Goal: Task Accomplishment & Management: Manage account settings

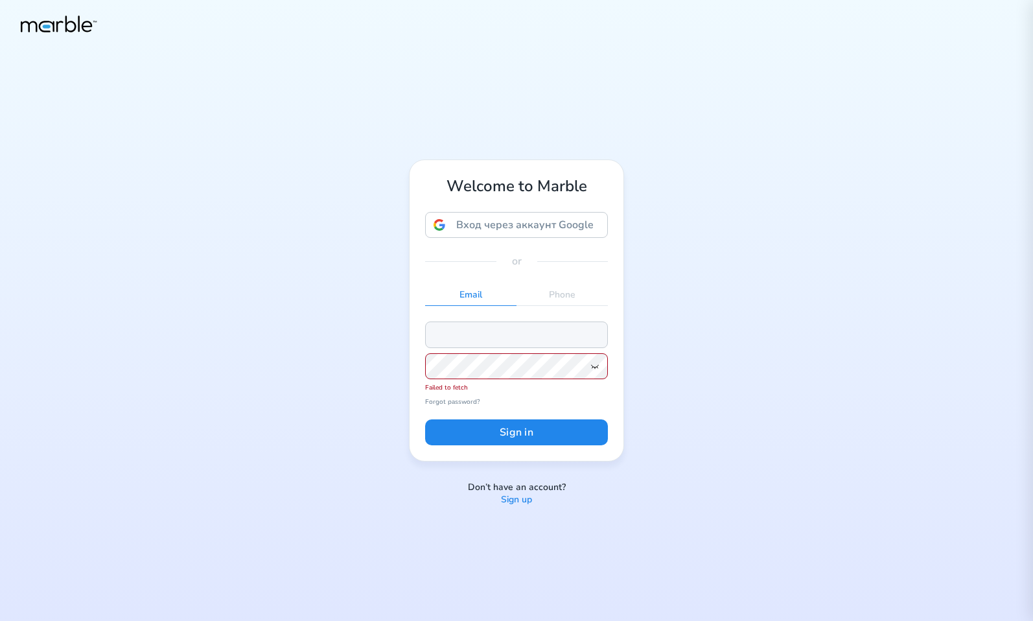
click at [480, 343] on input "email" at bounding box center [516, 335] width 183 height 26
paste input "dashchinskiystas+alice@gmail.com"
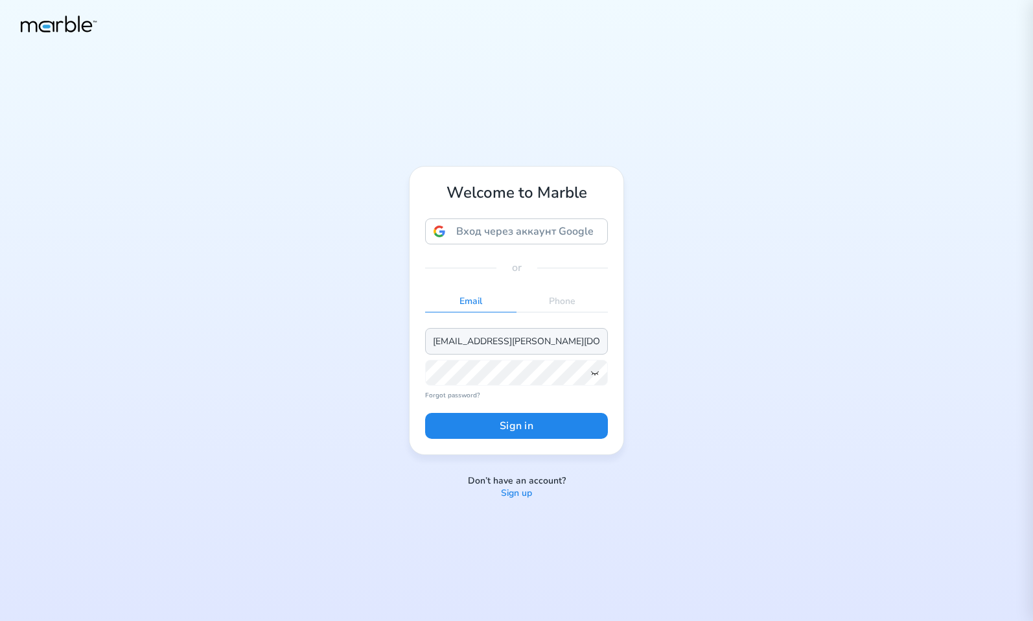
type input "dashchinskiystas+alice@gmail.com"
click at [320, 326] on div "Welcome to Marble Вход через аккаунт Google Вход через аккаунт Google. Откроетс…" at bounding box center [516, 310] width 1033 height 621
click at [519, 431] on button "Sign in" at bounding box center [516, 426] width 183 height 26
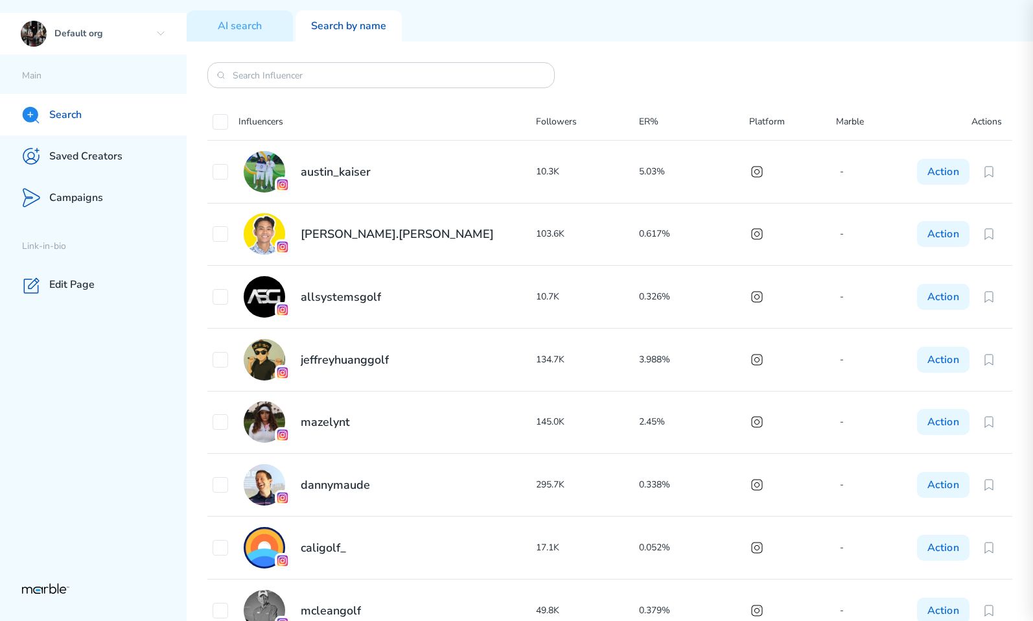
click at [141, 29] on p "Default org" at bounding box center [102, 34] width 96 height 12
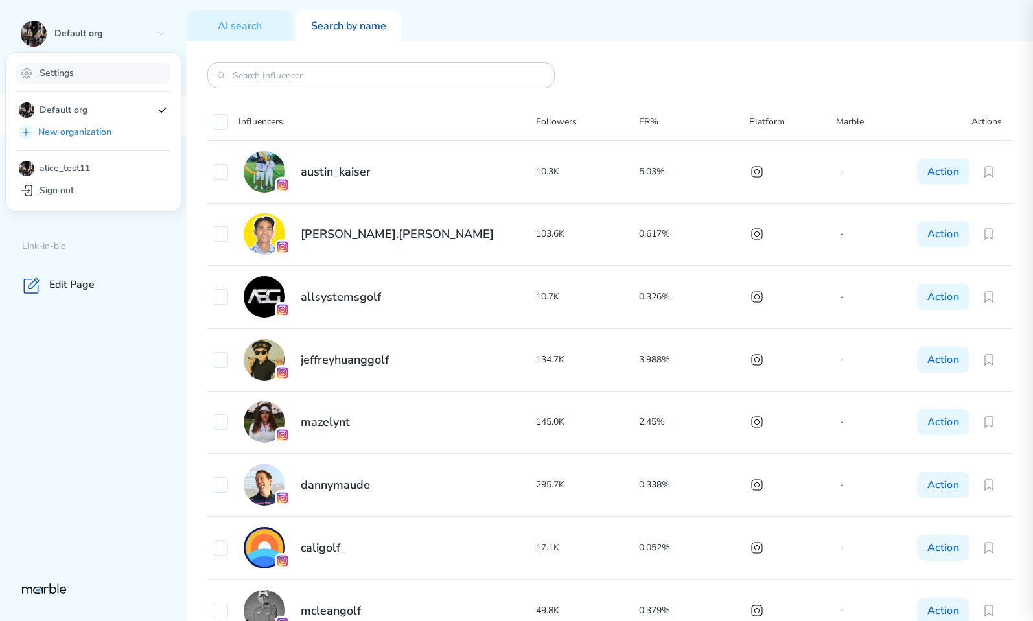
click at [119, 73] on div "Settings" at bounding box center [93, 73] width 154 height 21
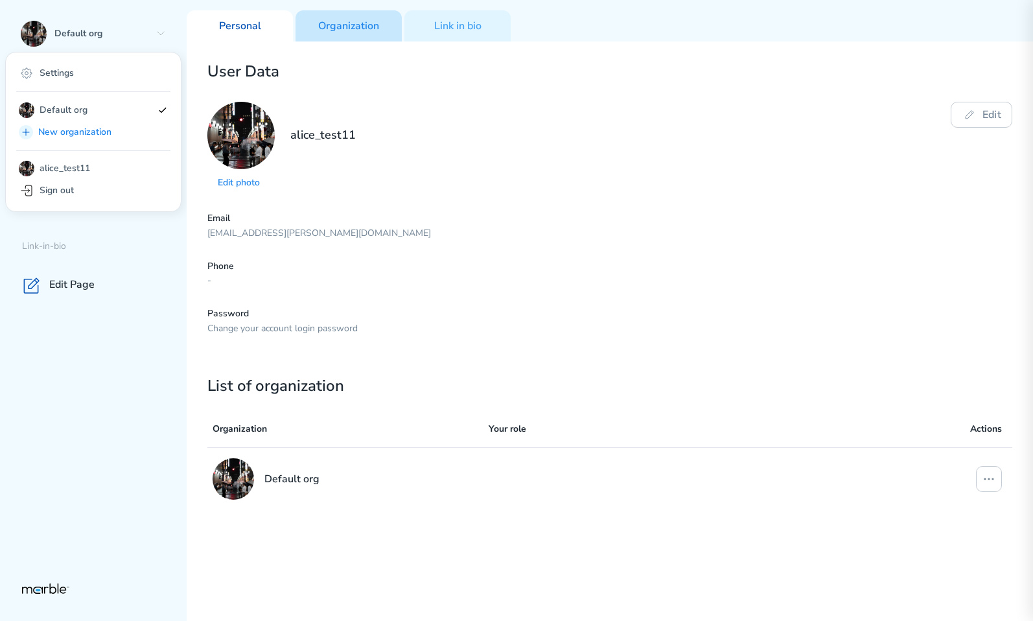
click at [364, 25] on p "Organization" at bounding box center [348, 26] width 61 height 14
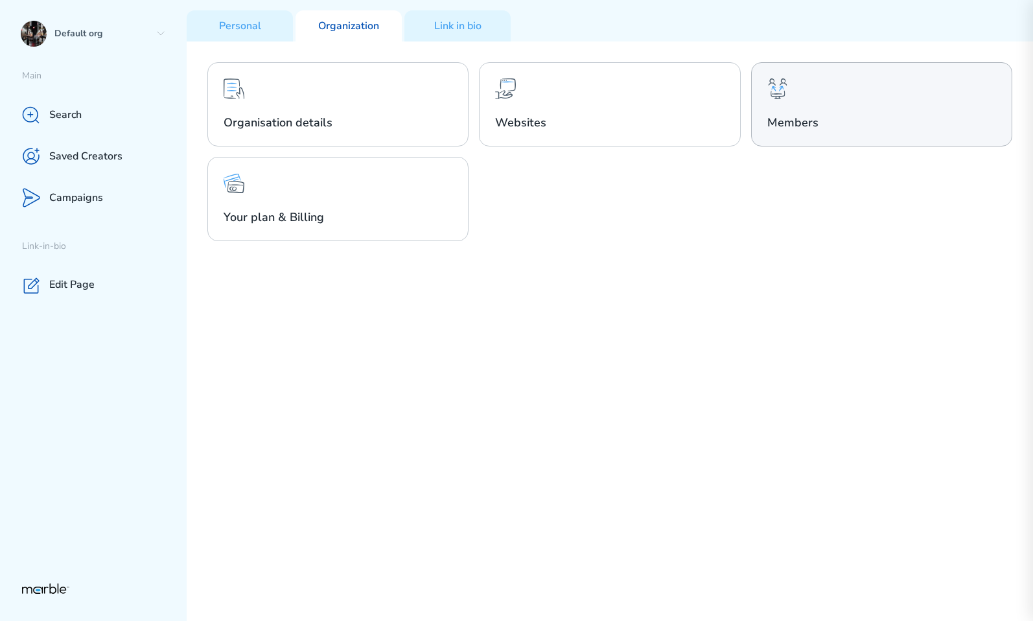
click at [839, 118] on h2 "Members" at bounding box center [882, 123] width 229 height 16
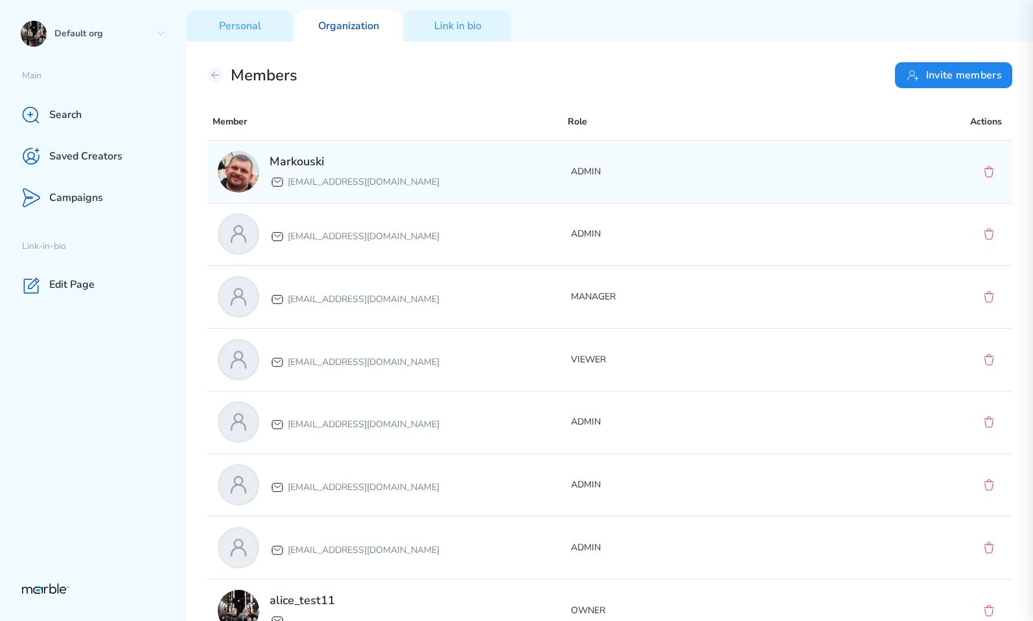
click at [656, 180] on div "Markouski markouski.u+87777@gmail.com ADMIN" at bounding box center [609, 172] width 805 height 62
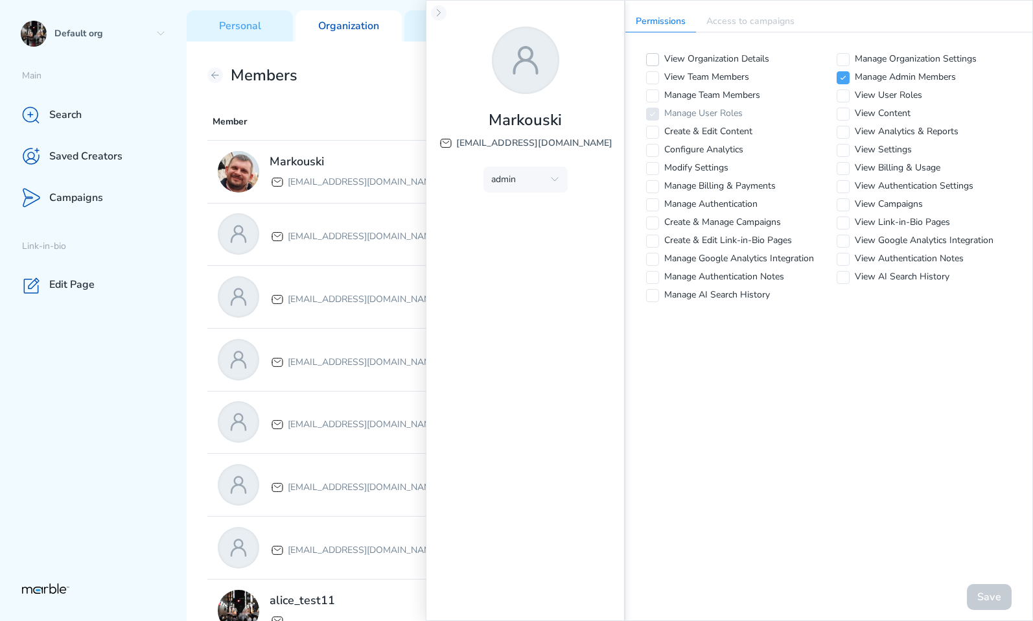
click at [655, 60] on icon at bounding box center [653, 60] width 8 height 8
checkbox input "true"
click at [652, 75] on icon at bounding box center [653, 78] width 8 height 8
checkbox input "true"
click at [651, 93] on icon at bounding box center [653, 96] width 8 height 8
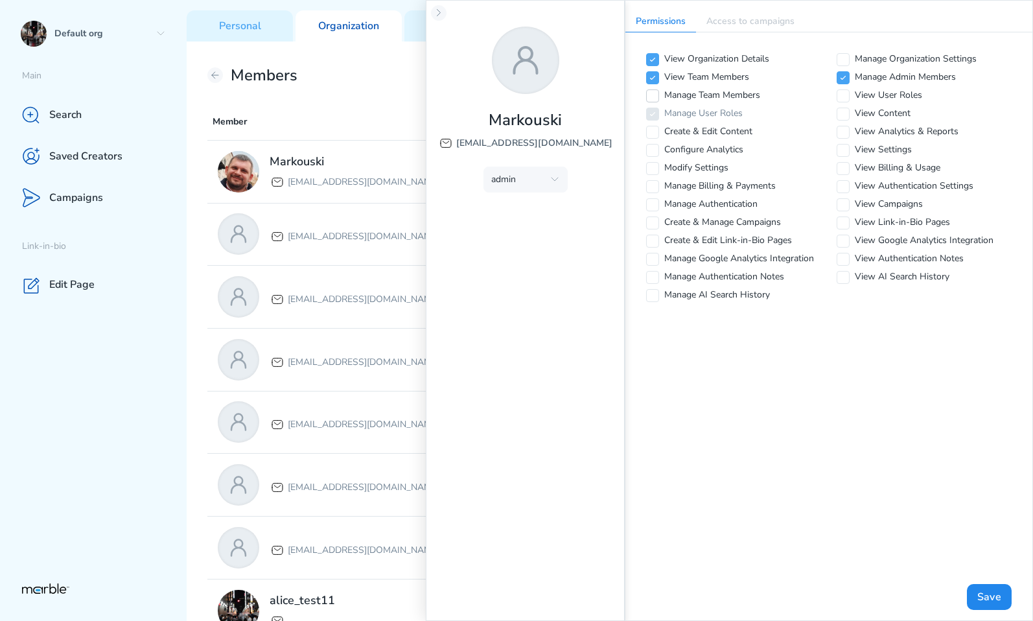
checkbox input "true"
click at [983, 597] on button "Save" at bounding box center [989, 597] width 45 height 26
click at [438, 10] on icon at bounding box center [439, 13] width 3 height 6
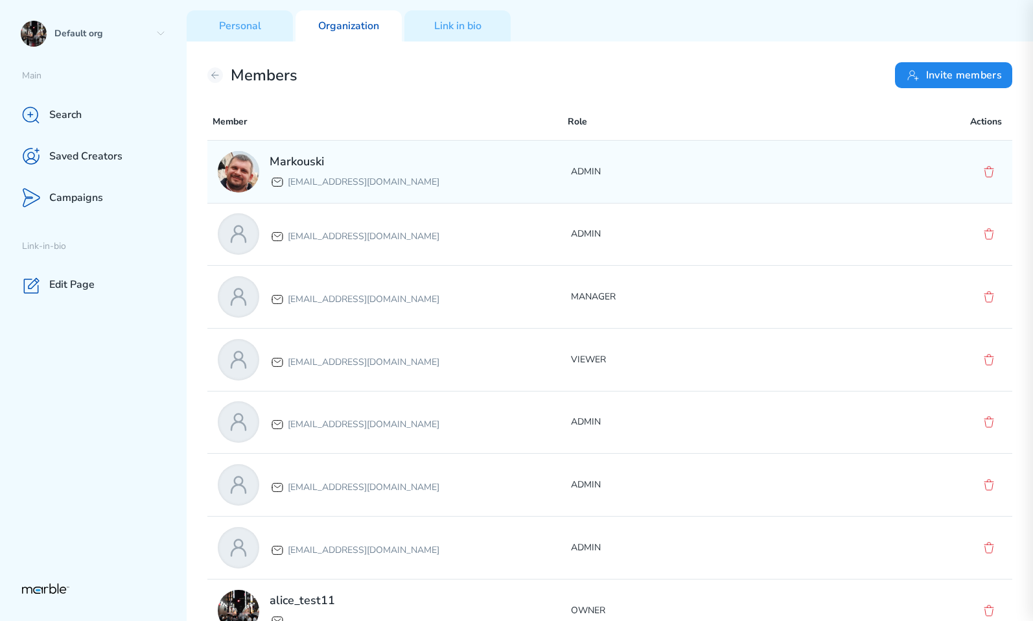
click at [515, 181] on div "Markouski markouski.u+87777@gmail.com" at bounding box center [394, 171] width 353 height 41
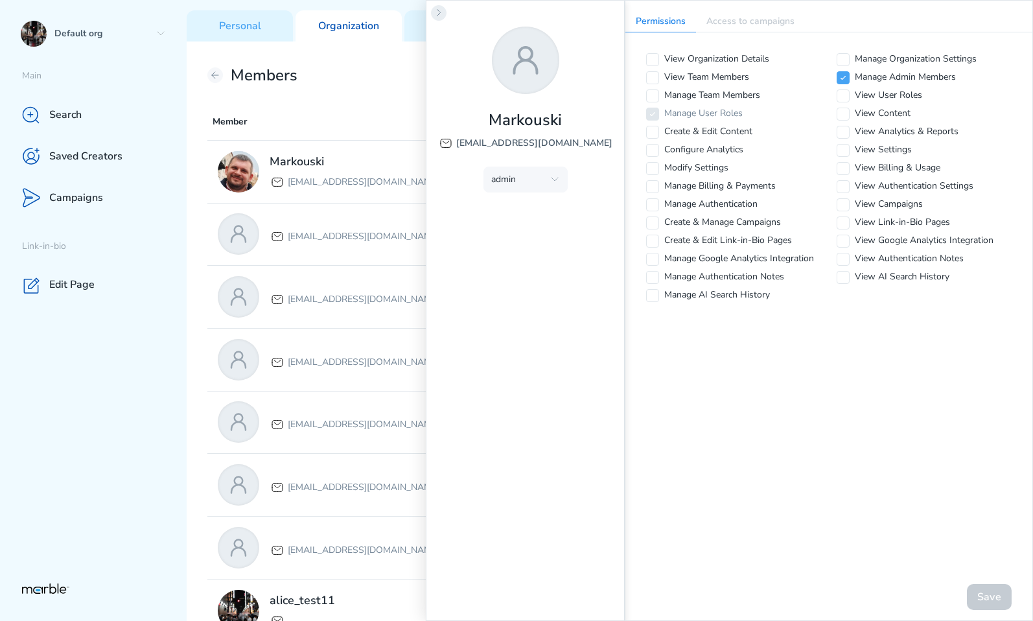
click at [440, 15] on icon at bounding box center [439, 13] width 10 height 10
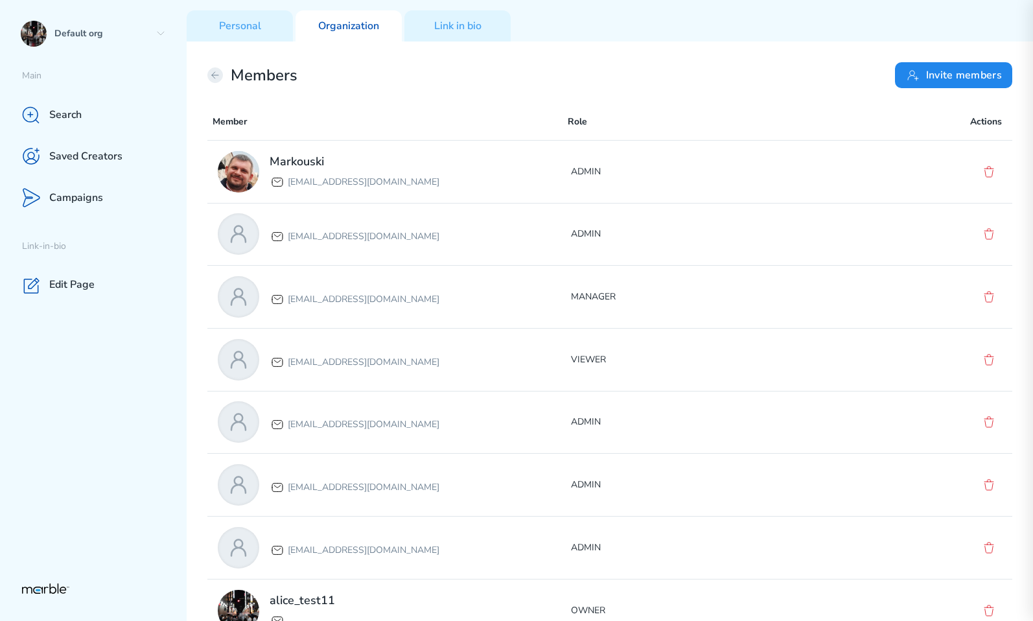
click at [212, 70] on icon at bounding box center [215, 75] width 10 height 10
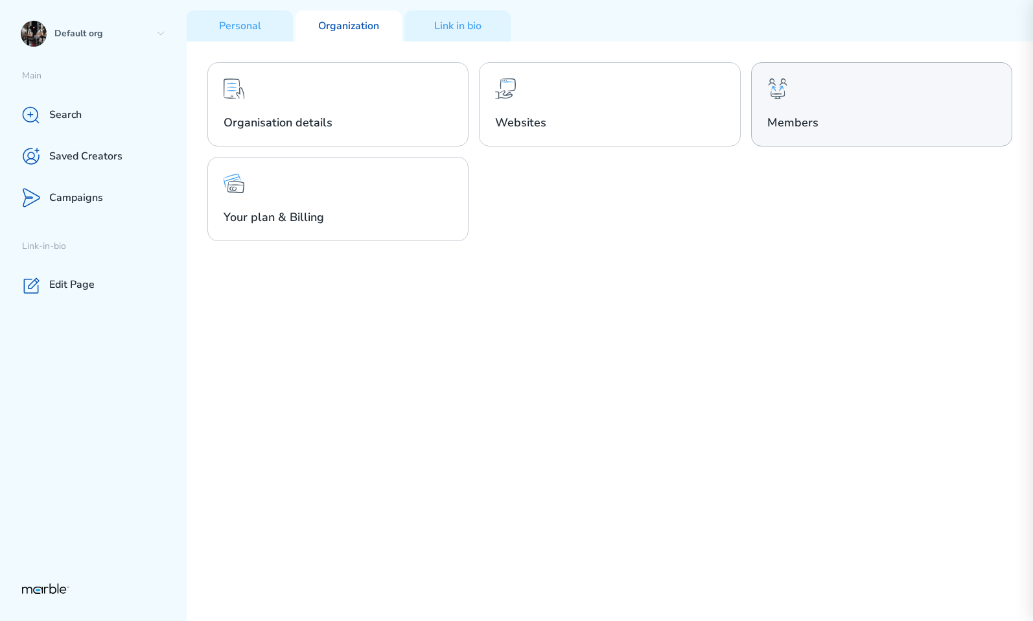
click at [818, 123] on h2 "Members" at bounding box center [882, 123] width 229 height 16
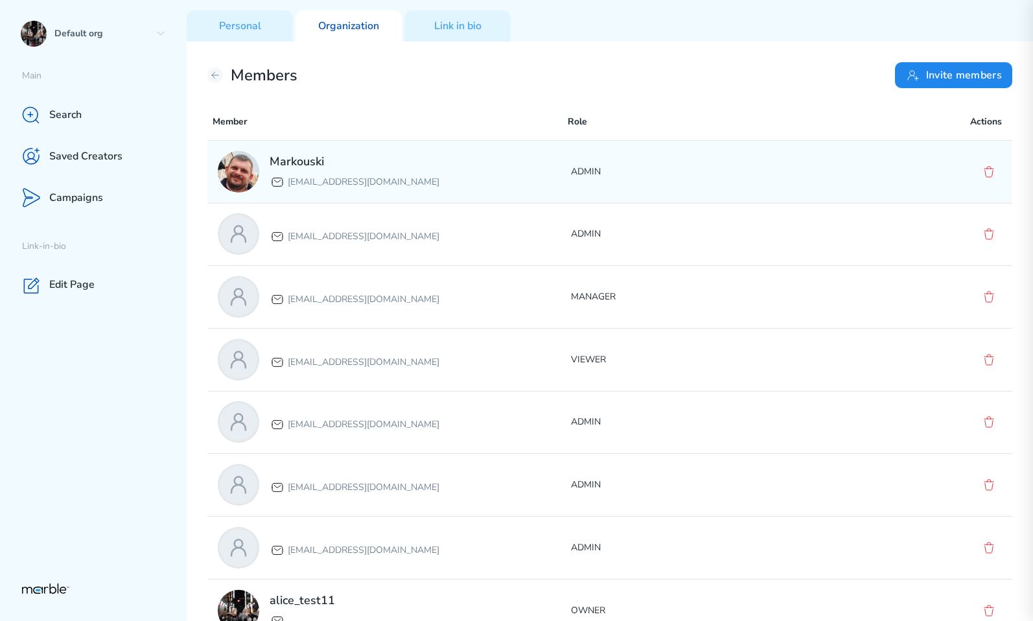
click at [449, 167] on div "Markouski markouski.u+87777@gmail.com" at bounding box center [394, 171] width 353 height 41
click at [835, 183] on div "Markouski markouski.u+87777@gmail.com ADMIN" at bounding box center [609, 172] width 805 height 62
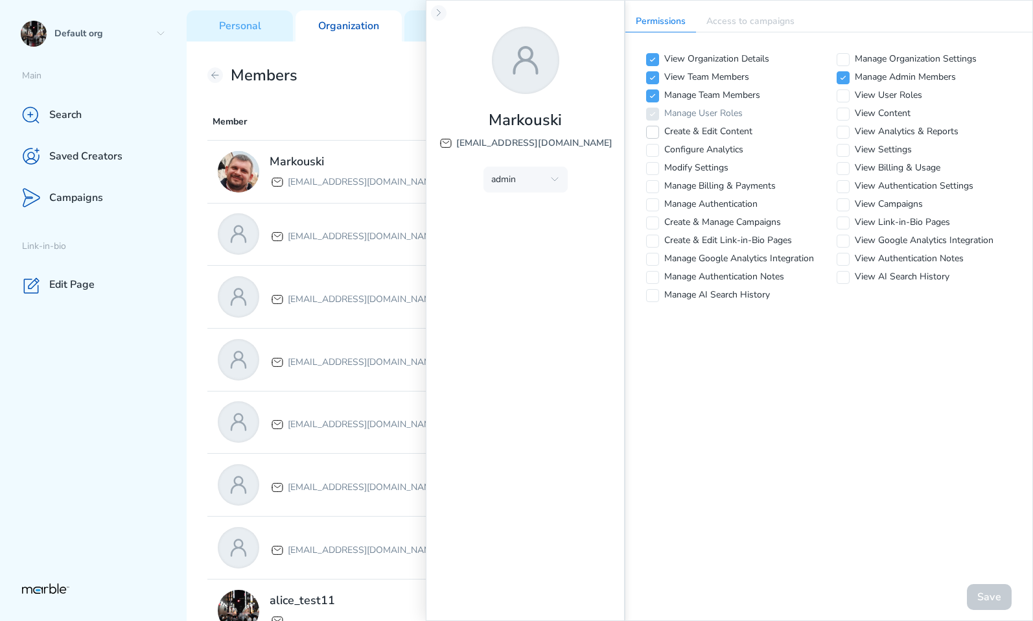
click at [655, 133] on icon at bounding box center [653, 132] width 8 height 8
checkbox input "true"
click at [651, 157] on div "View Organization Details Manage Organization Settings View Team Members Manage…" at bounding box center [829, 177] width 407 height 290
click at [653, 153] on icon at bounding box center [653, 151] width 8 height 8
checkbox input "true"
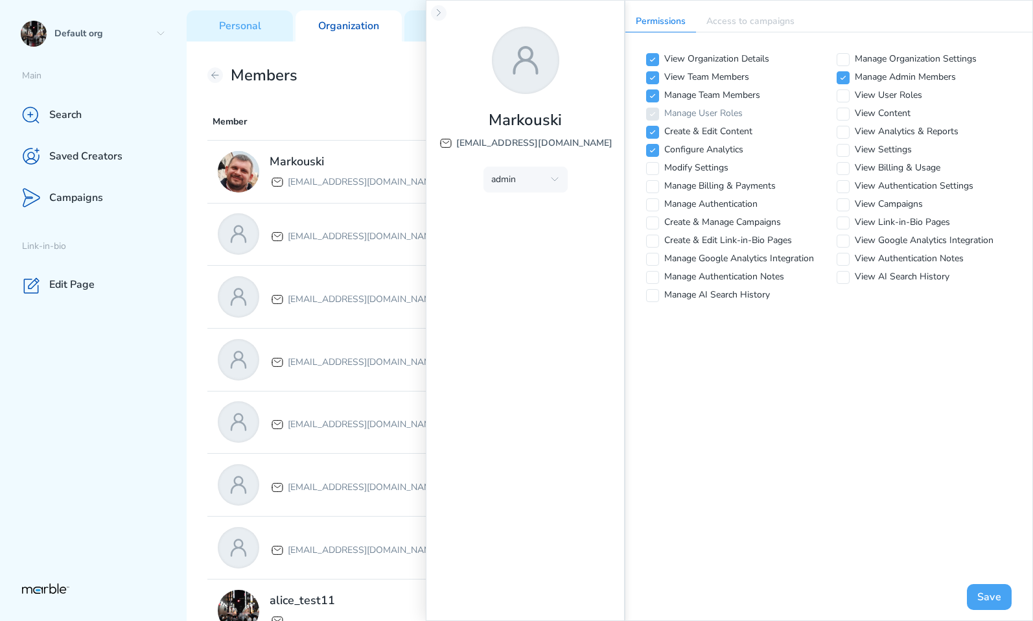
click at [983, 595] on button "Save" at bounding box center [989, 597] width 45 height 26
click at [438, 13] on icon at bounding box center [439, 13] width 10 height 10
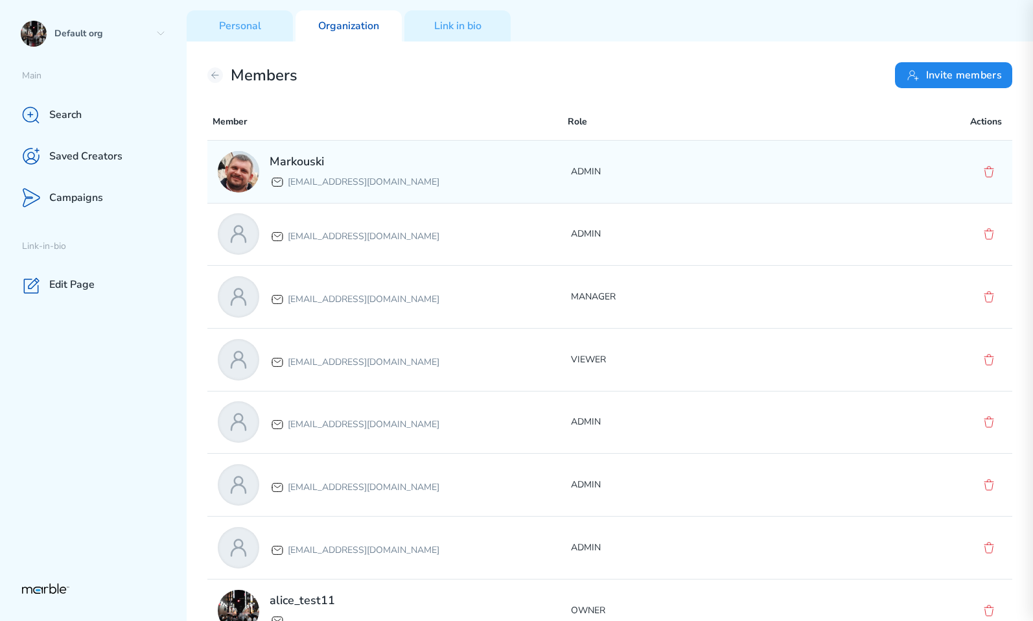
click at [447, 163] on div "Markouski [EMAIL_ADDRESS][DOMAIN_NAME]" at bounding box center [394, 171] width 353 height 41
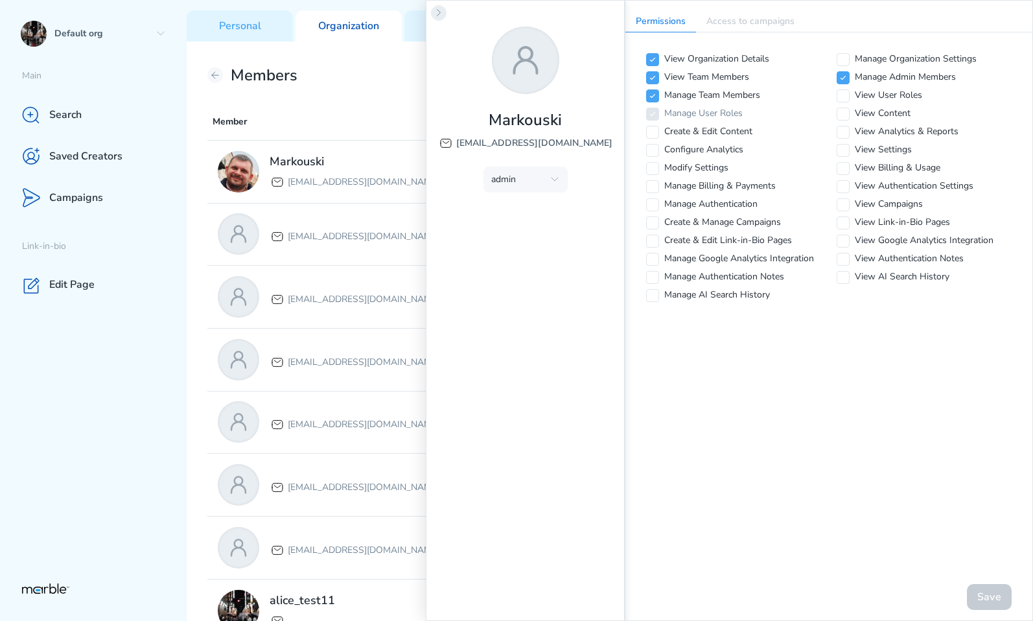
click at [435, 8] on icon at bounding box center [439, 13] width 10 height 10
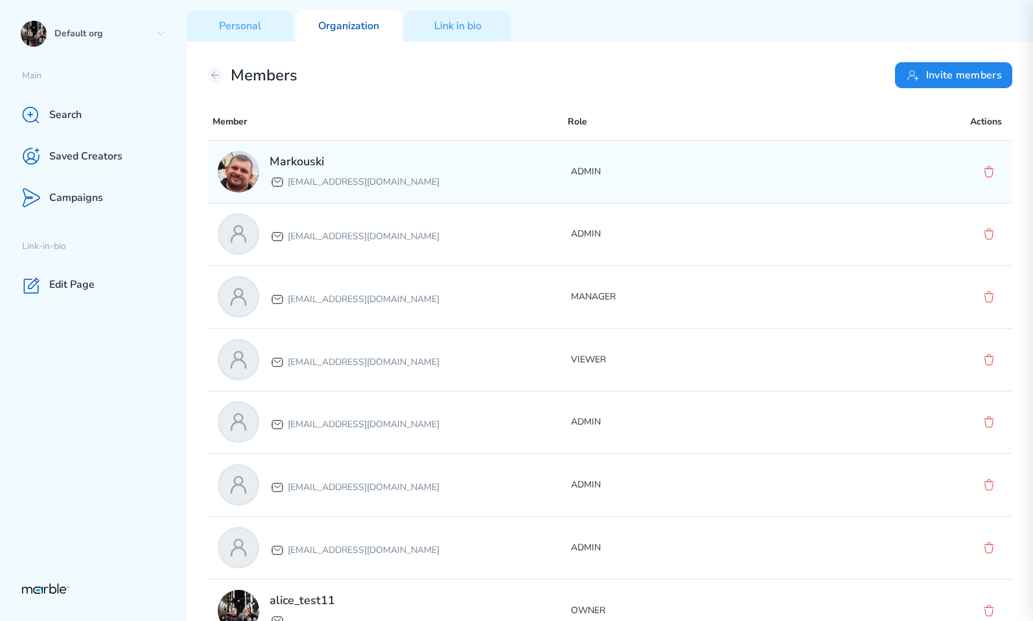
click at [623, 191] on div "Markouski markouski.u+87777@gmail.com ADMIN" at bounding box center [609, 172] width 805 height 62
click at [825, 179] on div "Markouski markouski.u+87777@gmail.com ADMIN" at bounding box center [609, 172] width 805 height 62
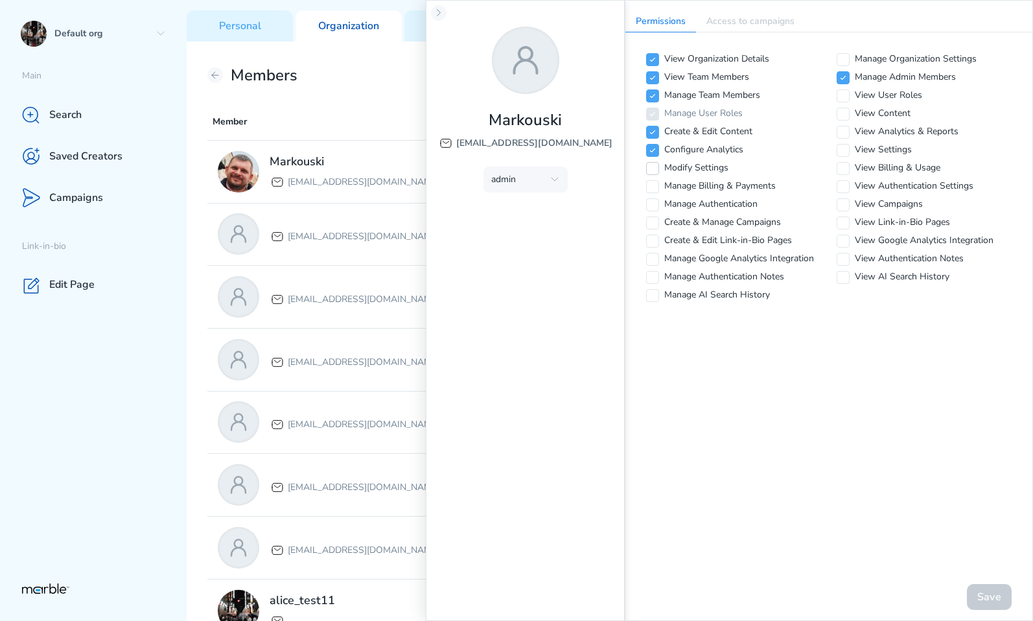
click at [653, 171] on icon at bounding box center [653, 169] width 8 height 8
checkbox input "true"
click at [652, 185] on icon at bounding box center [653, 187] width 8 height 8
checkbox input "true"
click at [993, 598] on button "Save" at bounding box center [989, 597] width 45 height 26
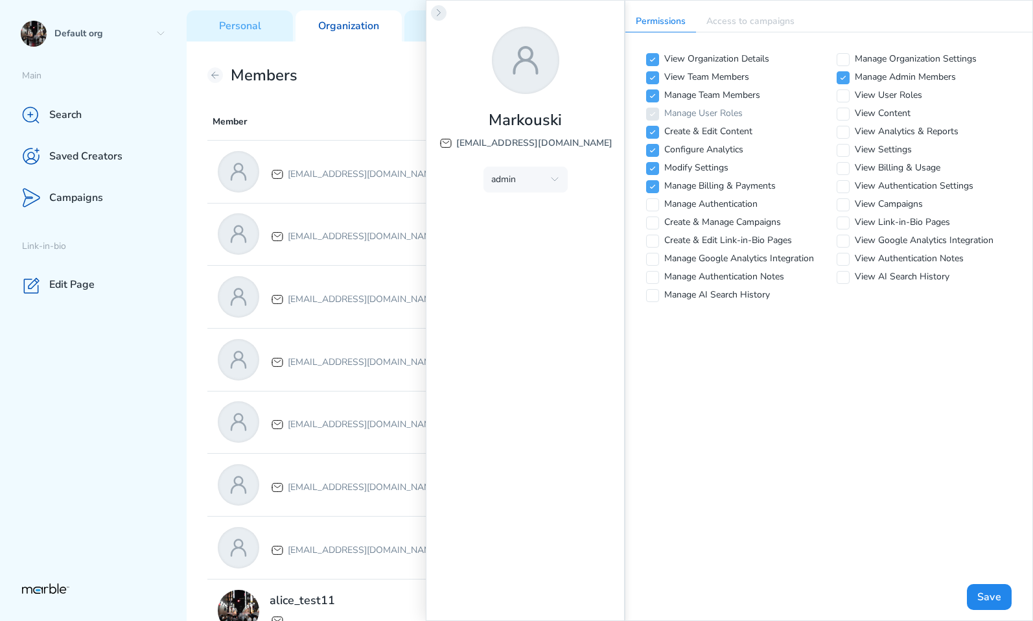
click at [443, 12] on icon at bounding box center [439, 13] width 10 height 10
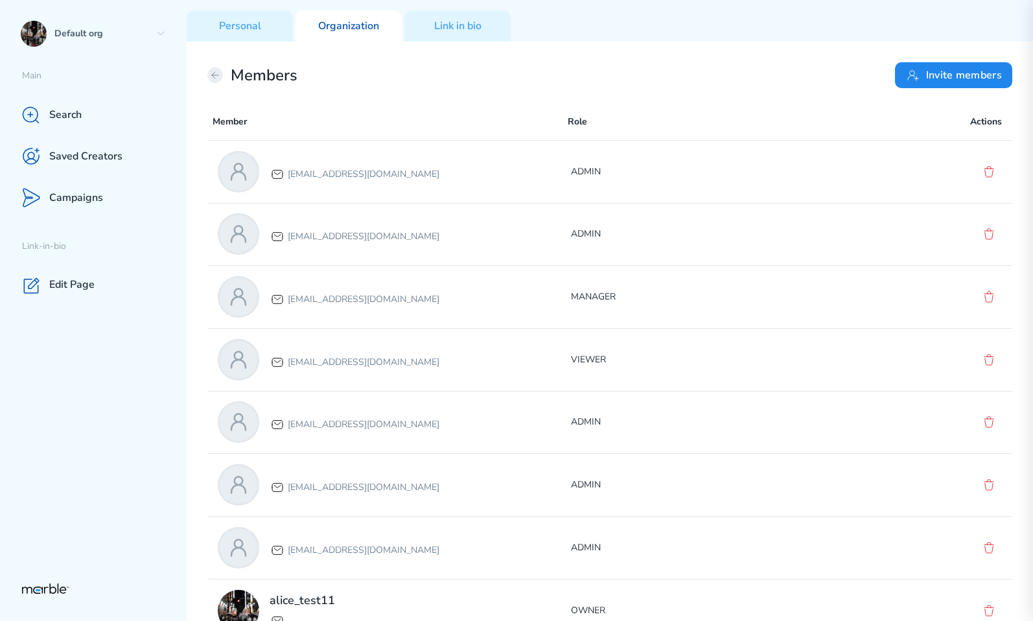
click at [214, 79] on icon at bounding box center [215, 75] width 10 height 10
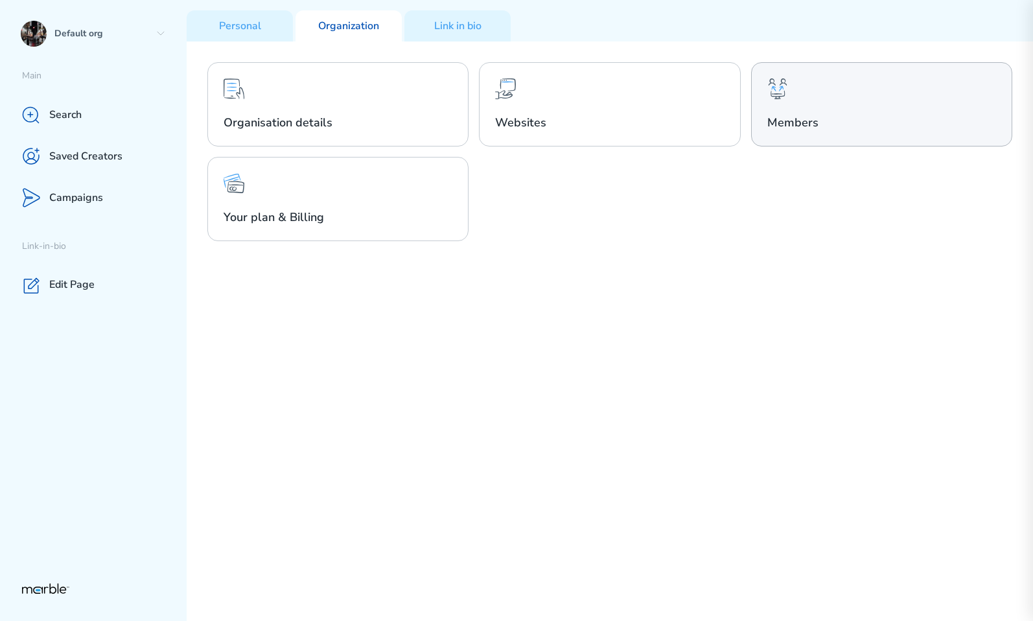
click at [803, 123] on h2 "Members" at bounding box center [882, 123] width 229 height 16
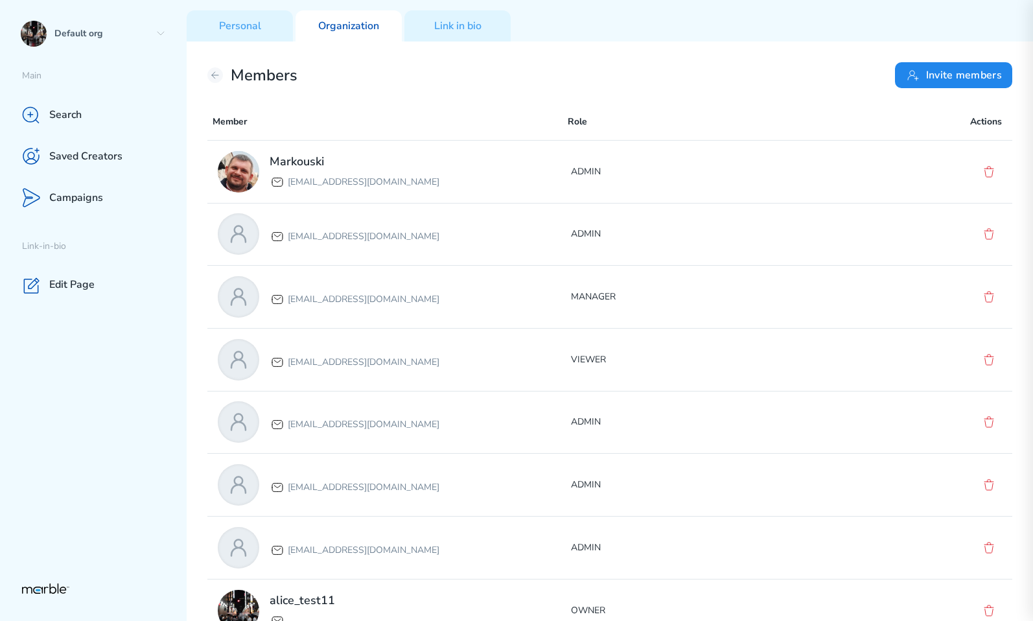
click at [441, 189] on div "Markouski markouski.u+87777@gmail.com" at bounding box center [394, 171] width 353 height 41
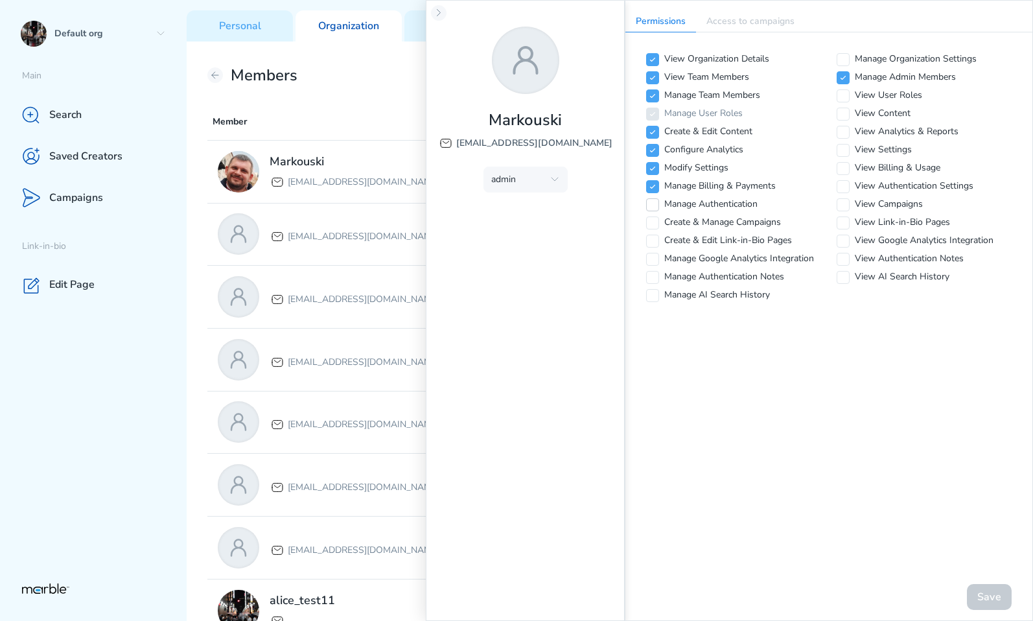
click at [650, 202] on icon at bounding box center [653, 205] width 8 height 8
checkbox input "true"
click at [653, 223] on icon at bounding box center [652, 222] width 5 height 3
checkbox input "true"
click at [994, 600] on button "Save" at bounding box center [989, 597] width 45 height 26
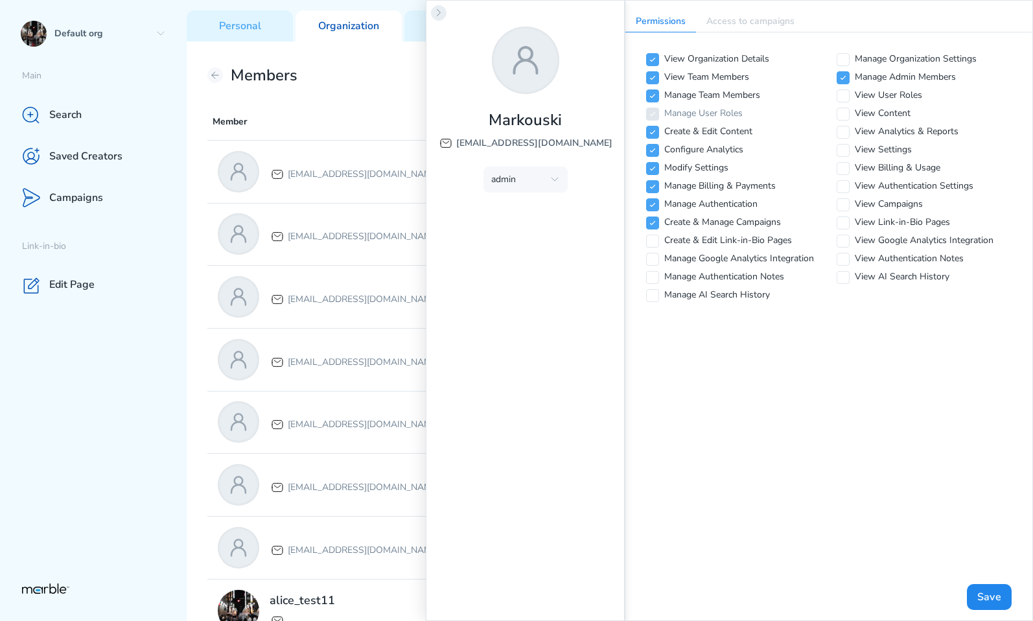
click at [440, 18] on icon at bounding box center [439, 13] width 10 height 10
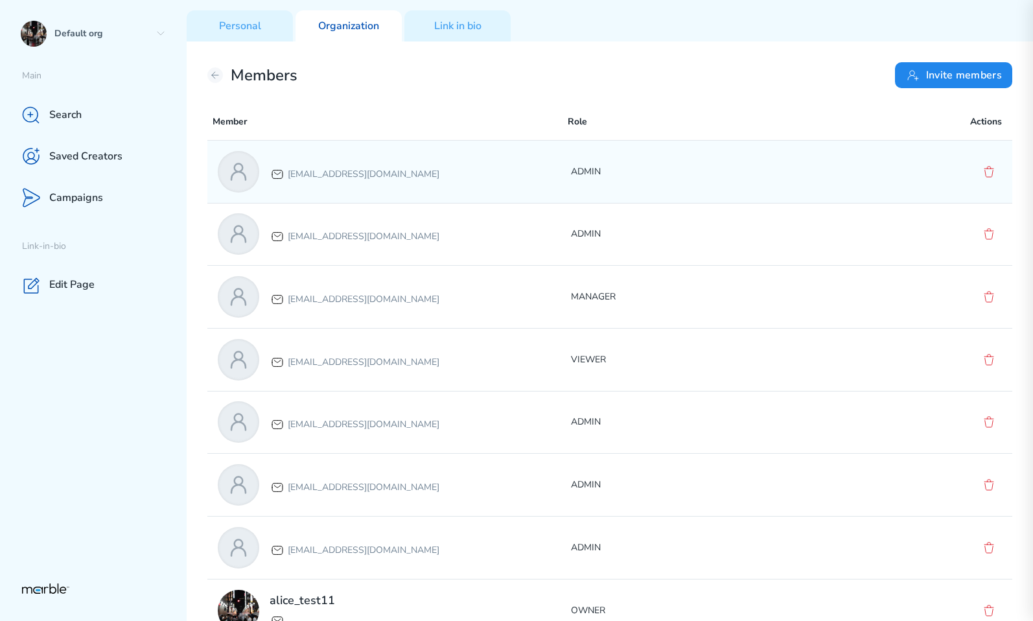
click at [437, 152] on div "[EMAIL_ADDRESS][DOMAIN_NAME]" at bounding box center [394, 171] width 353 height 41
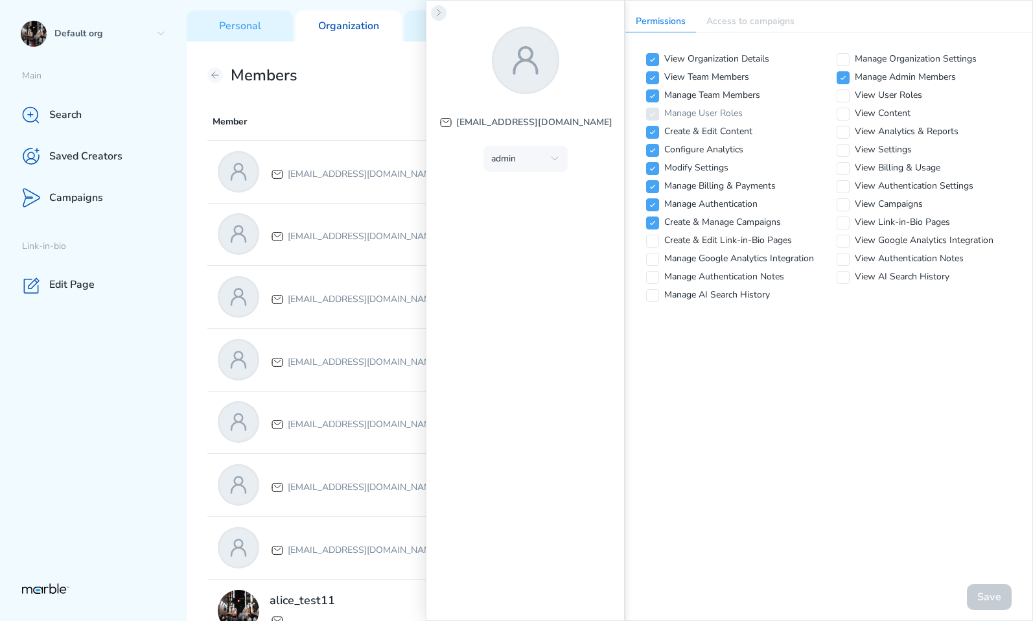
click at [442, 14] on icon at bounding box center [439, 13] width 10 height 10
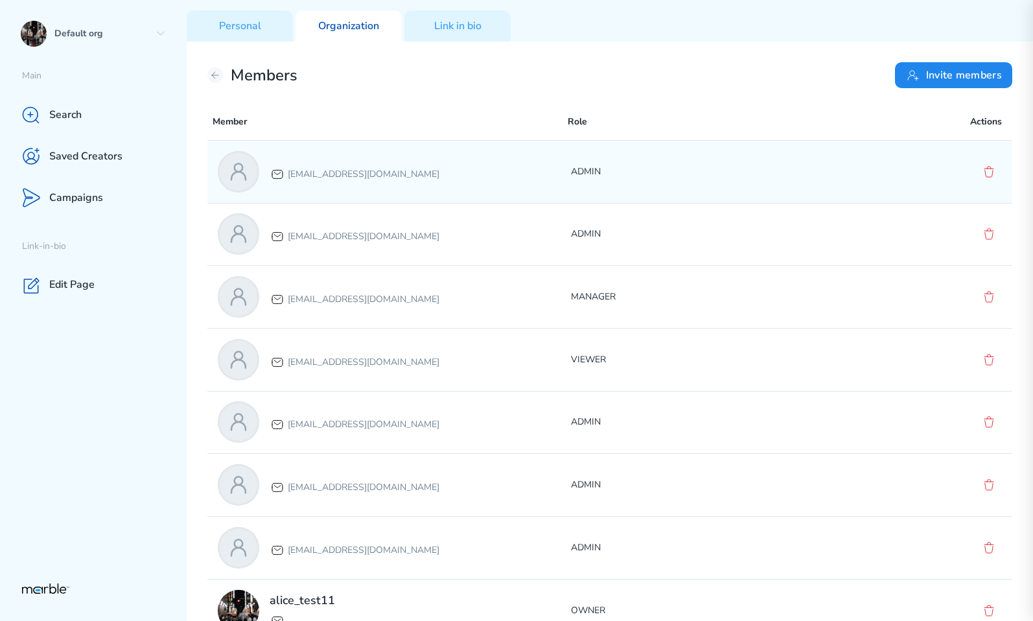
click at [712, 187] on div "markouski.u+87777@gmail.com ADMIN" at bounding box center [609, 172] width 805 height 62
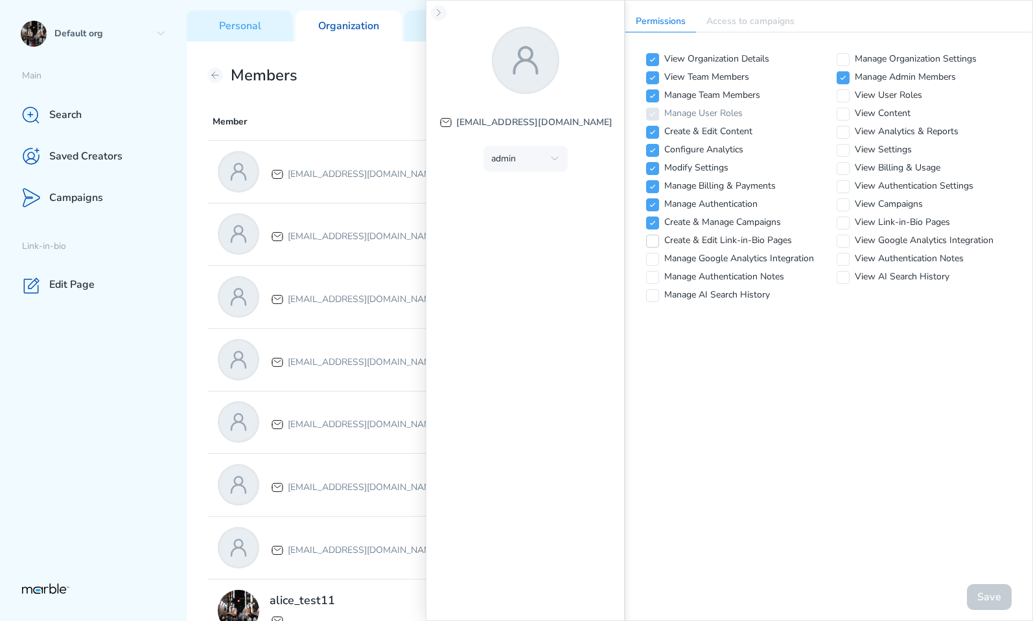
click at [653, 239] on icon at bounding box center [653, 241] width 8 height 8
checkbox input "true"
click at [652, 261] on icon at bounding box center [653, 259] width 8 height 8
checkbox input "true"
click at [988, 601] on button "Save" at bounding box center [989, 597] width 45 height 26
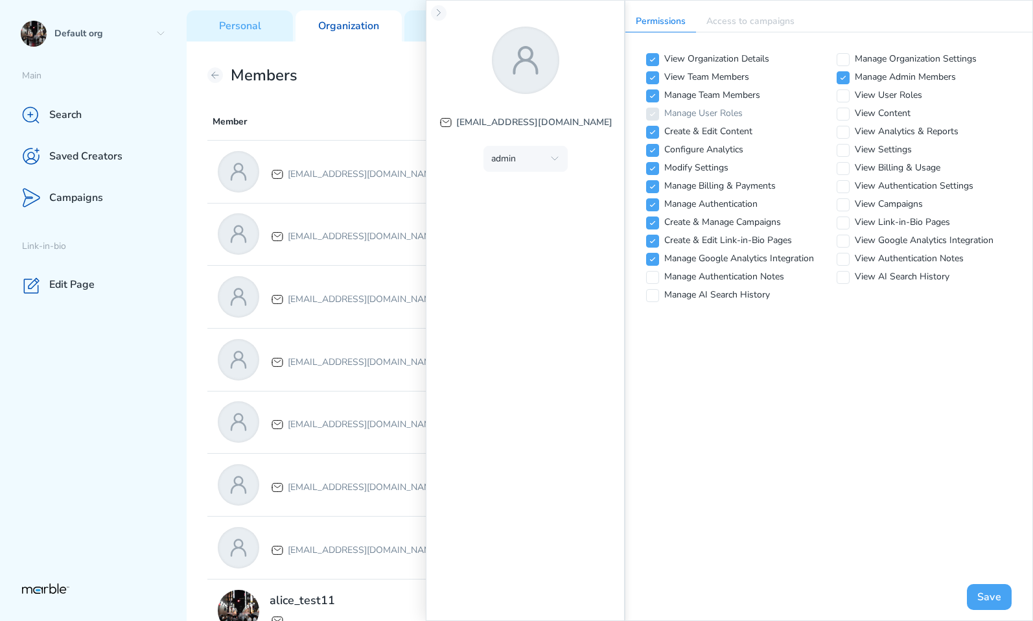
click at [987, 589] on button "Save" at bounding box center [989, 597] width 45 height 26
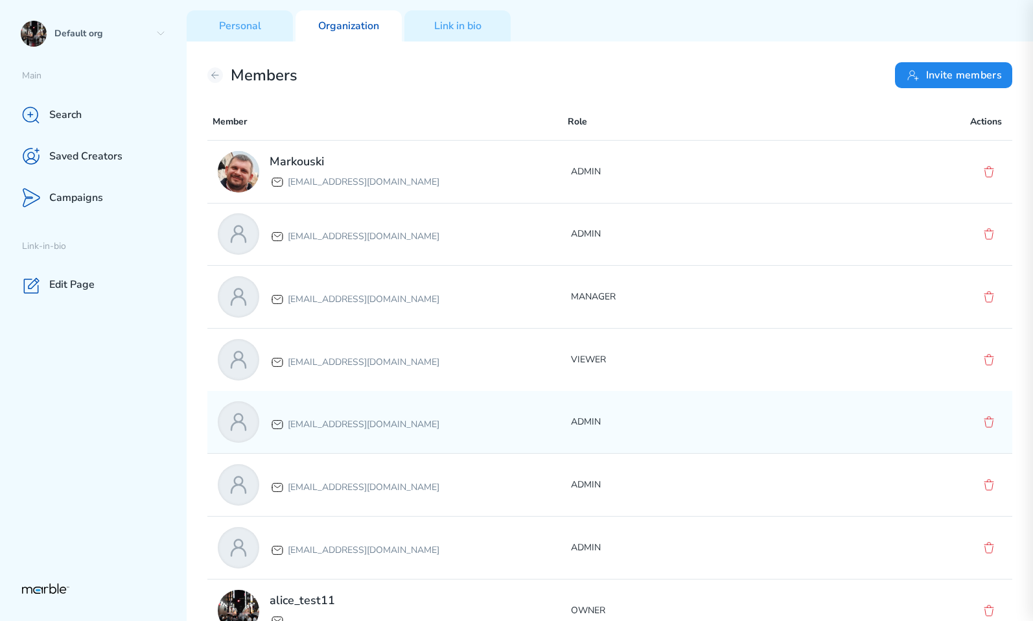
click at [655, 416] on p "ADMIN" at bounding box center [747, 422] width 353 height 16
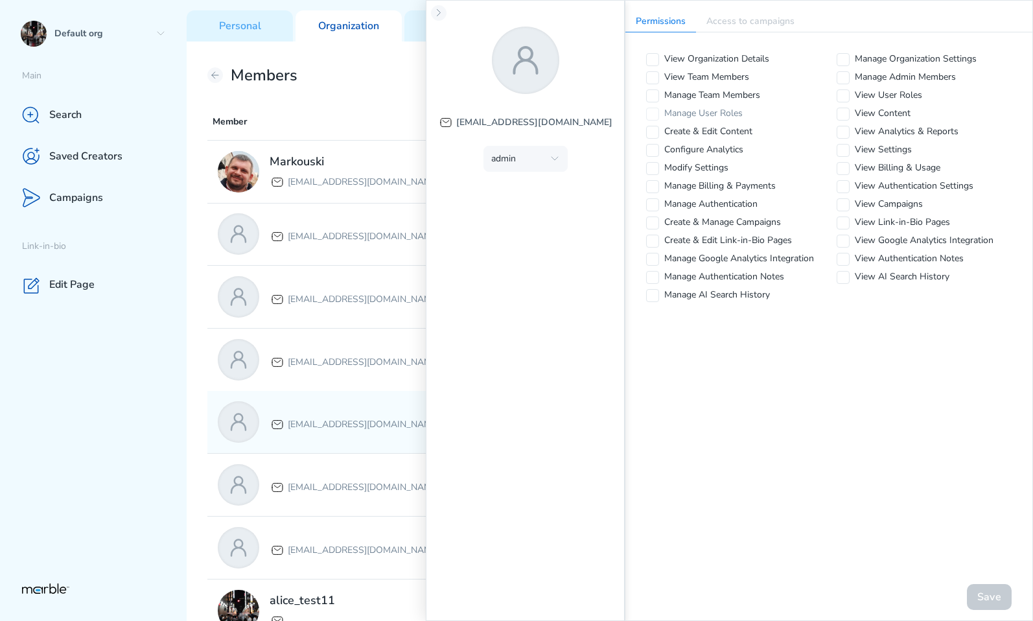
checkbox input "true"
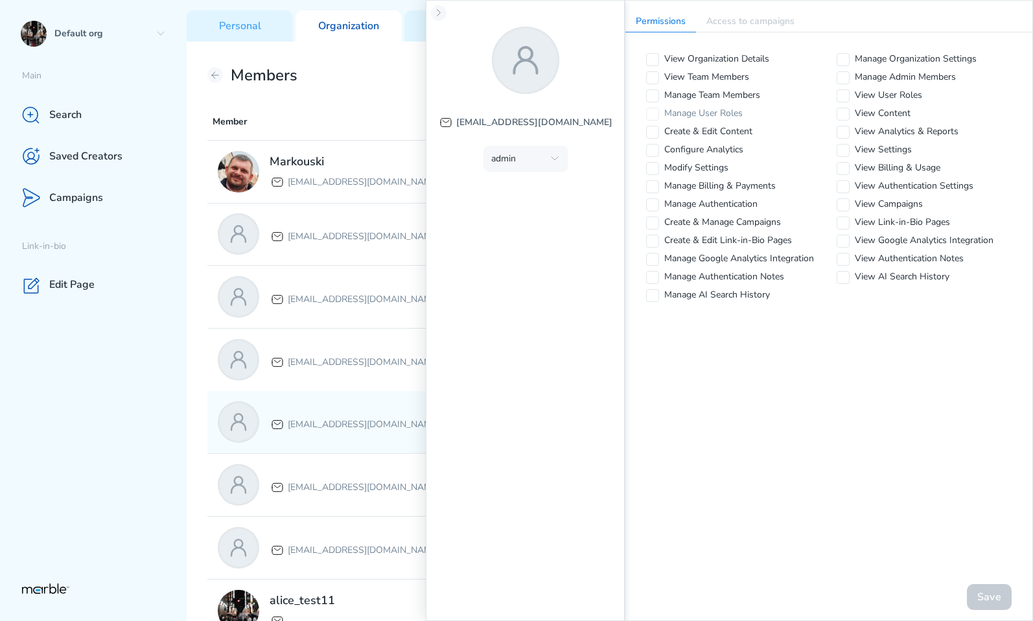
checkbox input "true"
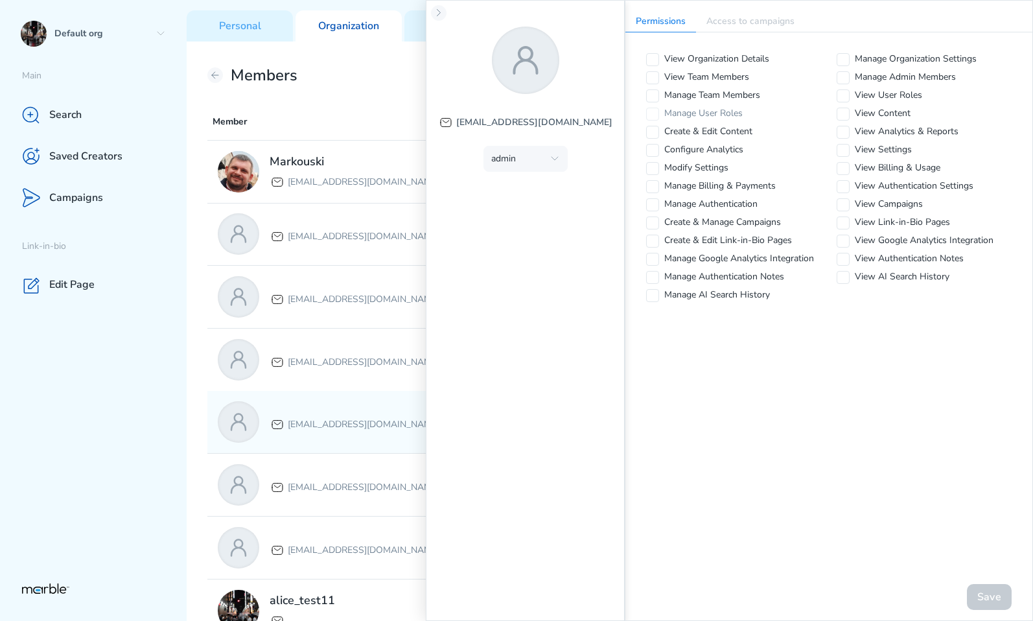
checkbox input "true"
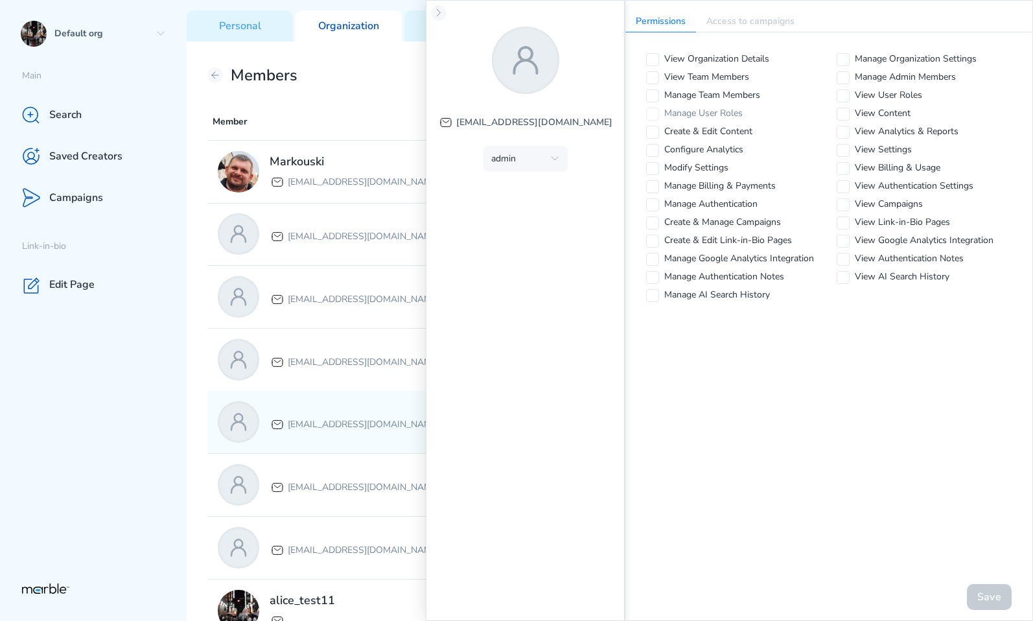
checkbox input "true"
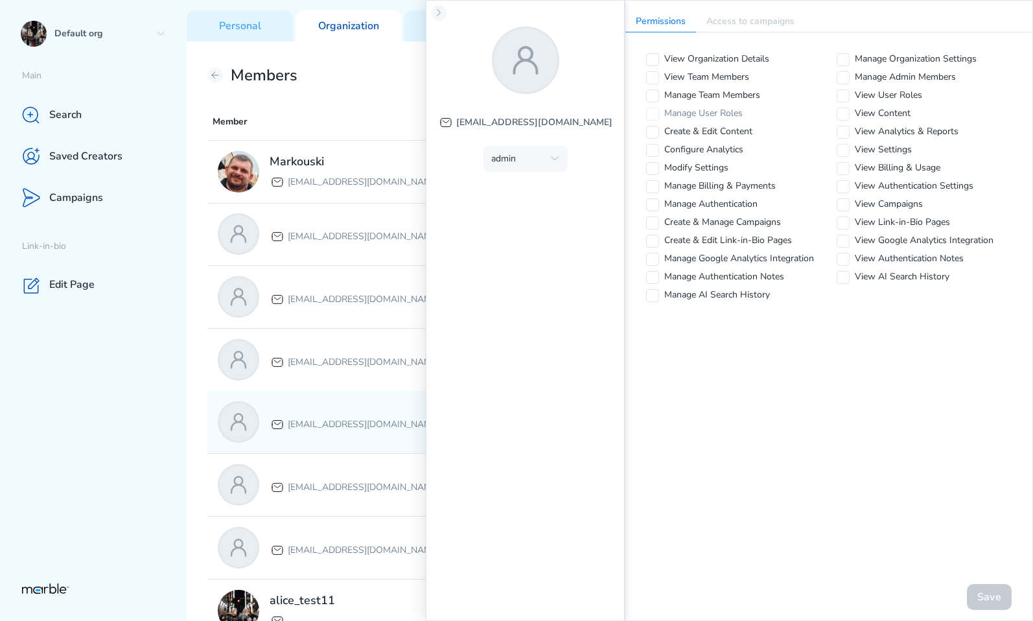
checkbox input "true"
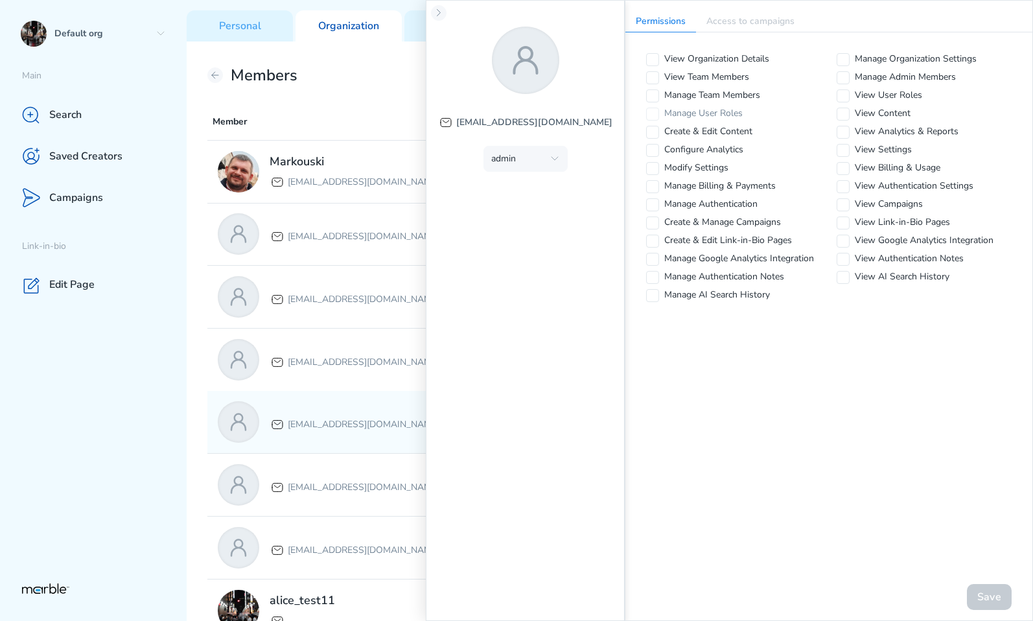
checkbox input "true"
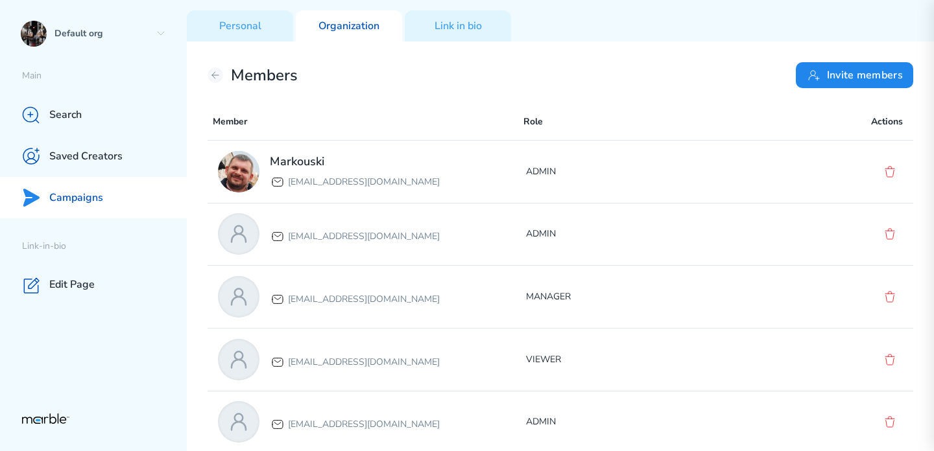
click at [119, 189] on div "Campaigns" at bounding box center [93, 197] width 187 height 41
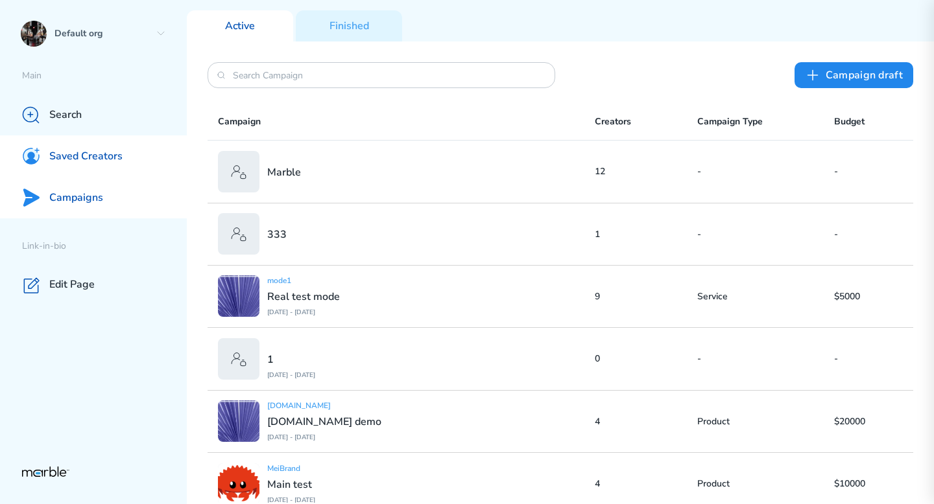
click at [117, 154] on p "Saved Creators" at bounding box center [85, 157] width 73 height 14
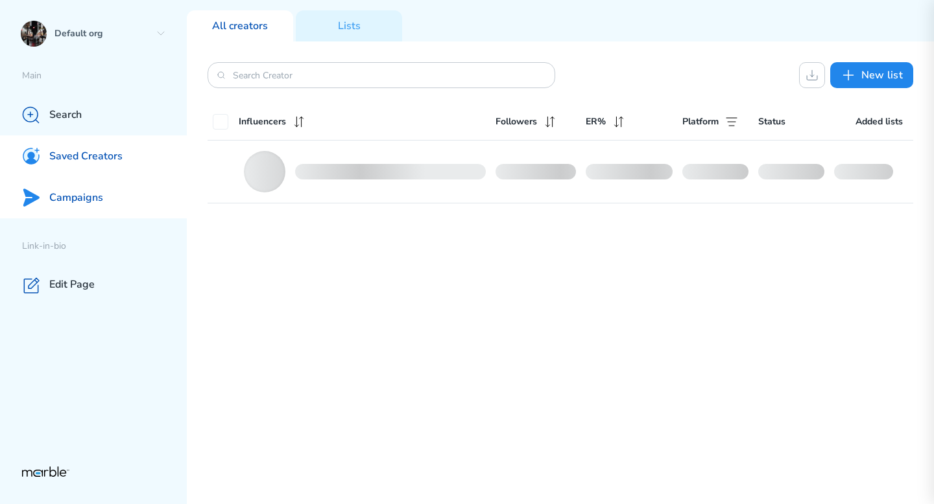
click at [107, 193] on div "Campaigns" at bounding box center [93, 197] width 187 height 41
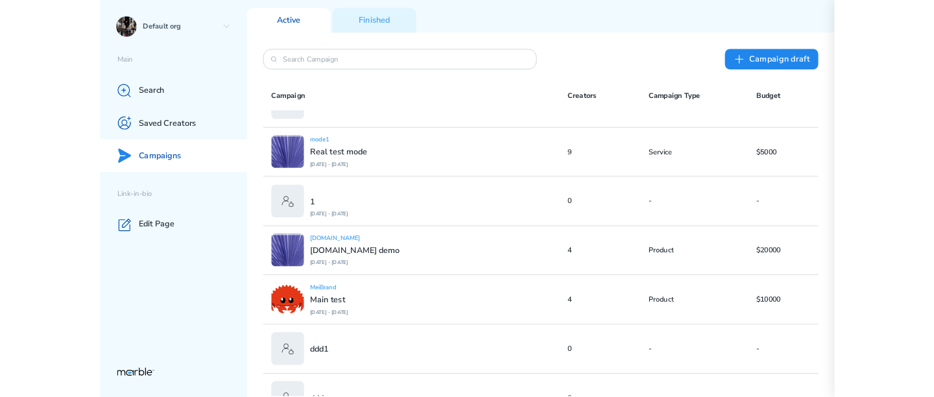
scroll to position [262, 0]
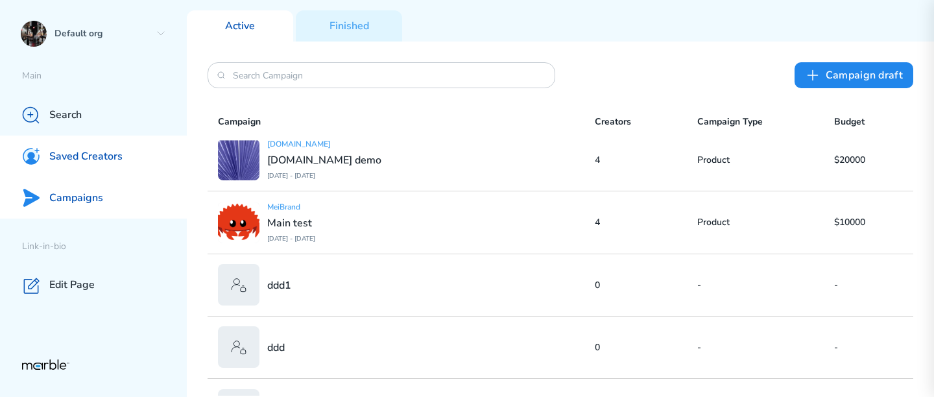
click at [93, 146] on div "Saved Creators" at bounding box center [93, 155] width 187 height 41
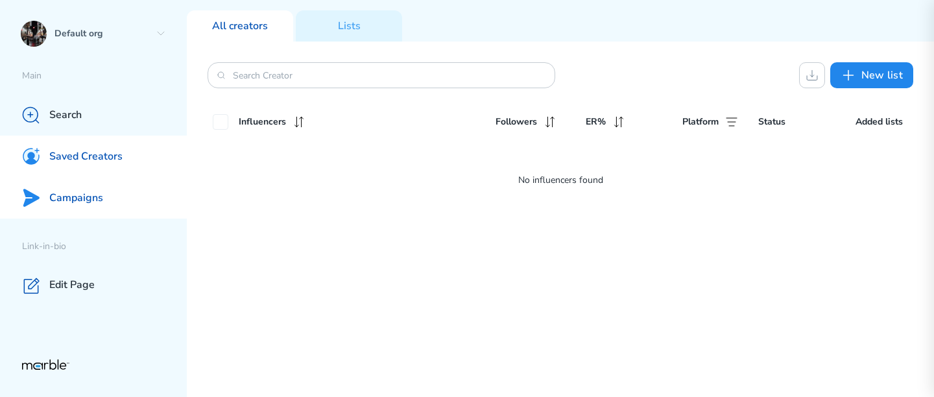
click at [102, 191] on div "Campaigns" at bounding box center [93, 197] width 187 height 41
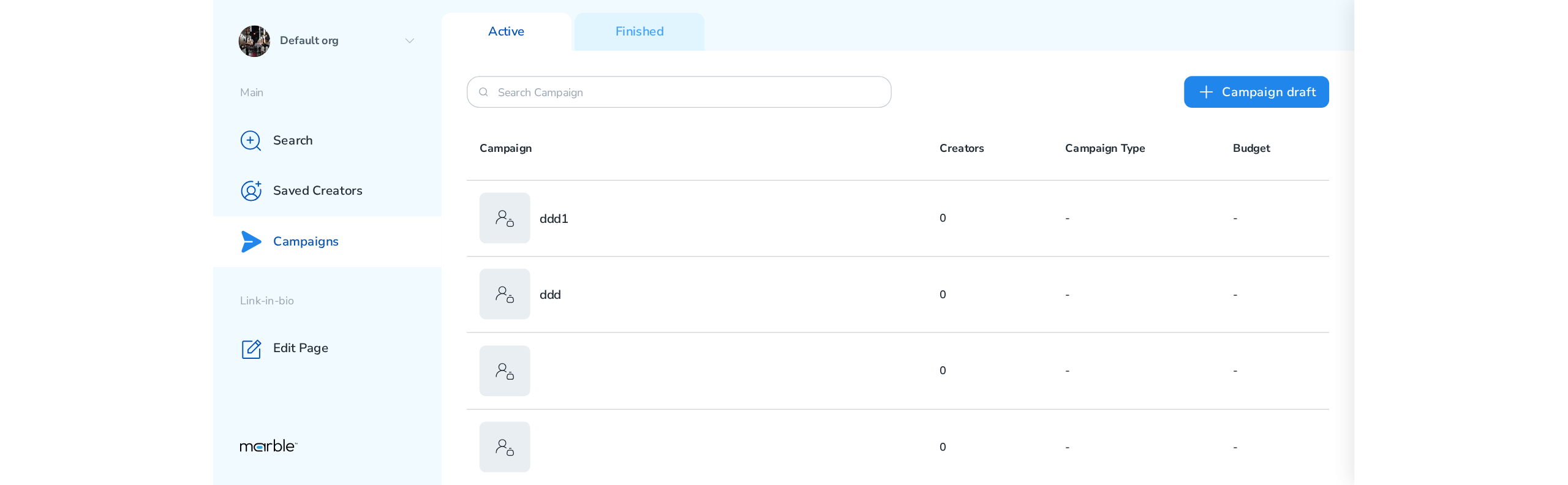
scroll to position [350, 0]
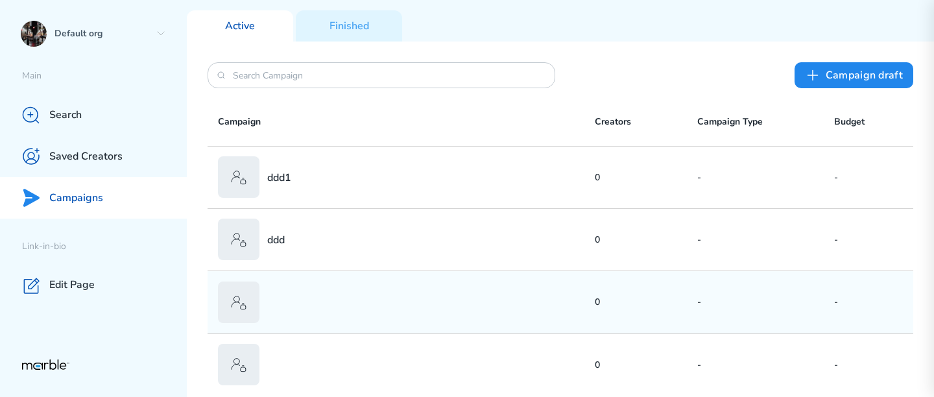
click at [446, 320] on div at bounding box center [406, 301] width 377 height 41
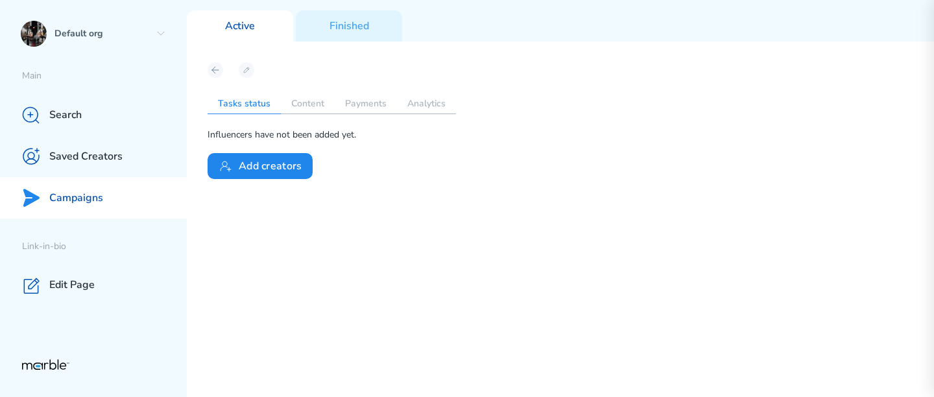
click at [106, 196] on div "Campaigns" at bounding box center [93, 197] width 187 height 41
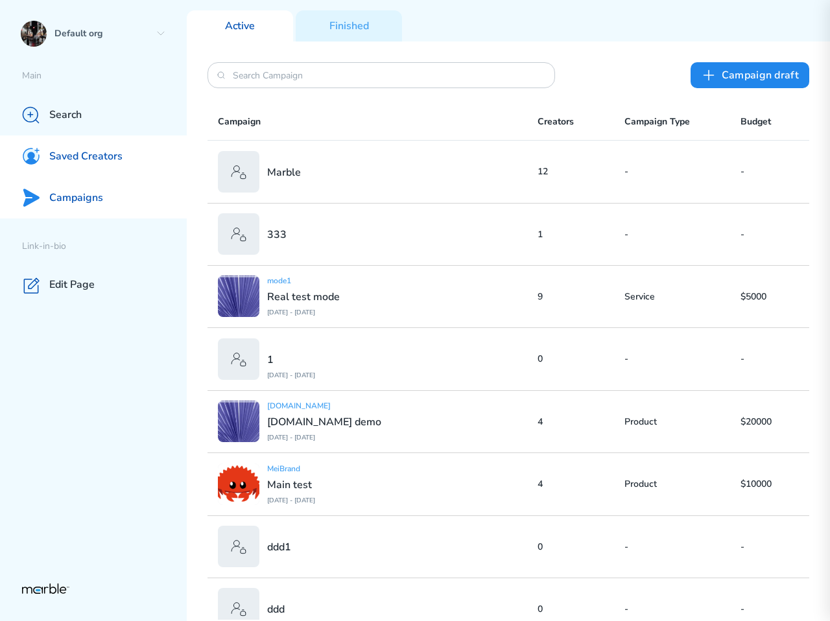
click at [99, 156] on p "Saved Creators" at bounding box center [85, 157] width 73 height 14
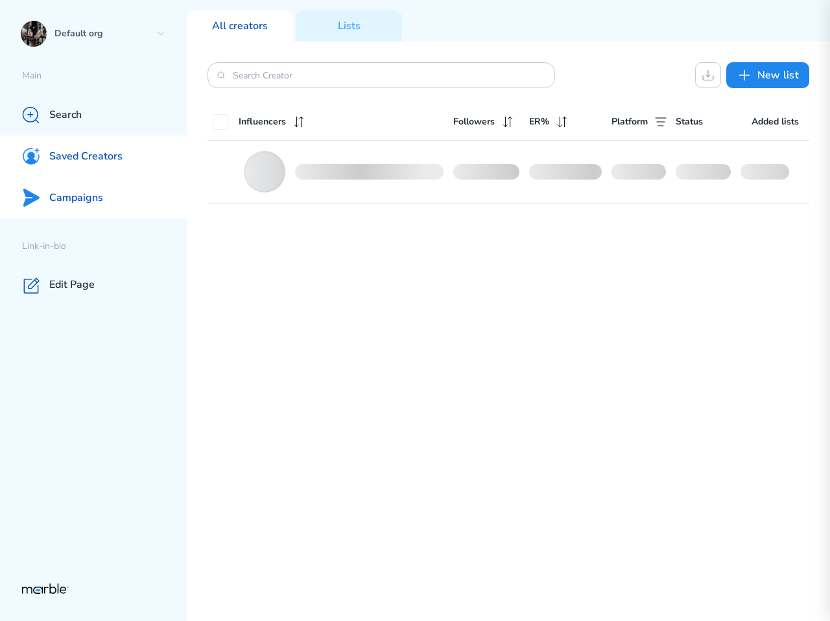
click at [100, 194] on p "Campaigns" at bounding box center [76, 198] width 54 height 14
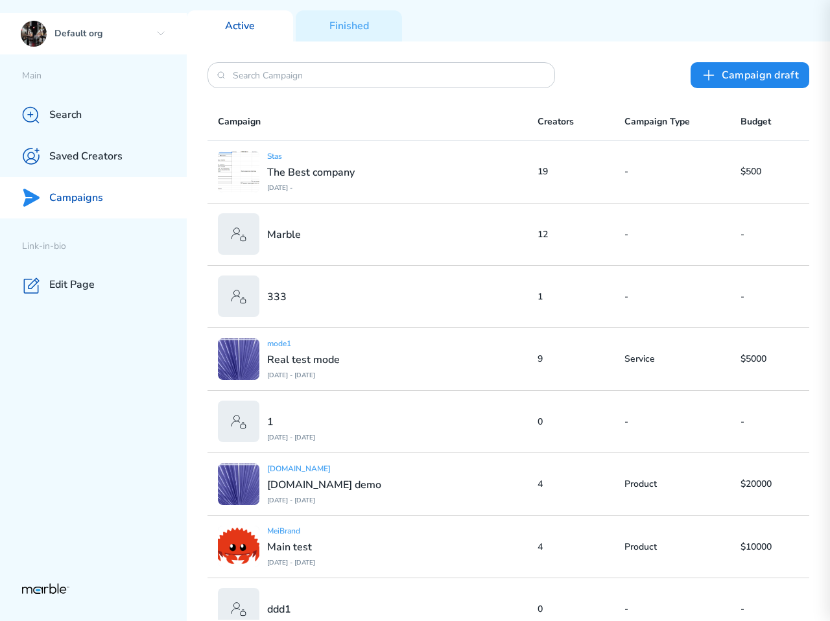
click at [159, 33] on icon at bounding box center [161, 33] width 6 height 3
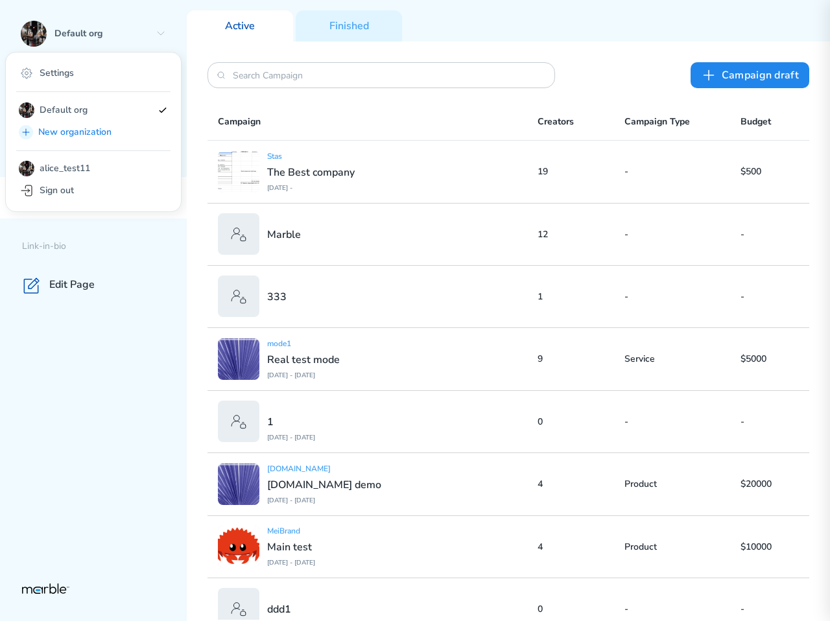
click at [429, 36] on div "Active Finished" at bounding box center [508, 20] width 643 height 41
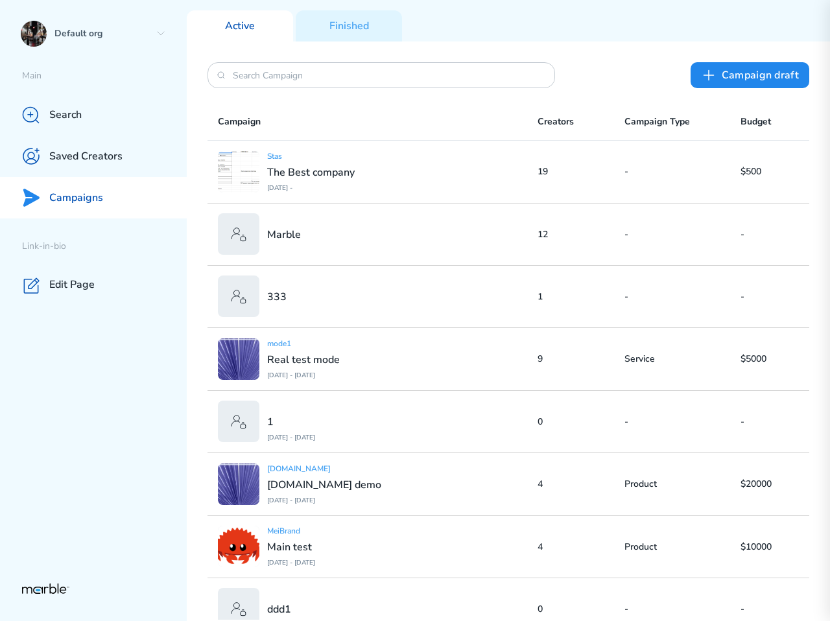
click at [146, 198] on div "Campaigns" at bounding box center [93, 197] width 187 height 41
click at [152, 41] on div "Default org" at bounding box center [93, 33] width 187 height 41
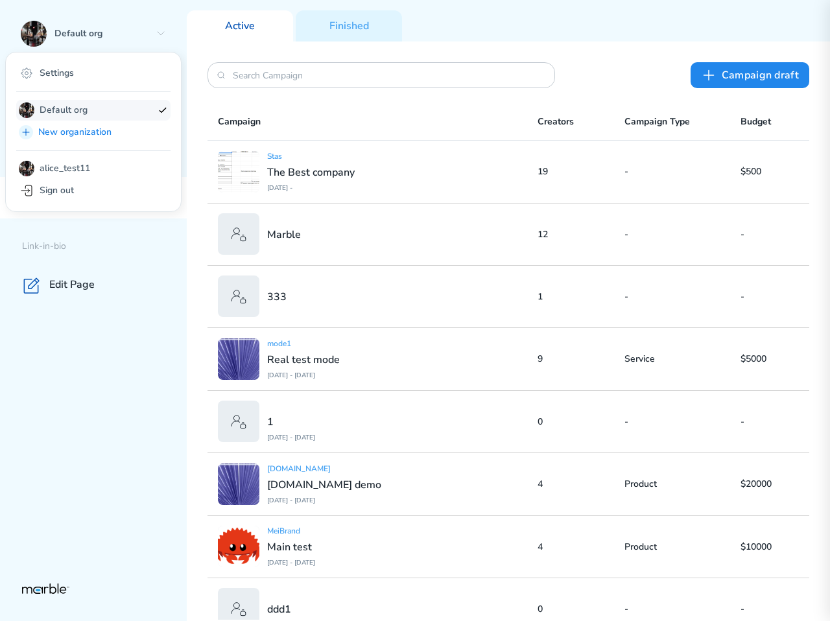
click at [106, 112] on p "Default org" at bounding box center [96, 110] width 113 height 16
click at [62, 71] on p "Settings" at bounding box center [57, 73] width 34 height 12
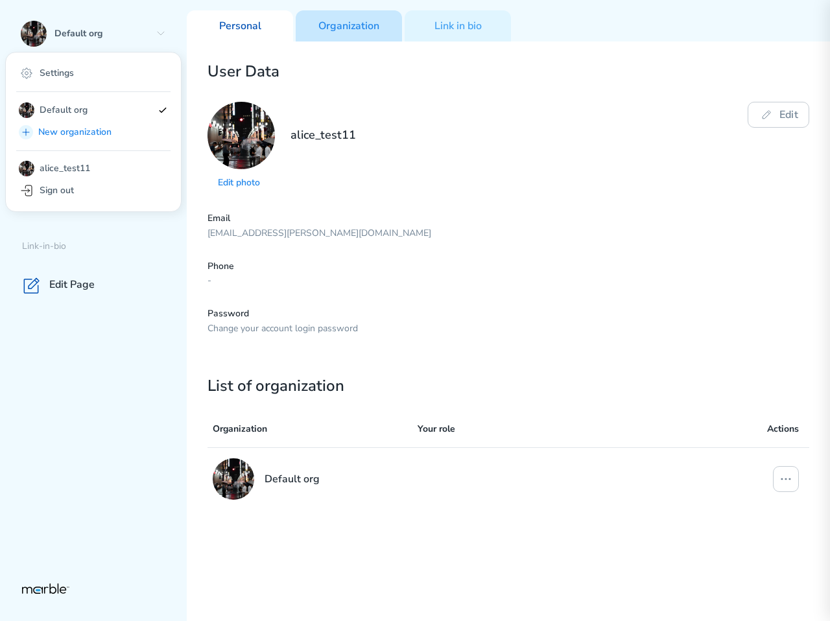
click at [368, 32] on p "Organization" at bounding box center [348, 26] width 61 height 14
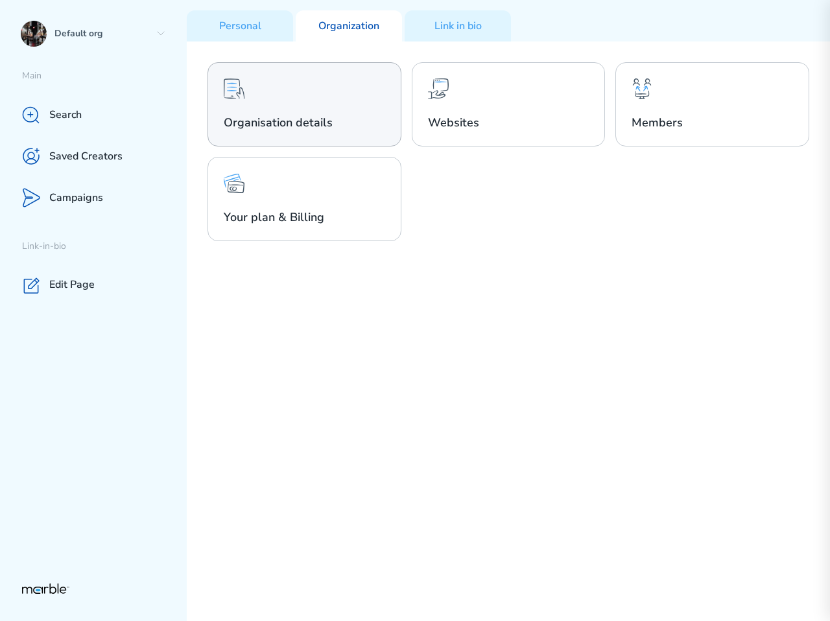
click at [331, 96] on div "Organisation details" at bounding box center [304, 104] width 194 height 84
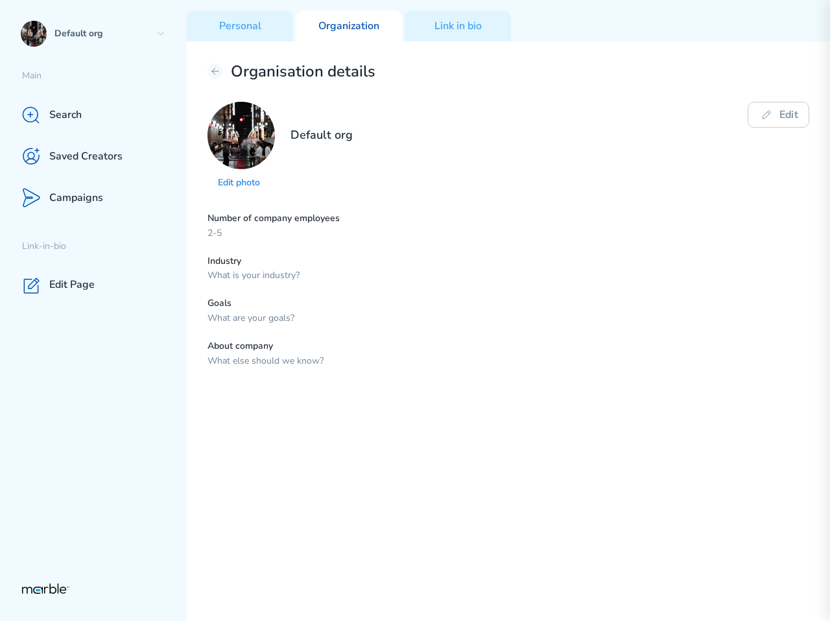
click at [245, 182] on p "Edit photo" at bounding box center [241, 183] width 47 height 12
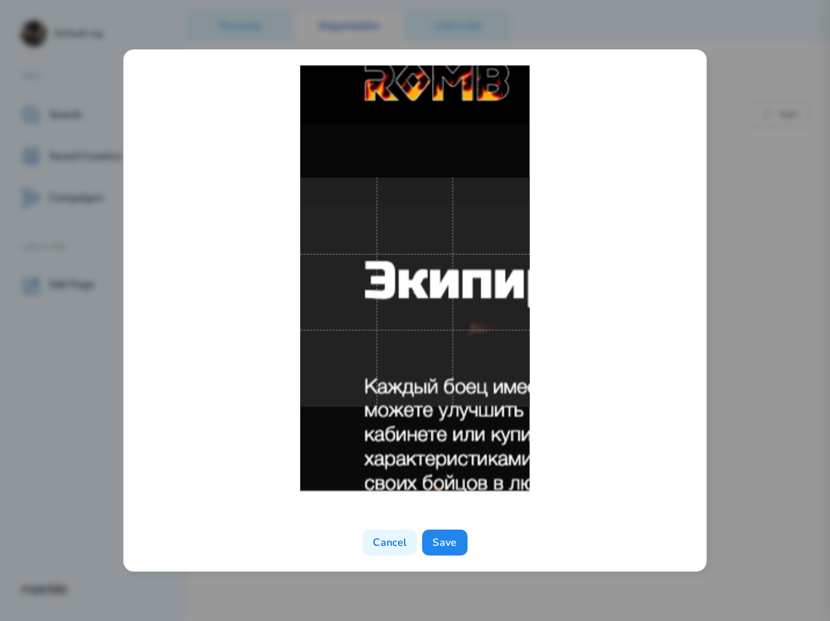
click at [488, 77] on div at bounding box center [414, 292] width 551 height 454
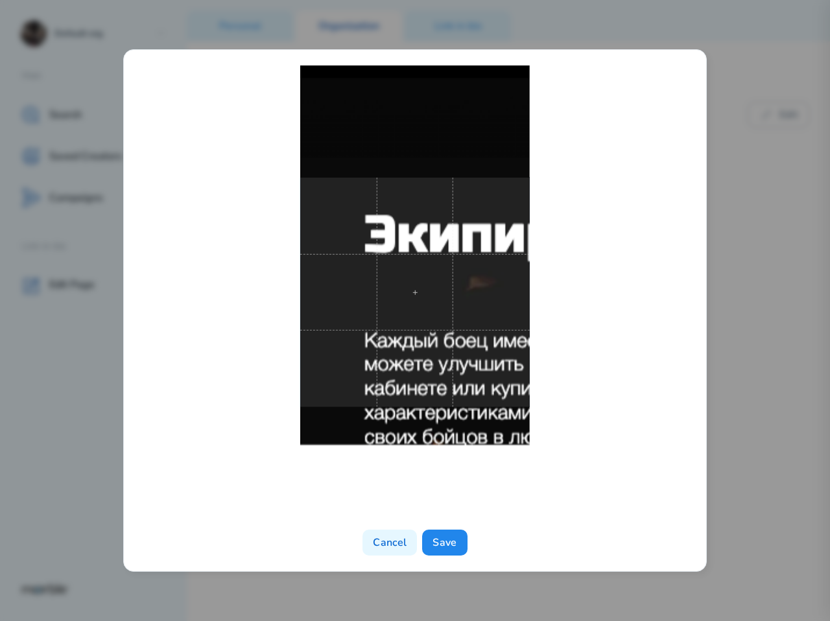
click at [471, 461] on div at bounding box center [414, 292] width 551 height 454
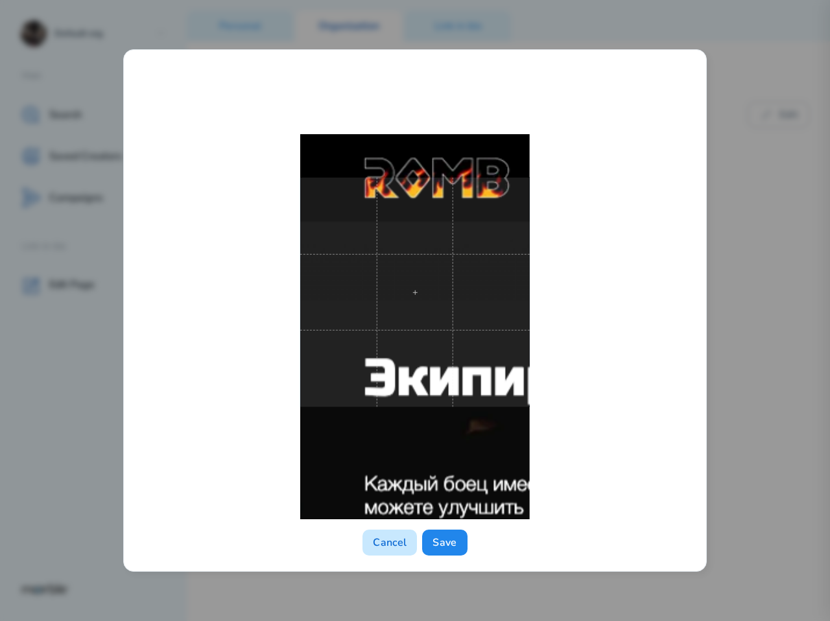
click at [390, 551] on button "Cancel" at bounding box center [389, 543] width 54 height 26
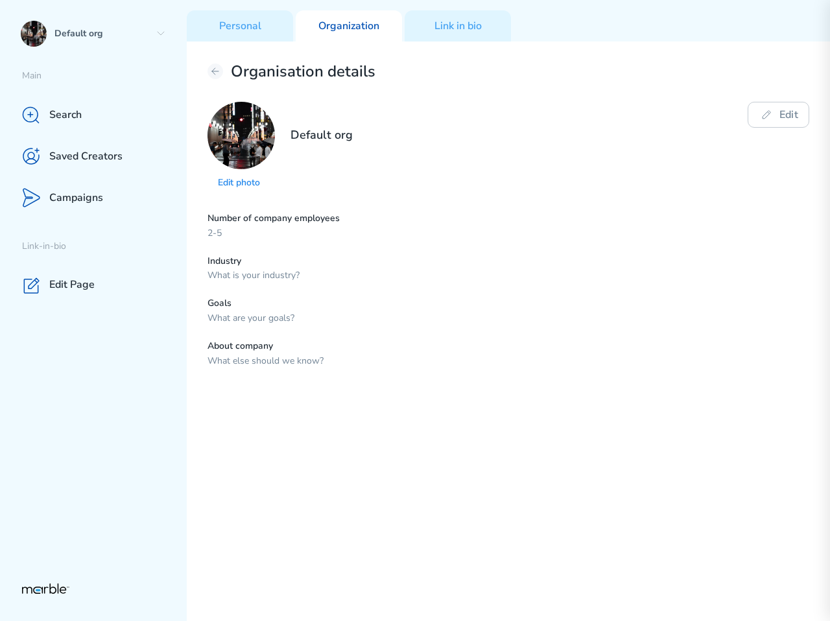
click at [532, 335] on div "Number of company employees 2-5 Industry What is your industry? Goals What are …" at bounding box center [508, 290] width 602 height 155
click at [119, 199] on div "Campaigns" at bounding box center [93, 197] width 187 height 41
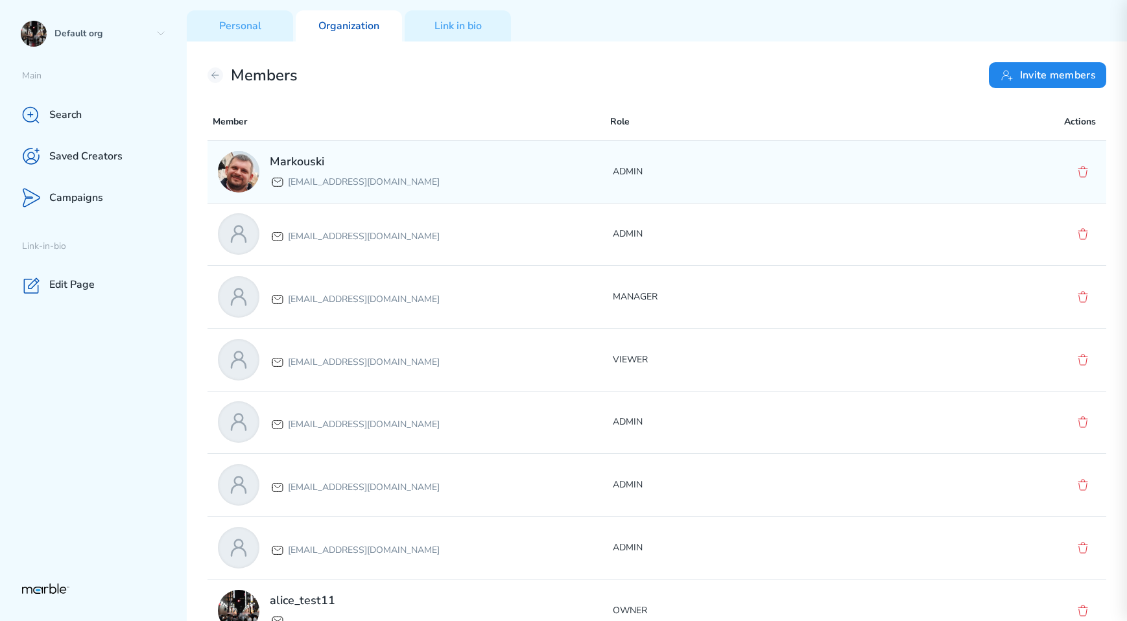
click at [862, 173] on p "ADMIN" at bounding box center [810, 172] width 395 height 16
click at [679, 188] on div "Markouski [EMAIL_ADDRESS][DOMAIN_NAME] ADMIN" at bounding box center [656, 172] width 899 height 62
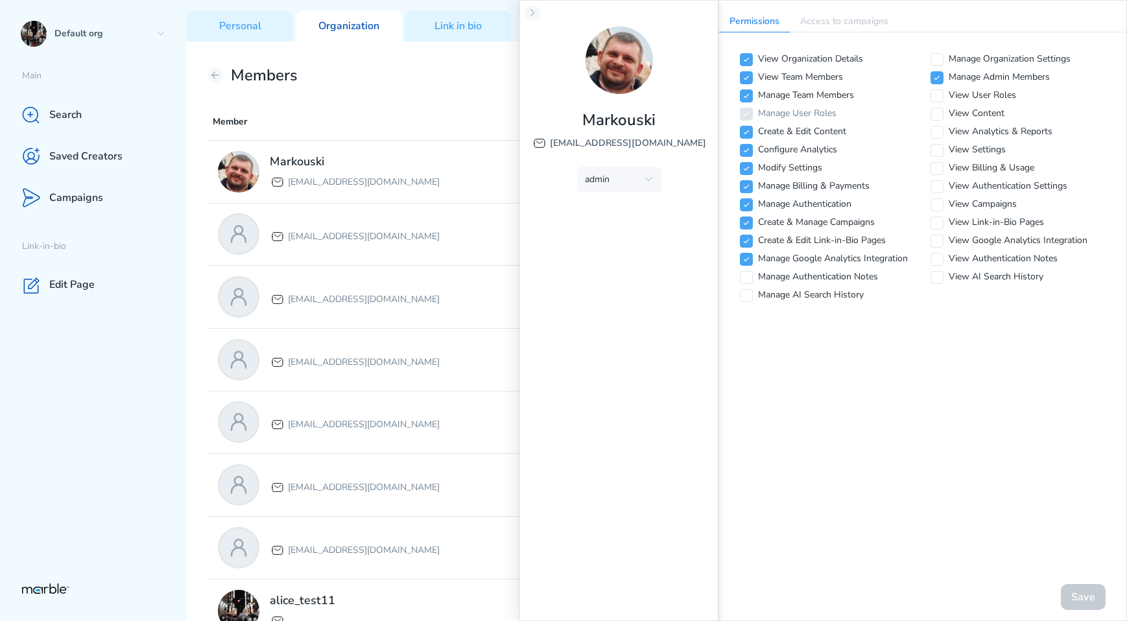
click at [911, 404] on div "Permissions Access to campaigns View Organization Details Manage Organization S…" at bounding box center [922, 310] width 408 height 621
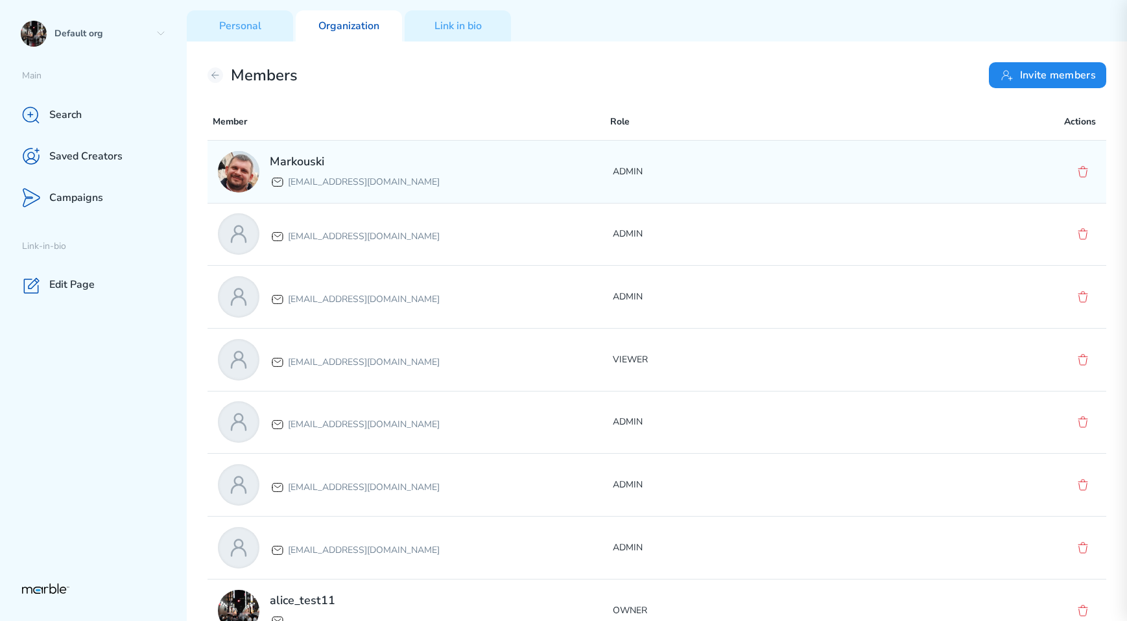
click at [821, 174] on p "ADMIN" at bounding box center [810, 172] width 395 height 16
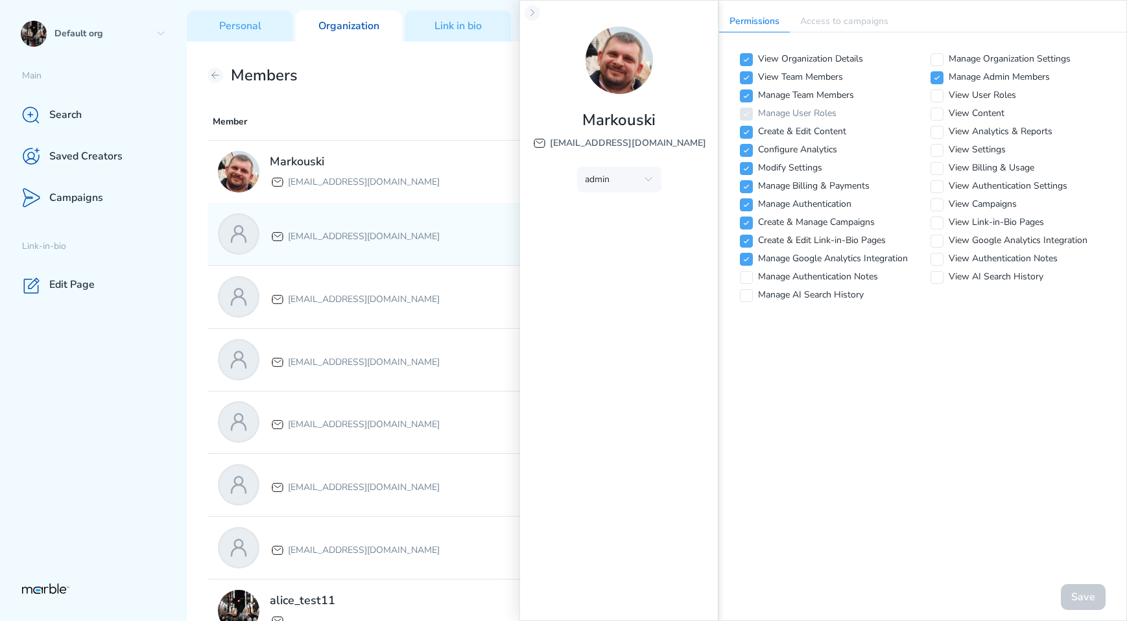
click at [414, 242] on p "[EMAIL_ADDRESS][DOMAIN_NAME]" at bounding box center [364, 237] width 152 height 16
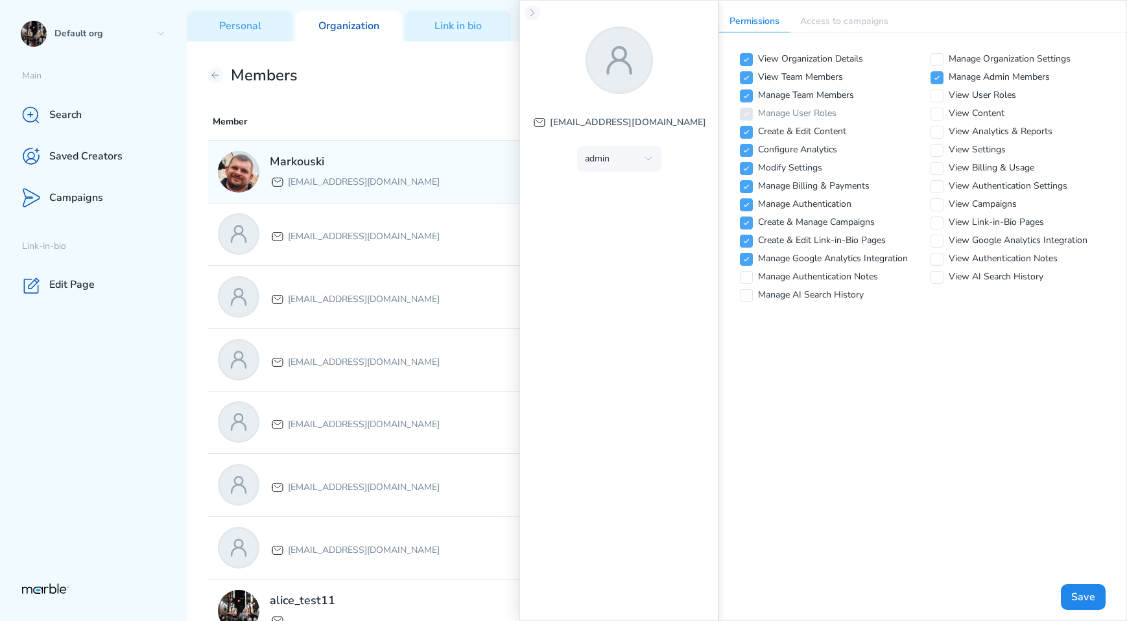
click at [445, 182] on div "Markouski markouski.u+87777@gmail.com" at bounding box center [415, 171] width 395 height 41
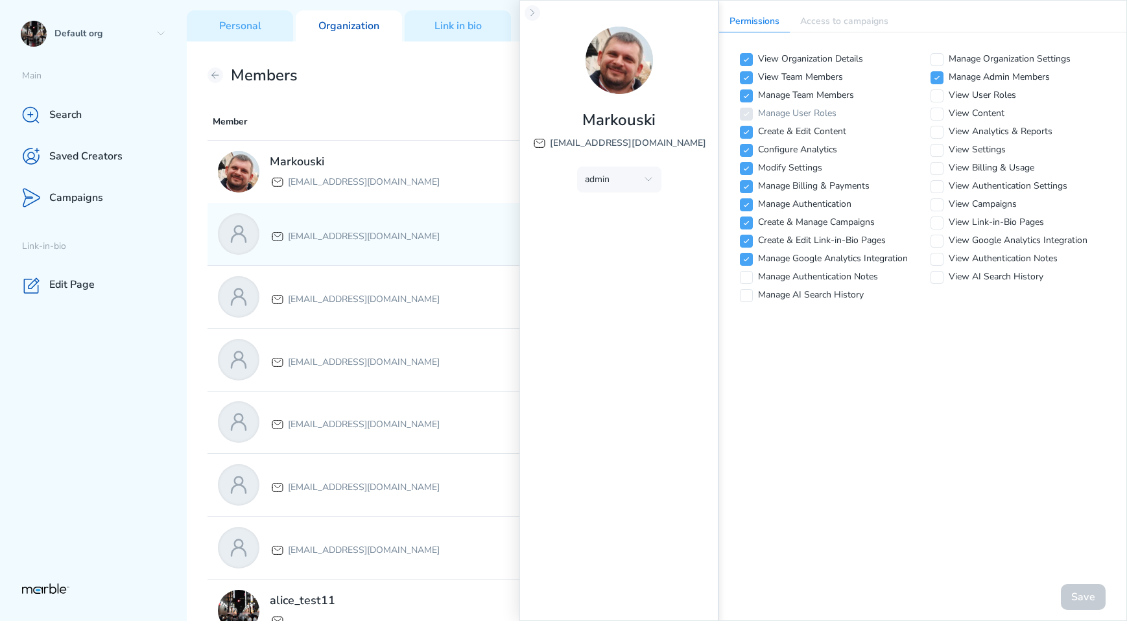
click at [426, 229] on p "[EMAIL_ADDRESS][DOMAIN_NAME]" at bounding box center [364, 237] width 152 height 16
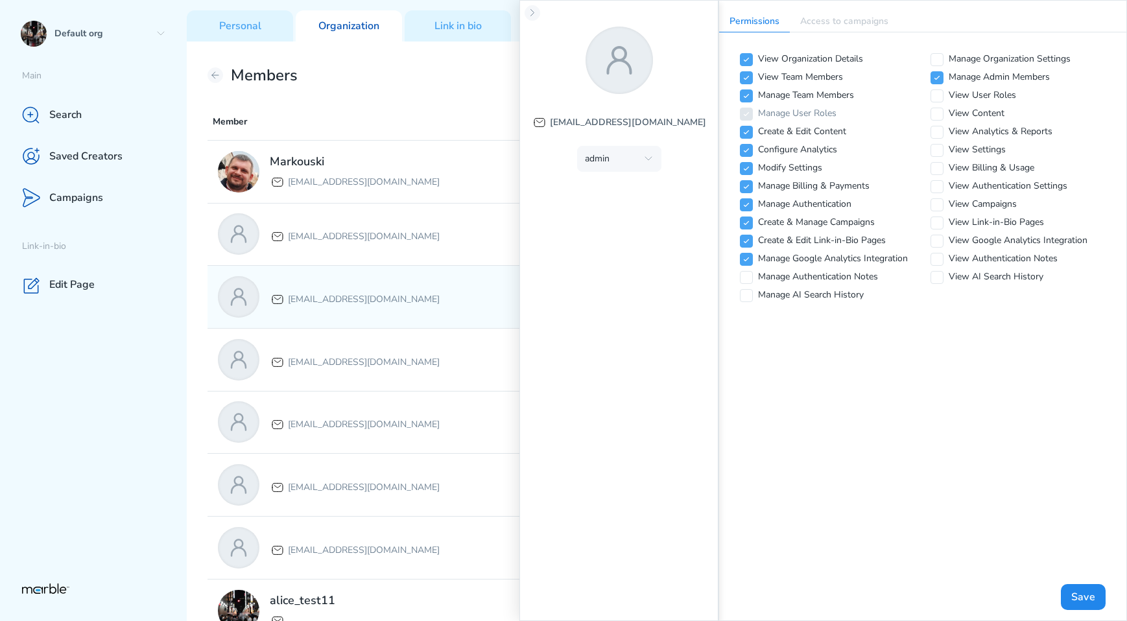
click at [416, 272] on div "markouski.u+84387583000@gmail.com ADMIN" at bounding box center [656, 297] width 899 height 62
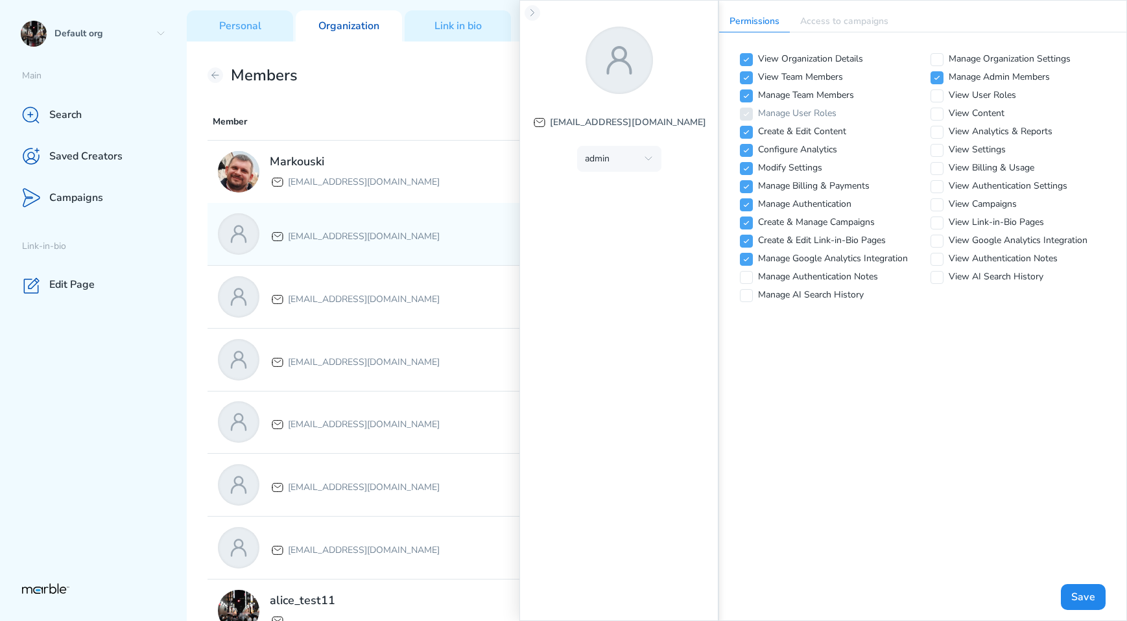
click at [433, 242] on p "[EMAIL_ADDRESS][DOMAIN_NAME]" at bounding box center [364, 237] width 152 height 16
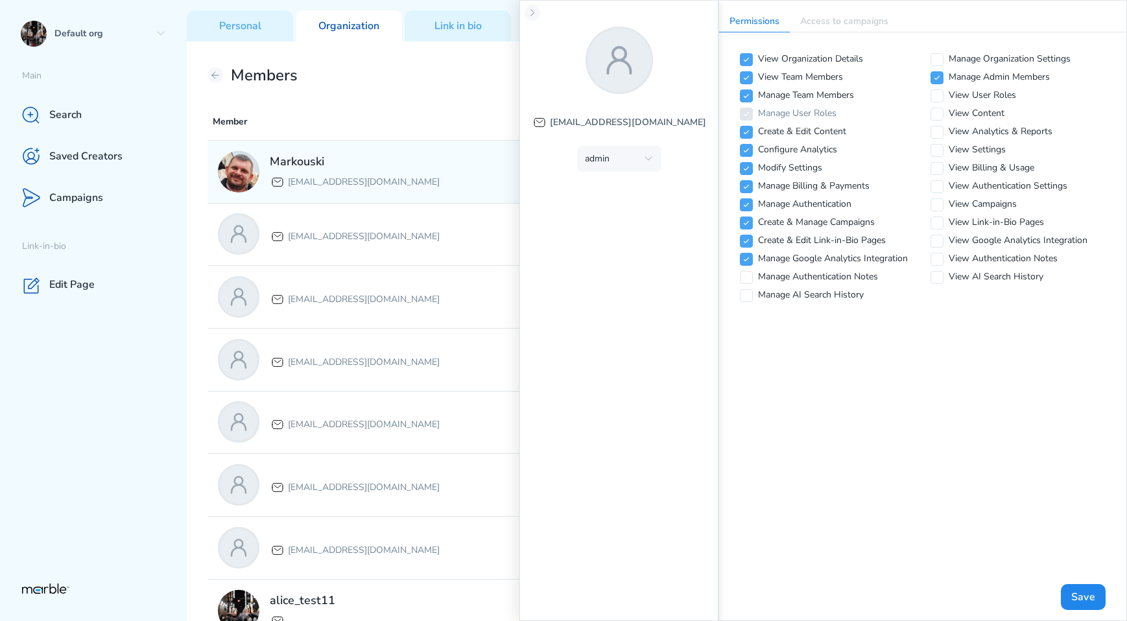
click at [434, 177] on div "Markouski markouski.u+87777@gmail.com" at bounding box center [415, 171] width 395 height 41
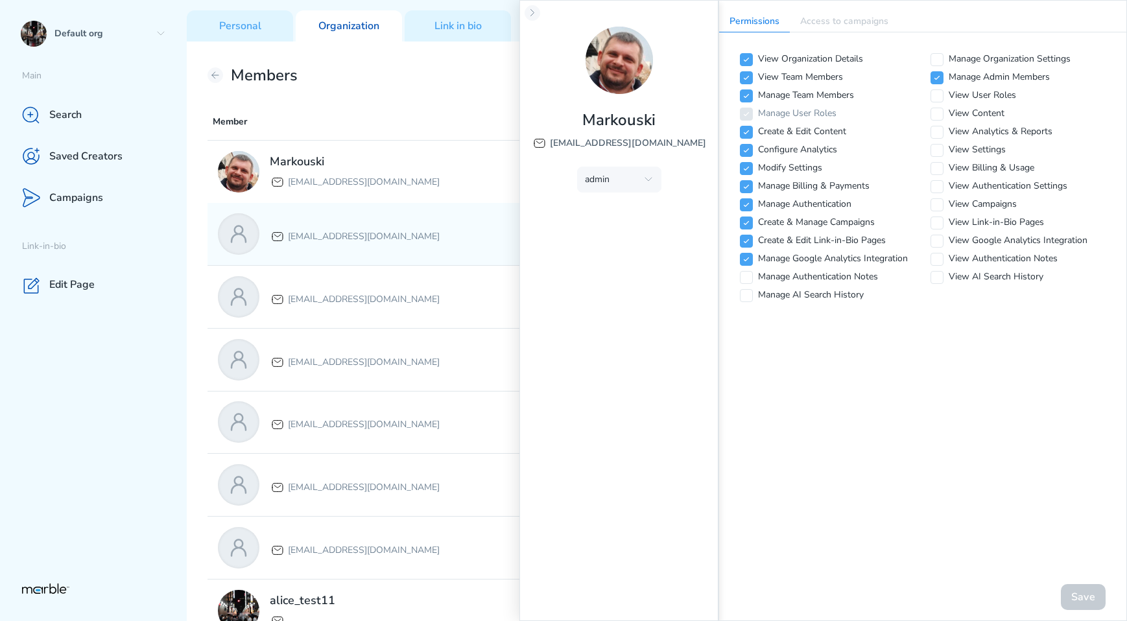
click at [410, 221] on div "[EMAIL_ADDRESS][DOMAIN_NAME]" at bounding box center [415, 233] width 395 height 41
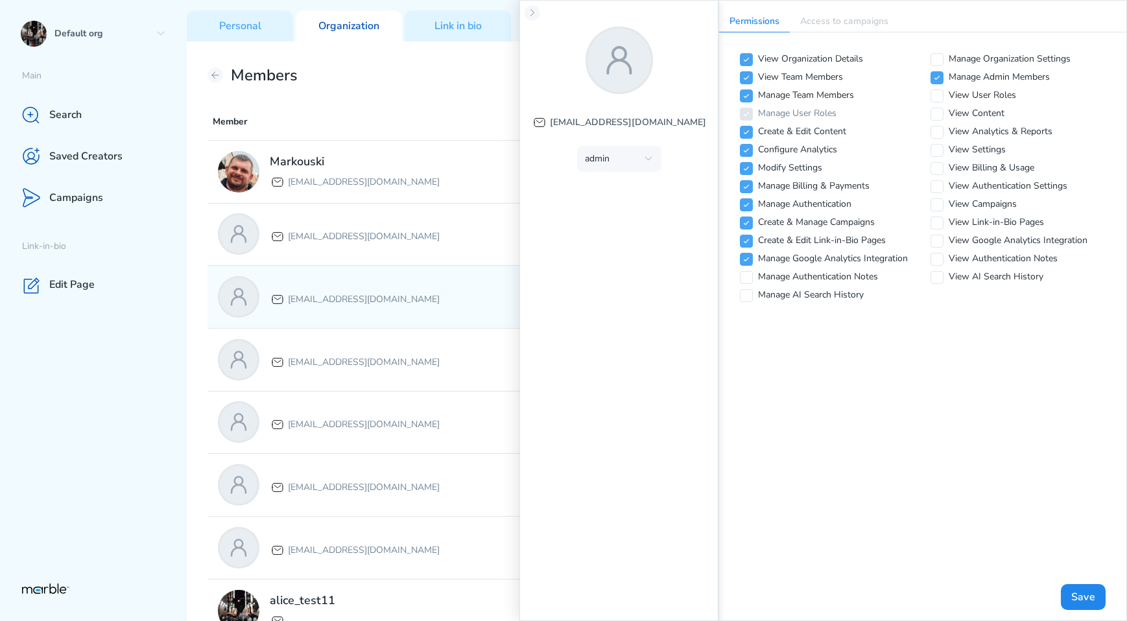
click at [416, 268] on div "markouski.u+84387583000@gmail.com ADMIN" at bounding box center [656, 297] width 899 height 62
click at [411, 292] on p "[EMAIL_ADDRESS][DOMAIN_NAME]" at bounding box center [364, 300] width 152 height 16
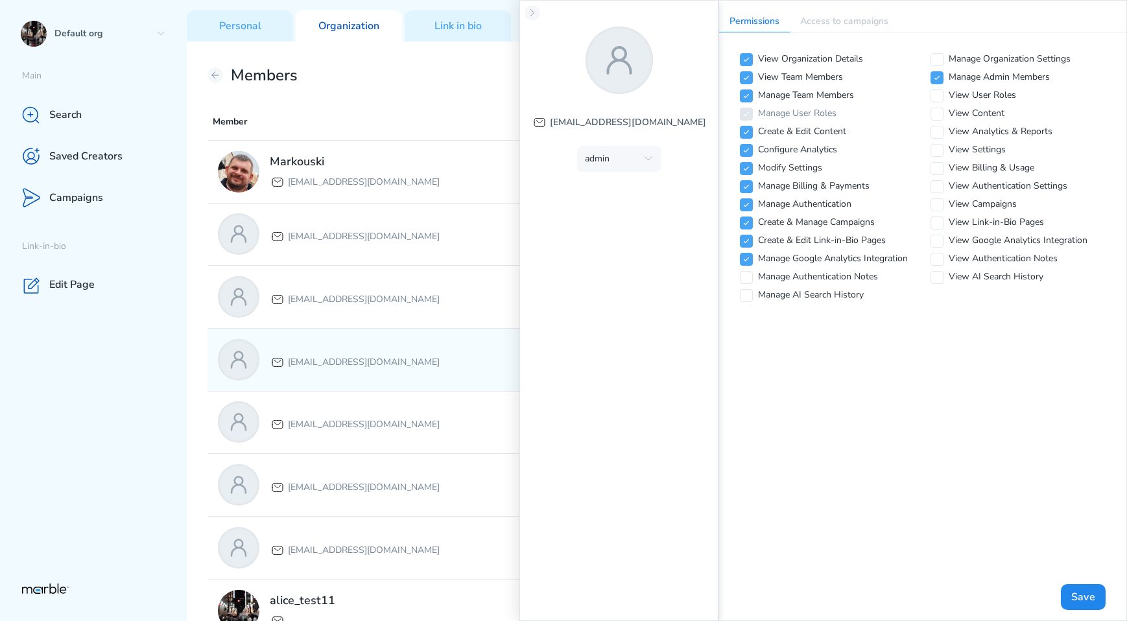
click at [394, 339] on div "[EMAIL_ADDRESS][DOMAIN_NAME]" at bounding box center [415, 359] width 395 height 41
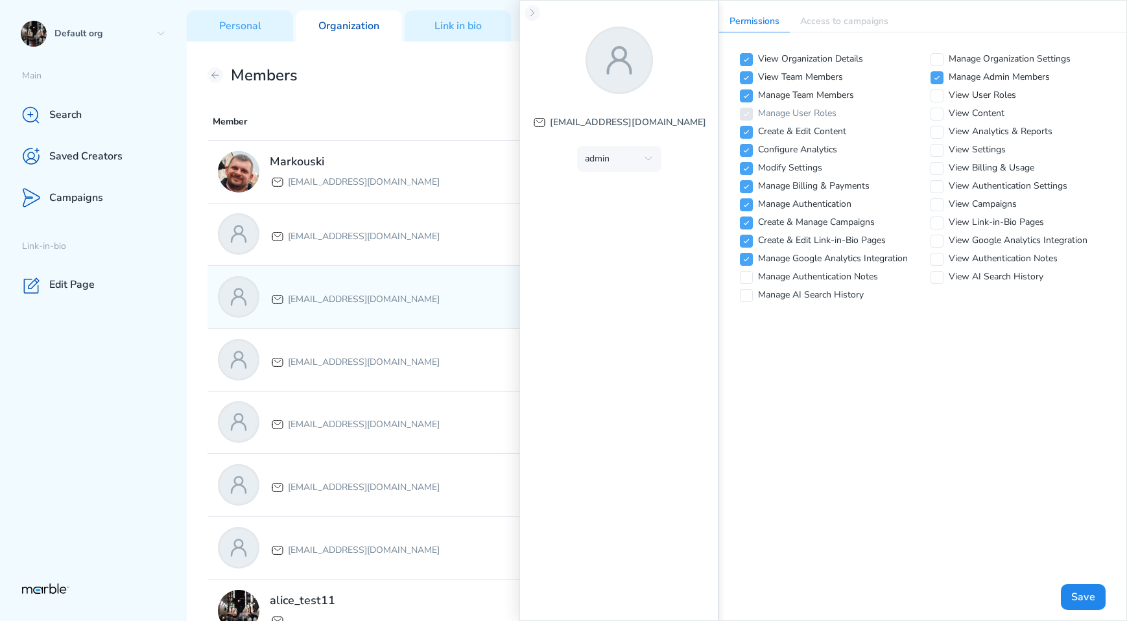
click at [411, 294] on p "[EMAIL_ADDRESS][DOMAIN_NAME]" at bounding box center [364, 300] width 152 height 16
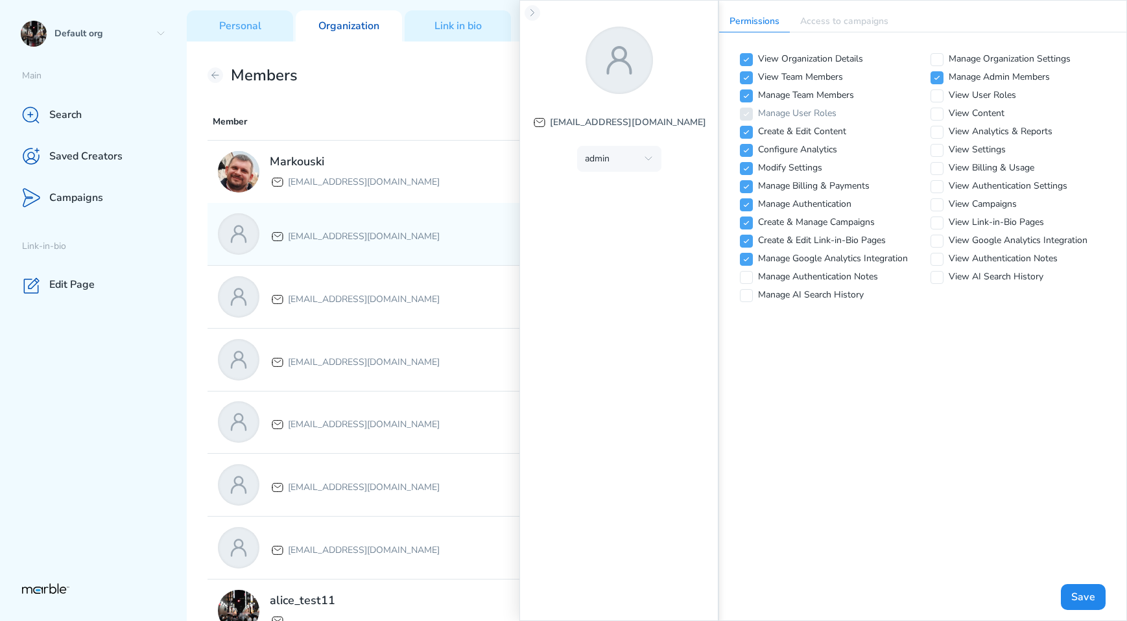
click at [413, 247] on div "[EMAIL_ADDRESS][DOMAIN_NAME]" at bounding box center [415, 233] width 395 height 41
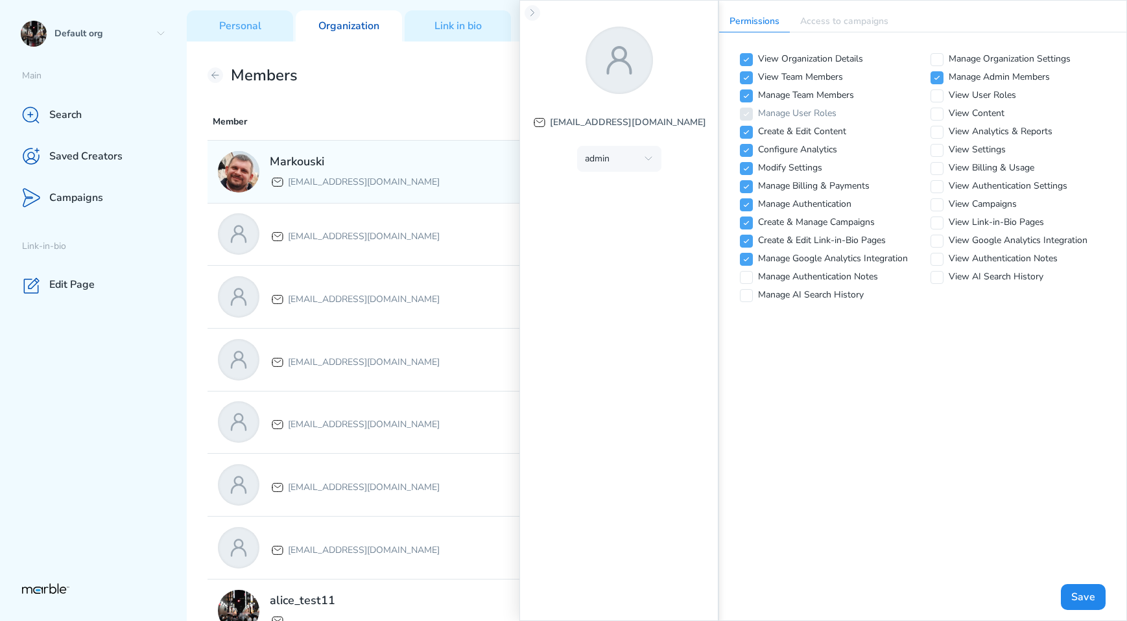
click at [414, 200] on div "Markouski [EMAIL_ADDRESS][DOMAIN_NAME] ADMIN" at bounding box center [656, 172] width 899 height 62
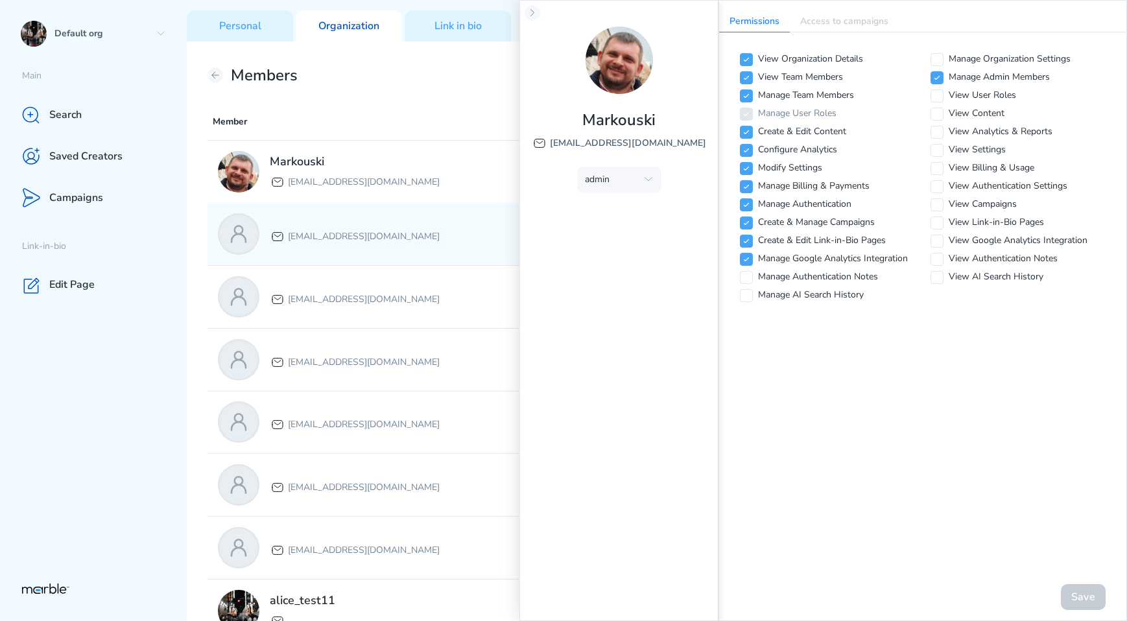
click at [404, 224] on div "[EMAIL_ADDRESS][DOMAIN_NAME]" at bounding box center [355, 234] width 170 height 21
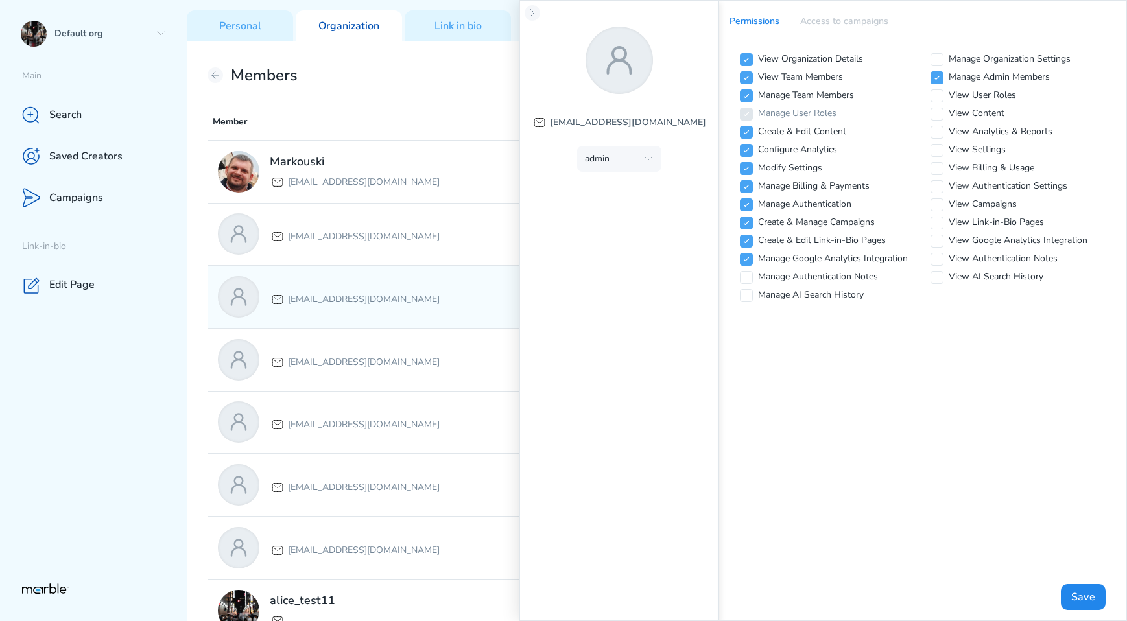
click at [403, 270] on div "markouski.u+84387583000@gmail.com ADMIN" at bounding box center [656, 297] width 899 height 62
click at [397, 325] on div "markouski.u+84387583000@gmail.com ADMIN" at bounding box center [656, 297] width 899 height 62
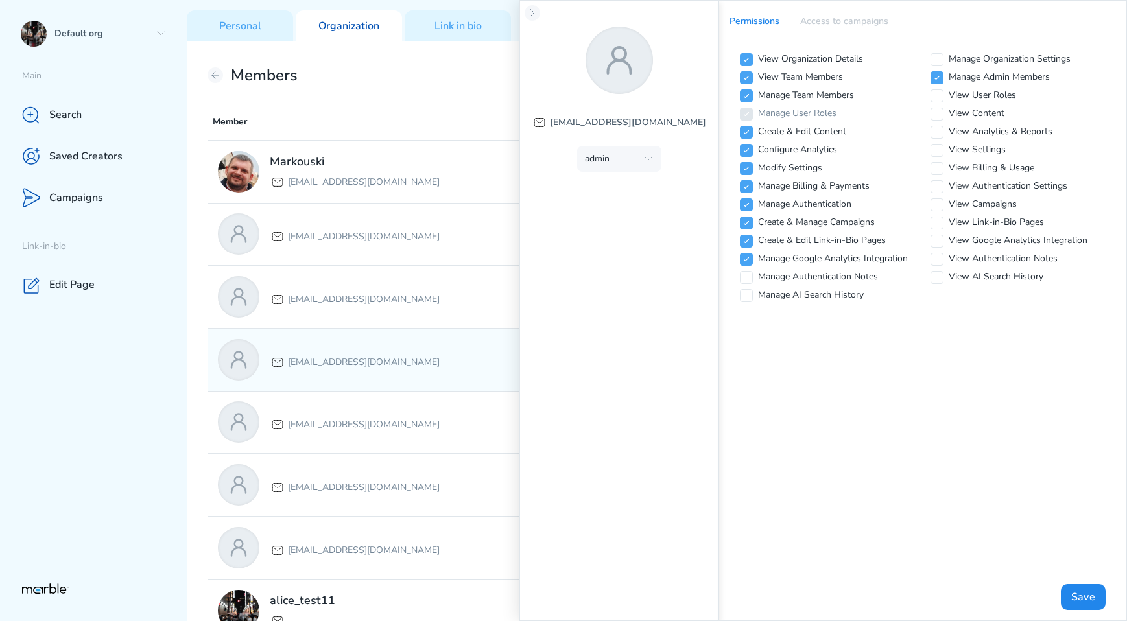
click at [397, 342] on div "[EMAIL_ADDRESS][DOMAIN_NAME]" at bounding box center [415, 359] width 395 height 41
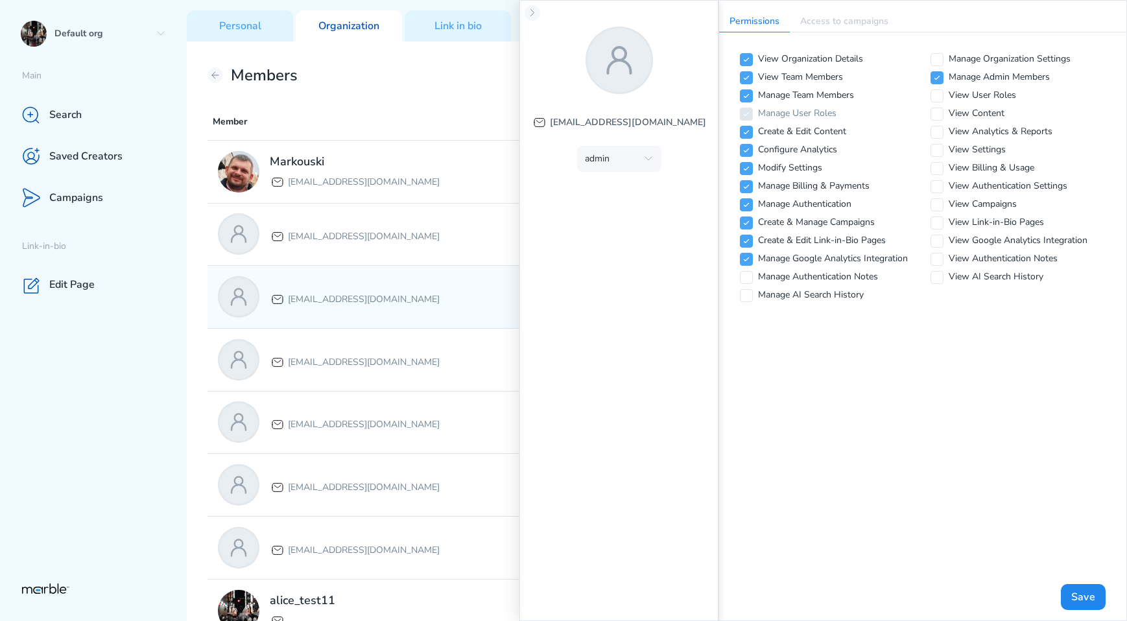
click at [397, 284] on div "[EMAIL_ADDRESS][DOMAIN_NAME]" at bounding box center [415, 296] width 395 height 41
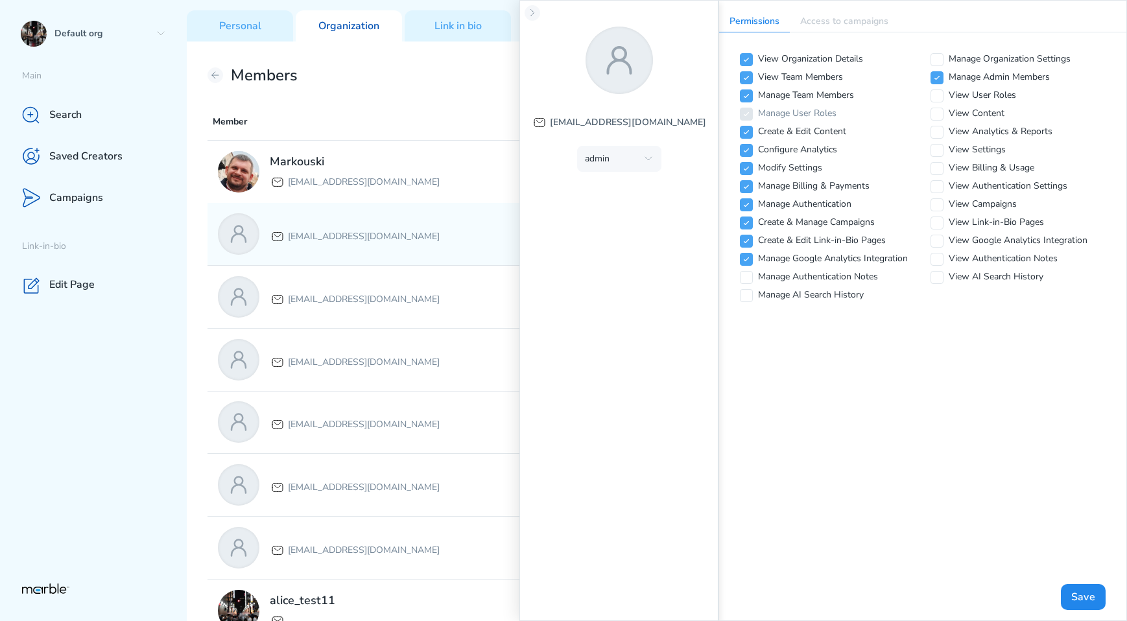
click at [395, 235] on p "[EMAIL_ADDRESS][DOMAIN_NAME]" at bounding box center [364, 237] width 152 height 16
click at [395, 207] on div "markouski.u+84387583111@gmail.com ADMIN" at bounding box center [656, 234] width 899 height 62
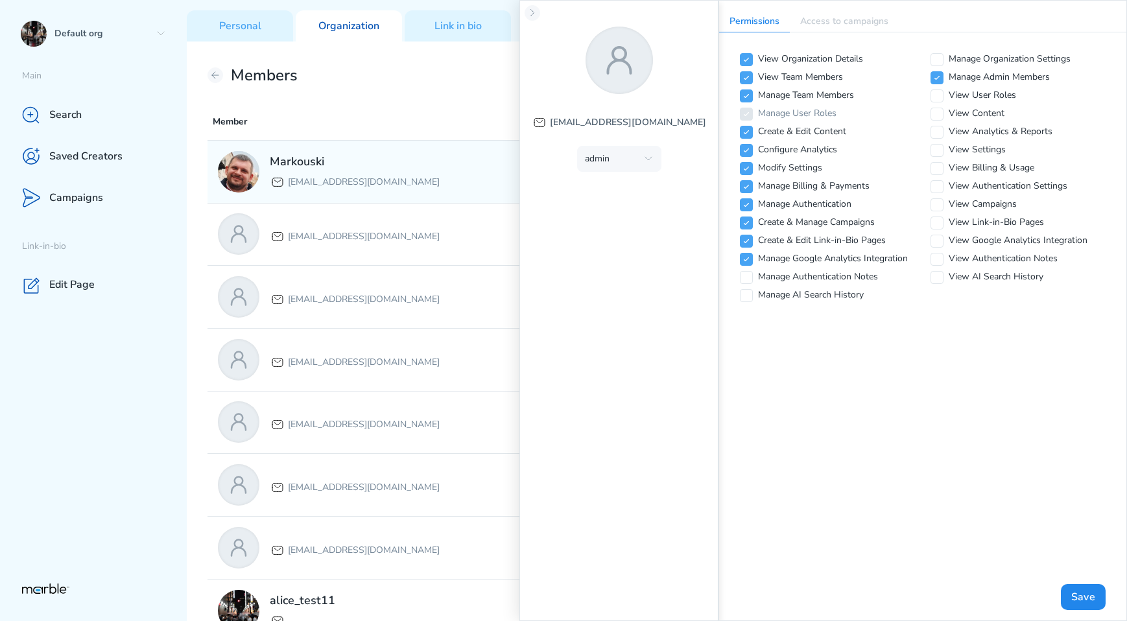
click at [404, 170] on div "Markouski markouski.u+87777@gmail.com" at bounding box center [355, 172] width 170 height 36
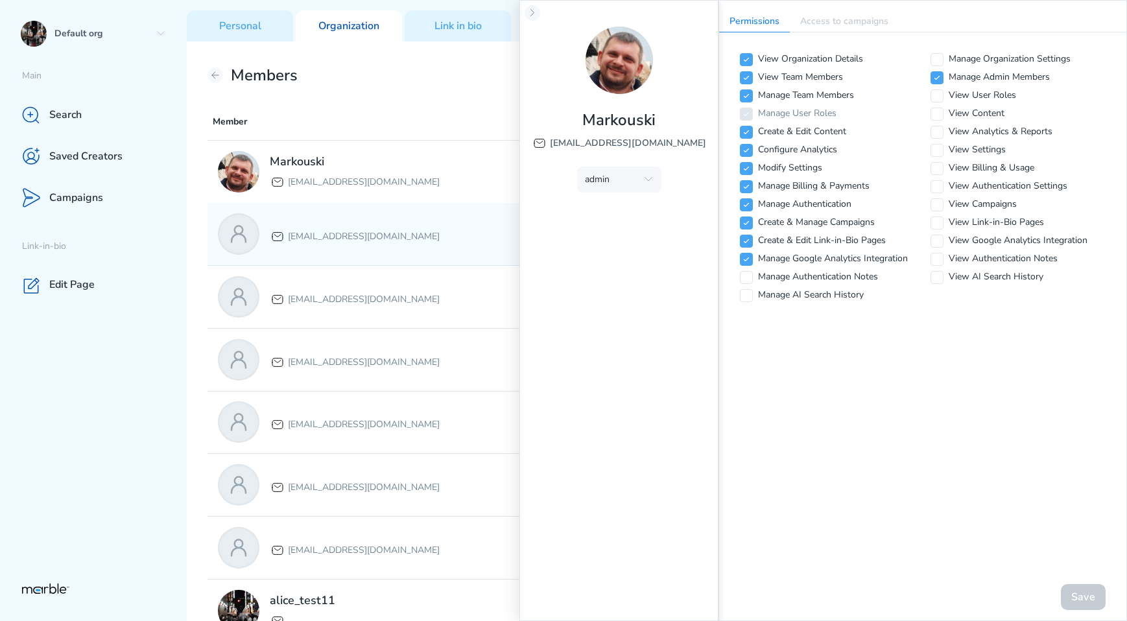
click at [393, 264] on div "markouski.u+84387583111@gmail.com ADMIN" at bounding box center [656, 234] width 899 height 62
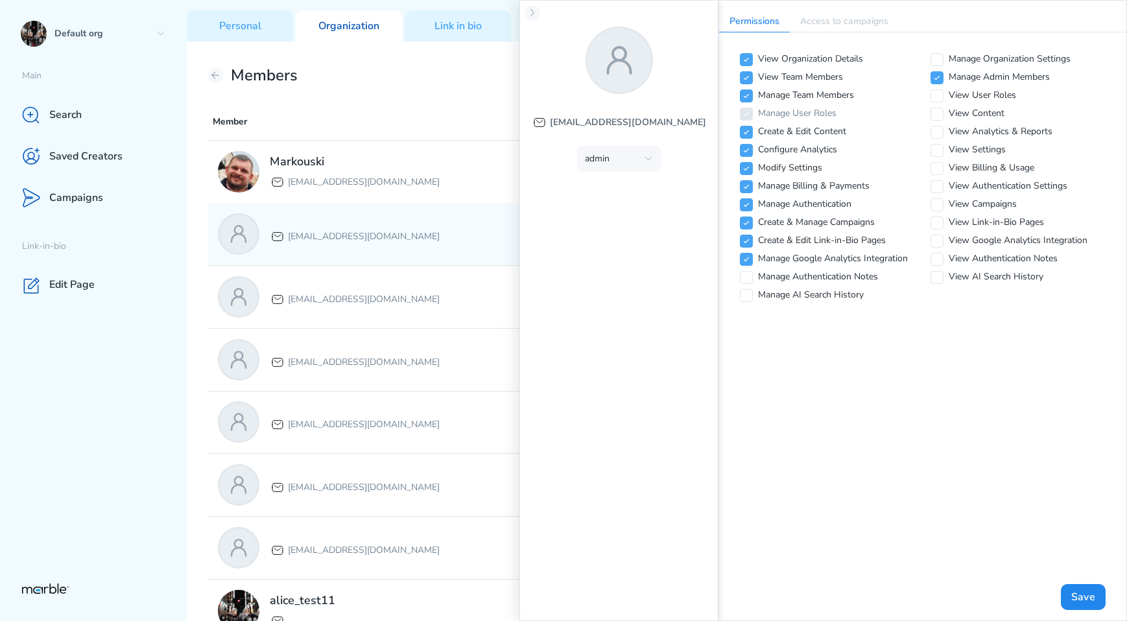
click at [397, 206] on div "markouski.u+84387583111@gmail.com ADMIN" at bounding box center [656, 234] width 899 height 62
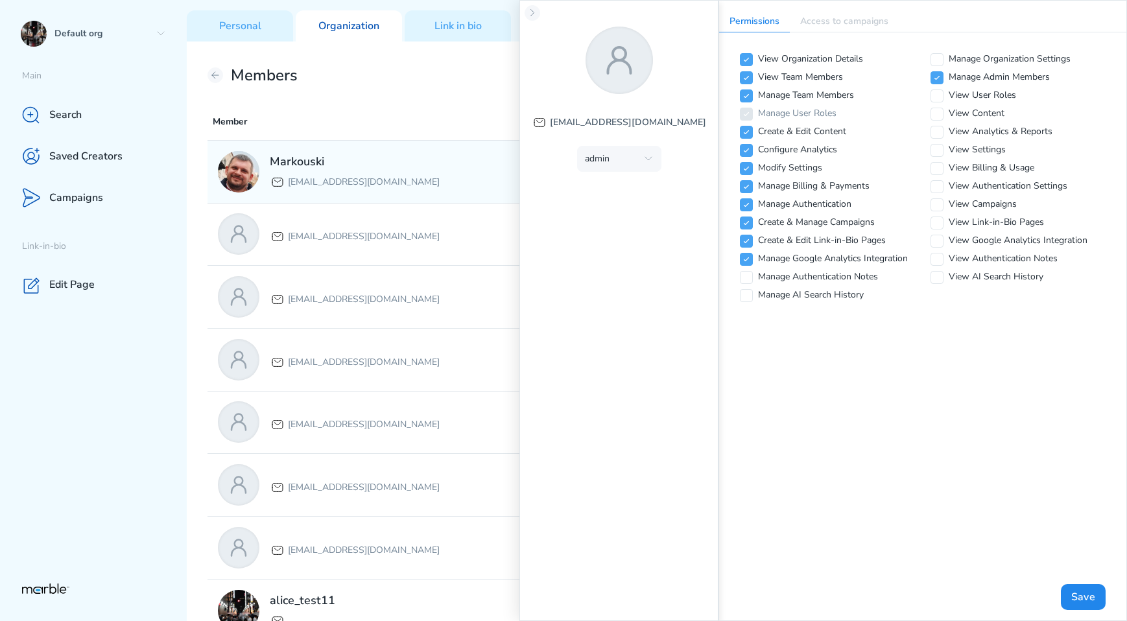
click at [401, 193] on div "Markouski [EMAIL_ADDRESS][DOMAIN_NAME] ADMIN" at bounding box center [656, 172] width 899 height 62
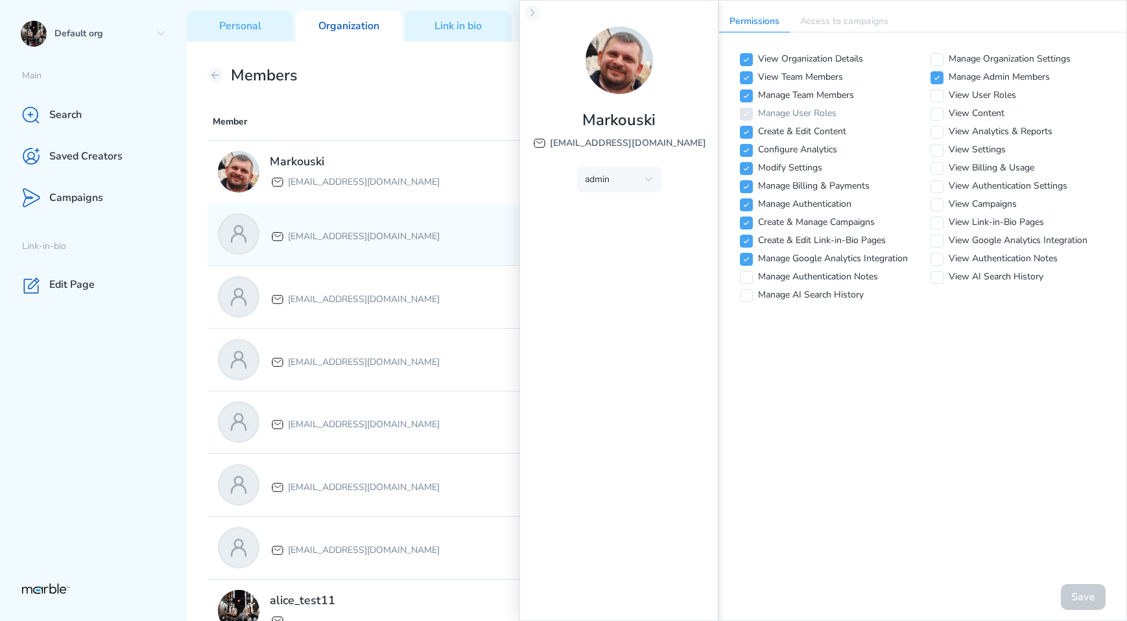
click at [386, 235] on p "[EMAIL_ADDRESS][DOMAIN_NAME]" at bounding box center [364, 237] width 152 height 16
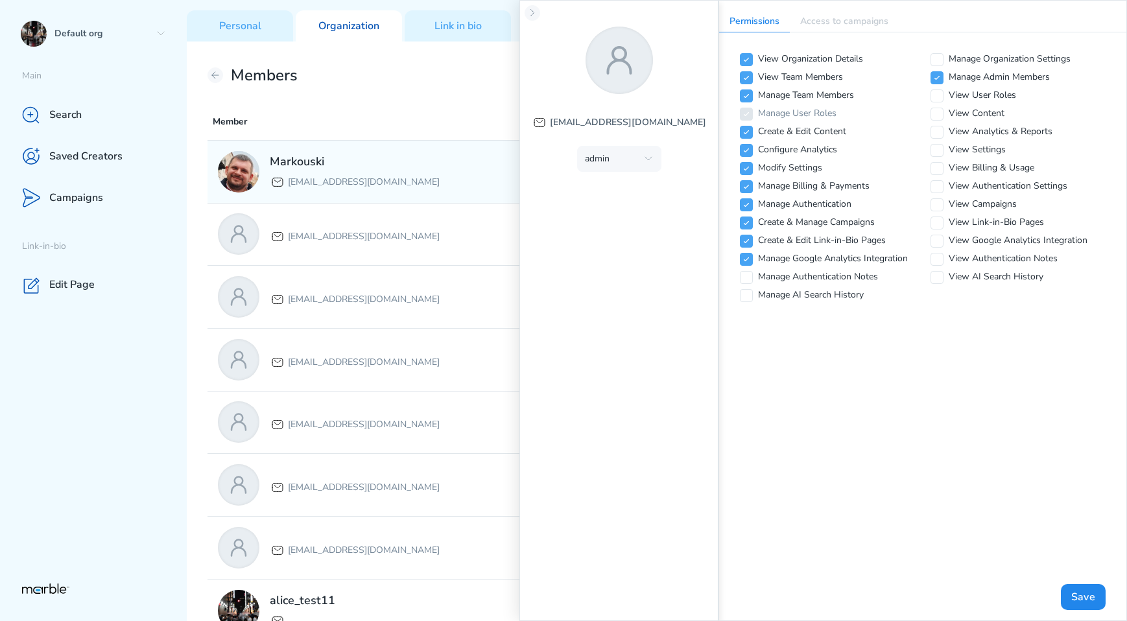
click at [405, 187] on p "[EMAIL_ADDRESS][DOMAIN_NAME]" at bounding box center [364, 182] width 152 height 16
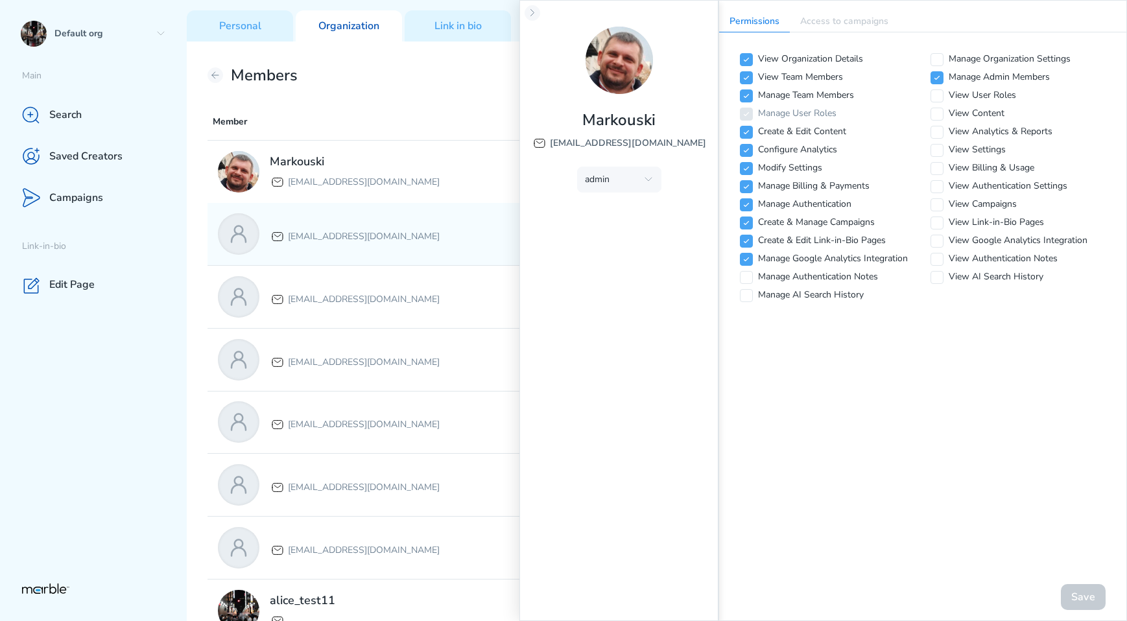
click at [375, 259] on div "markouski.u+84387583111@gmail.com ADMIN" at bounding box center [656, 234] width 899 height 62
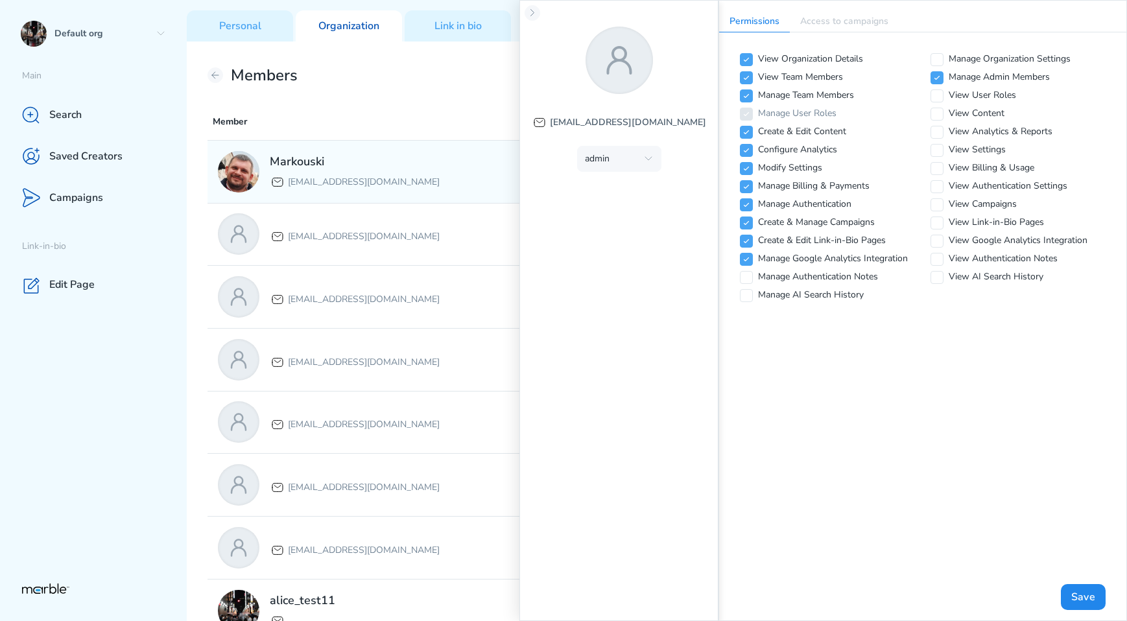
click at [422, 192] on div "Markouski markouski.u+87777@gmail.com" at bounding box center [415, 171] width 395 height 41
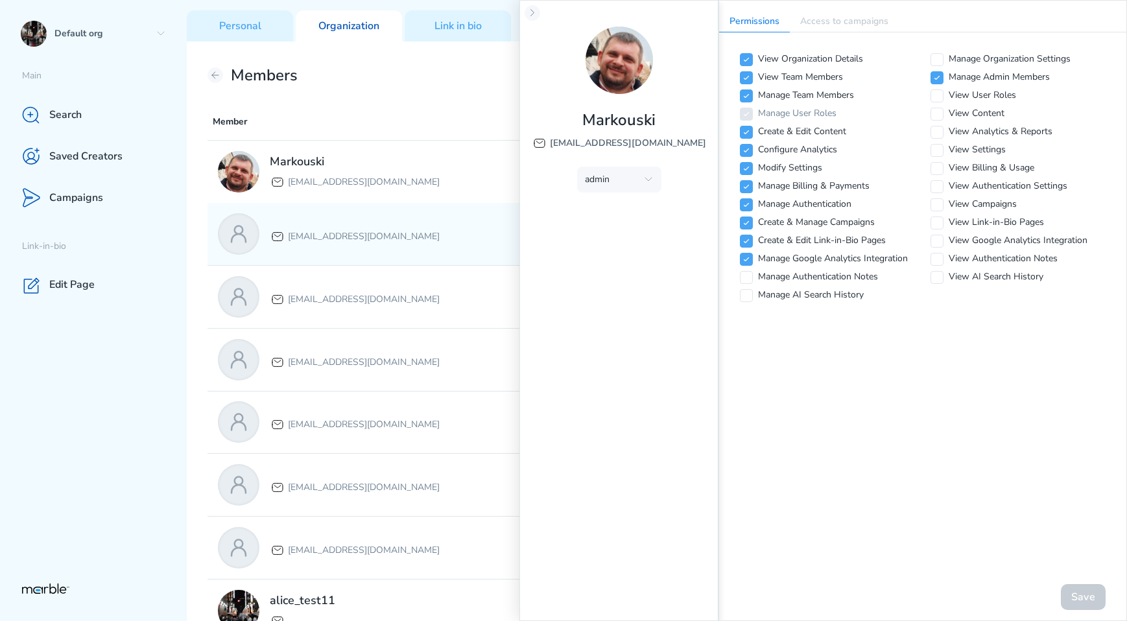
click at [408, 212] on div "markouski.u+84387583111@gmail.com ADMIN" at bounding box center [656, 234] width 899 height 62
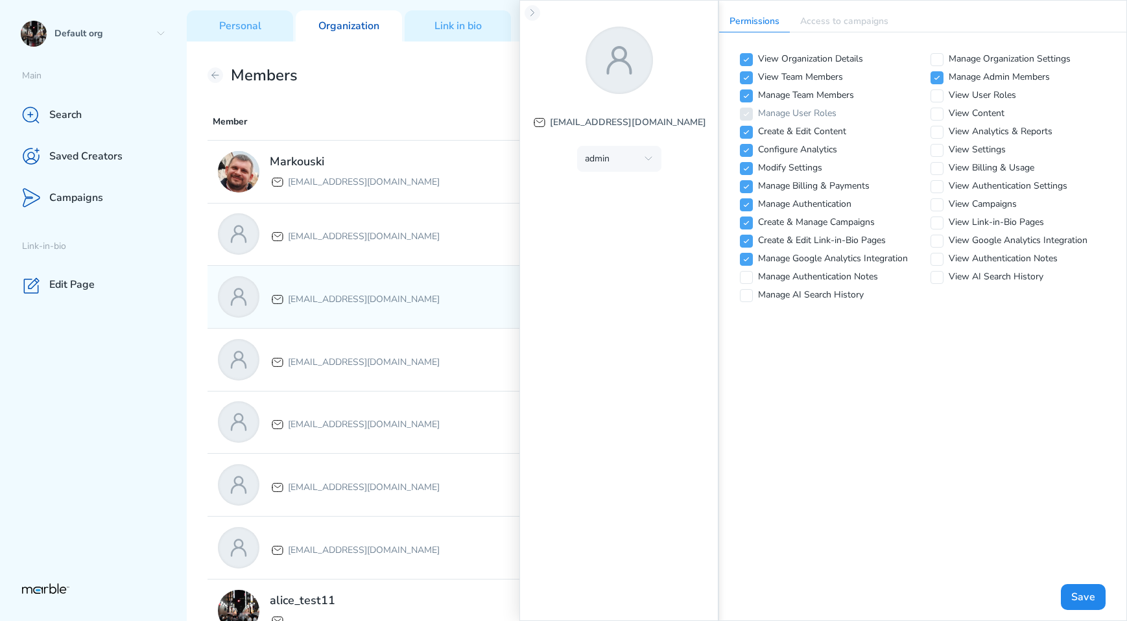
click at [389, 294] on p "[EMAIL_ADDRESS][DOMAIN_NAME]" at bounding box center [364, 300] width 152 height 16
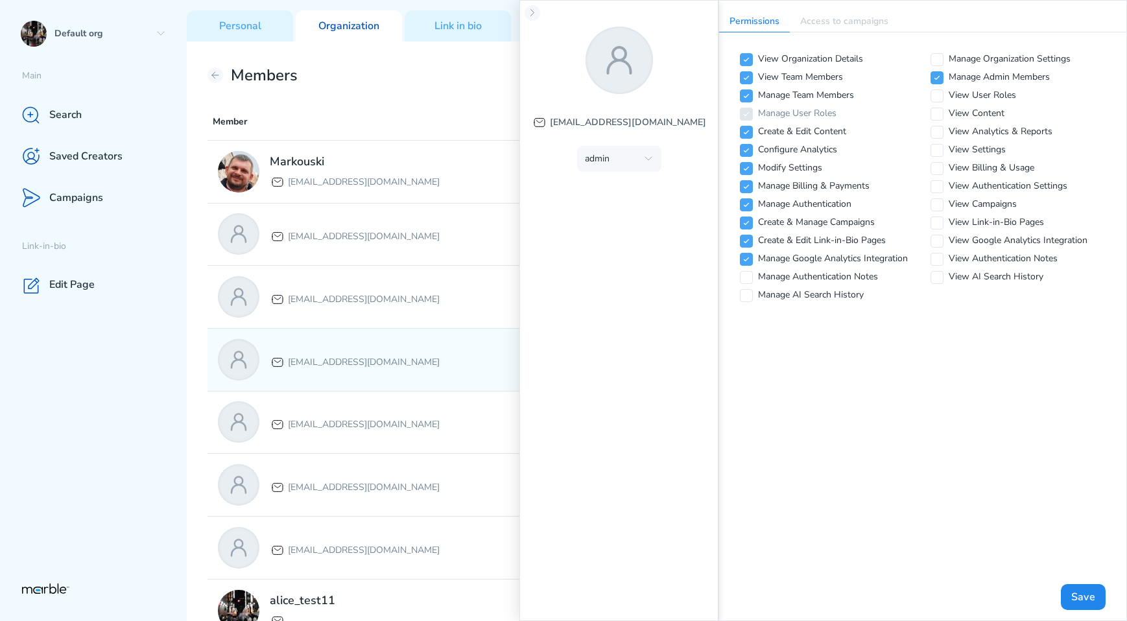
click at [382, 335] on div "markouski.u+84387588883@gmail.com VIEWER" at bounding box center [656, 360] width 899 height 62
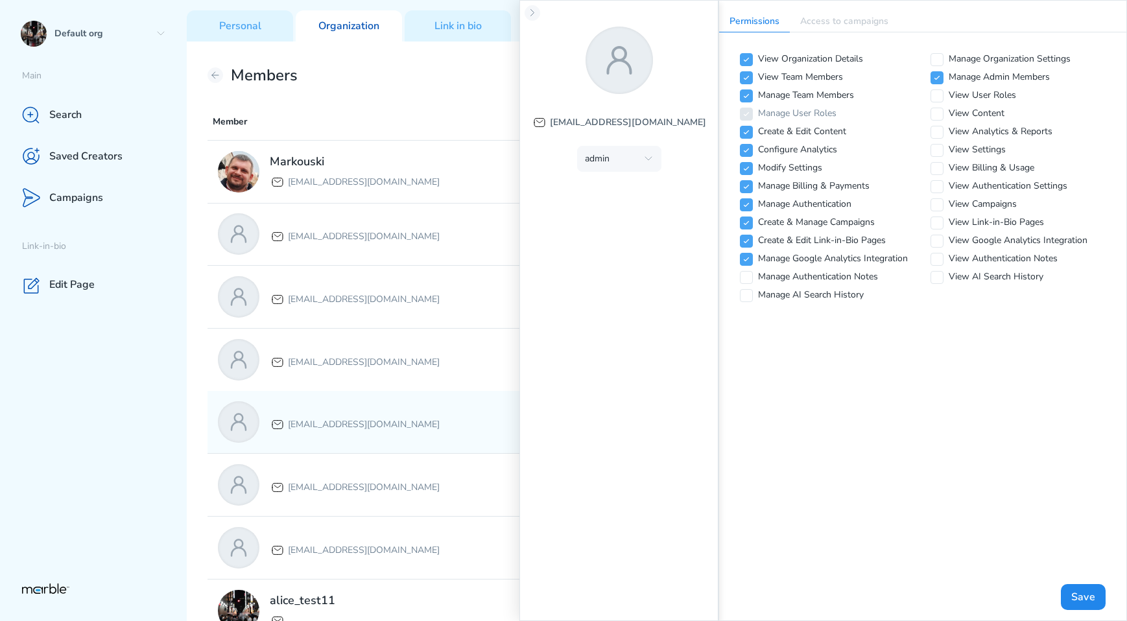
click at [389, 428] on p "[EMAIL_ADDRESS][DOMAIN_NAME]" at bounding box center [364, 425] width 152 height 16
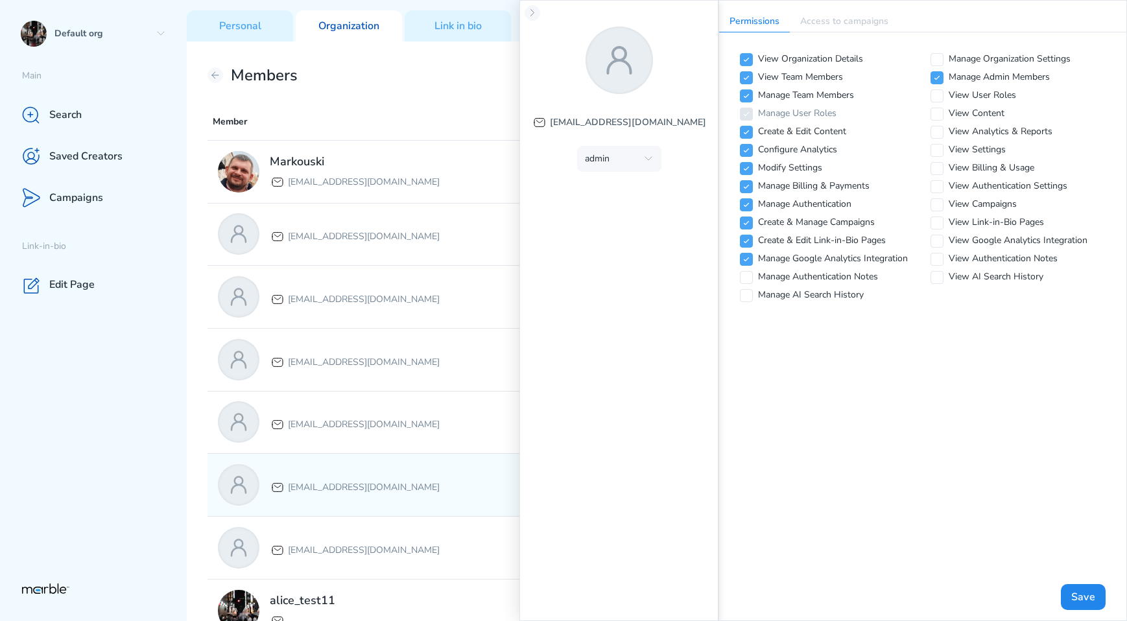
click at [381, 469] on div "[EMAIL_ADDRESS][DOMAIN_NAME]" at bounding box center [415, 484] width 395 height 41
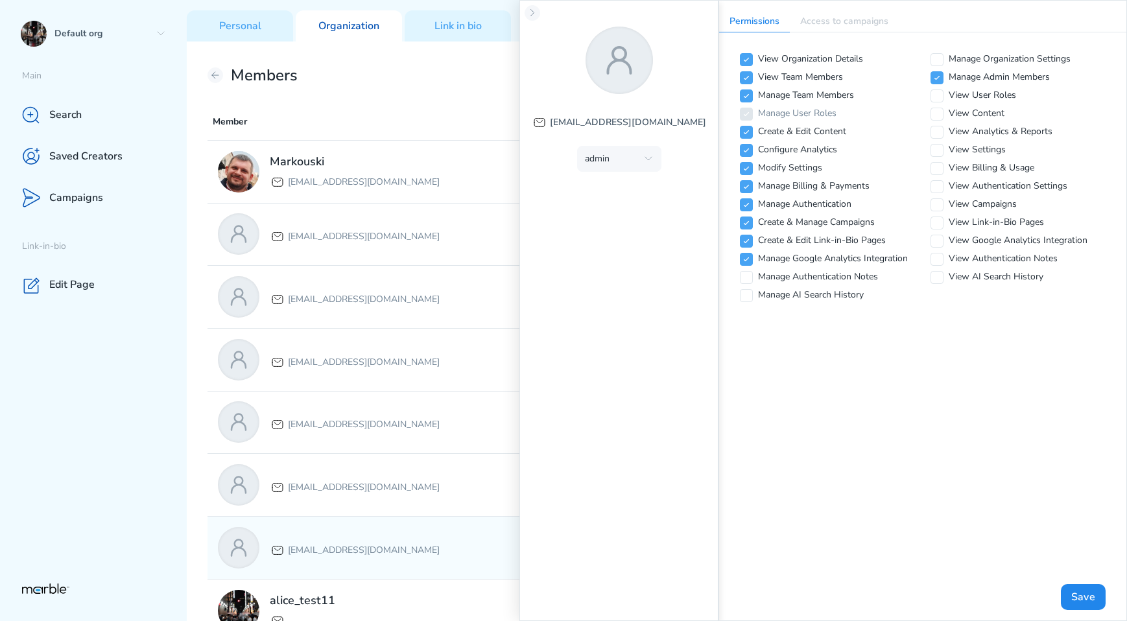
click at [382, 534] on div "[EMAIL_ADDRESS][DOMAIN_NAME]" at bounding box center [415, 547] width 395 height 41
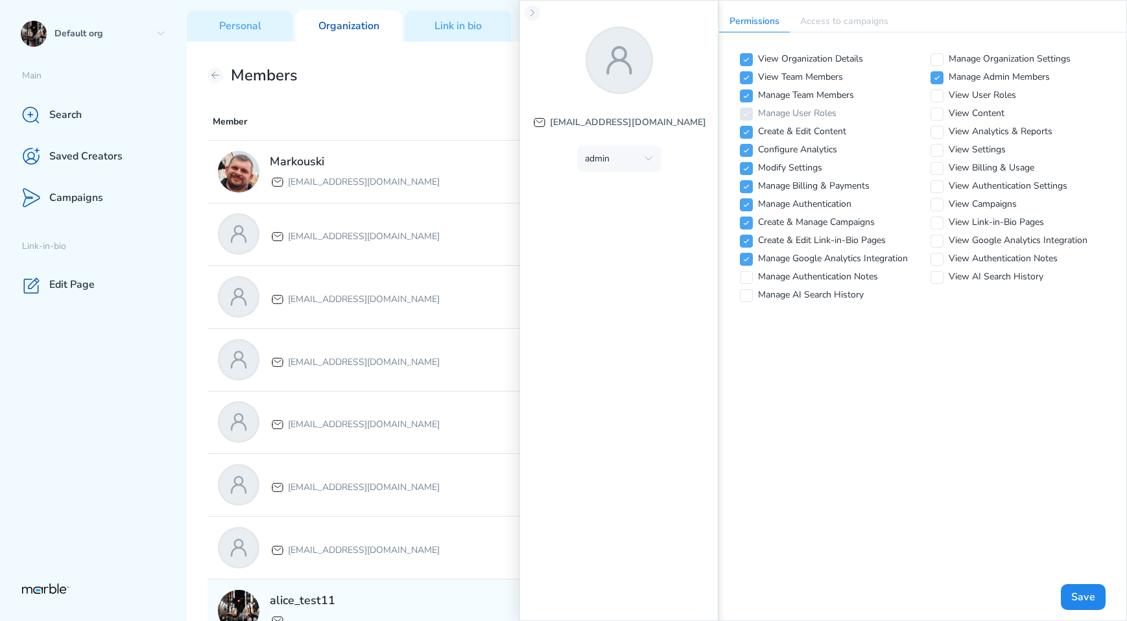
click at [375, 591] on div "alice_test11" at bounding box center [415, 610] width 395 height 41
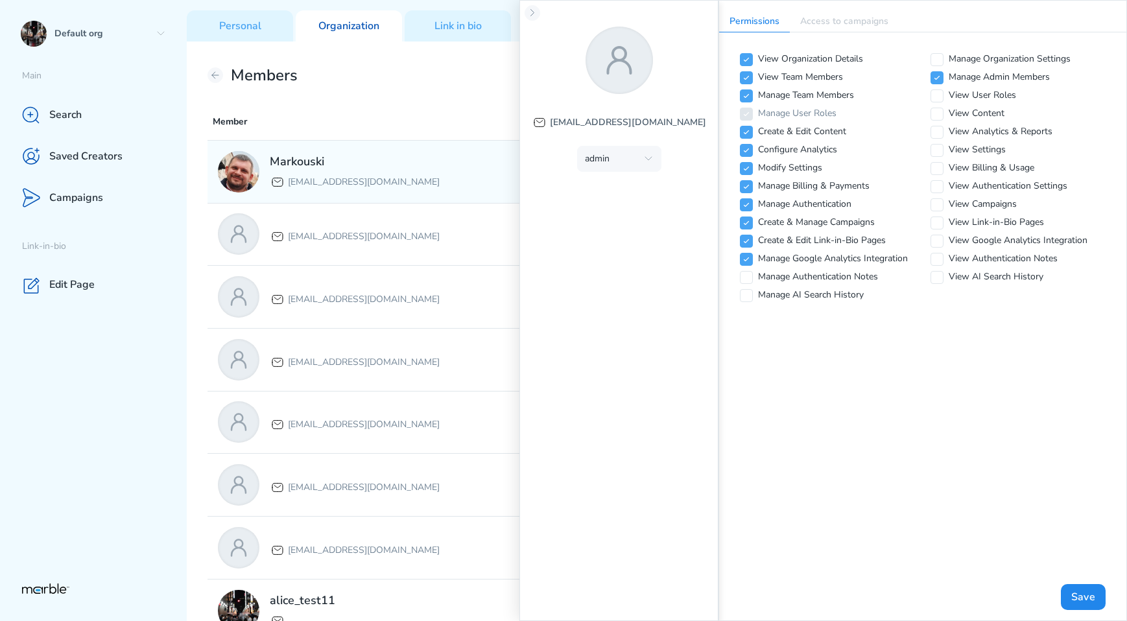
click at [403, 177] on p "[EMAIL_ADDRESS][DOMAIN_NAME]" at bounding box center [364, 182] width 152 height 16
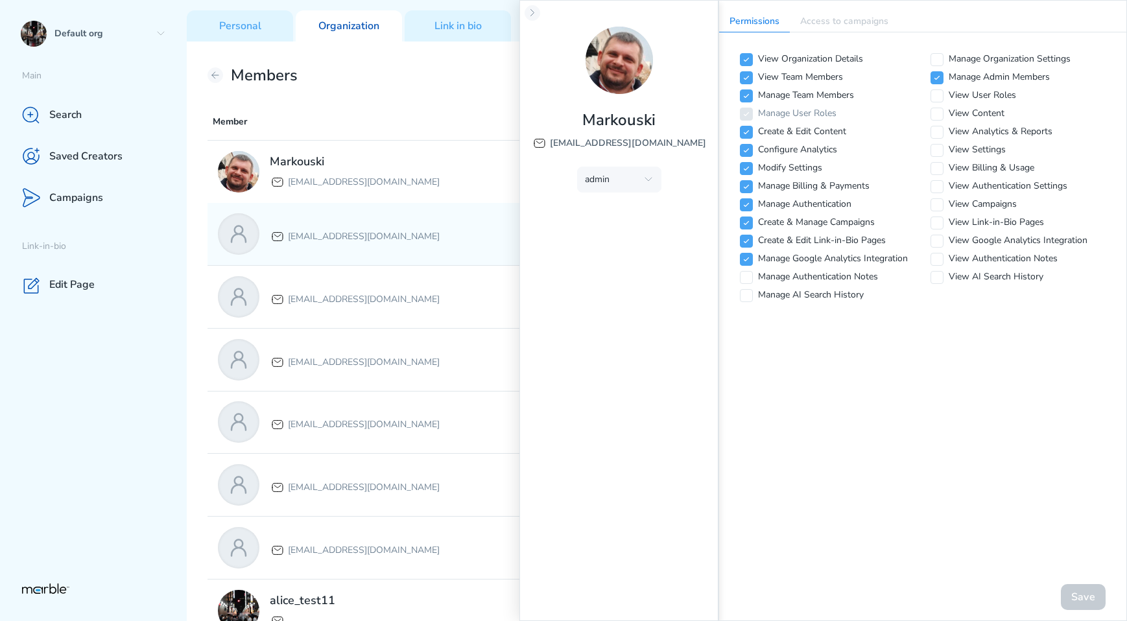
click at [401, 210] on div "markouski.u+84387583111@gmail.com ADMIN" at bounding box center [656, 234] width 899 height 62
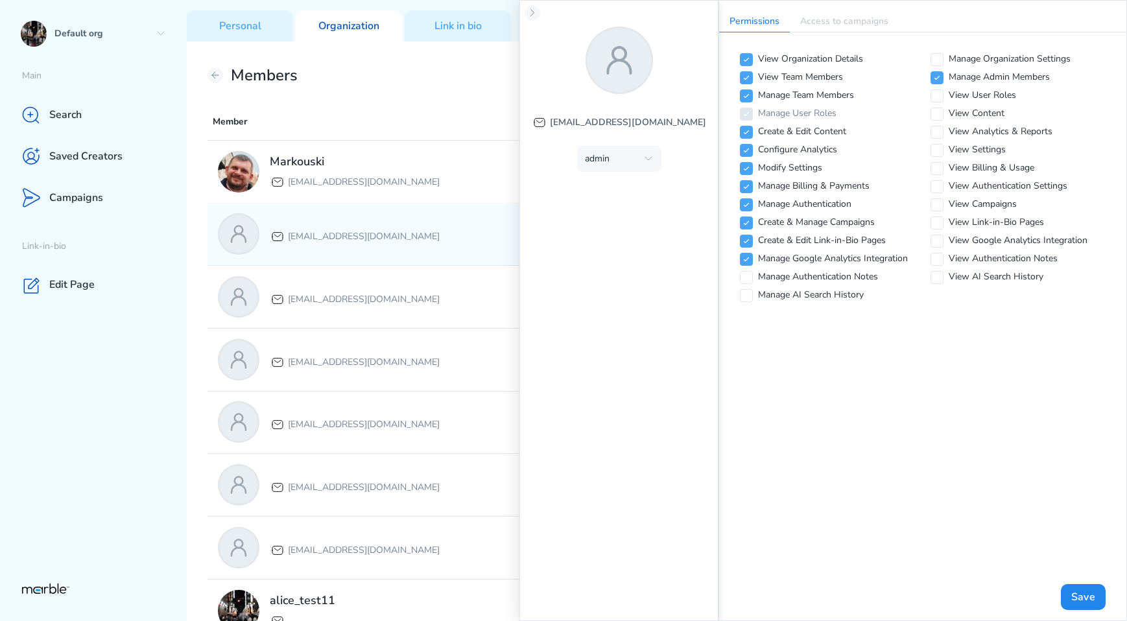
click at [393, 263] on div "markouski.u+84387583111@gmail.com ADMIN" at bounding box center [656, 234] width 899 height 62
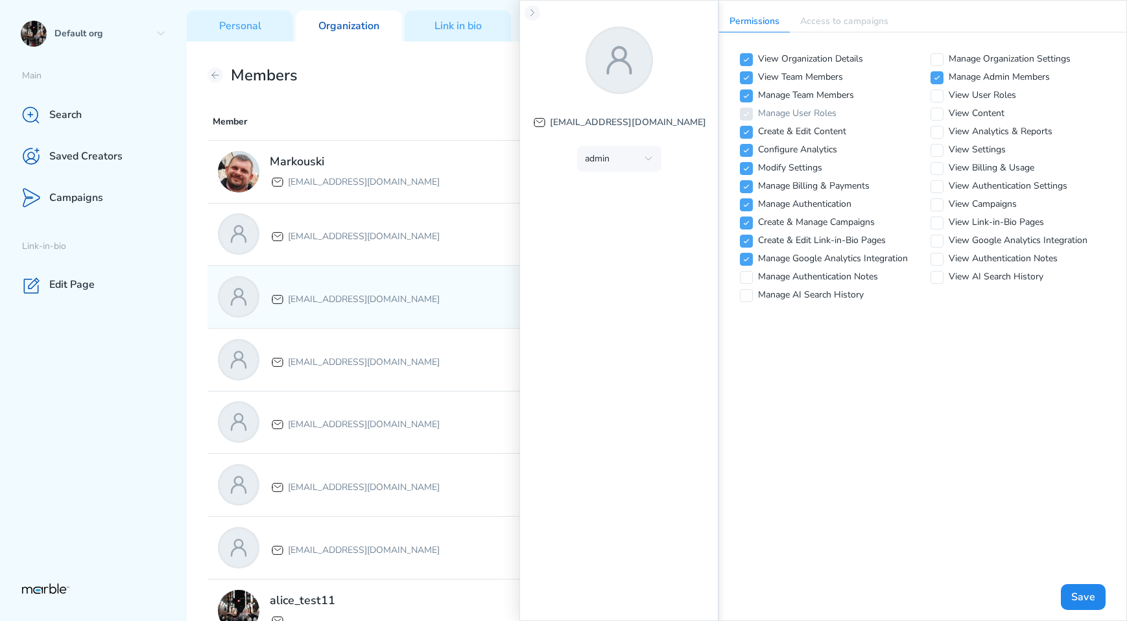
click at [390, 292] on p "[EMAIL_ADDRESS][DOMAIN_NAME]" at bounding box center [364, 300] width 152 height 16
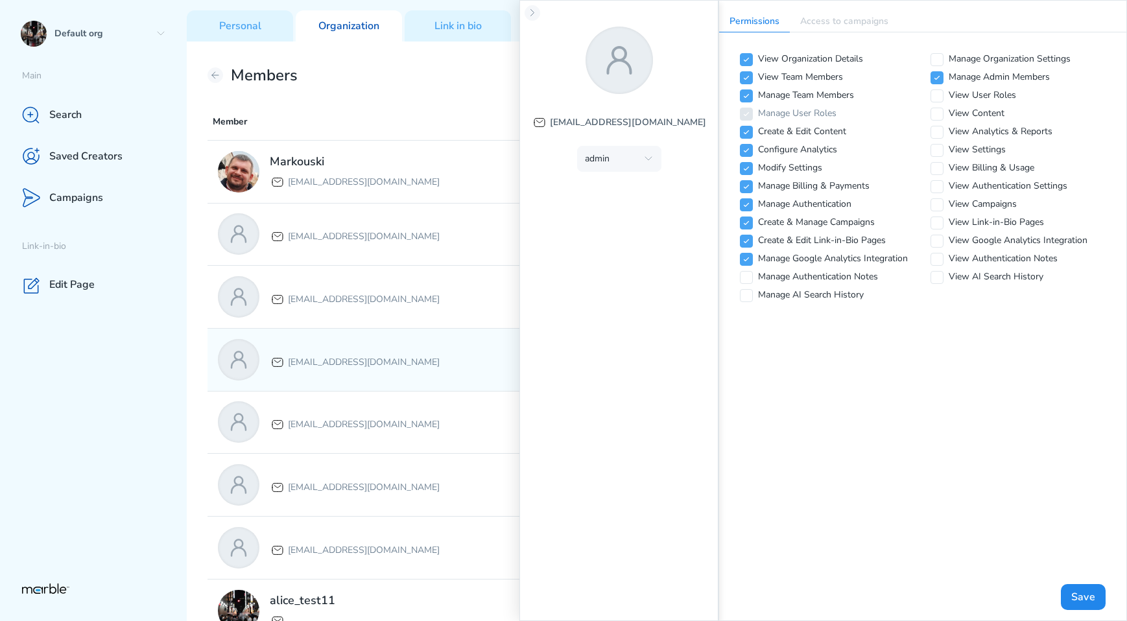
click at [391, 357] on p "[EMAIL_ADDRESS][DOMAIN_NAME]" at bounding box center [364, 363] width 152 height 16
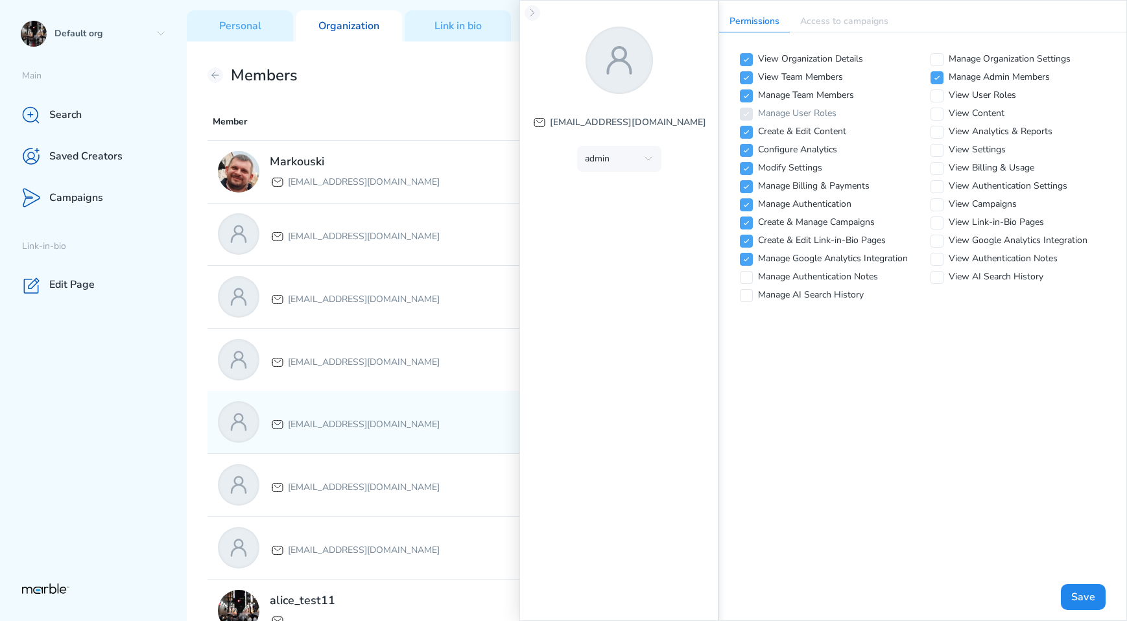
click at [396, 432] on div "[EMAIL_ADDRESS][DOMAIN_NAME]" at bounding box center [415, 421] width 395 height 41
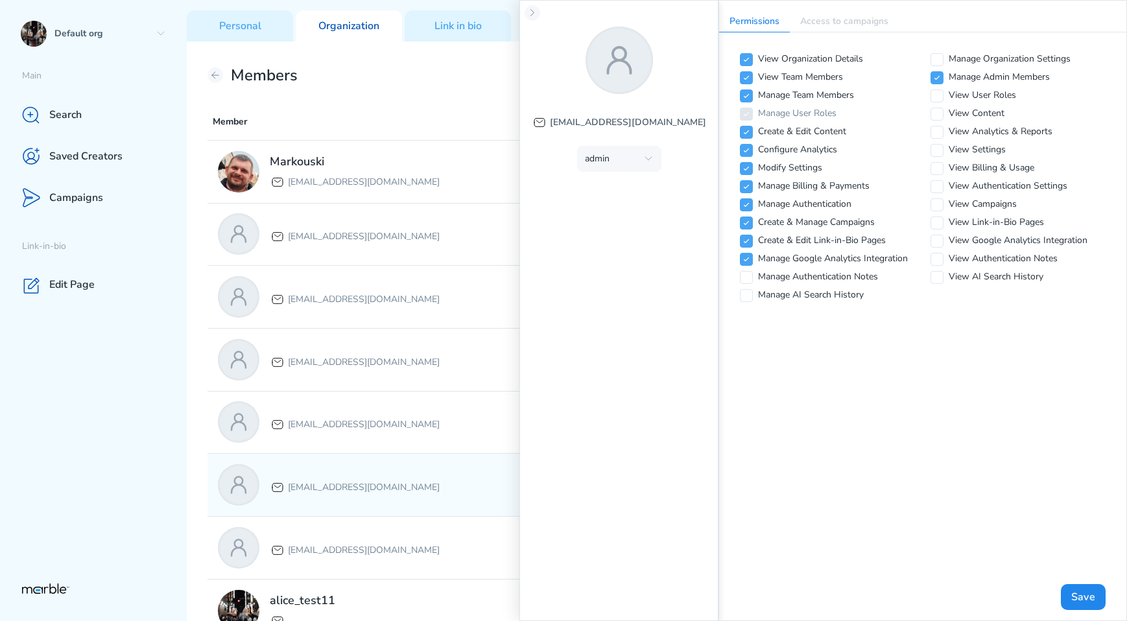
click at [391, 478] on div "[EMAIL_ADDRESS][DOMAIN_NAME]" at bounding box center [355, 485] width 170 height 21
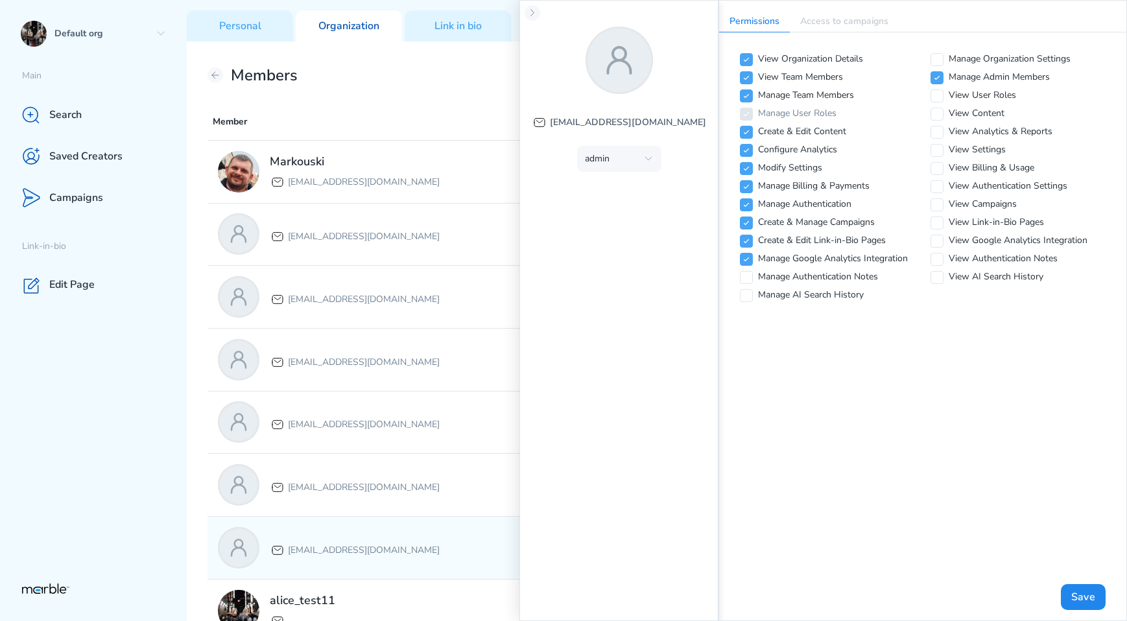
click at [388, 536] on div "[EMAIL_ADDRESS][DOMAIN_NAME]" at bounding box center [415, 547] width 395 height 41
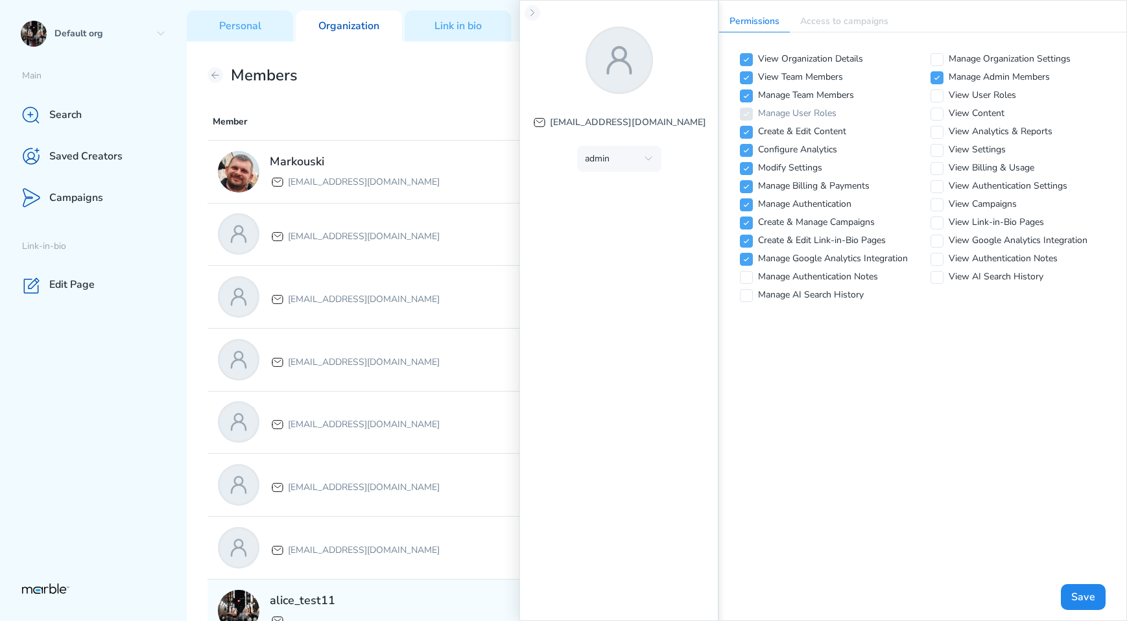
click at [386, 603] on div "alice_test11" at bounding box center [415, 610] width 395 height 41
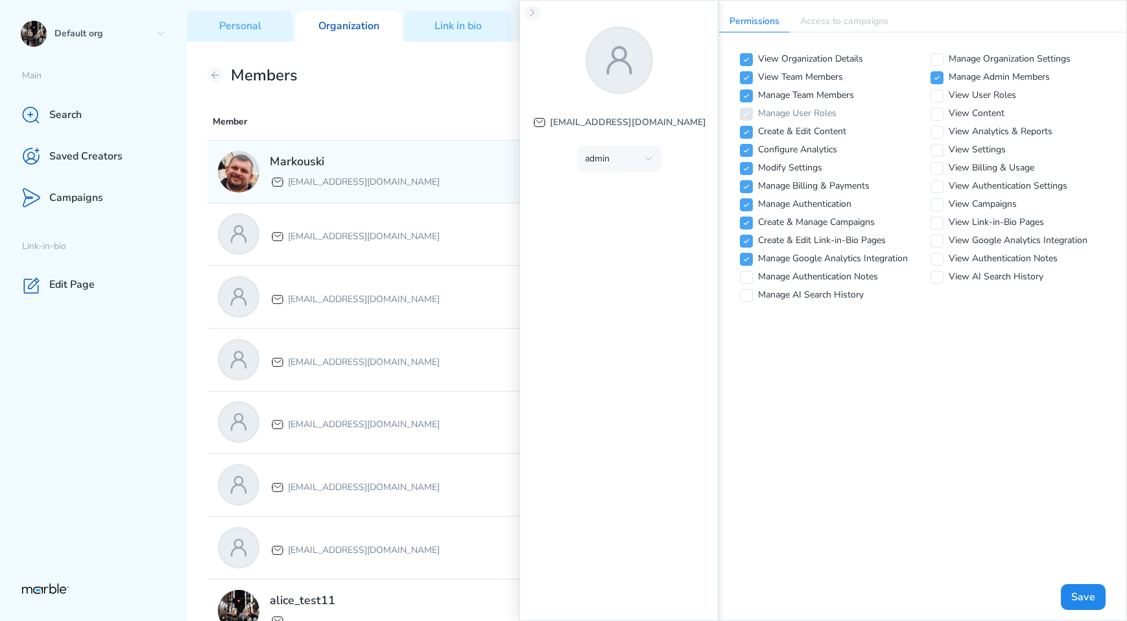
click at [436, 170] on div "Markouski markouski.u+87777@gmail.com" at bounding box center [415, 171] width 395 height 41
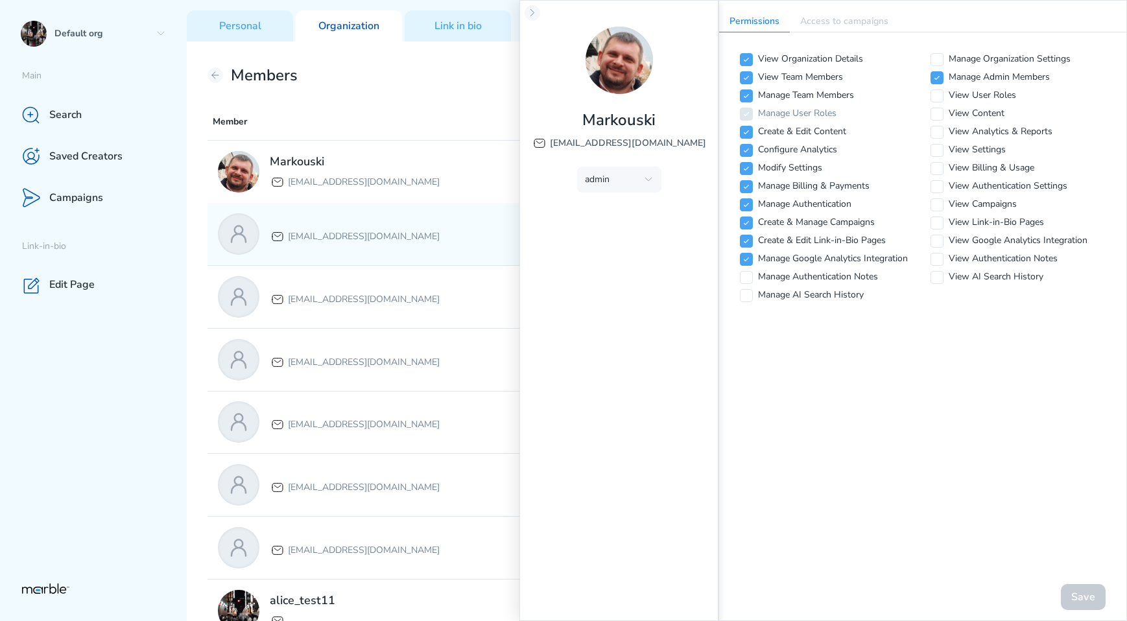
click at [420, 212] on div "markouski.u+84387583111@gmail.com ADMIN" at bounding box center [656, 234] width 899 height 62
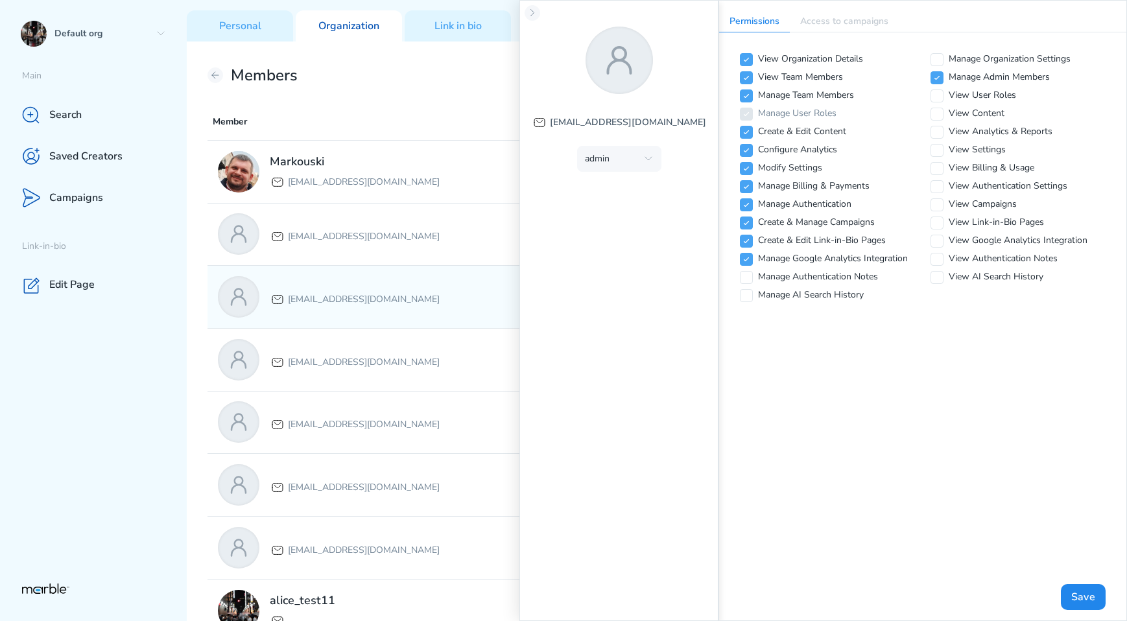
click at [408, 285] on div "[EMAIL_ADDRESS][DOMAIN_NAME]" at bounding box center [415, 296] width 395 height 41
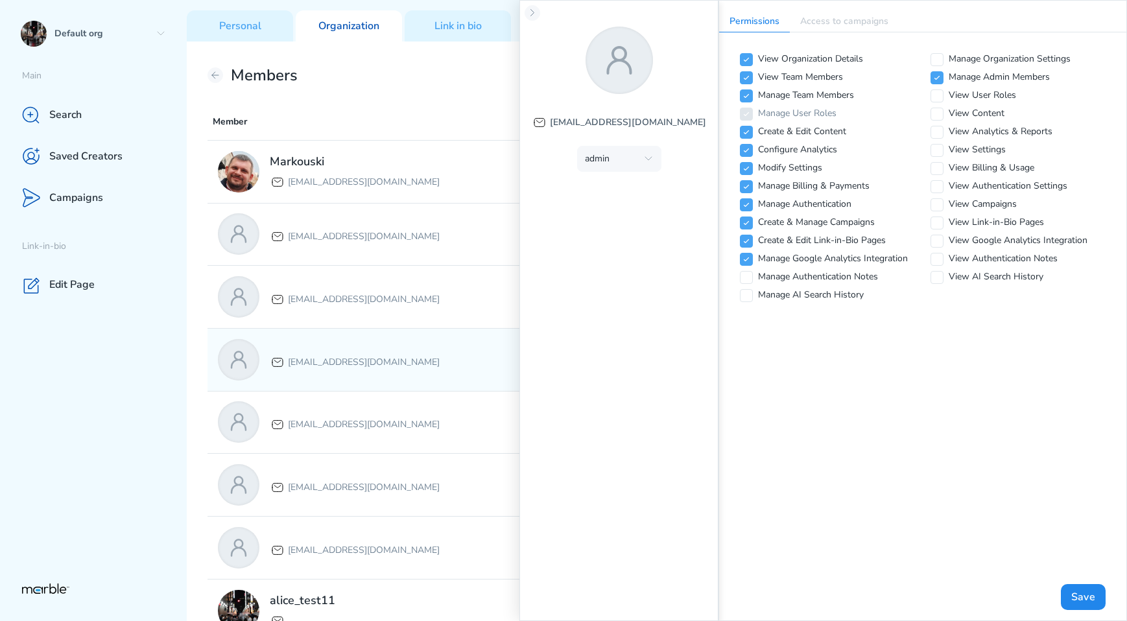
click at [399, 346] on div "[EMAIL_ADDRESS][DOMAIN_NAME]" at bounding box center [415, 359] width 395 height 41
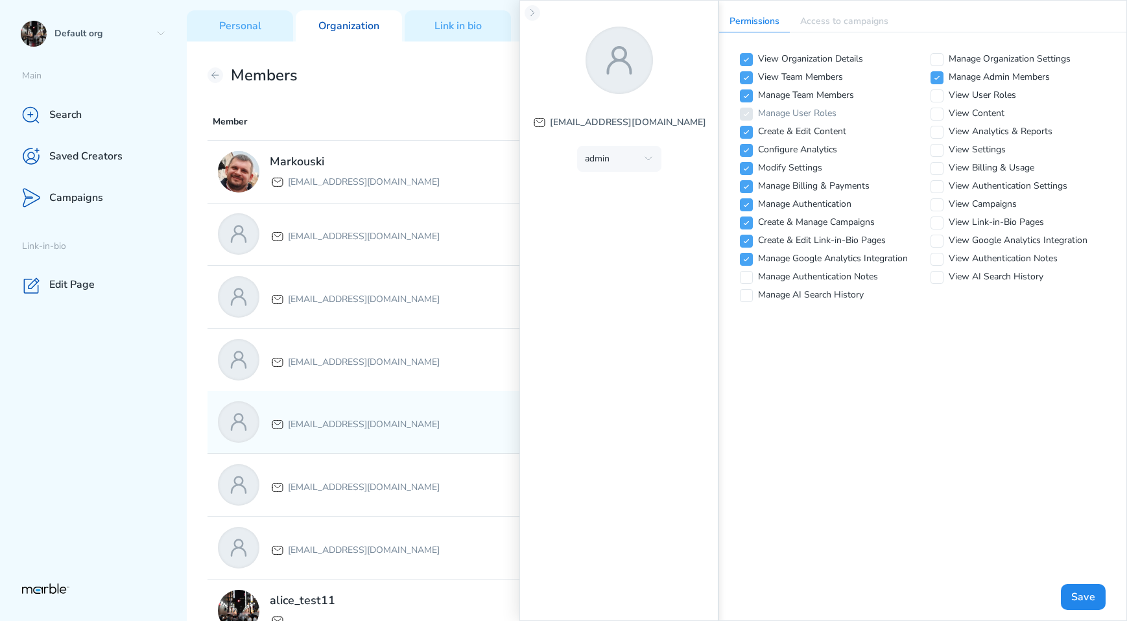
click at [392, 406] on div "[EMAIL_ADDRESS][DOMAIN_NAME]" at bounding box center [415, 421] width 395 height 41
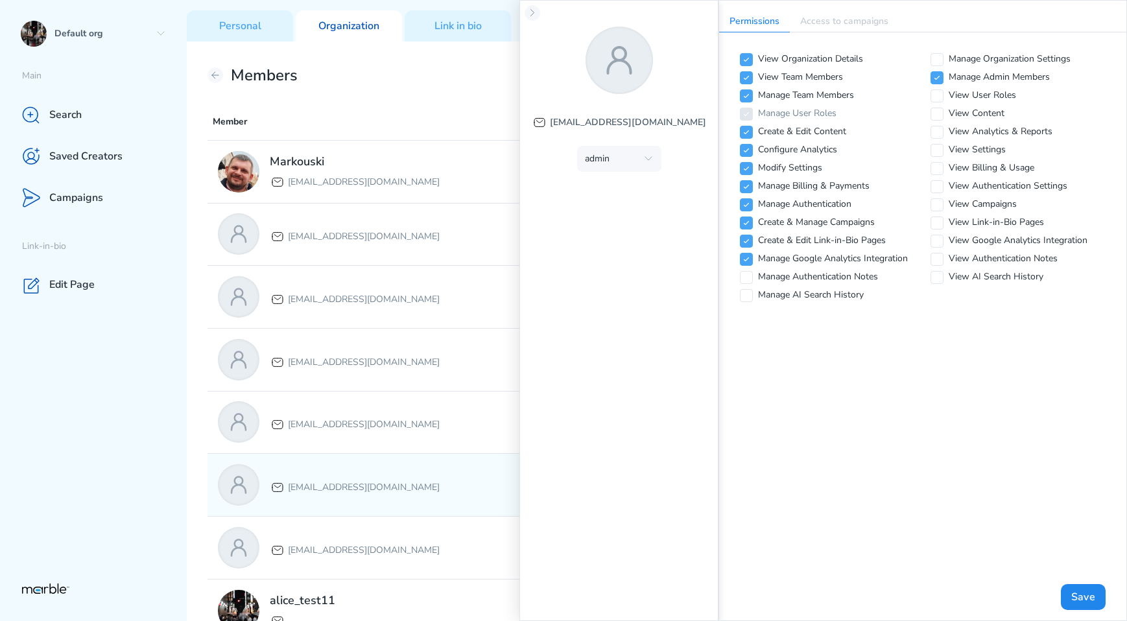
click at [388, 471] on div "[EMAIL_ADDRESS][DOMAIN_NAME]" at bounding box center [415, 484] width 395 height 41
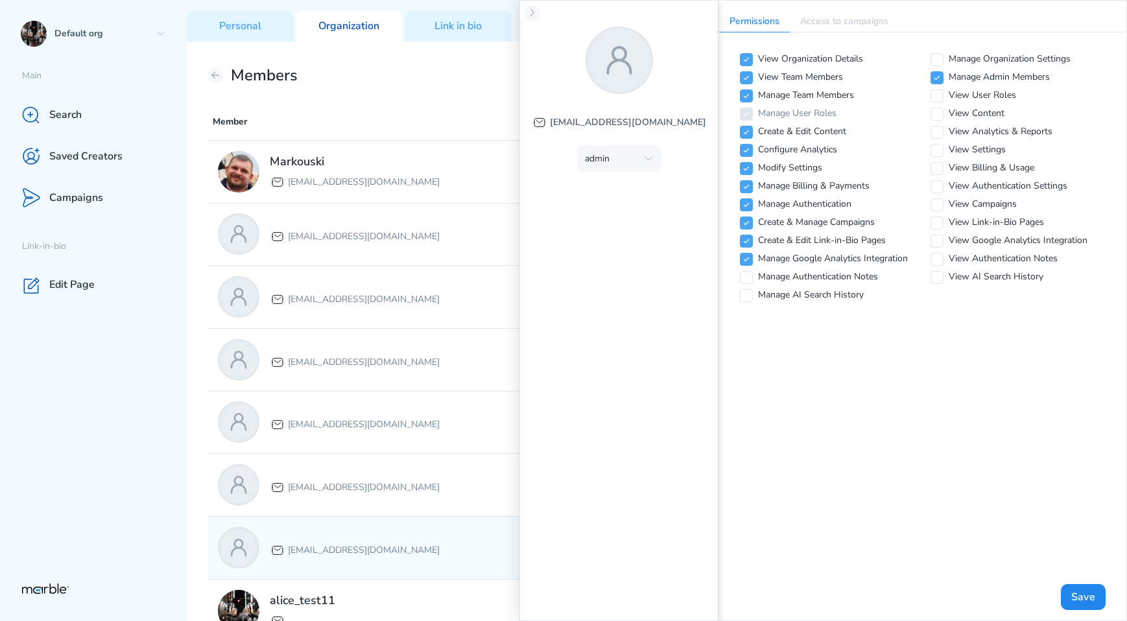
click at [386, 547] on div "[EMAIL_ADDRESS][DOMAIN_NAME]" at bounding box center [415, 547] width 395 height 41
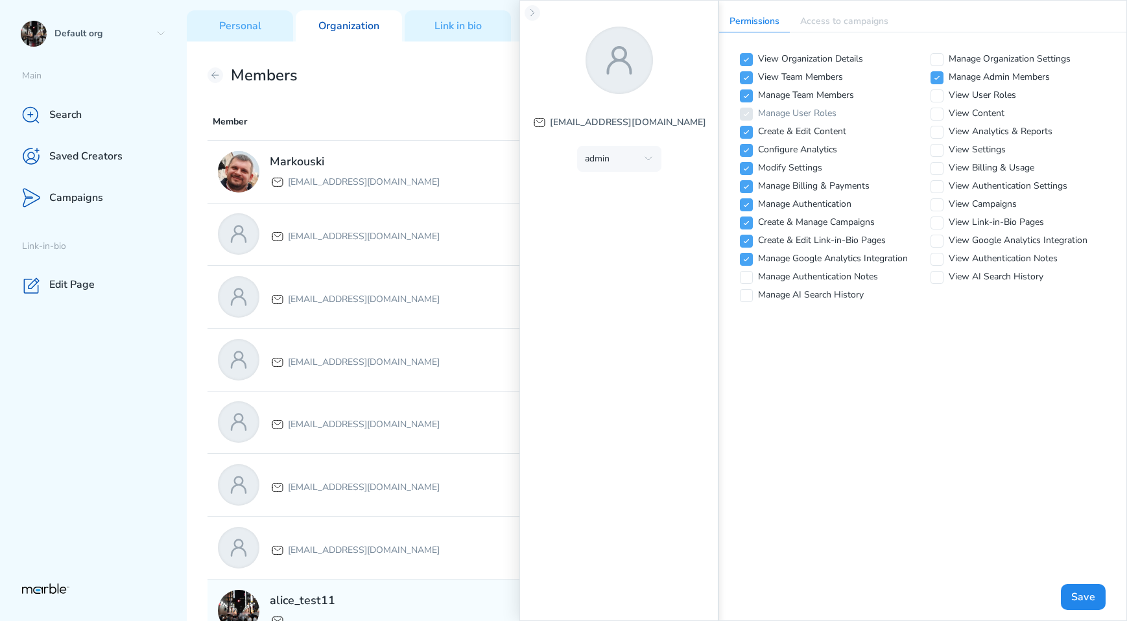
click at [386, 606] on div "alice_test11" at bounding box center [415, 610] width 395 height 41
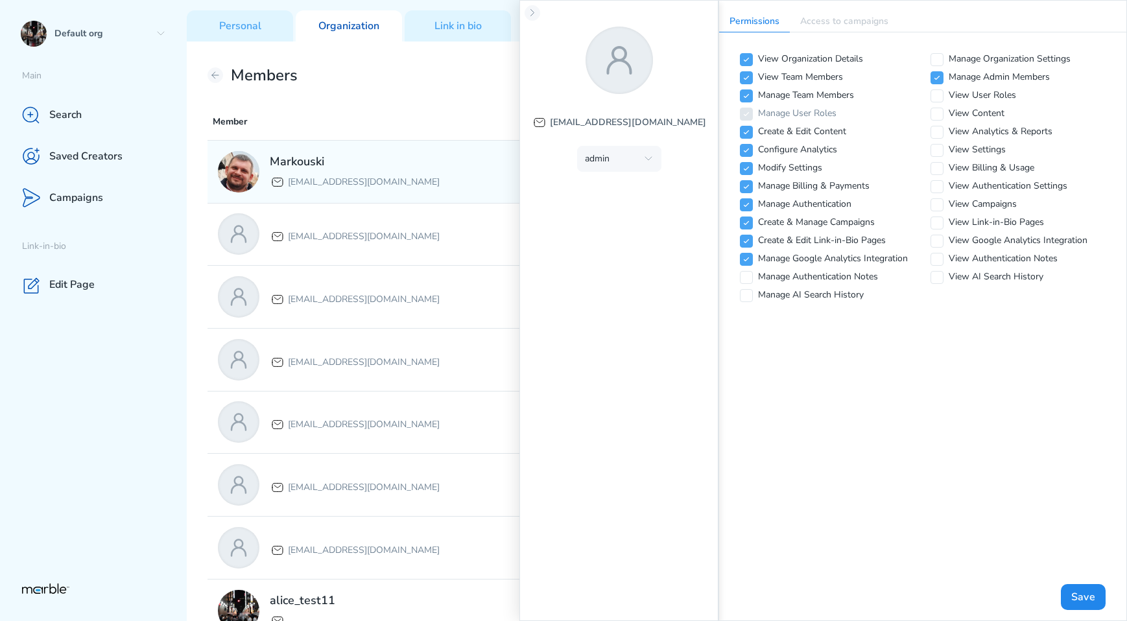
click at [460, 177] on div "Markouski markouski.u+87777@gmail.com" at bounding box center [415, 171] width 395 height 41
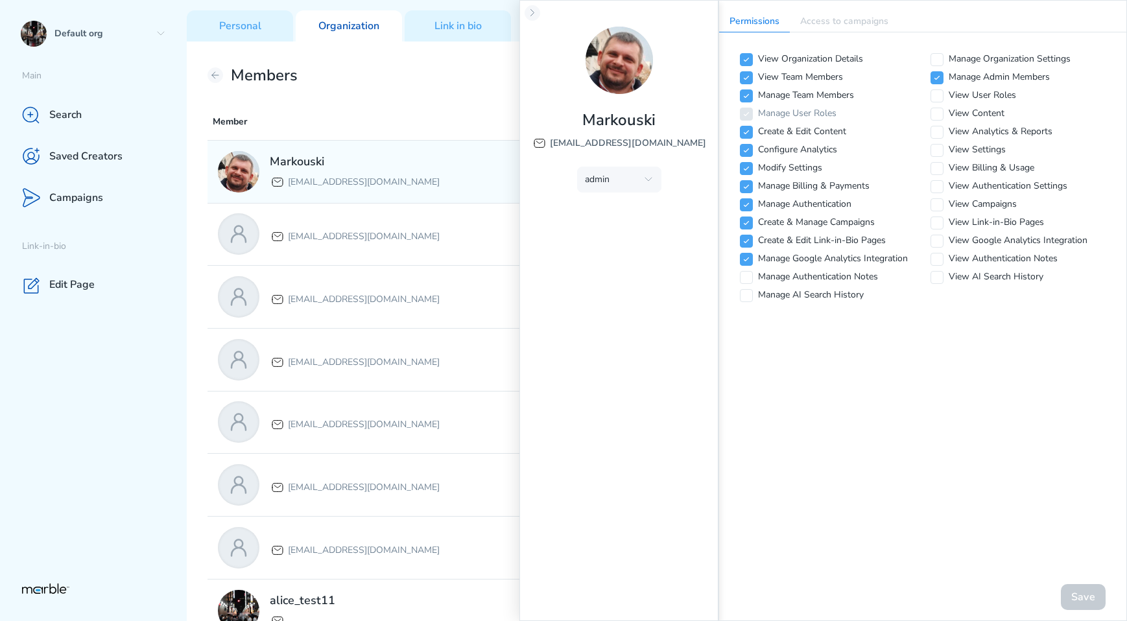
click at [446, 194] on div "Markouski [EMAIL_ADDRESS][DOMAIN_NAME] ADMIN" at bounding box center [656, 172] width 899 height 62
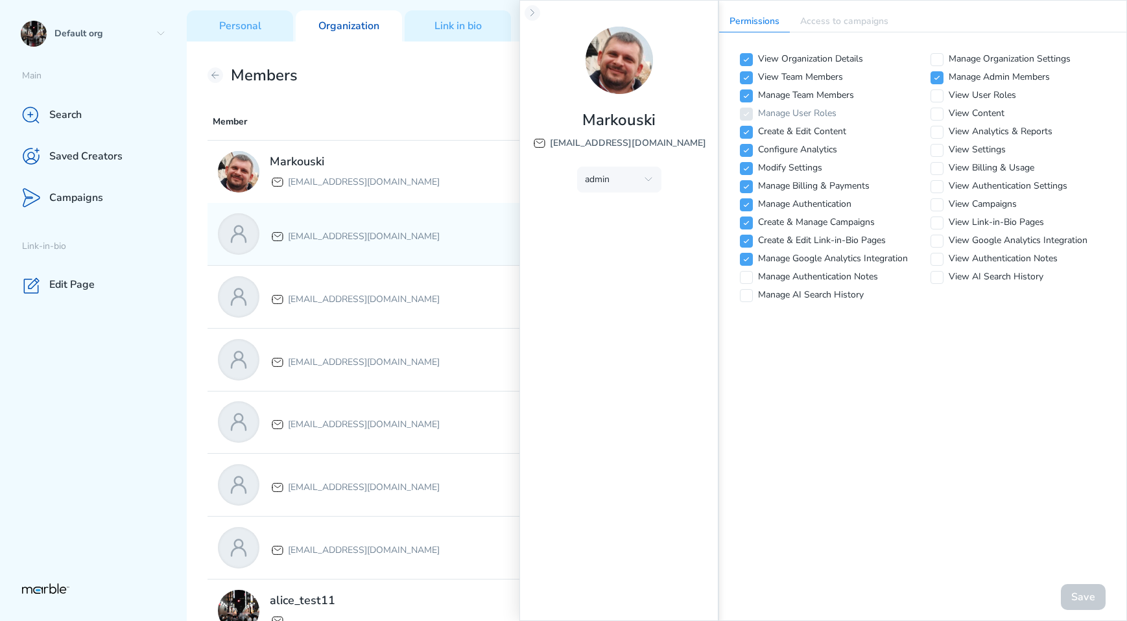
click at [437, 215] on div "[EMAIL_ADDRESS][DOMAIN_NAME]" at bounding box center [415, 233] width 395 height 41
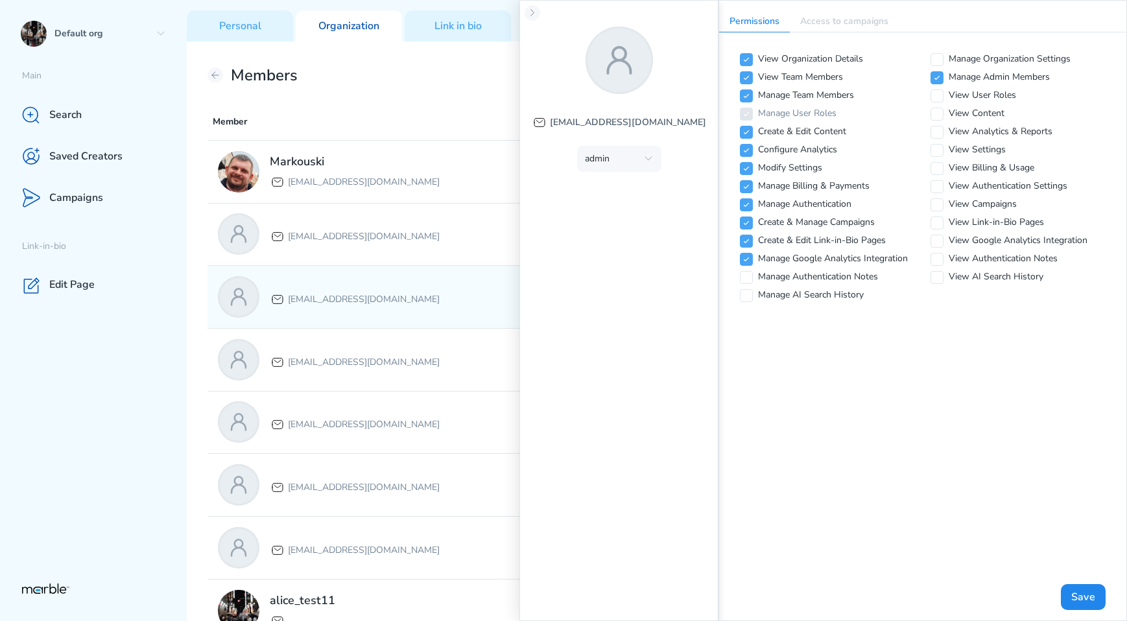
click at [423, 277] on div "[EMAIL_ADDRESS][DOMAIN_NAME]" at bounding box center [415, 296] width 395 height 41
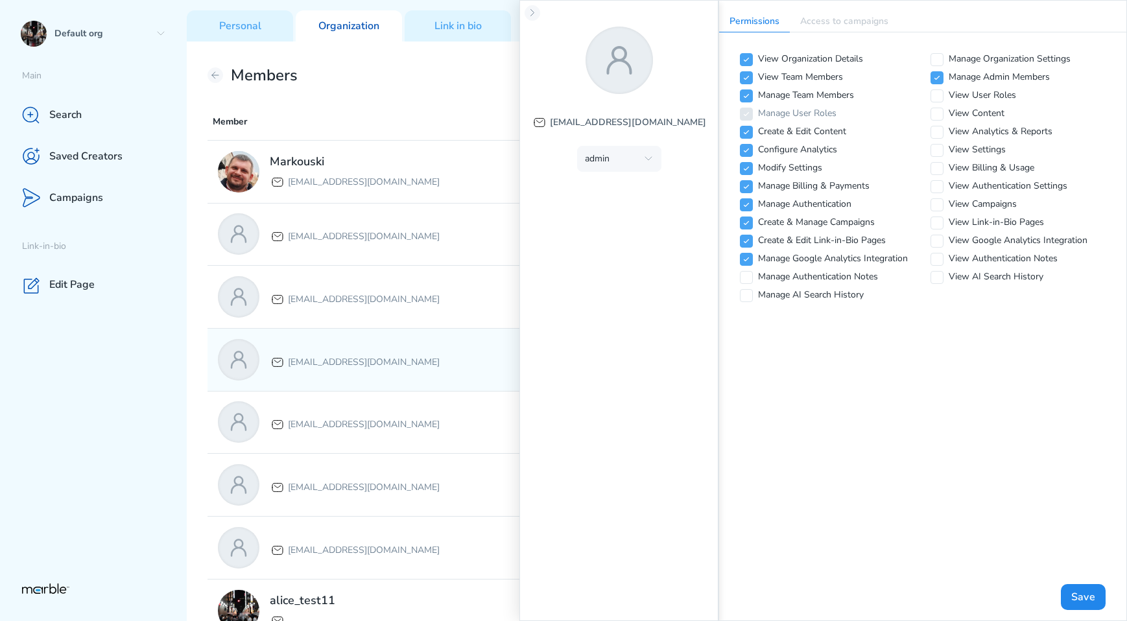
click at [416, 357] on p "[EMAIL_ADDRESS][DOMAIN_NAME]" at bounding box center [364, 363] width 152 height 16
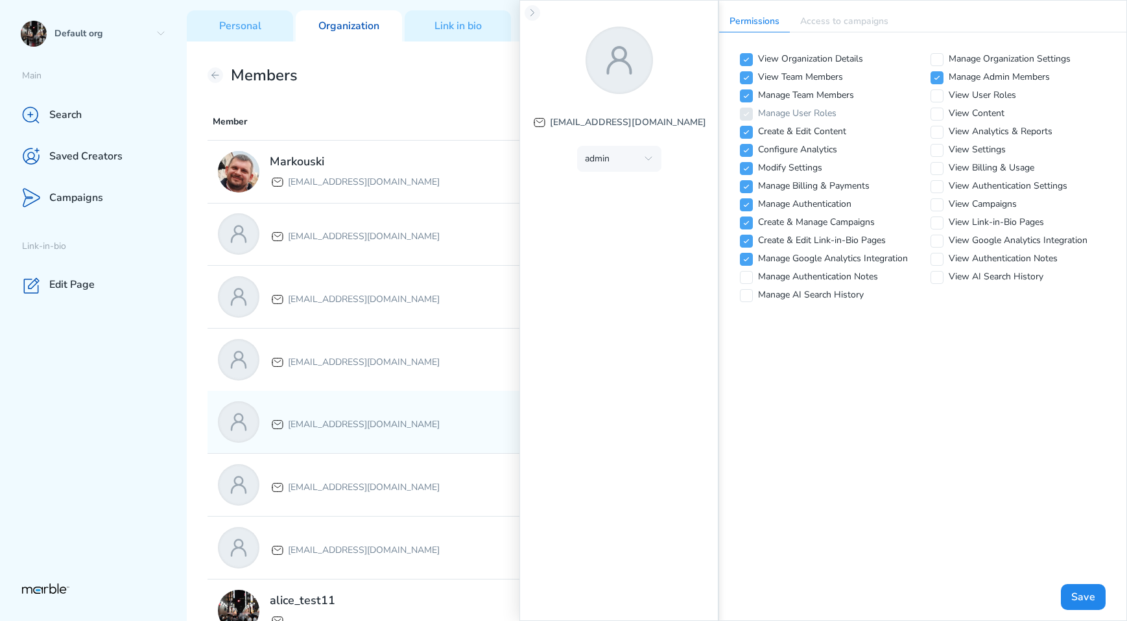
click at [415, 412] on div "[EMAIL_ADDRESS][DOMAIN_NAME]" at bounding box center [355, 422] width 170 height 21
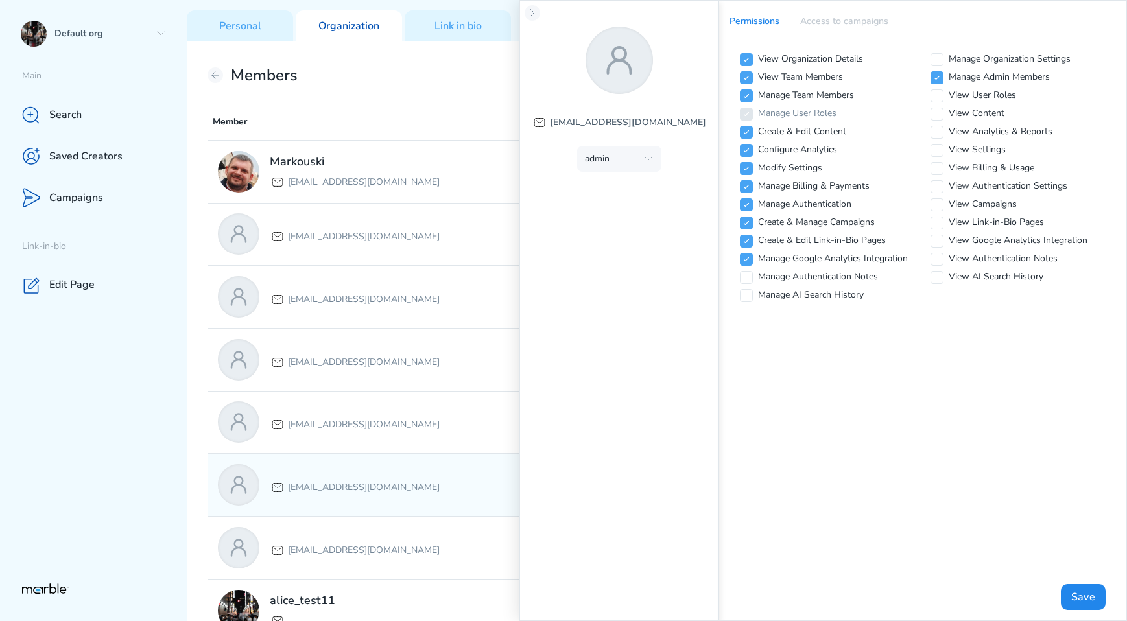
click at [415, 459] on div "markouski.u+84387583@gmail.com ADMIN" at bounding box center [656, 485] width 899 height 62
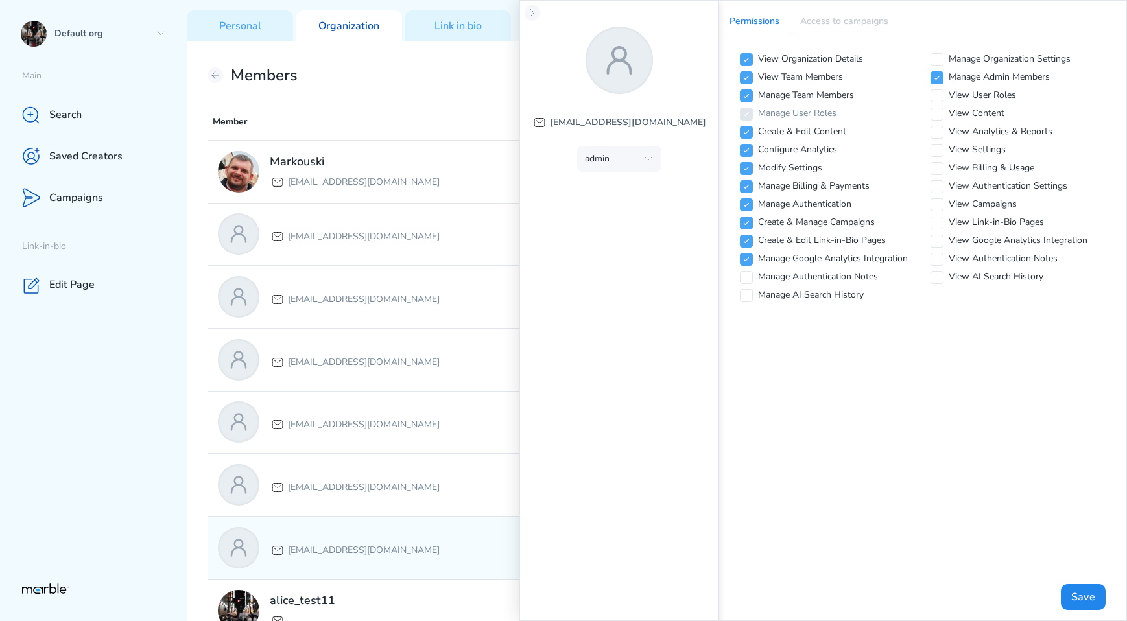
click at [421, 537] on div "[EMAIL_ADDRESS][DOMAIN_NAME]" at bounding box center [415, 547] width 395 height 41
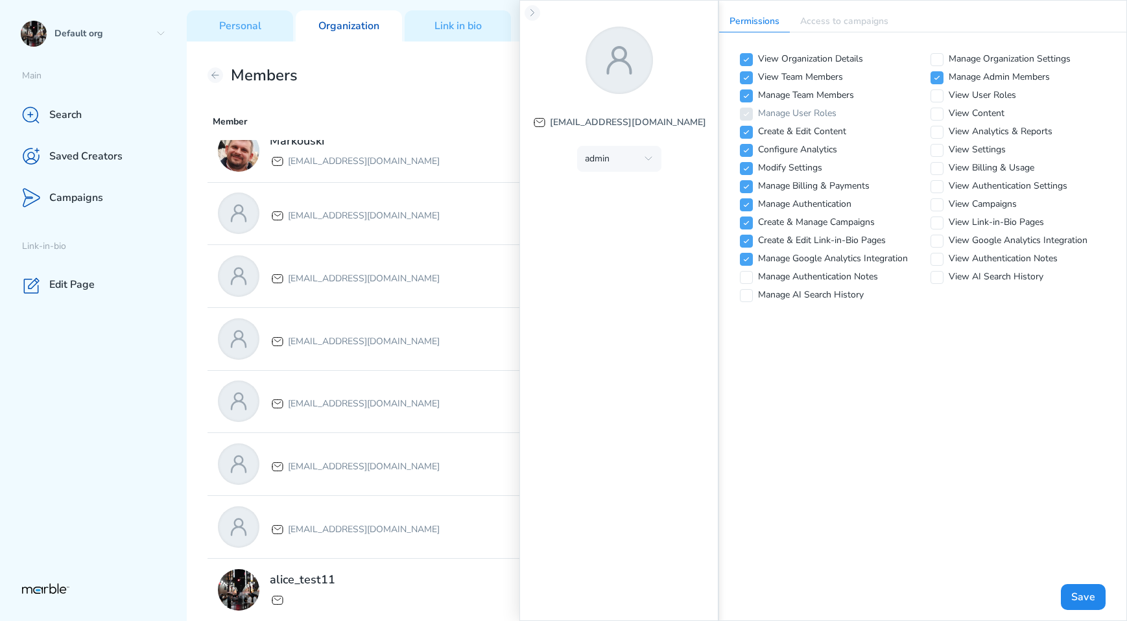
click at [408, 558] on div at bounding box center [656, 558] width 899 height 1
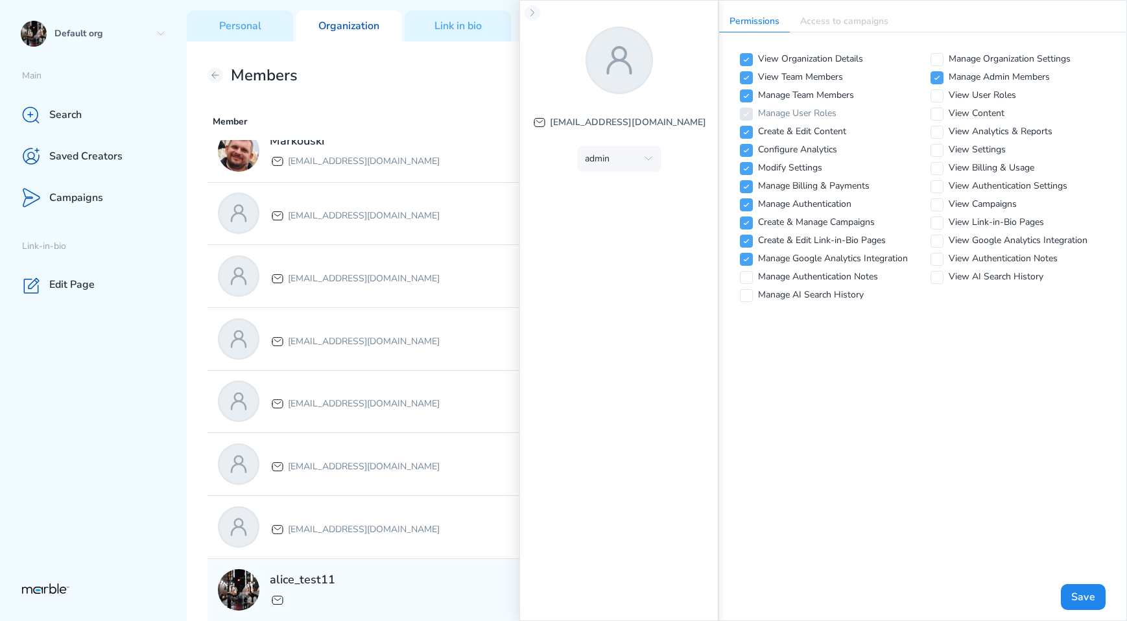
click at [402, 570] on div "alice_test11" at bounding box center [415, 589] width 395 height 41
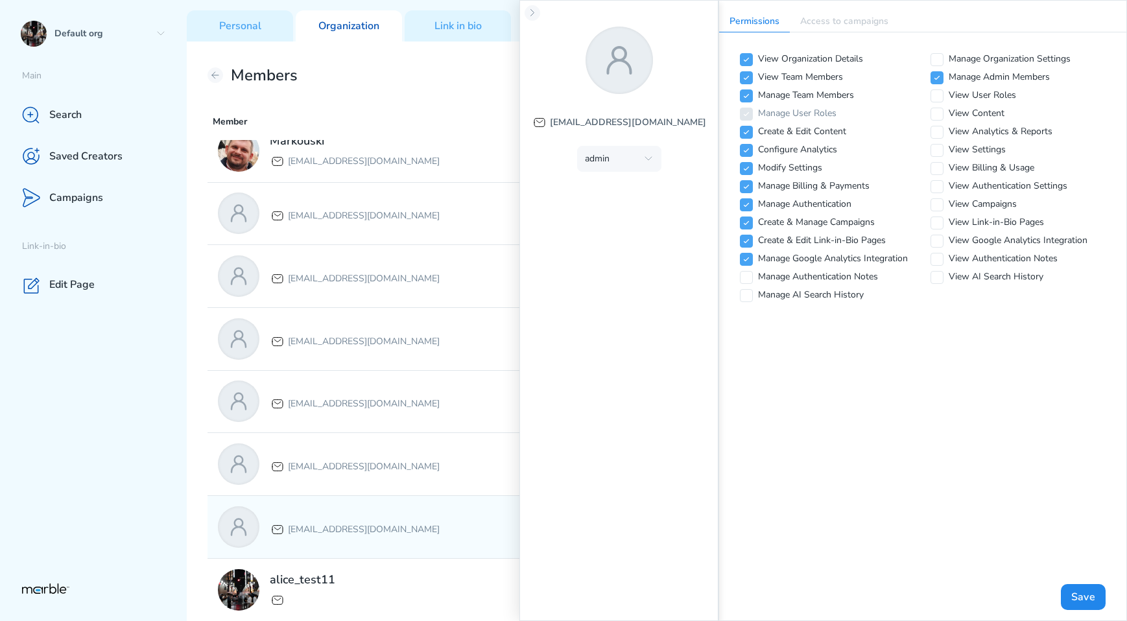
click at [429, 499] on div "saltbybit@gmail.com ADMIN" at bounding box center [656, 527] width 899 height 62
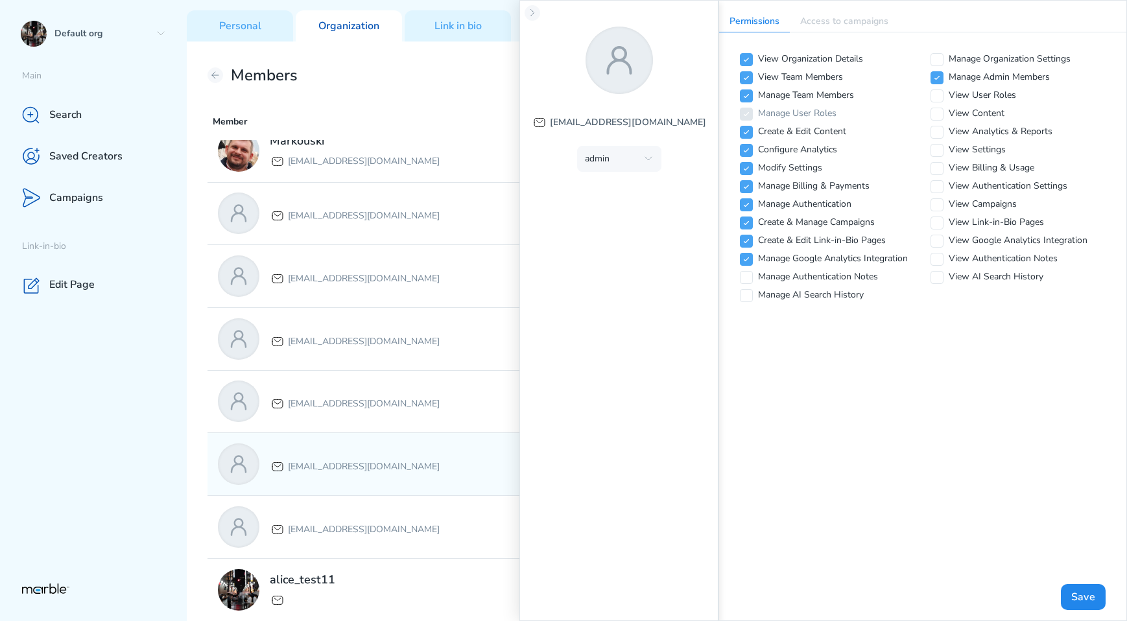
click at [436, 467] on div "[EMAIL_ADDRESS][DOMAIN_NAME]" at bounding box center [415, 463] width 395 height 41
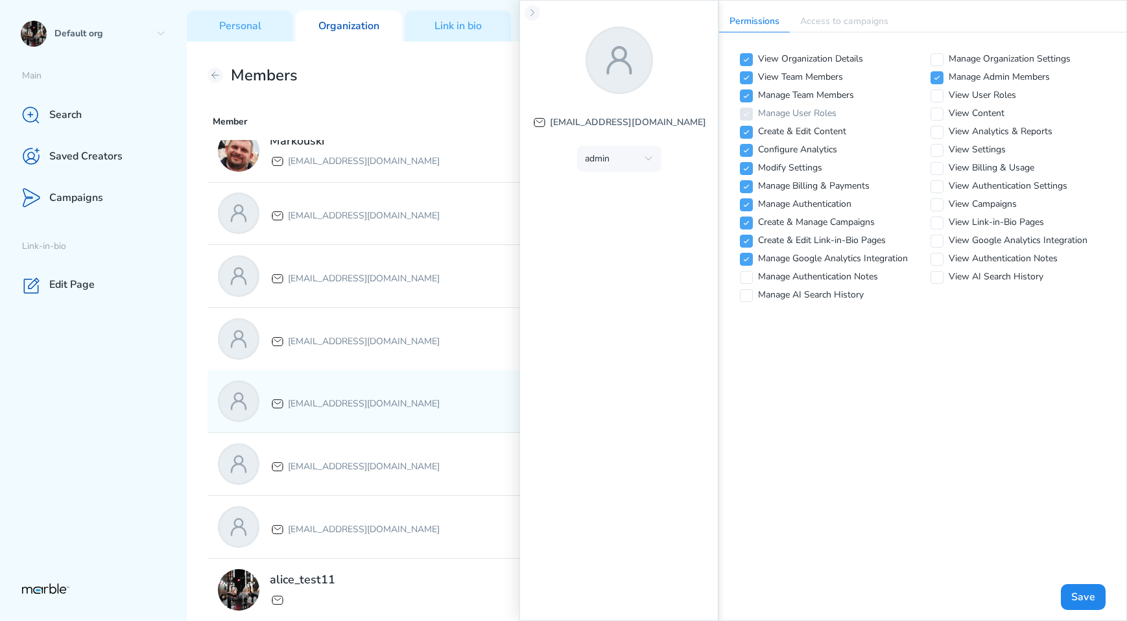
click at [432, 400] on p "[EMAIL_ADDRESS][DOMAIN_NAME]" at bounding box center [364, 404] width 152 height 16
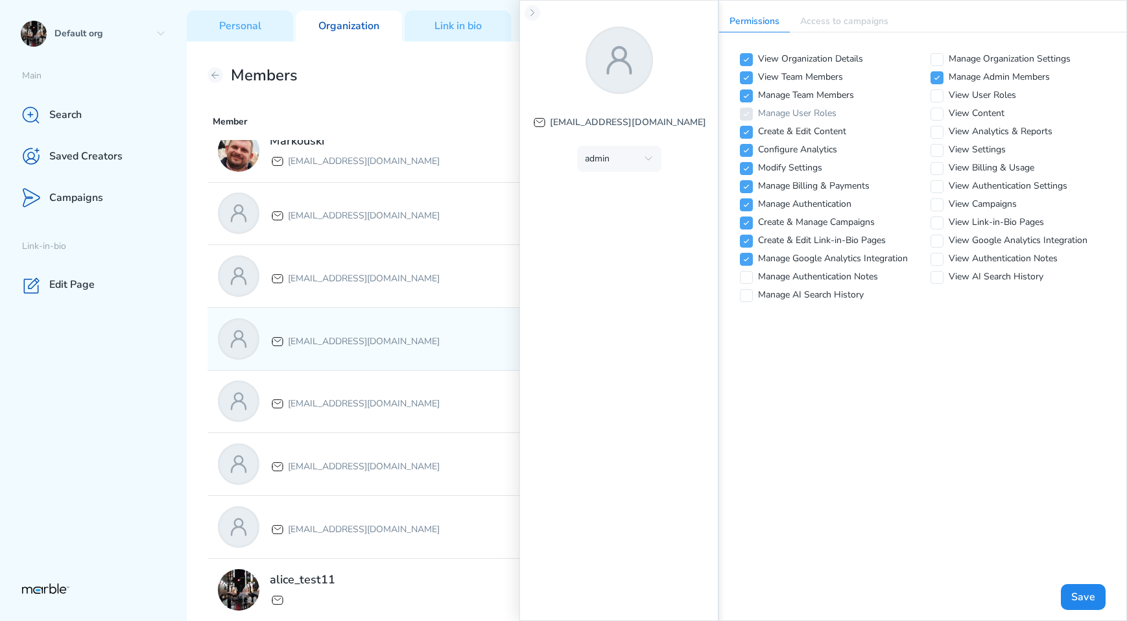
click at [436, 334] on p "[EMAIL_ADDRESS][DOMAIN_NAME]" at bounding box center [364, 342] width 152 height 16
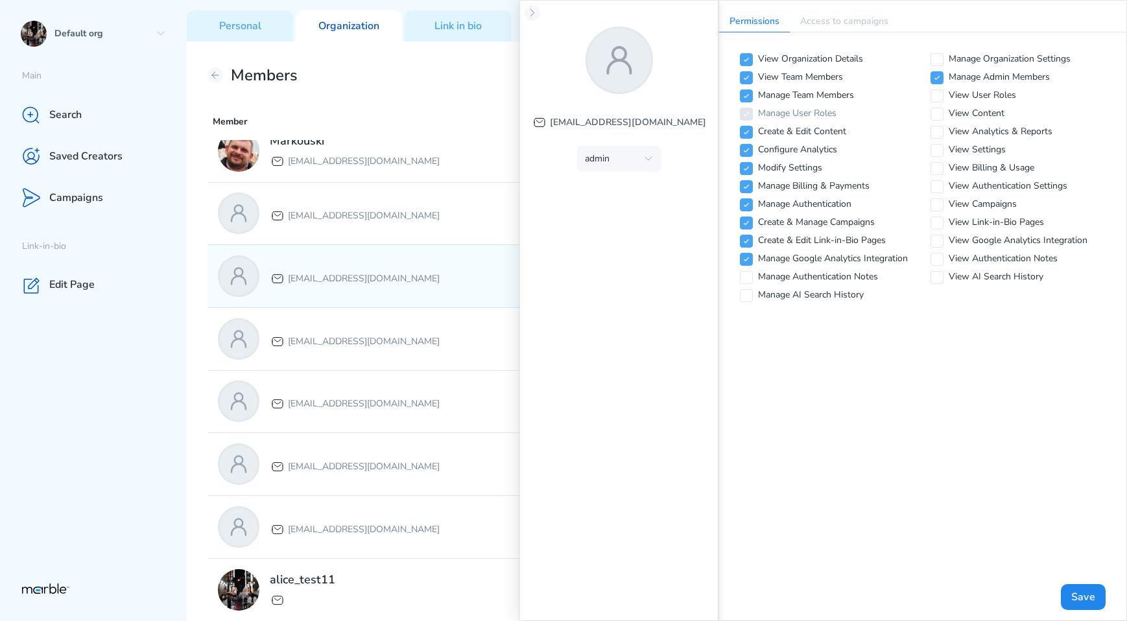
click at [449, 287] on div "[EMAIL_ADDRESS][DOMAIN_NAME]" at bounding box center [415, 275] width 395 height 41
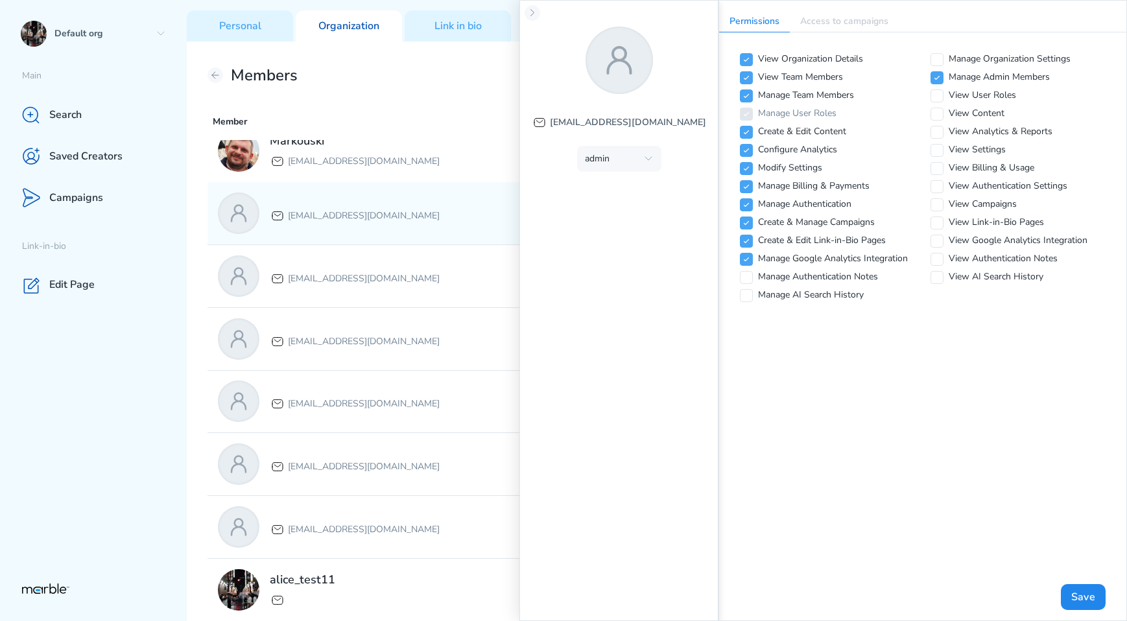
click at [454, 230] on div "[EMAIL_ADDRESS][DOMAIN_NAME]" at bounding box center [415, 213] width 395 height 41
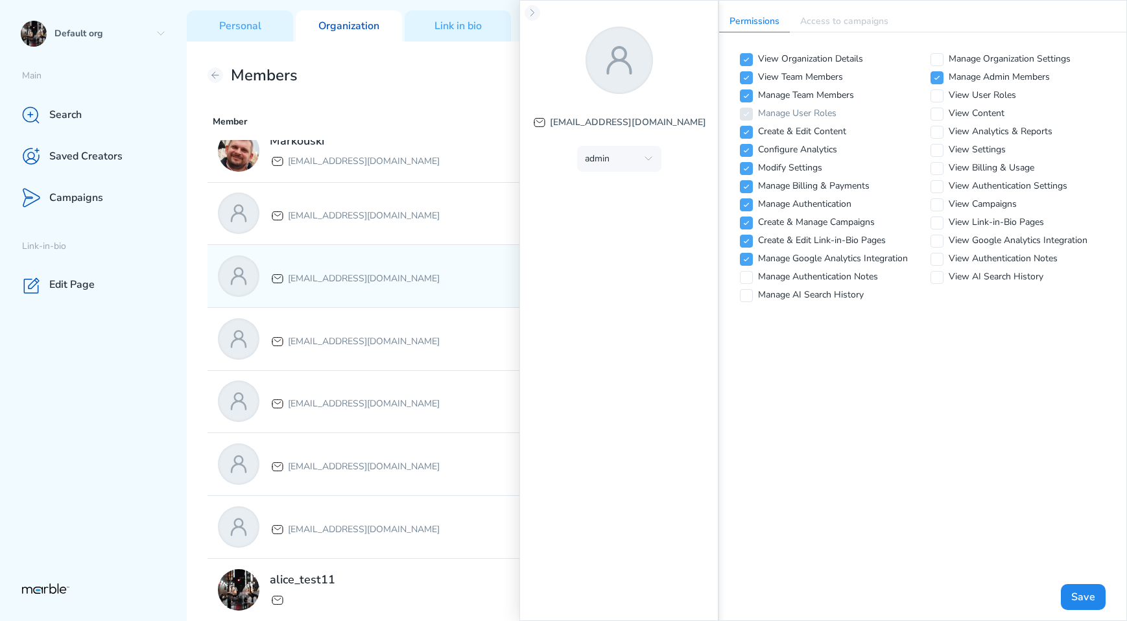
scroll to position [0, 0]
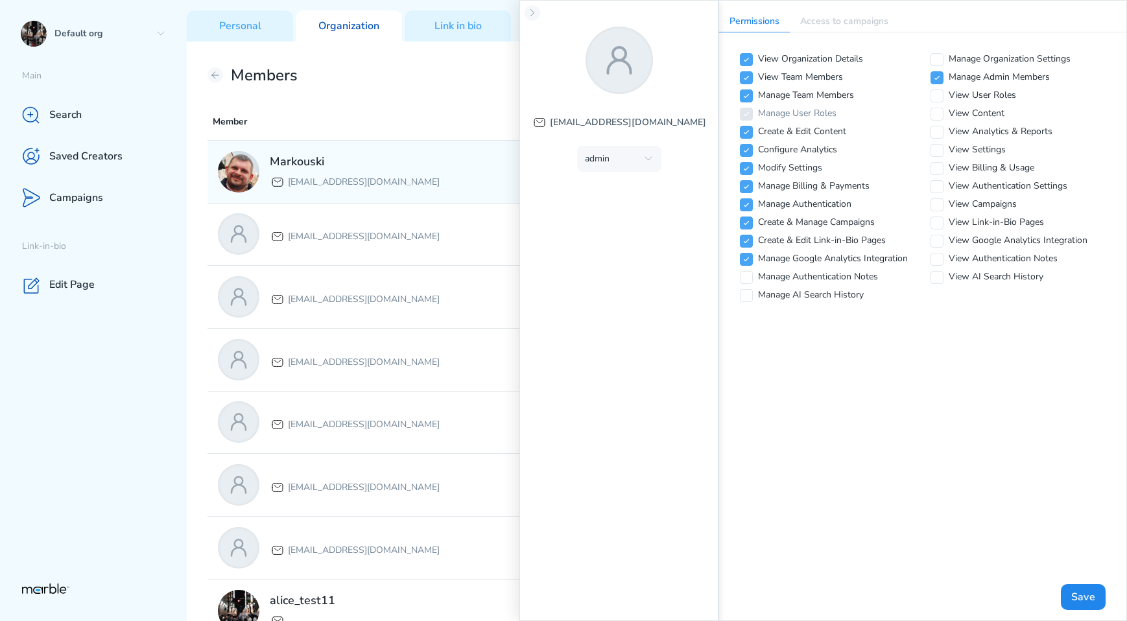
click at [452, 171] on div "Markouski markouski.u+87777@gmail.com" at bounding box center [415, 171] width 395 height 41
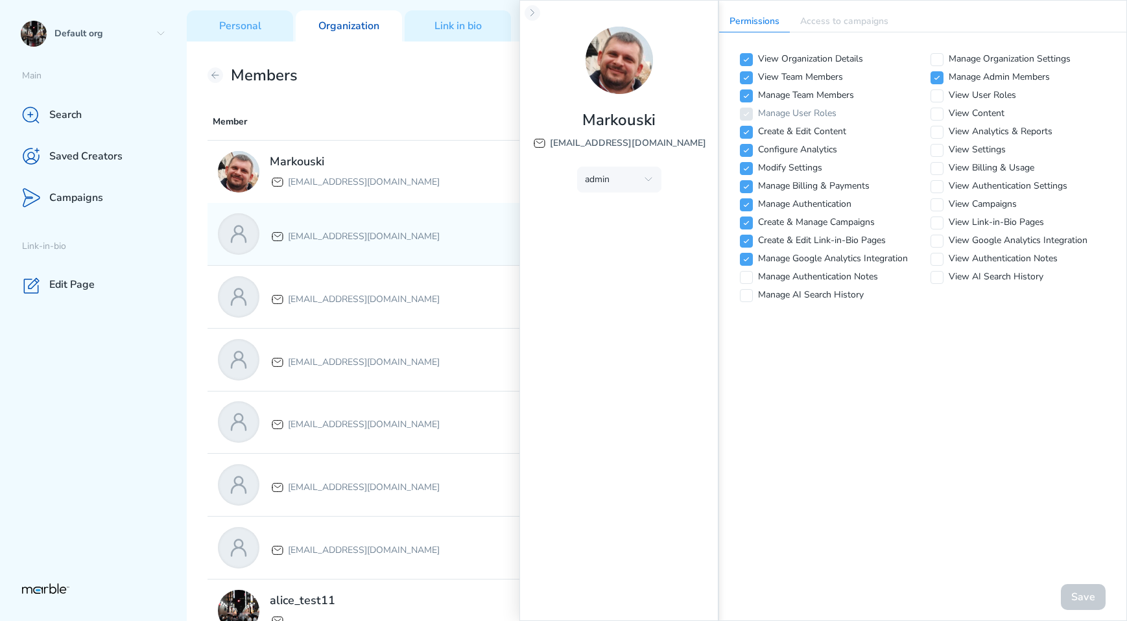
click at [434, 211] on div "markouski.u+84387583111@gmail.com ADMIN" at bounding box center [656, 234] width 899 height 62
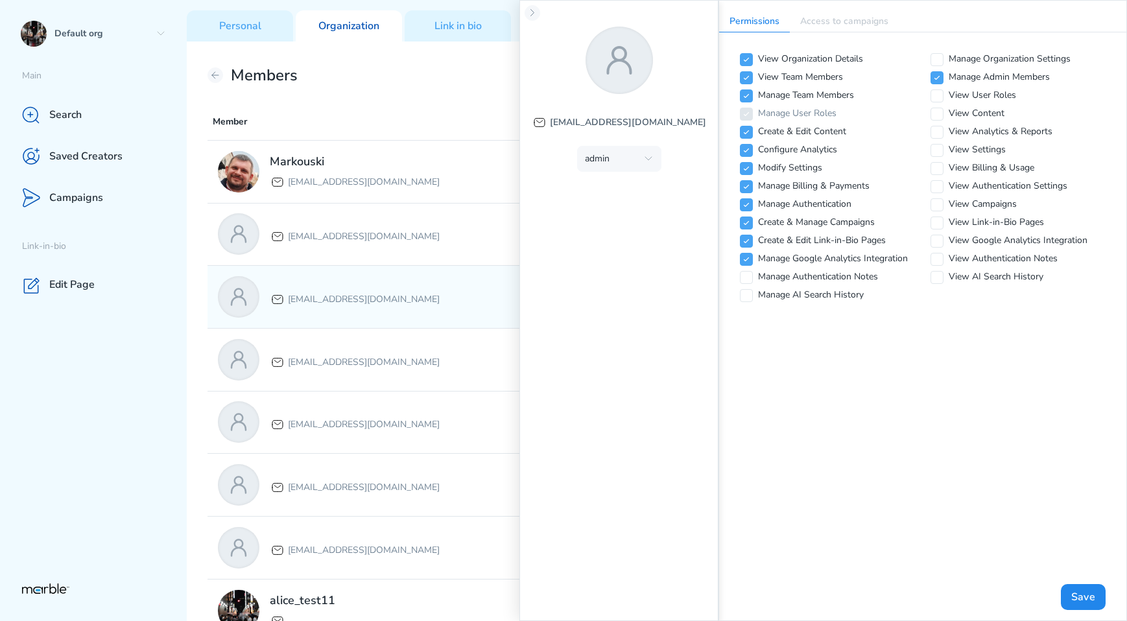
click at [410, 287] on div "[EMAIL_ADDRESS][DOMAIN_NAME]" at bounding box center [355, 297] width 170 height 21
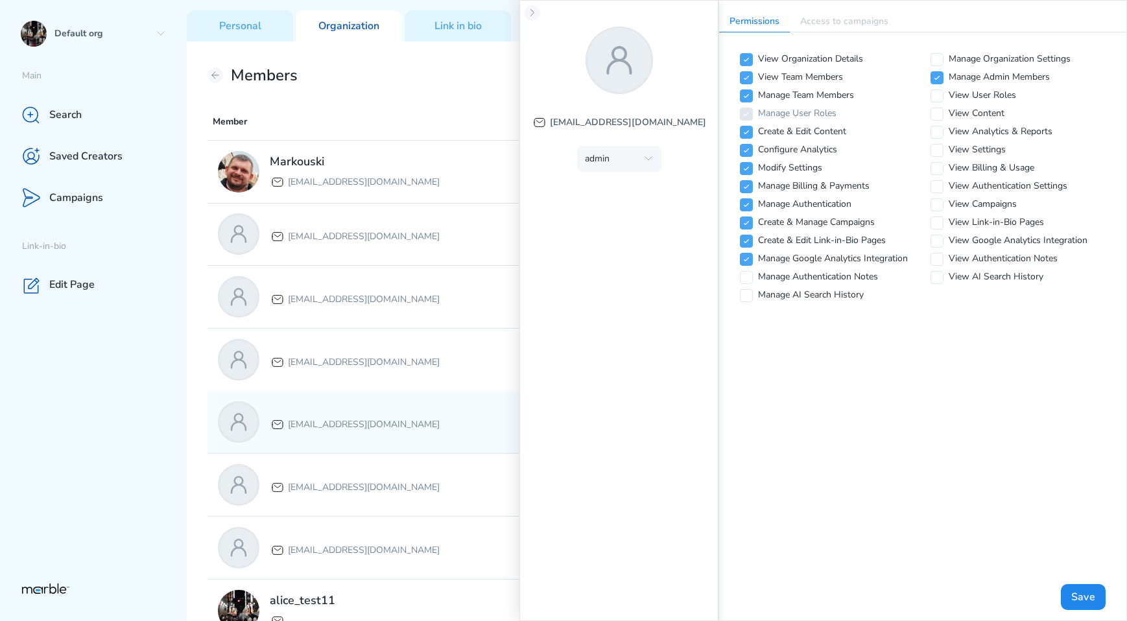
click at [420, 421] on p "[EMAIL_ADDRESS][DOMAIN_NAME]" at bounding box center [364, 425] width 152 height 16
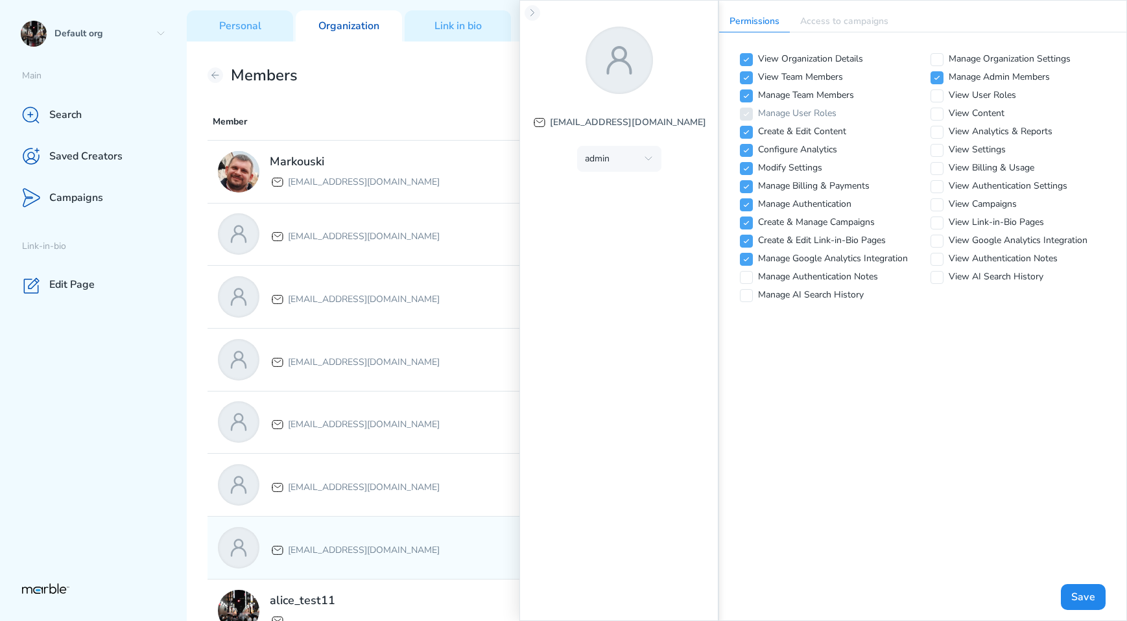
click at [420, 530] on div "[EMAIL_ADDRESS][DOMAIN_NAME]" at bounding box center [415, 547] width 395 height 41
click at [417, 523] on div "saltbybit@gmail.com ADMIN" at bounding box center [656, 548] width 899 height 62
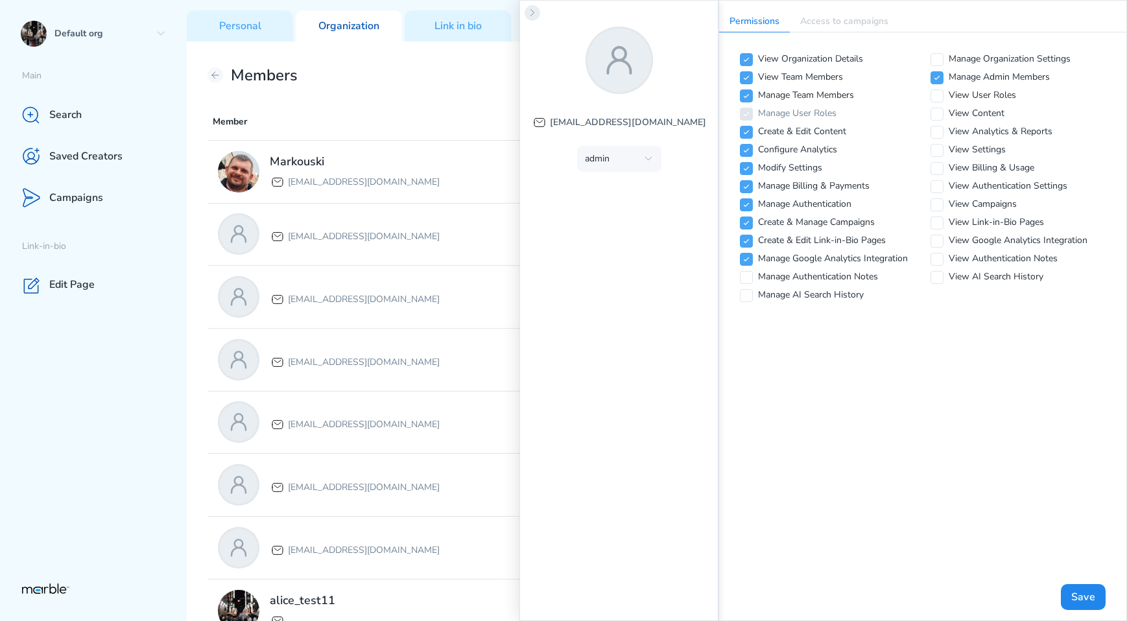
click at [524, 12] on button at bounding box center [532, 13] width 16 height 16
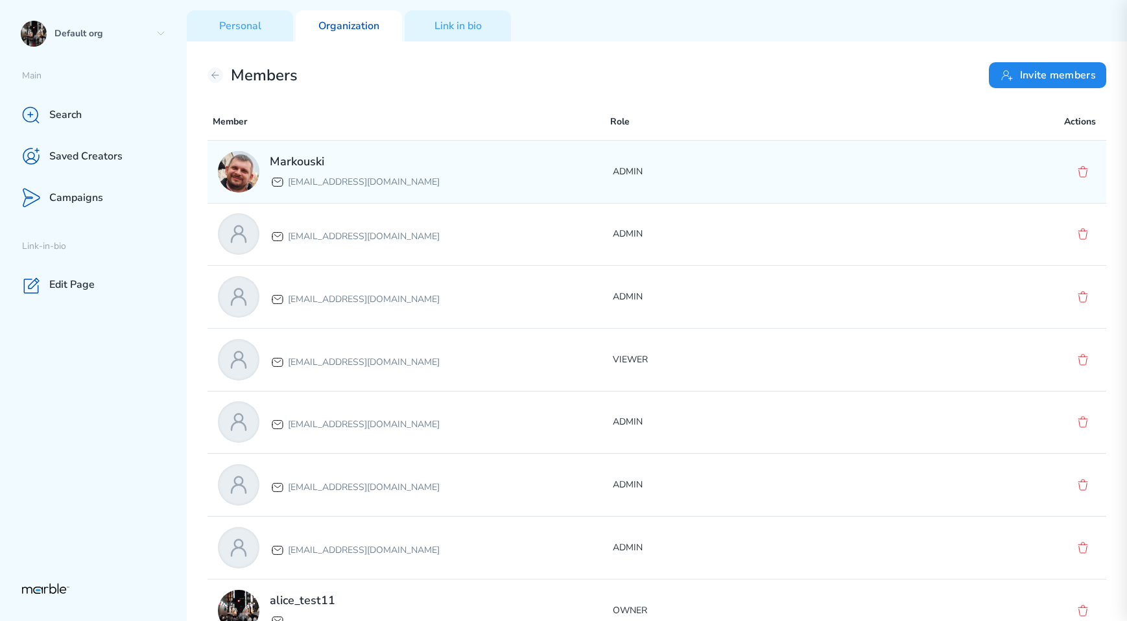
click at [619, 176] on p "ADMIN" at bounding box center [810, 172] width 395 height 16
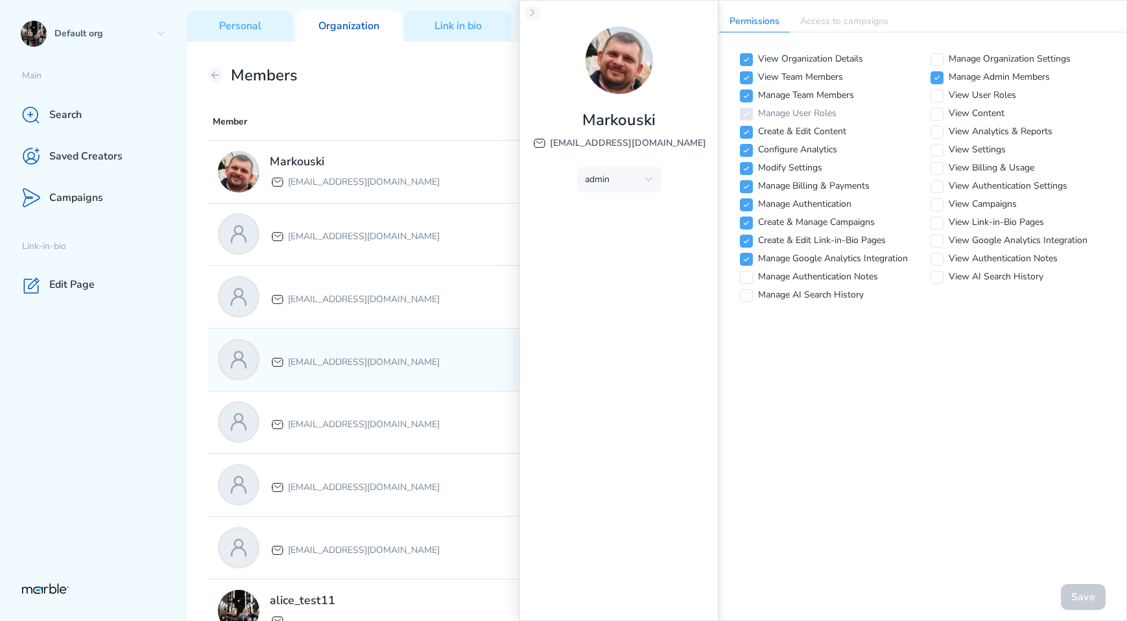
click at [393, 373] on div "[EMAIL_ADDRESS][DOMAIN_NAME]" at bounding box center [415, 359] width 395 height 41
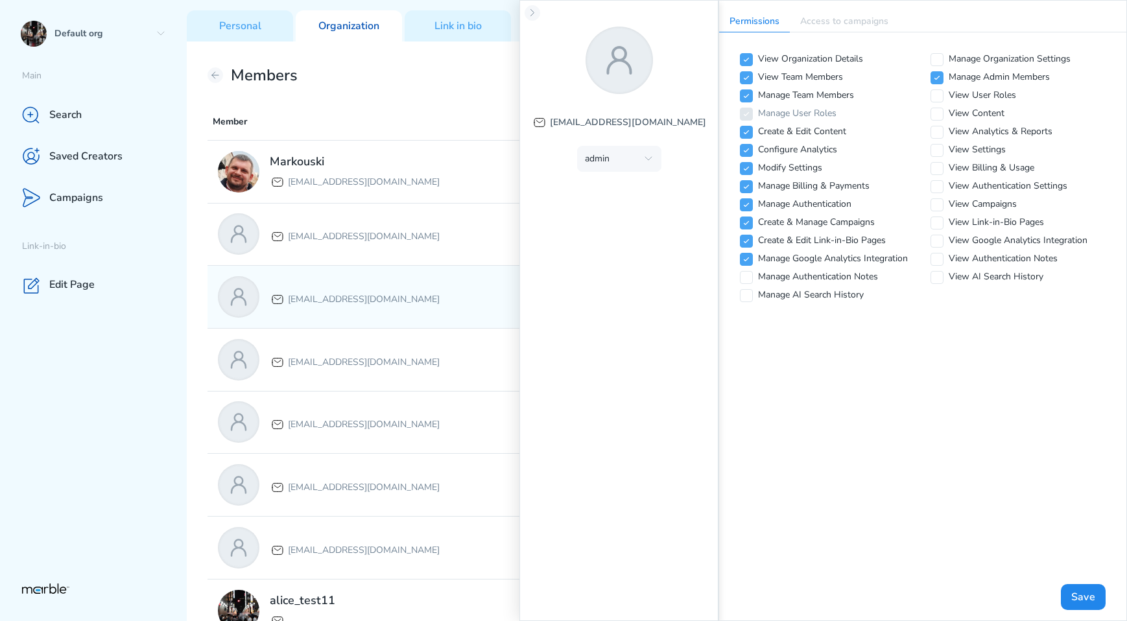
click at [390, 316] on div "[EMAIL_ADDRESS][DOMAIN_NAME]" at bounding box center [415, 296] width 395 height 41
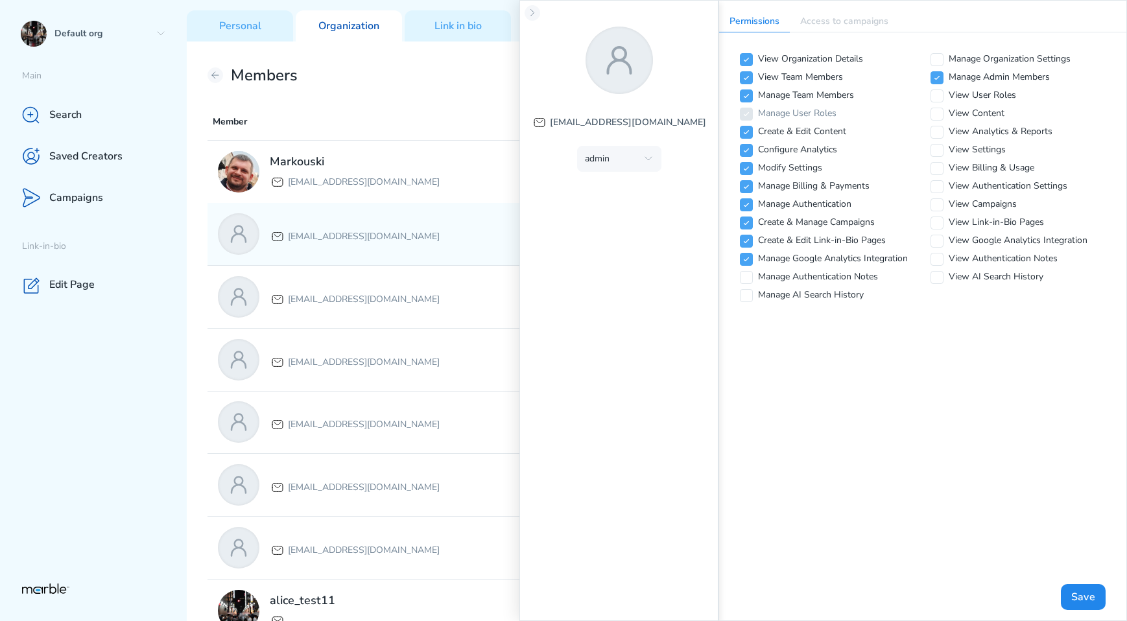
click at [394, 242] on p "[EMAIL_ADDRESS][DOMAIN_NAME]" at bounding box center [364, 237] width 152 height 16
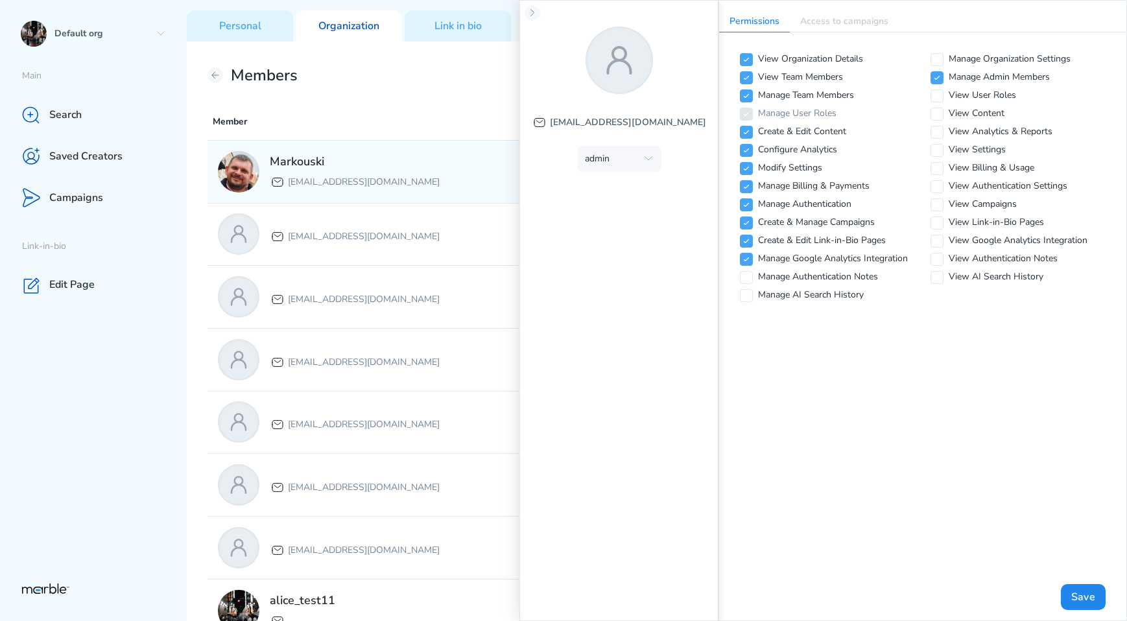
click at [402, 186] on p "[EMAIL_ADDRESS][DOMAIN_NAME]" at bounding box center [364, 182] width 152 height 16
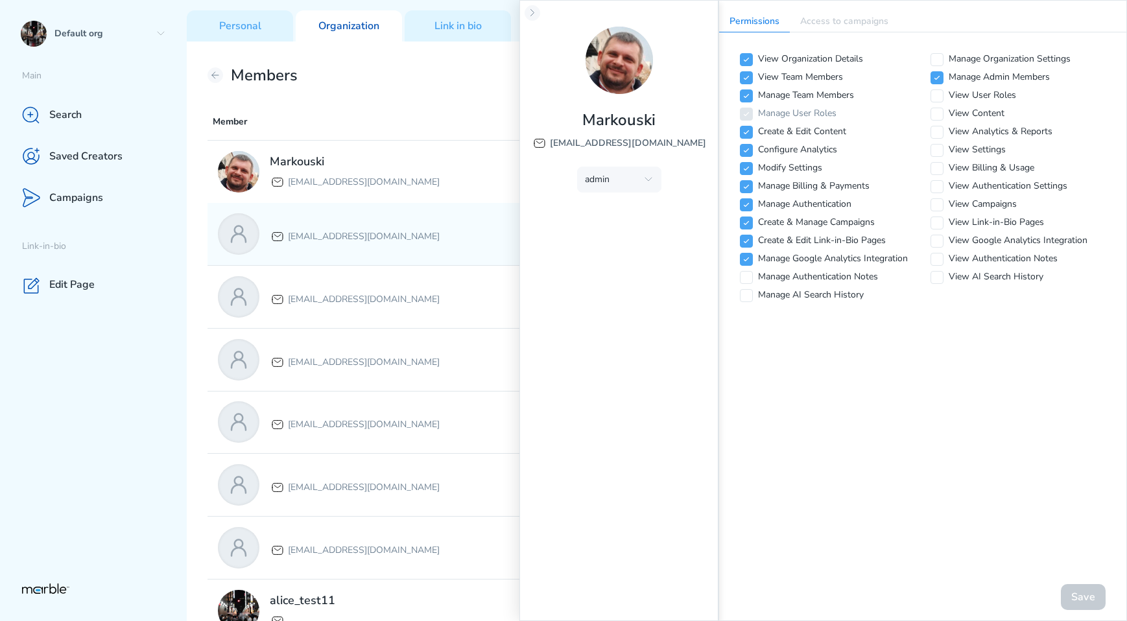
click at [396, 239] on p "[EMAIL_ADDRESS][DOMAIN_NAME]" at bounding box center [364, 237] width 152 height 16
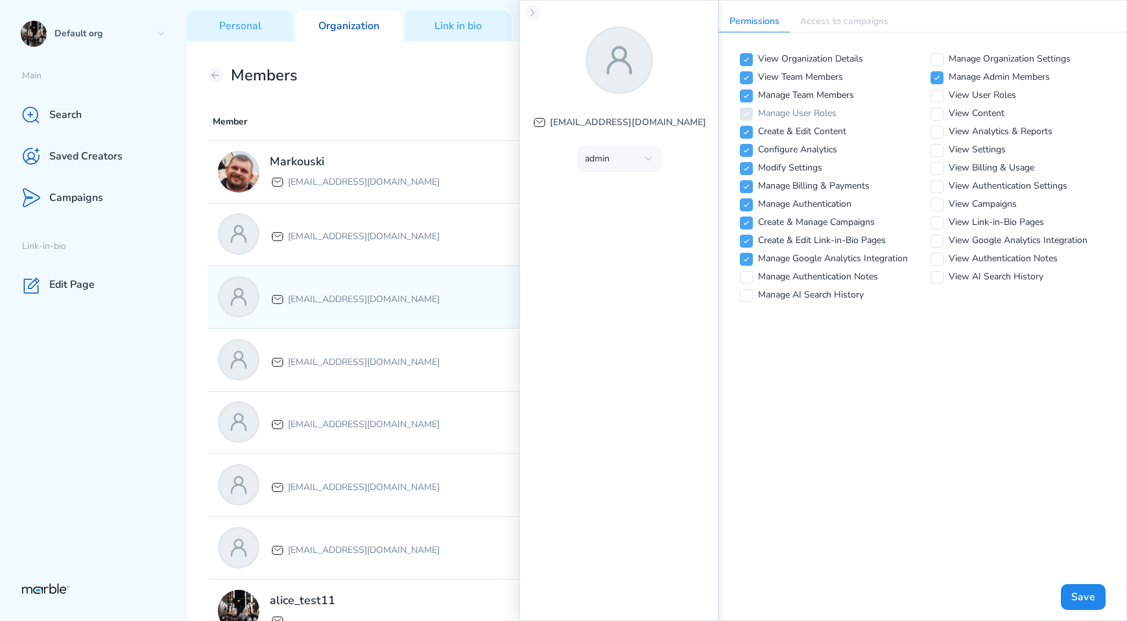
click at [399, 281] on div "[EMAIL_ADDRESS][DOMAIN_NAME]" at bounding box center [415, 296] width 395 height 41
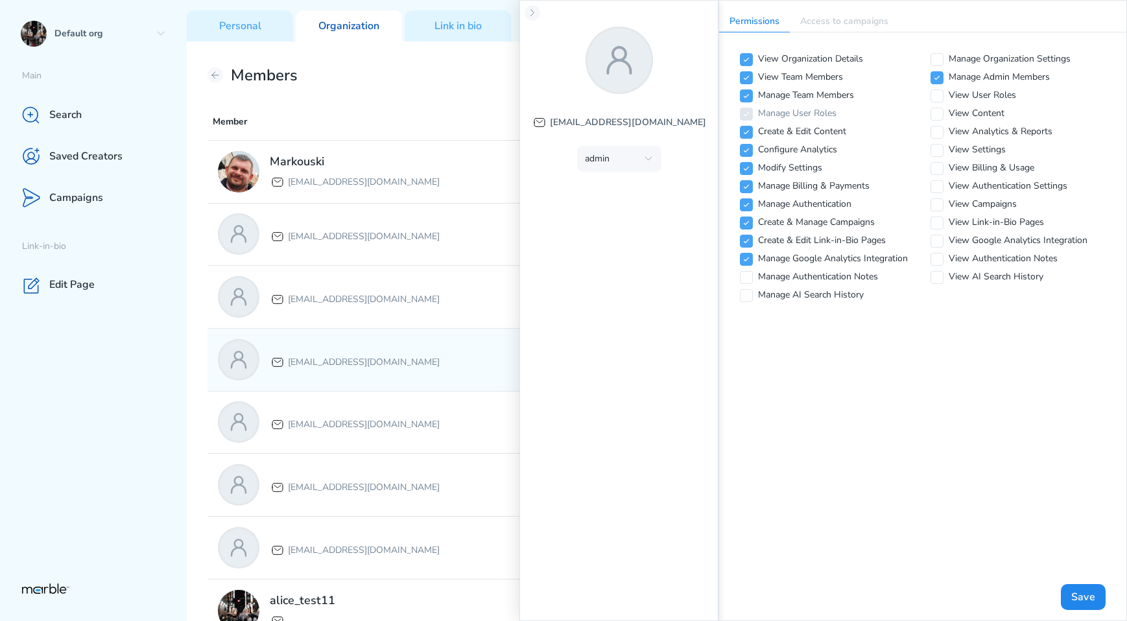
click at [401, 346] on div "[EMAIL_ADDRESS][DOMAIN_NAME]" at bounding box center [415, 359] width 395 height 41
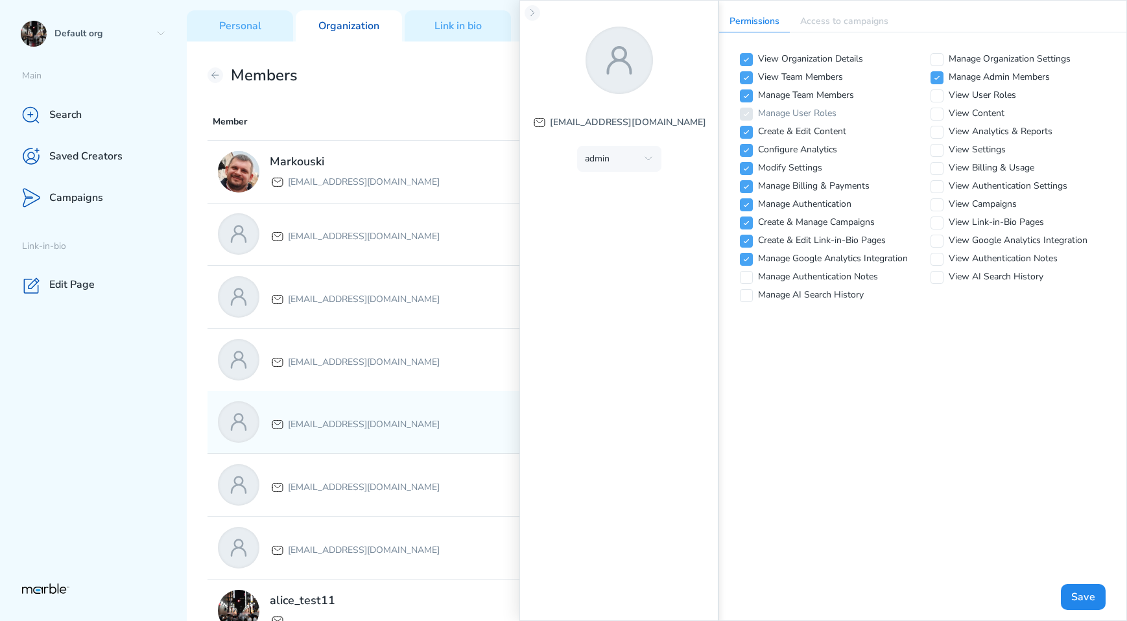
click at [402, 409] on div "[EMAIL_ADDRESS][DOMAIN_NAME]" at bounding box center [415, 421] width 395 height 41
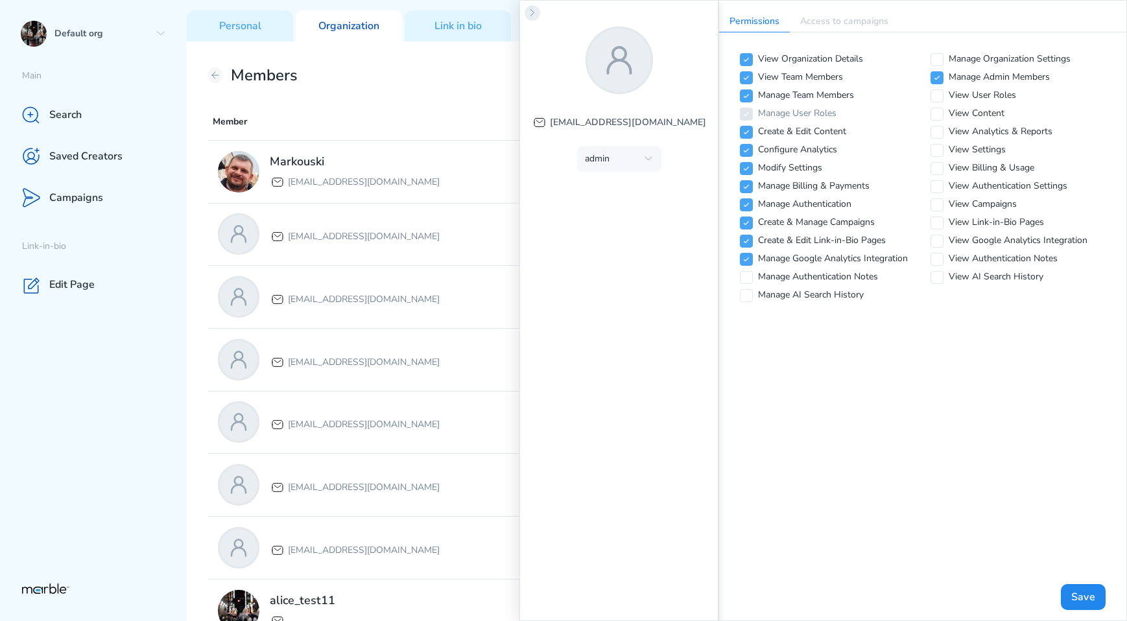
click at [535, 10] on icon at bounding box center [532, 13] width 10 height 10
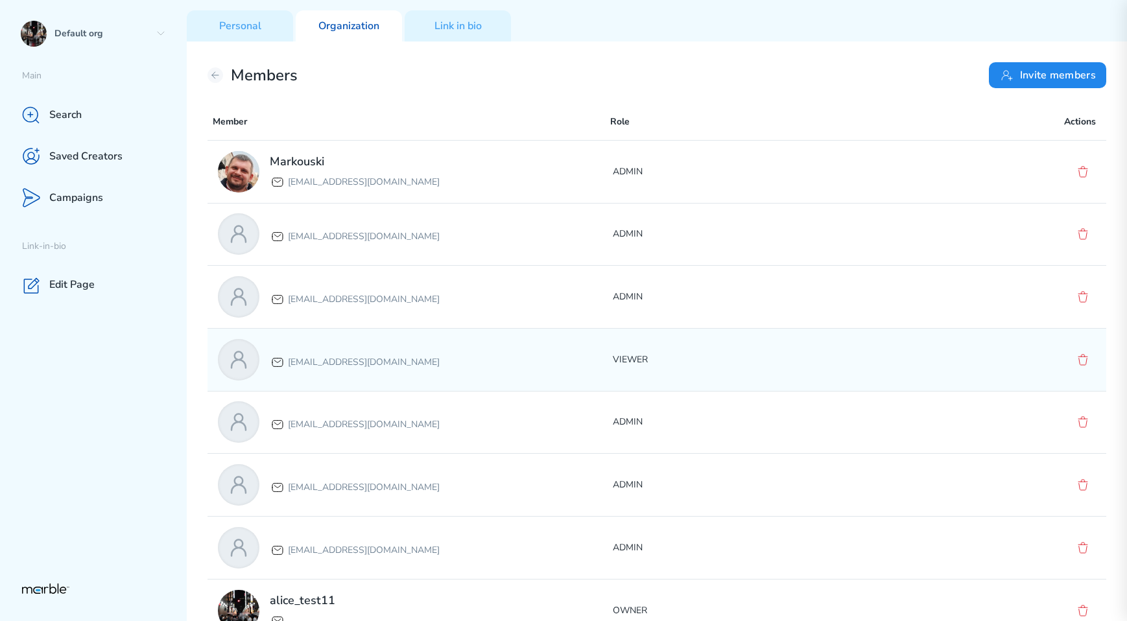
click at [502, 374] on div "[EMAIL_ADDRESS][DOMAIN_NAME]" at bounding box center [415, 359] width 395 height 41
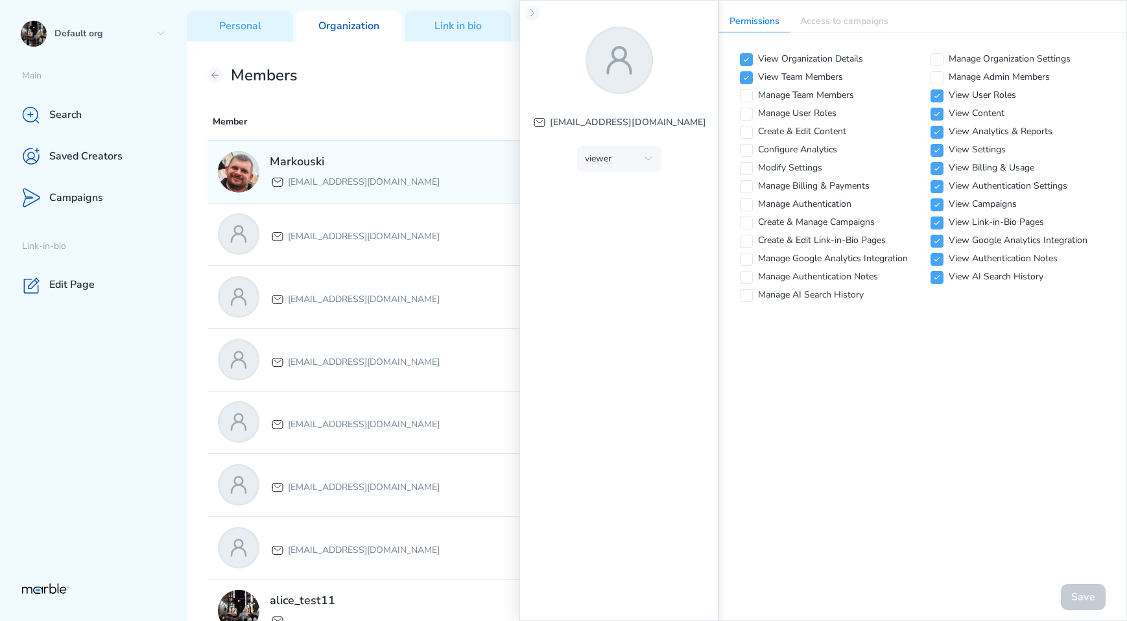
click at [453, 191] on div "Markouski markouski.u+87777@gmail.com" at bounding box center [415, 171] width 395 height 41
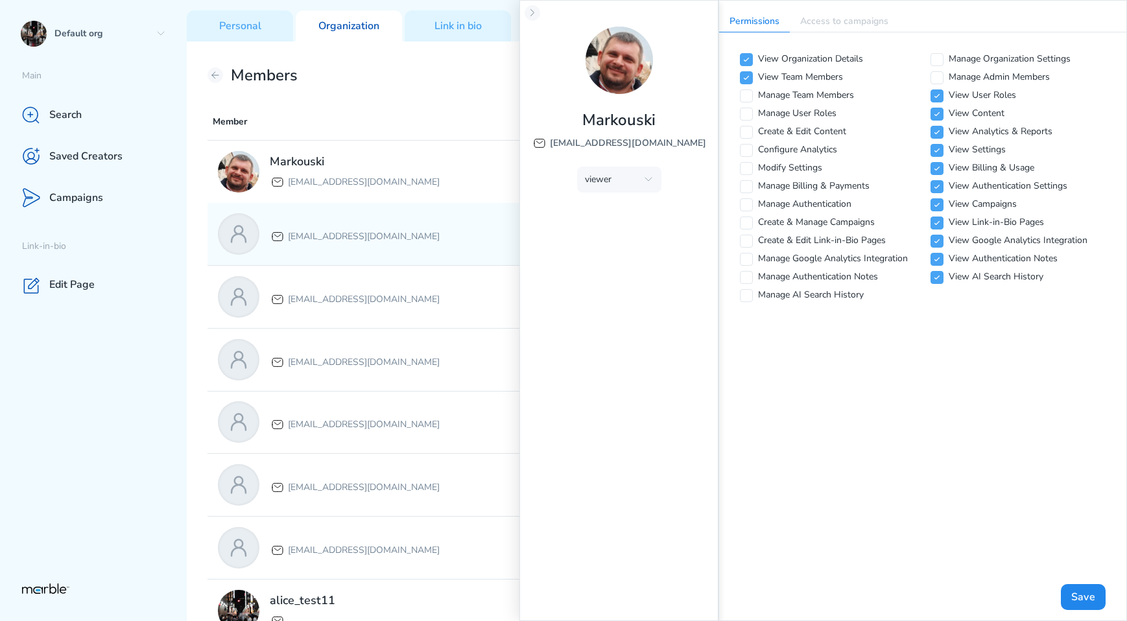
click at [438, 255] on div "markouski.u+84387583111@gmail.com ADMIN" at bounding box center [656, 234] width 899 height 62
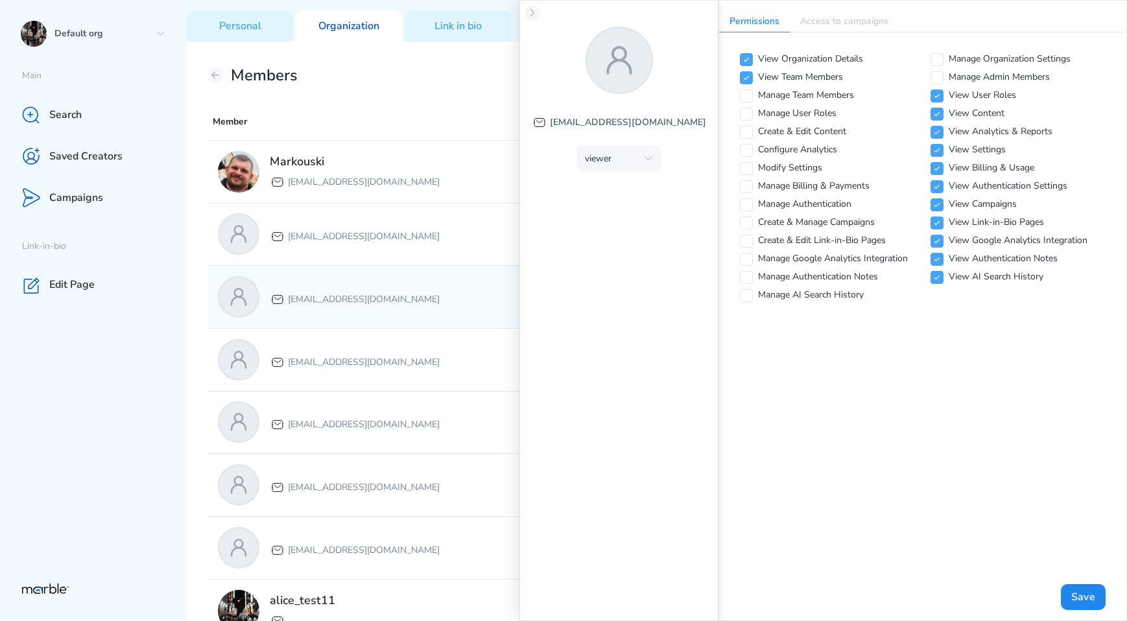
click at [429, 300] on p "[EMAIL_ADDRESS][DOMAIN_NAME]" at bounding box center [364, 300] width 152 height 16
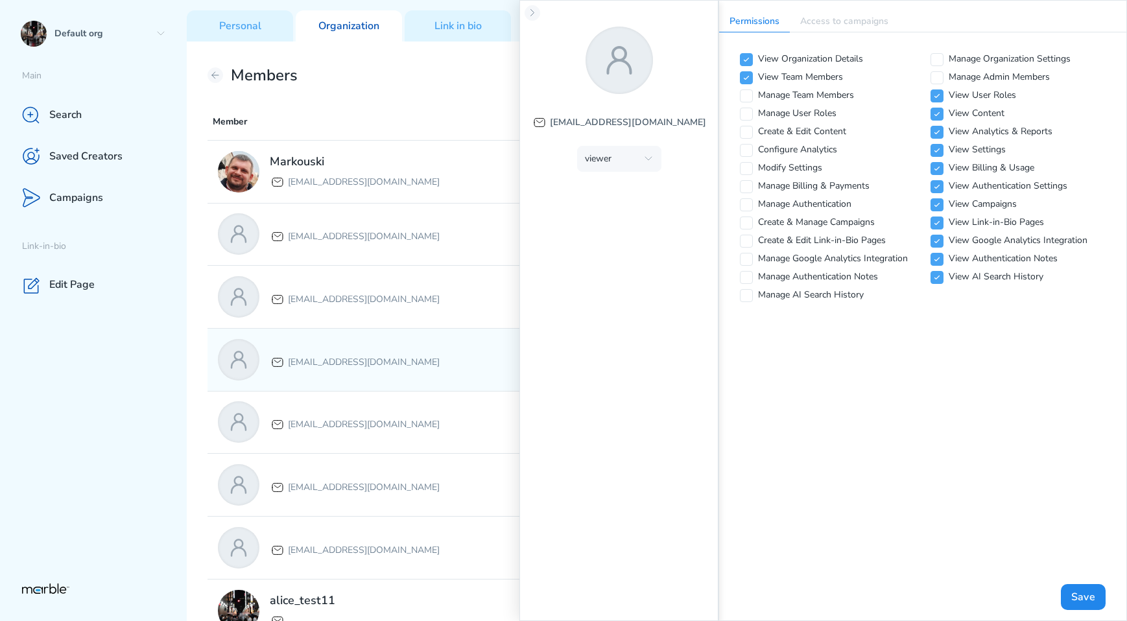
click at [419, 352] on div "[EMAIL_ADDRESS][DOMAIN_NAME]" at bounding box center [355, 359] width 170 height 21
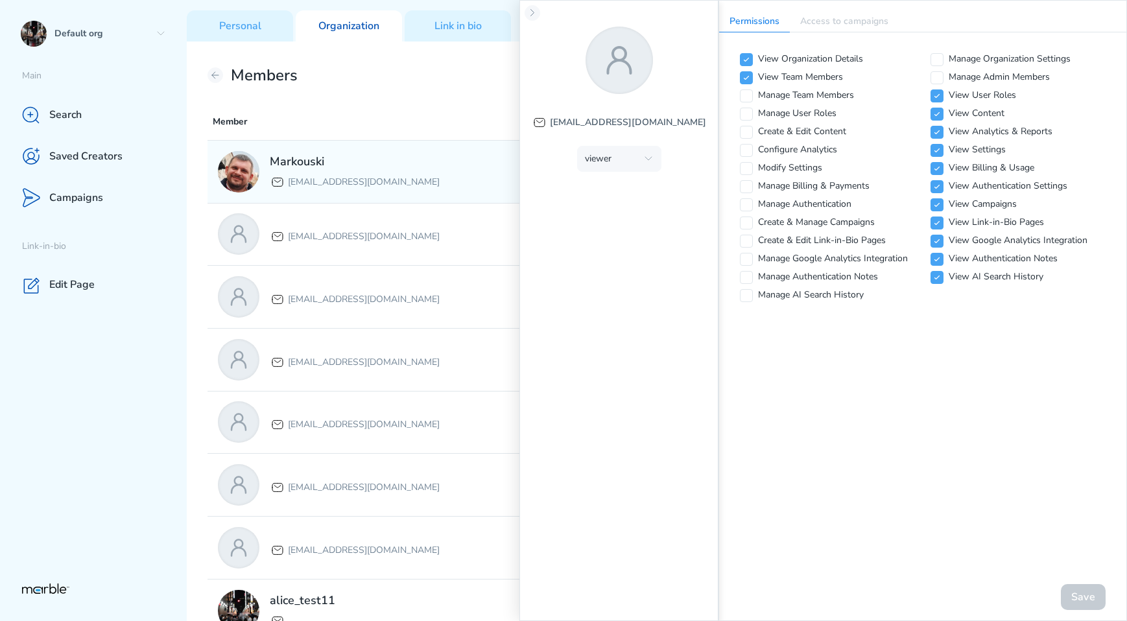
click at [428, 176] on div "Markouski markouski.u+87777@gmail.com" at bounding box center [415, 171] width 395 height 41
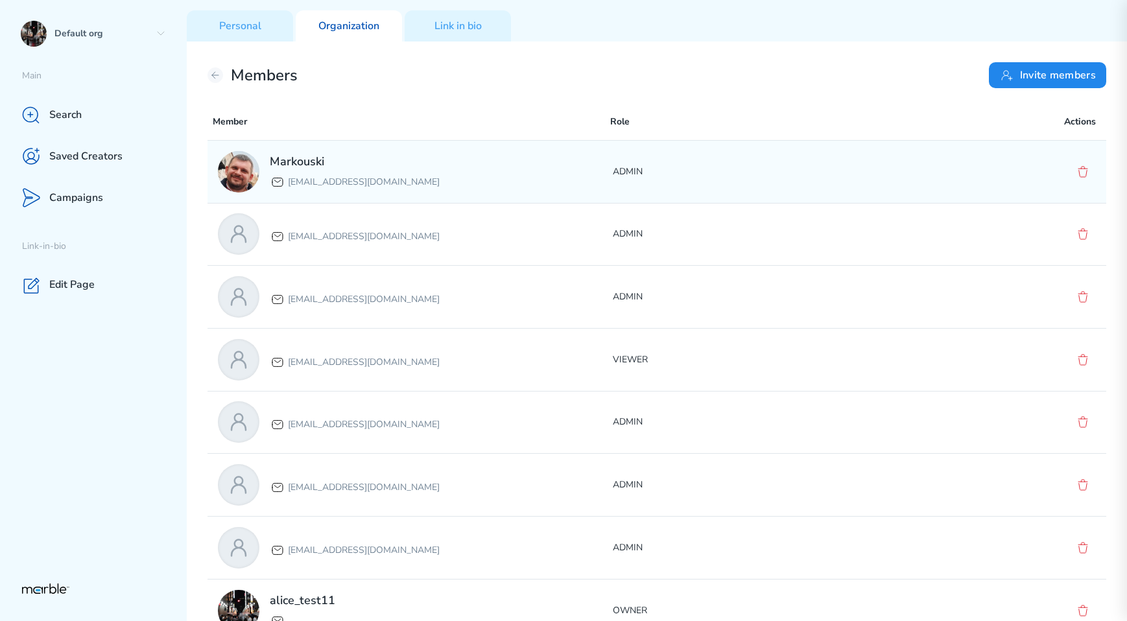
click at [502, 172] on div "Markouski [EMAIL_ADDRESS][DOMAIN_NAME]" at bounding box center [415, 171] width 395 height 41
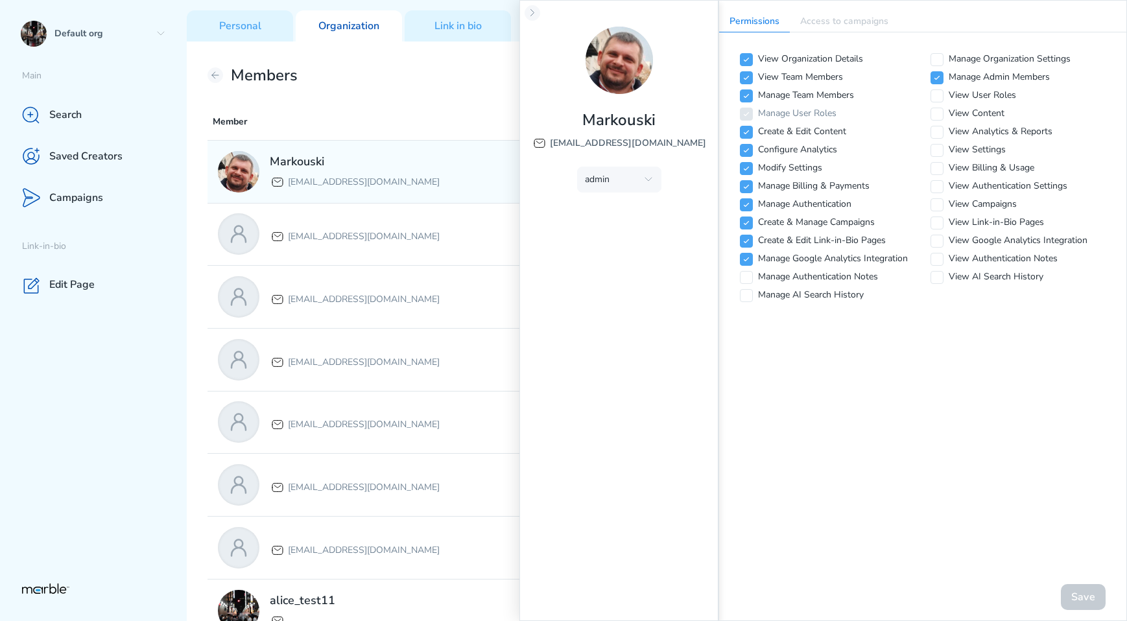
click at [463, 180] on div "Markouski [EMAIL_ADDRESS][DOMAIN_NAME]" at bounding box center [415, 171] width 395 height 41
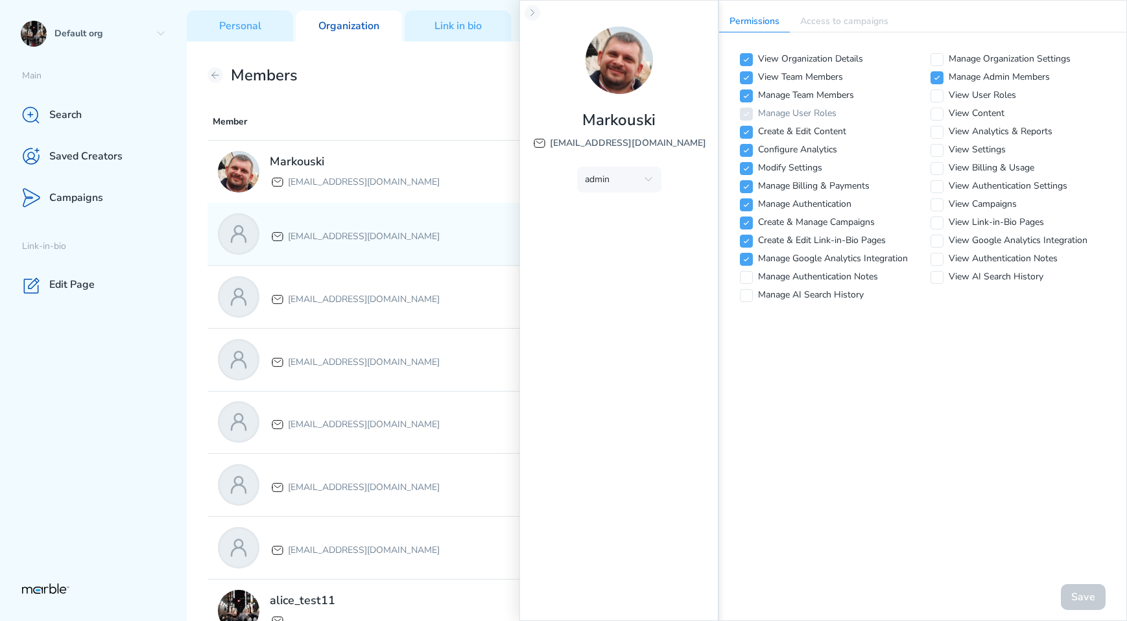
click at [453, 223] on div "[EMAIL_ADDRESS][DOMAIN_NAME]" at bounding box center [415, 233] width 395 height 41
checkbox input "true"
checkbox input "false"
checkbox input "true"
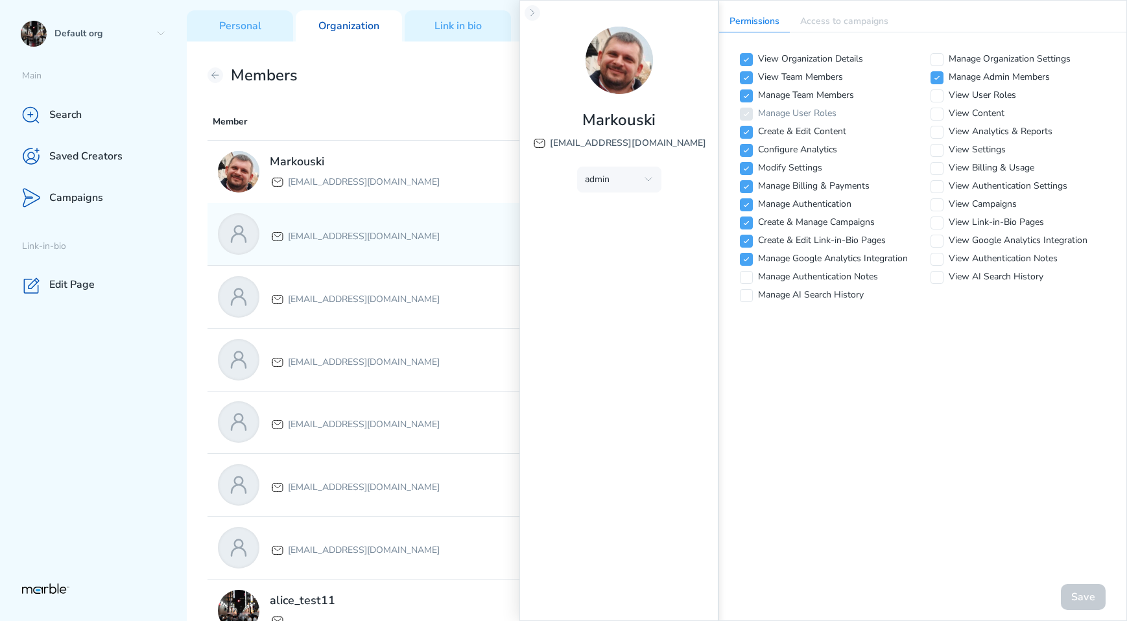
checkbox input "true"
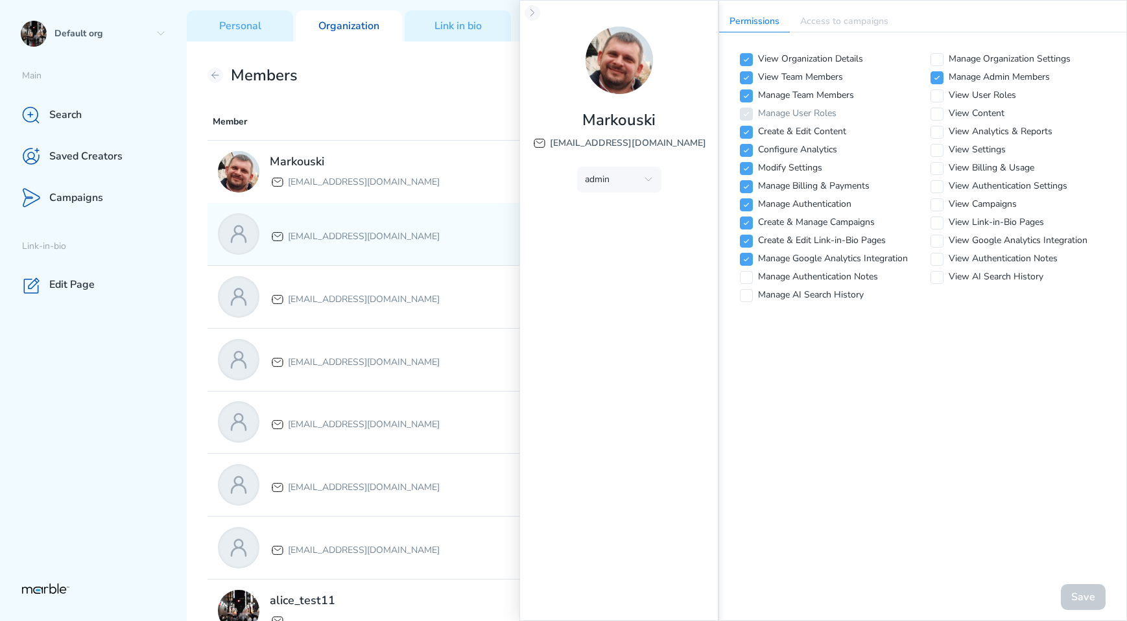
checkbox input "true"
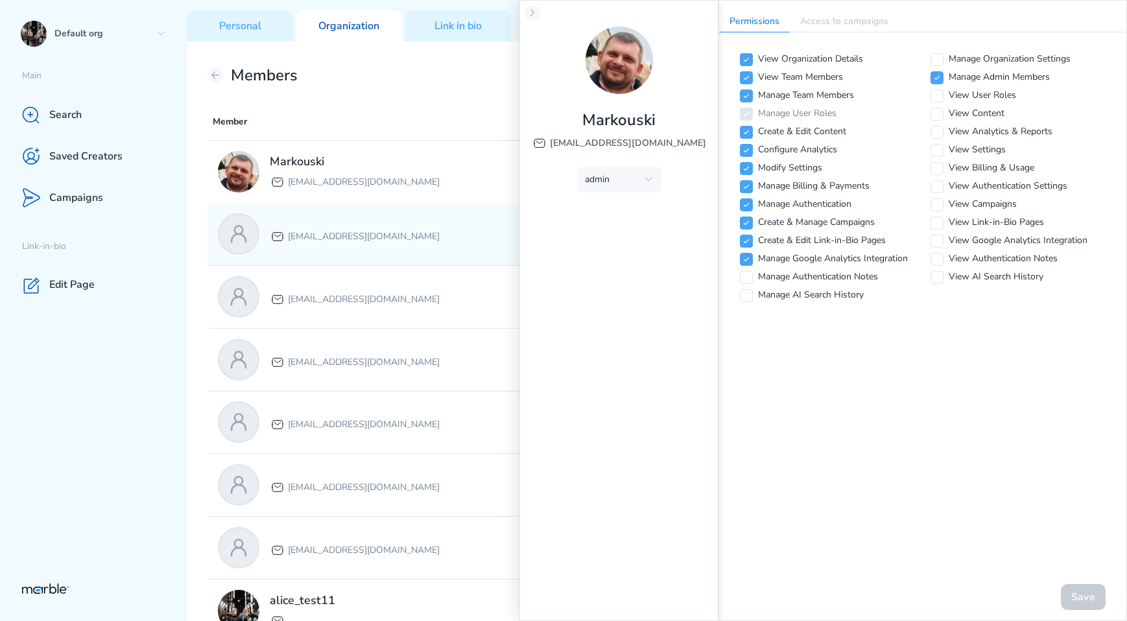
checkbox input "true"
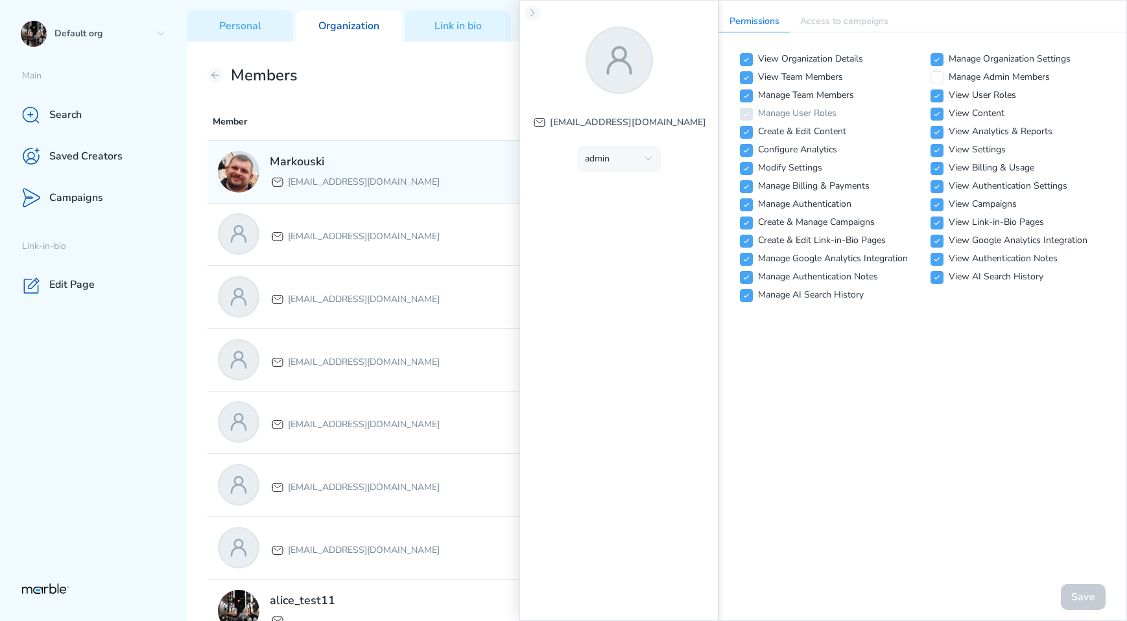
click at [451, 179] on div "Markouski markouski.u+87777@gmail.com" at bounding box center [415, 171] width 395 height 41
checkbox input "false"
checkbox input "true"
checkbox input "false"
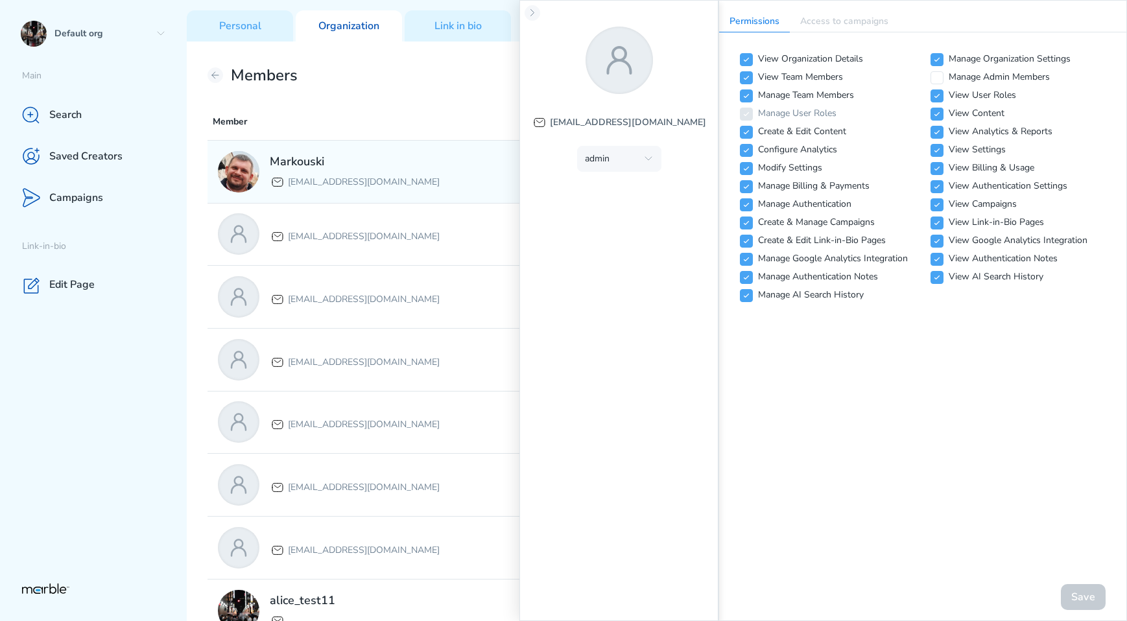
checkbox input "false"
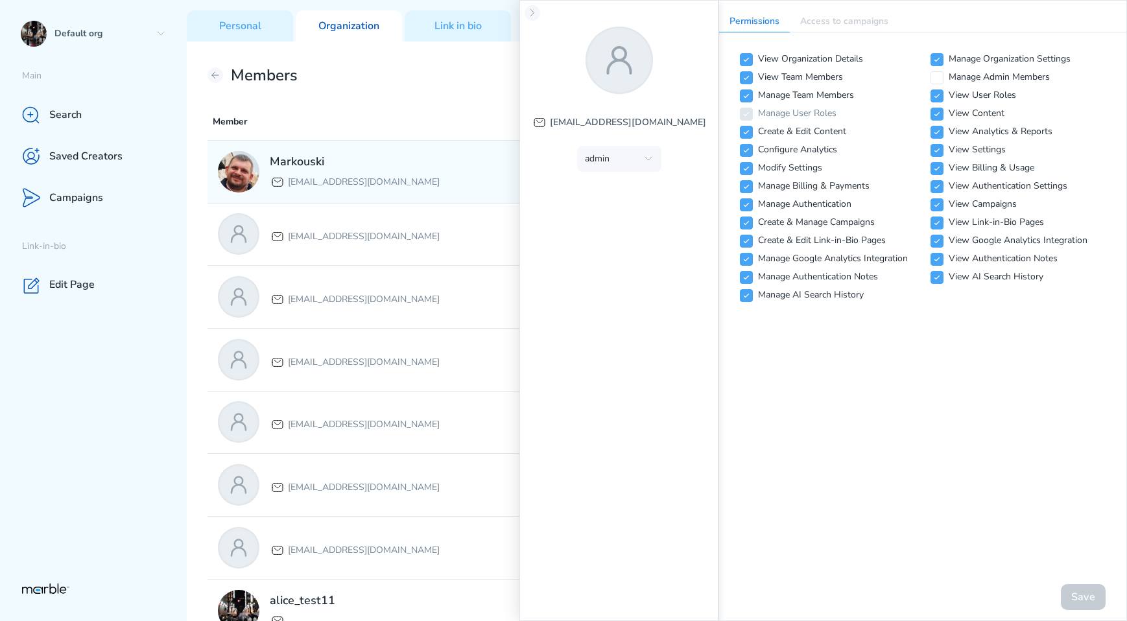
checkbox input "false"
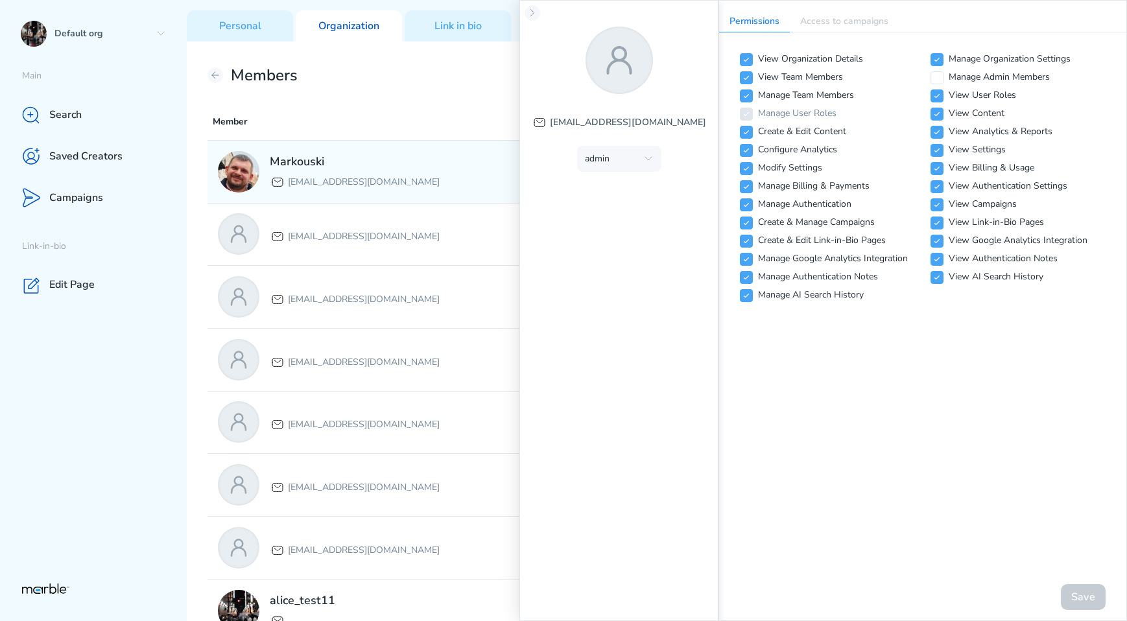
checkbox input "false"
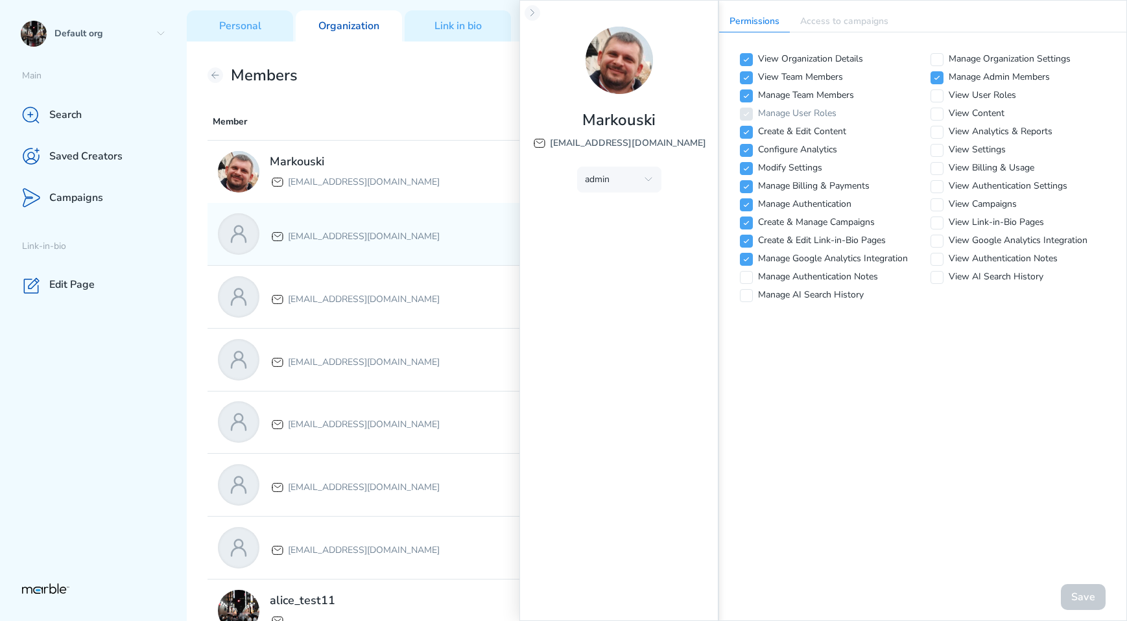
click at [444, 220] on div "[EMAIL_ADDRESS][DOMAIN_NAME]" at bounding box center [415, 233] width 395 height 41
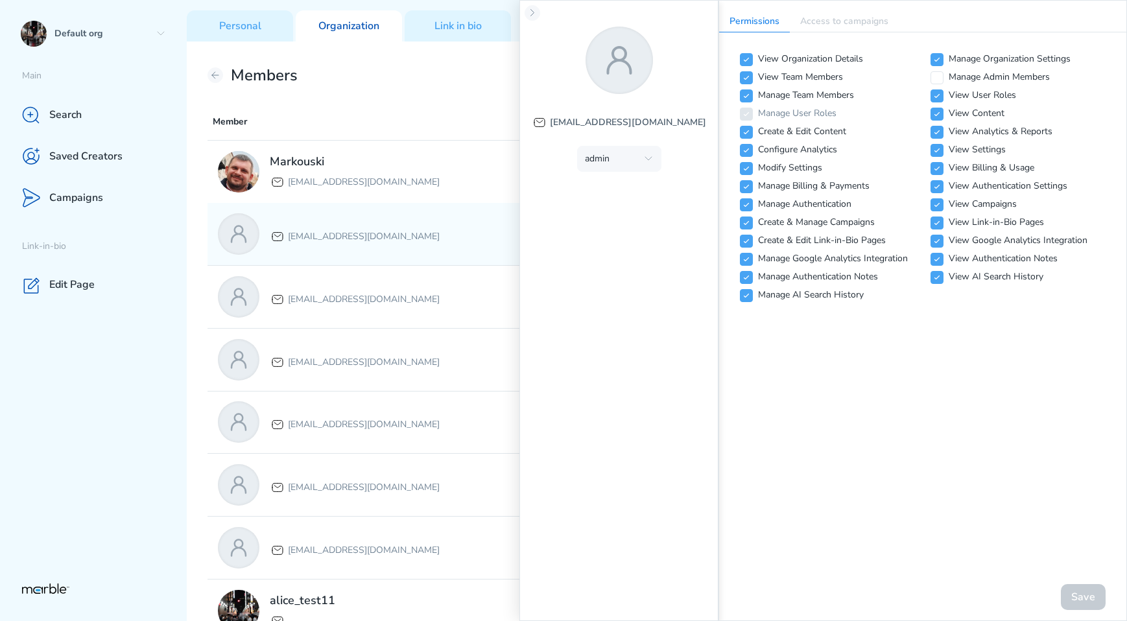
checkbox input "true"
checkbox input "false"
checkbox input "true"
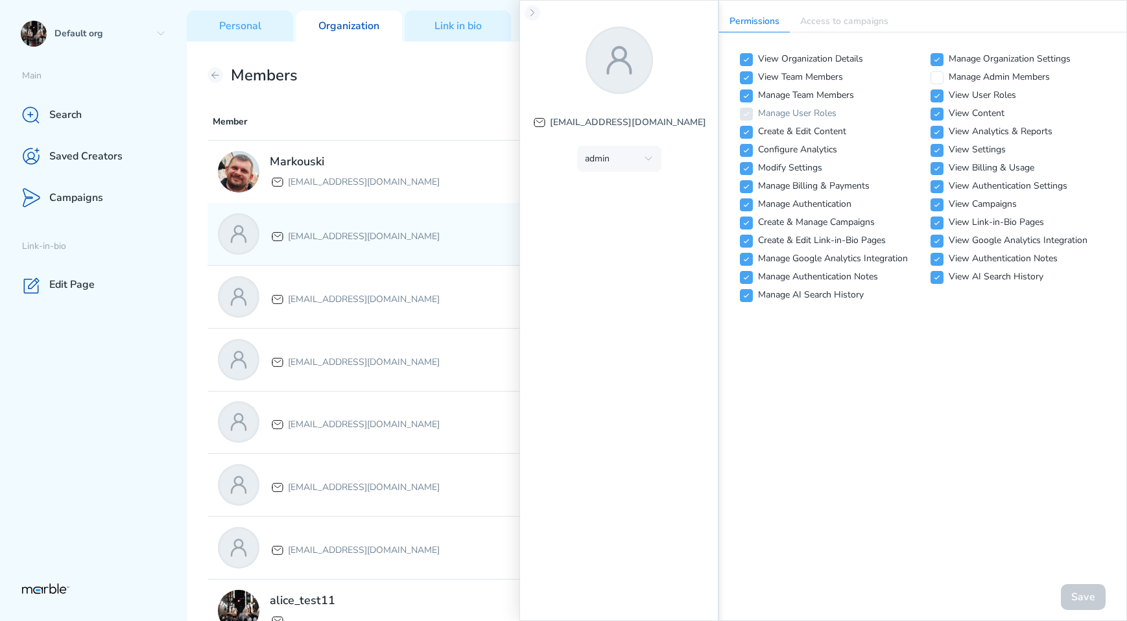
checkbox input "true"
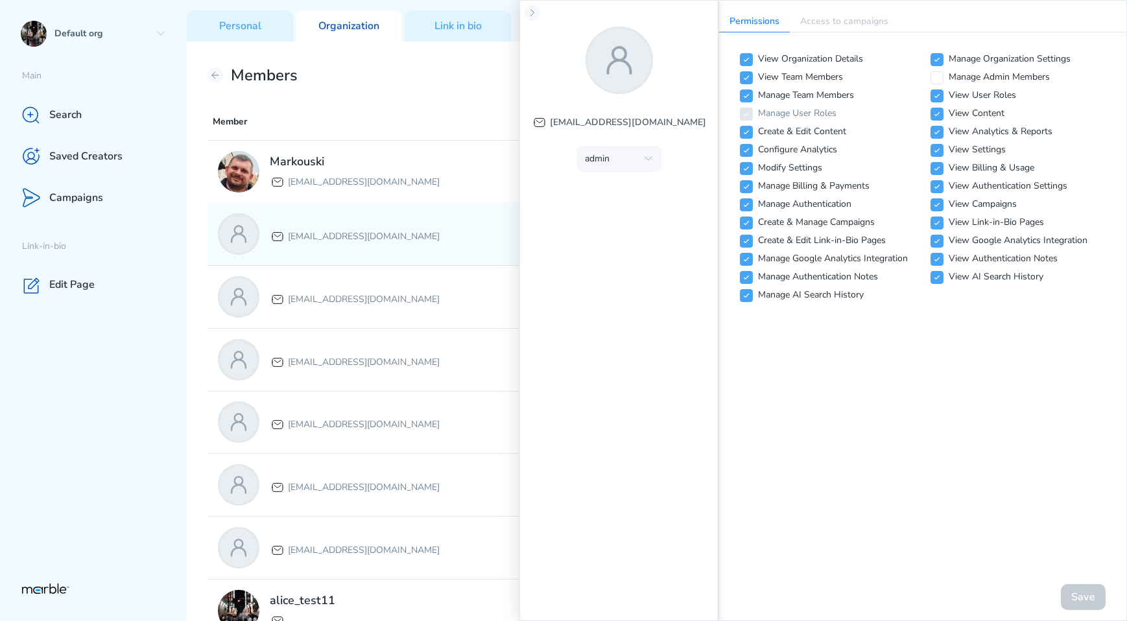
checkbox input "true"
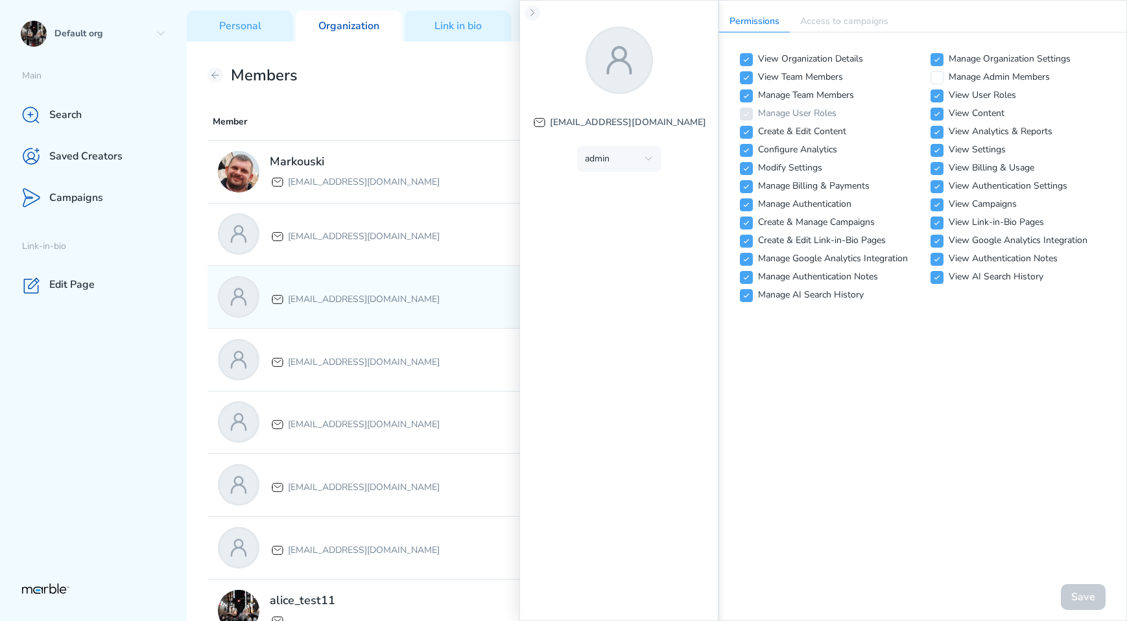
click at [440, 290] on div "[EMAIL_ADDRESS][DOMAIN_NAME]" at bounding box center [355, 297] width 170 height 21
checkbox input "false"
checkbox input "true"
checkbox input "false"
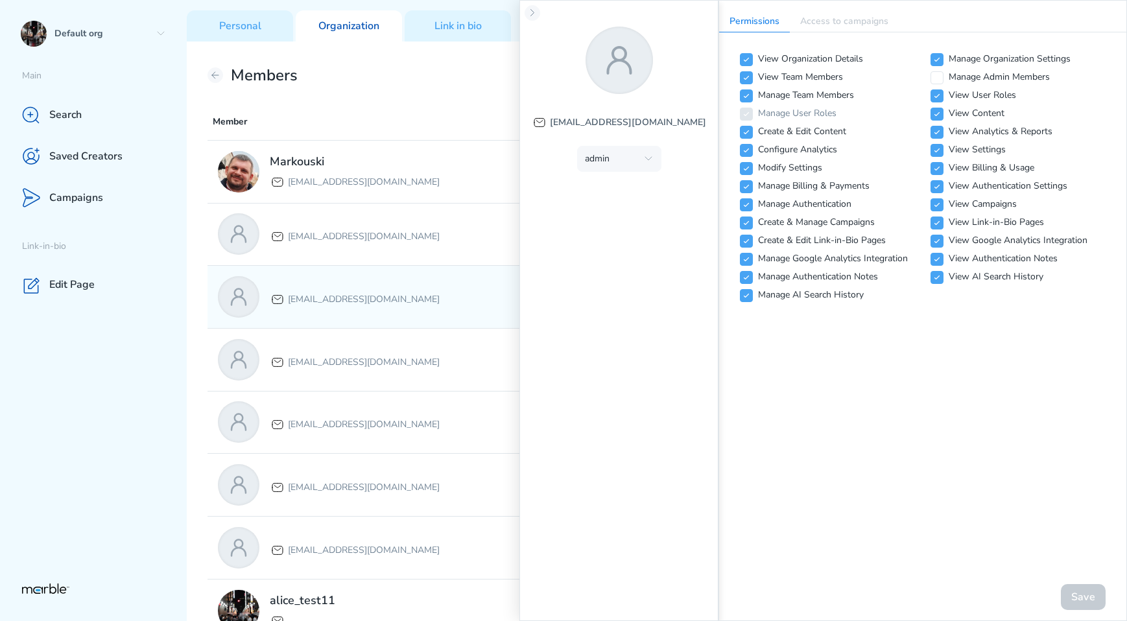
checkbox input "false"
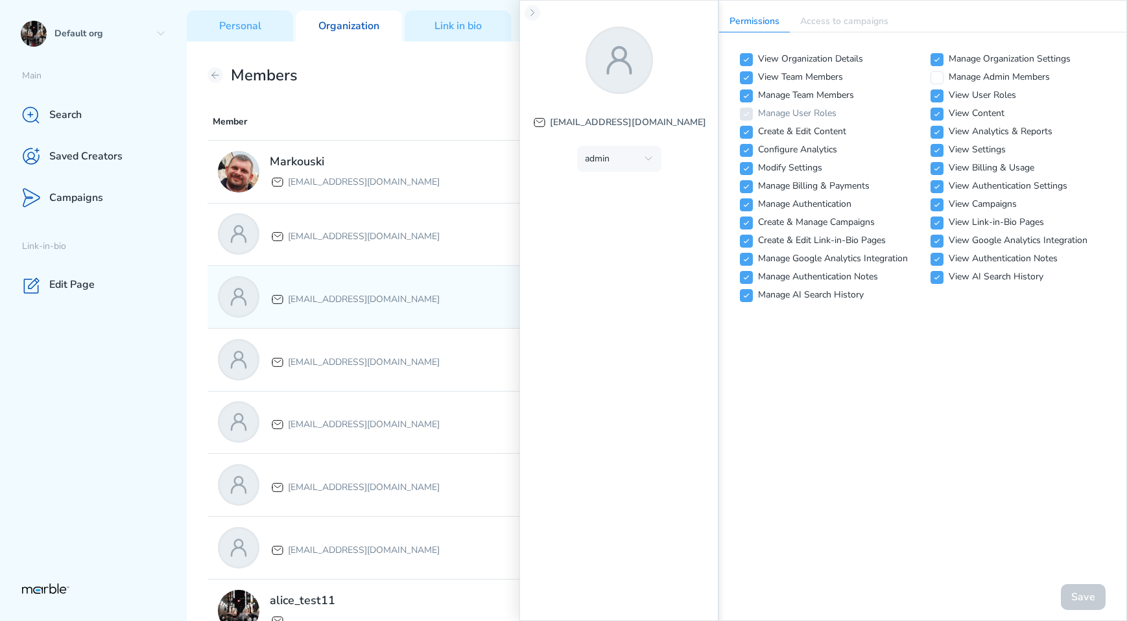
checkbox input "false"
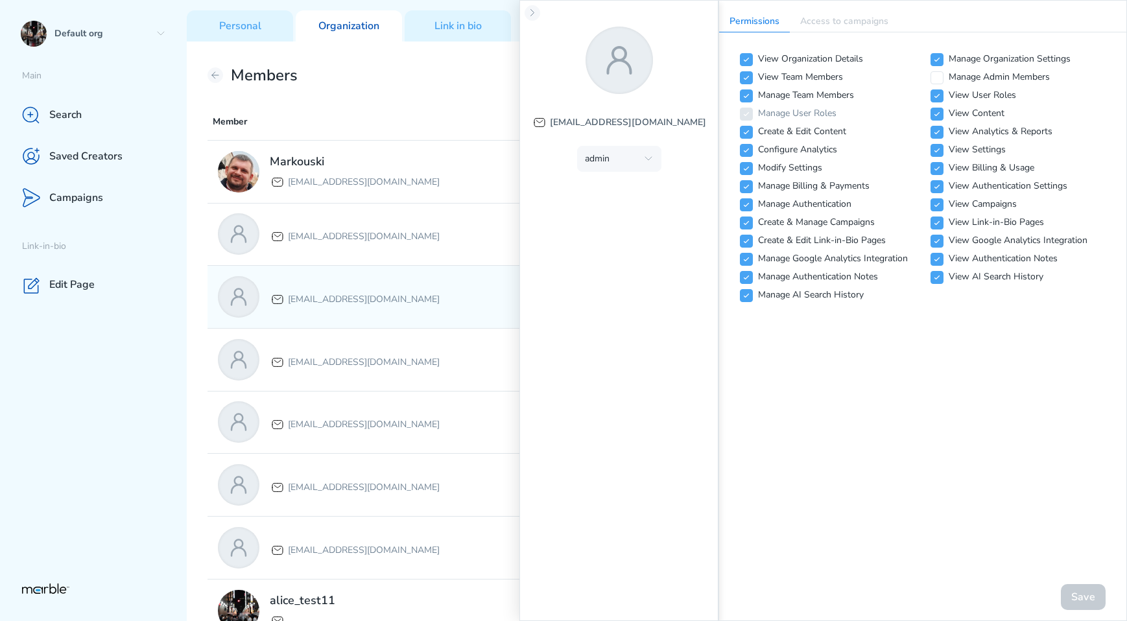
checkbox input "false"
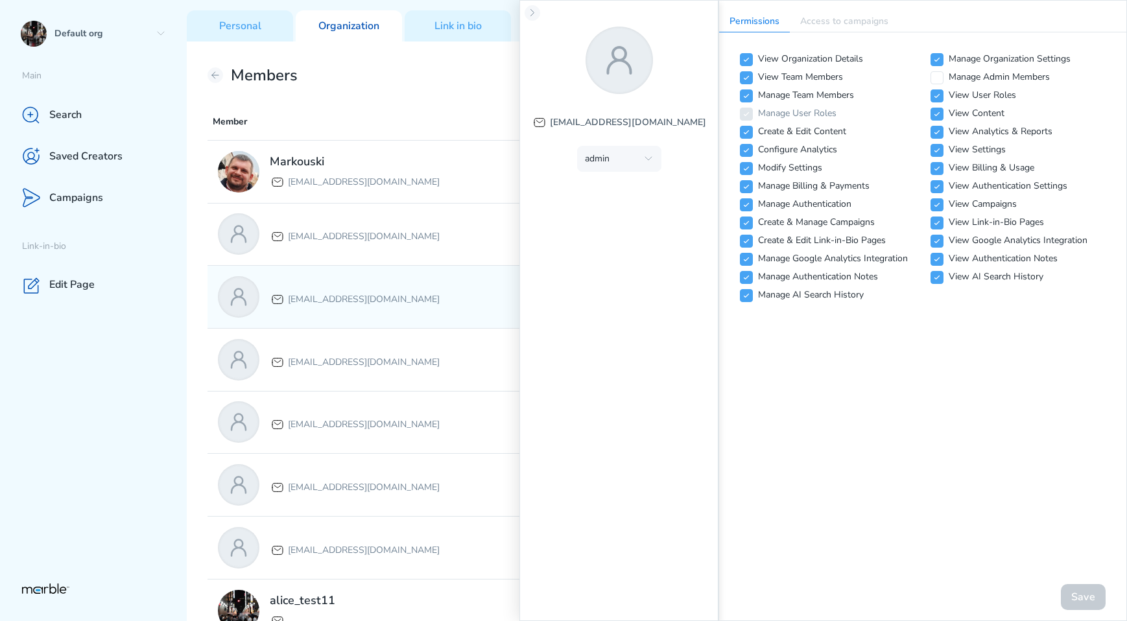
checkbox input "false"
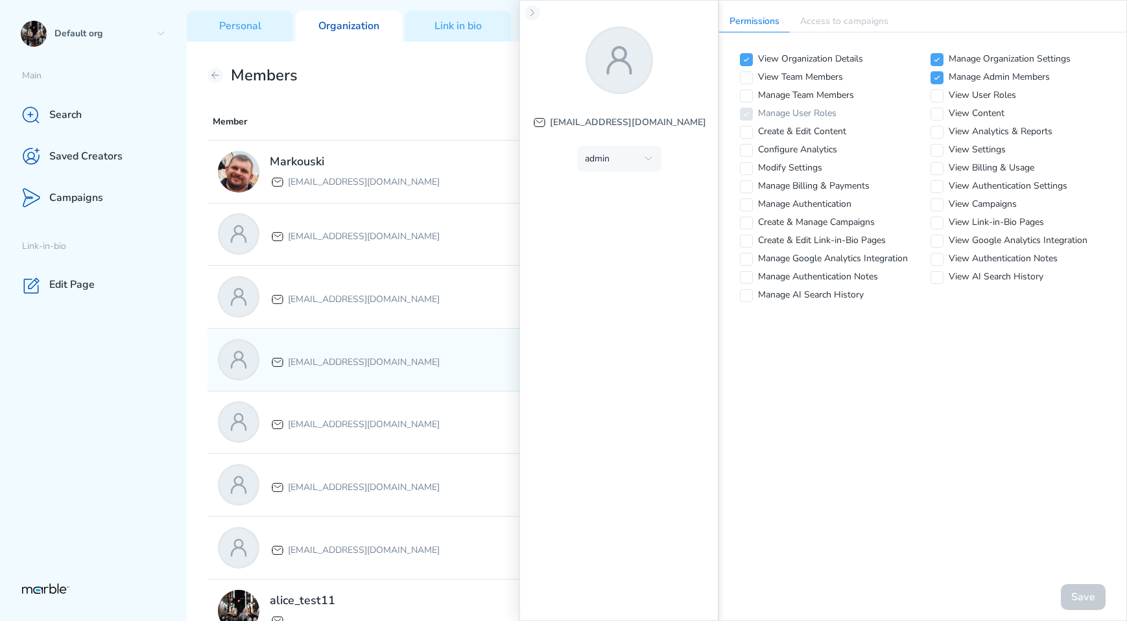
click at [429, 357] on p "[EMAIL_ADDRESS][DOMAIN_NAME]" at bounding box center [364, 363] width 152 height 16
checkbox input "false"
checkbox input "true"
checkbox input "false"
checkbox input "true"
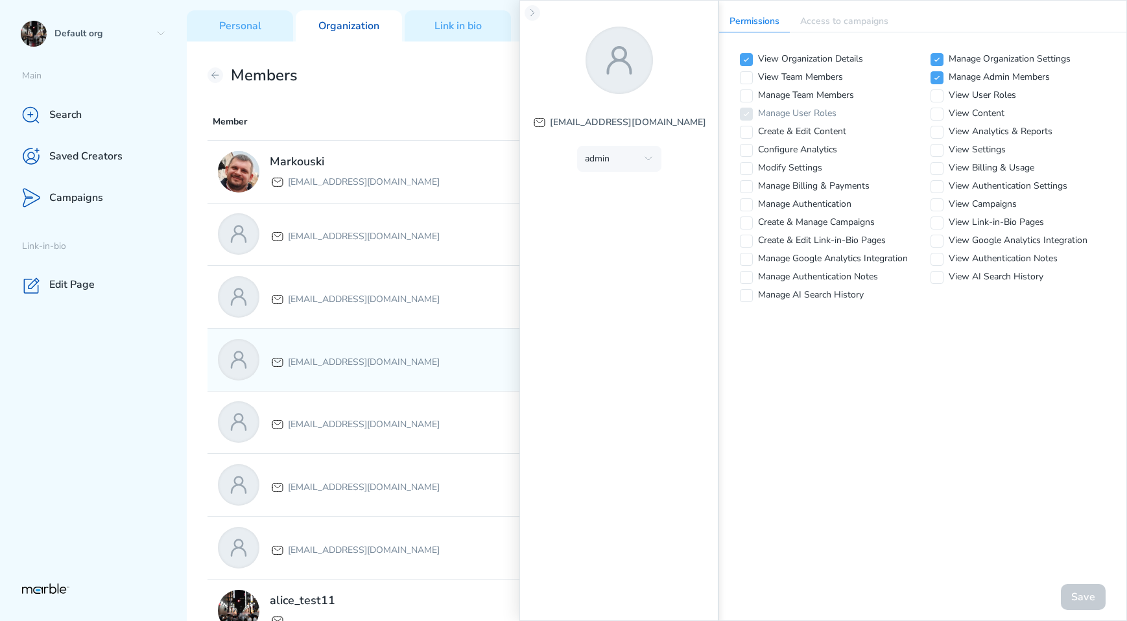
checkbox input "false"
checkbox input "true"
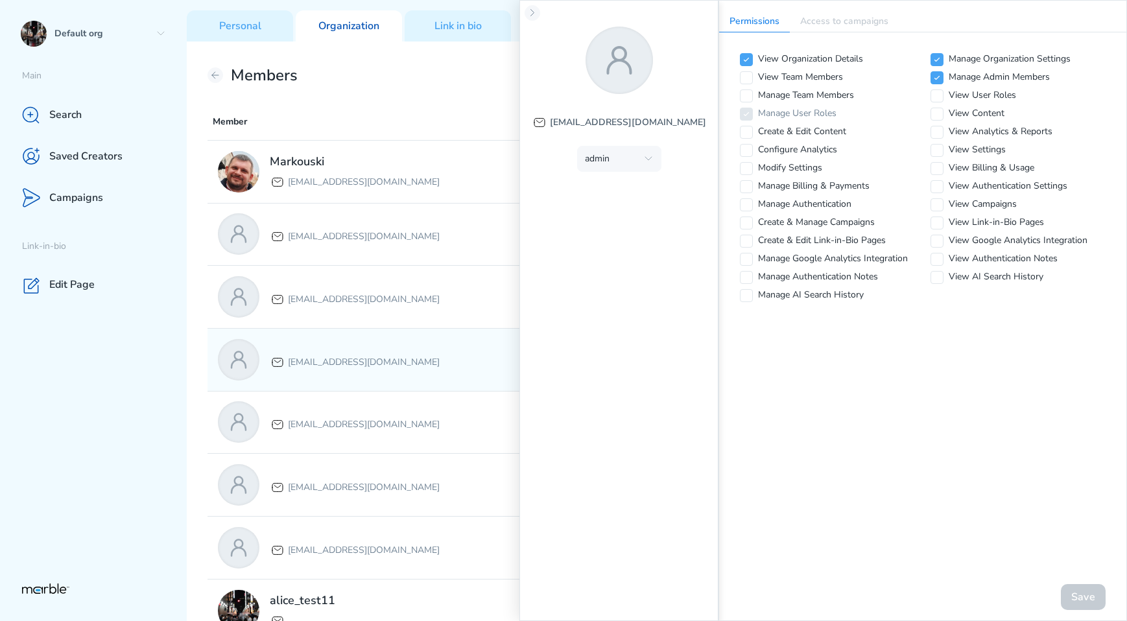
checkbox input "true"
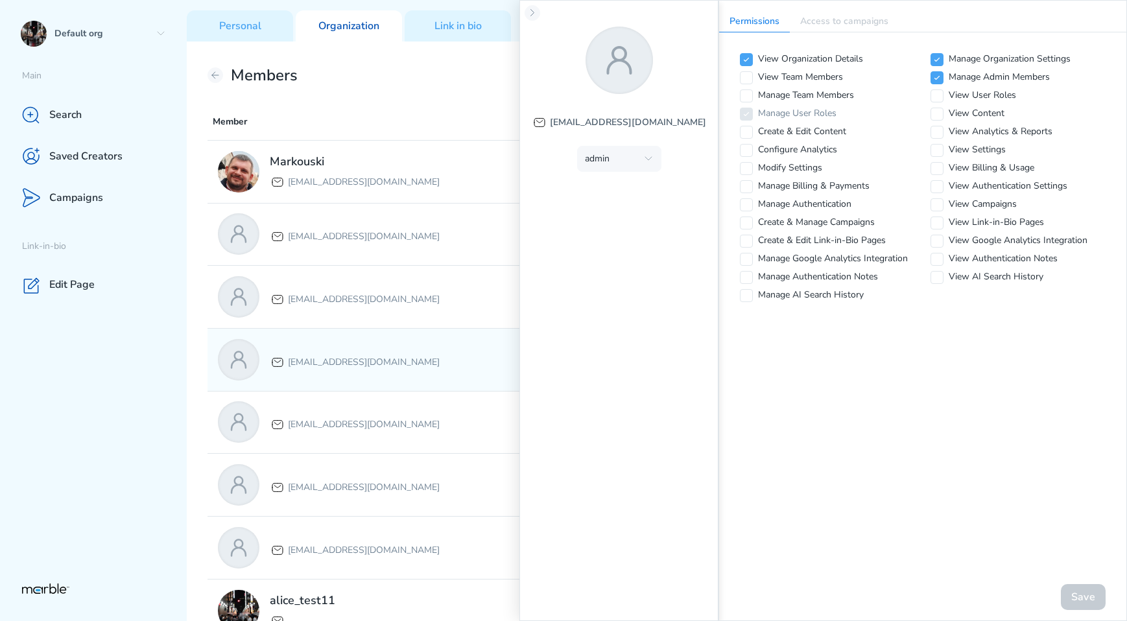
checkbox input "true"
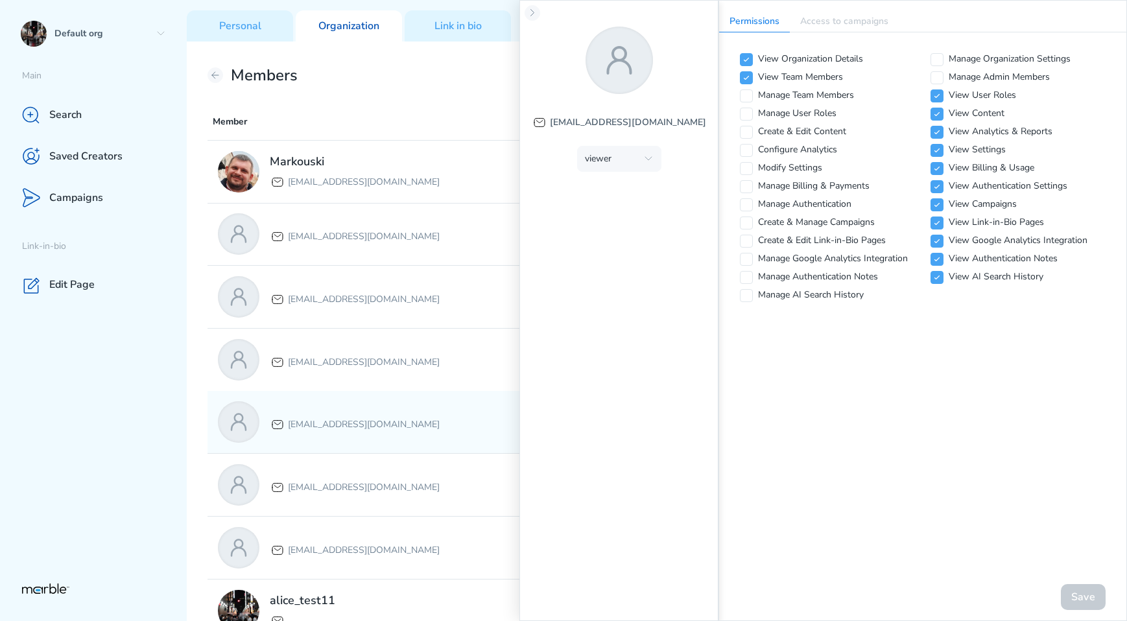
click at [424, 416] on div "[EMAIL_ADDRESS][DOMAIN_NAME]" at bounding box center [355, 422] width 170 height 21
checkbox input "true"
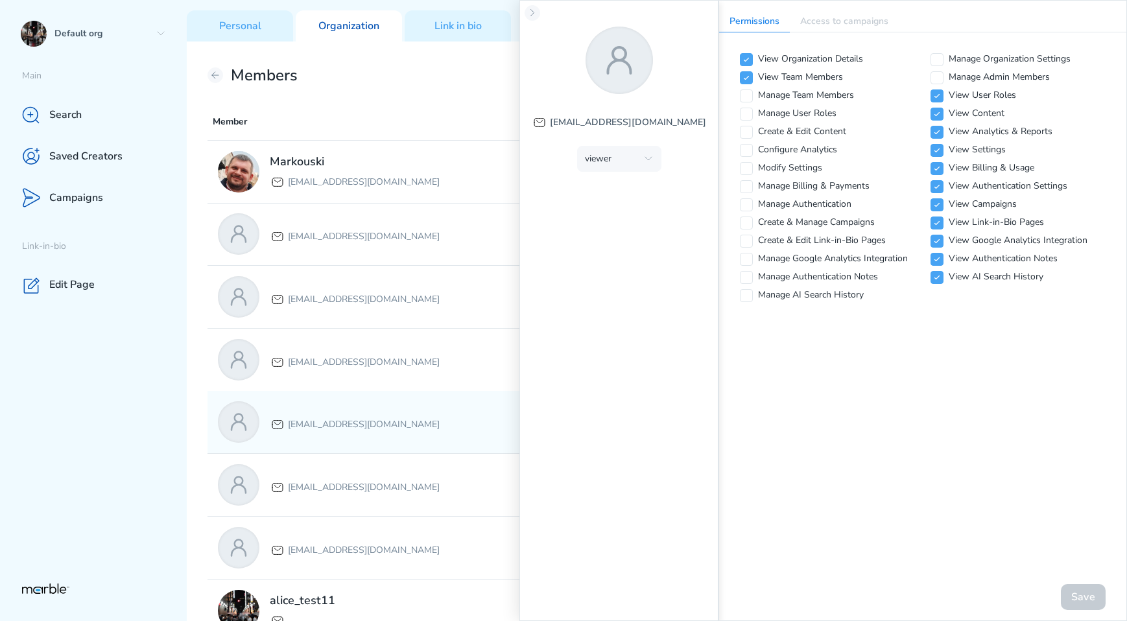
checkbox input "true"
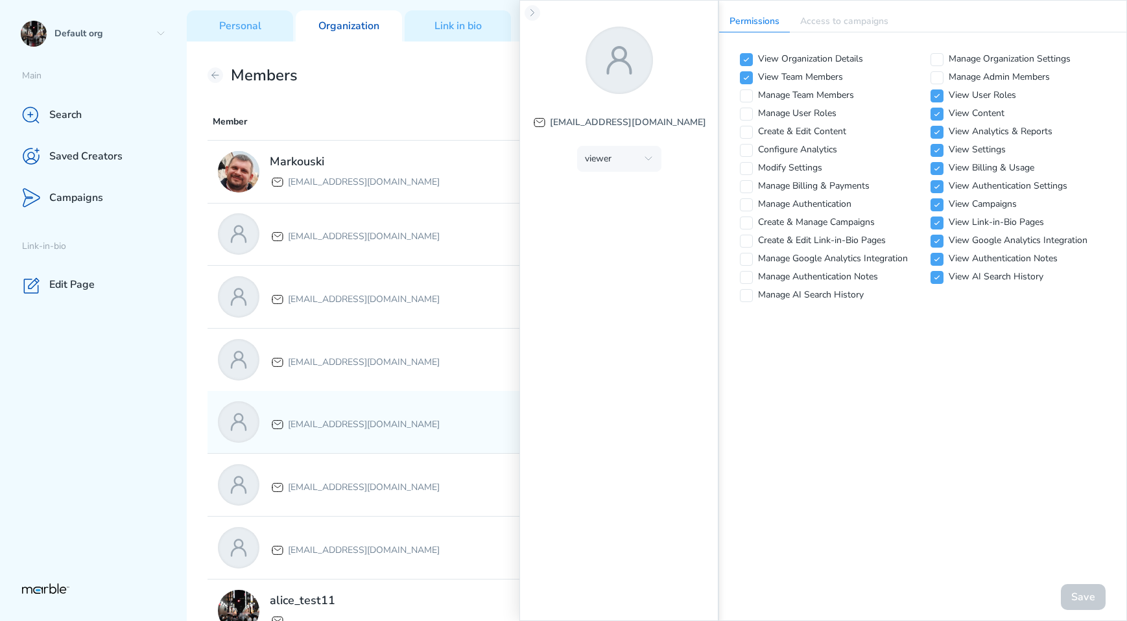
checkbox input "true"
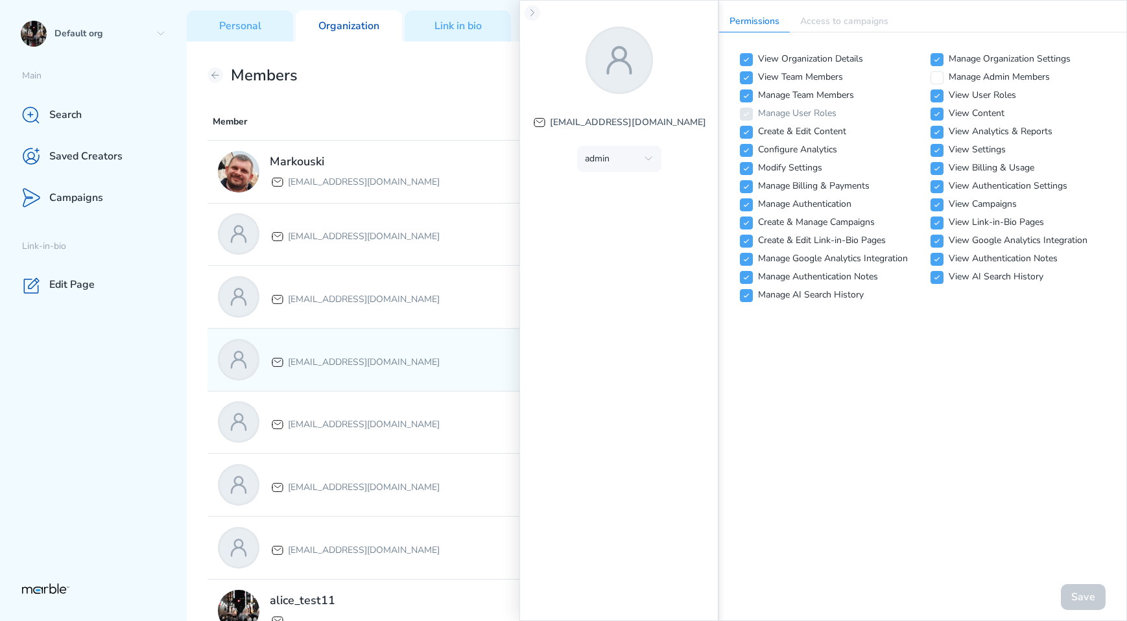
click at [424, 366] on p "[EMAIL_ADDRESS][DOMAIN_NAME]" at bounding box center [364, 363] width 152 height 16
checkbox input "false"
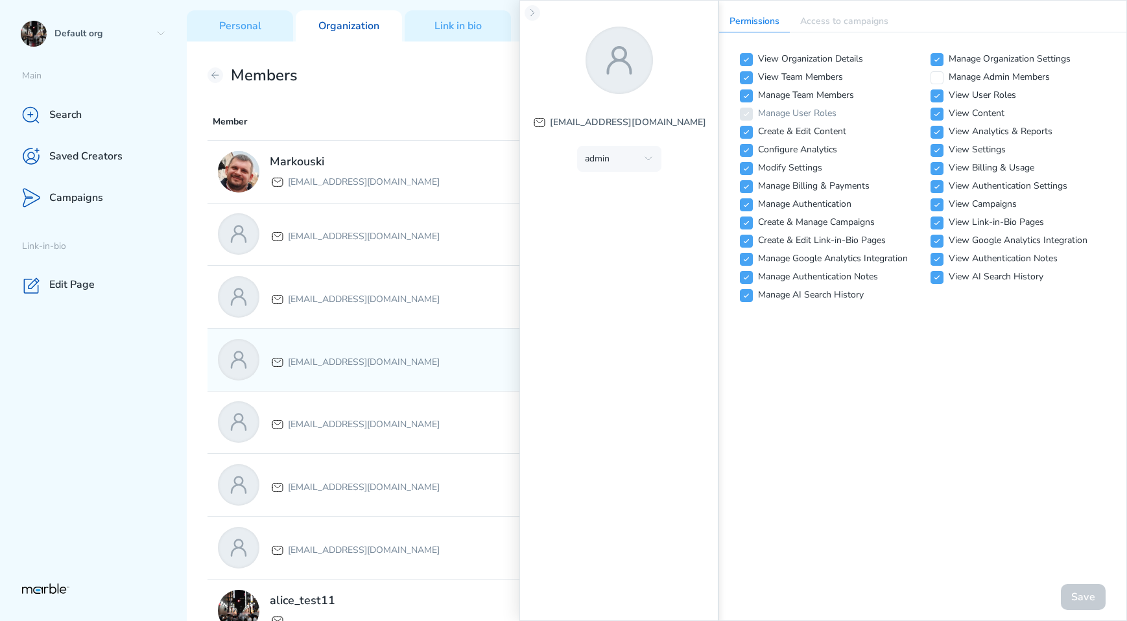
checkbox input "false"
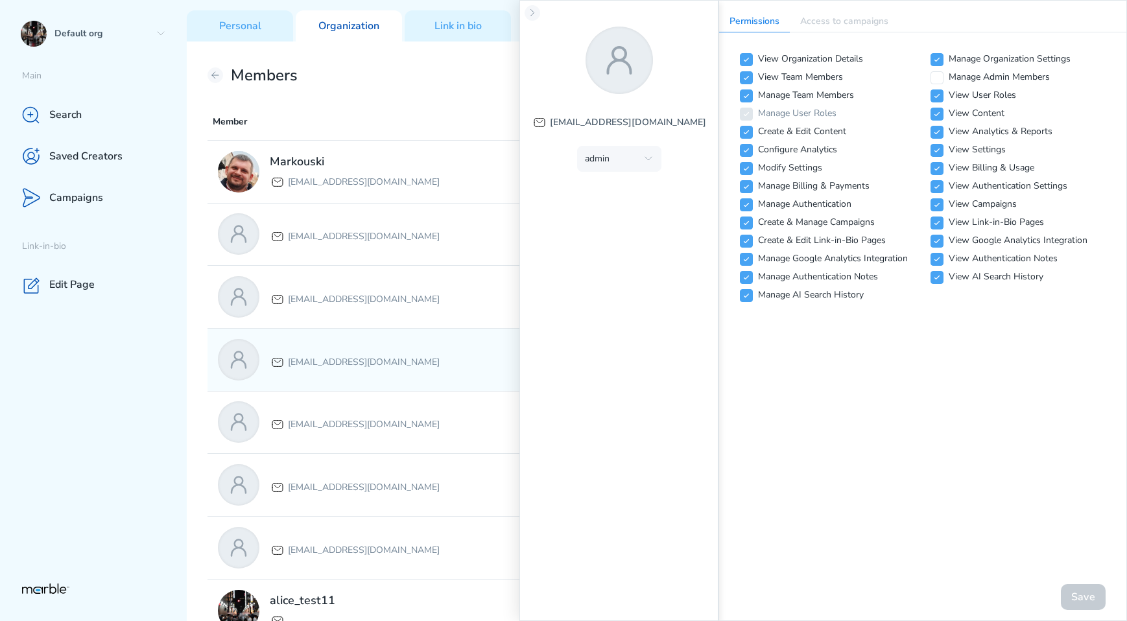
checkbox input "false"
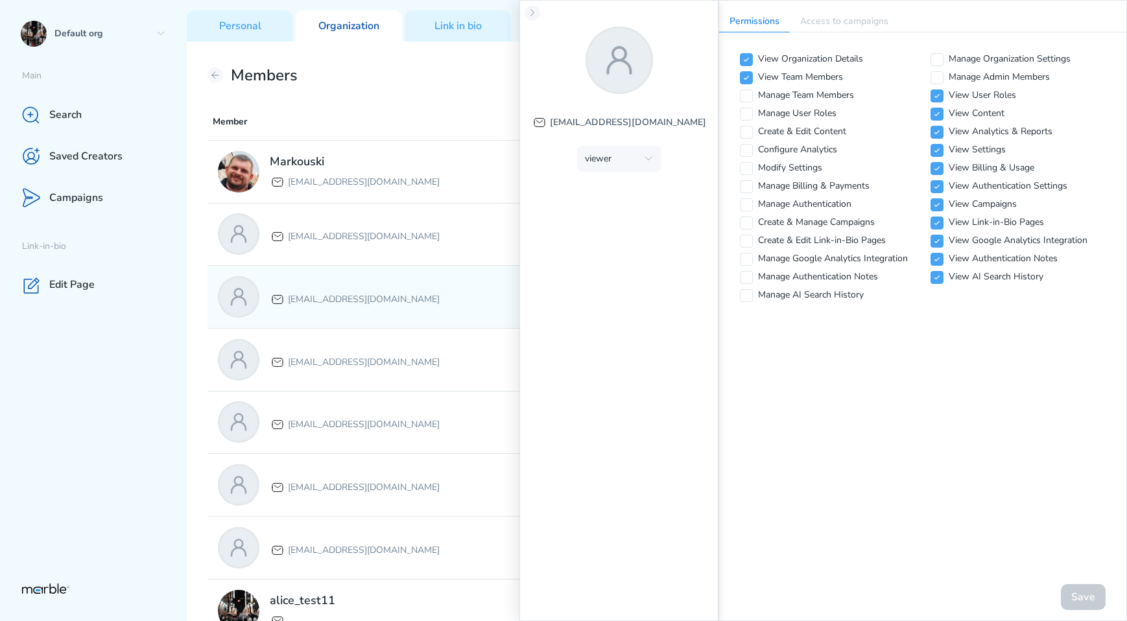
click at [412, 311] on div "[EMAIL_ADDRESS][DOMAIN_NAME]" at bounding box center [415, 296] width 395 height 41
checkbox input "true"
checkbox input "false"
checkbox input "true"
checkbox input "false"
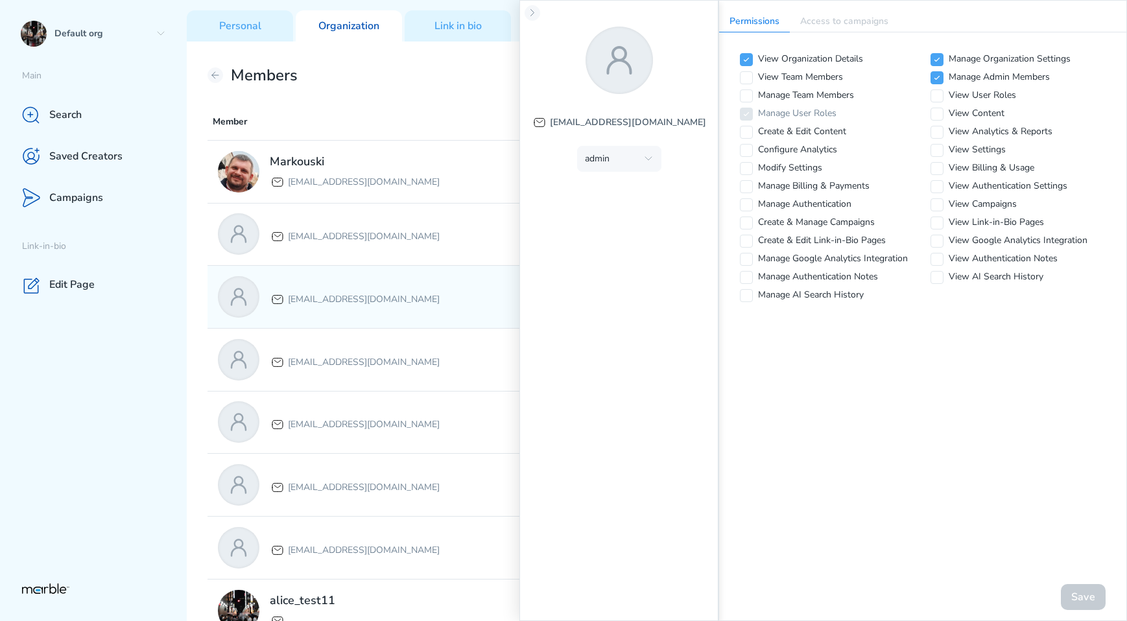
checkbox input "true"
checkbox input "false"
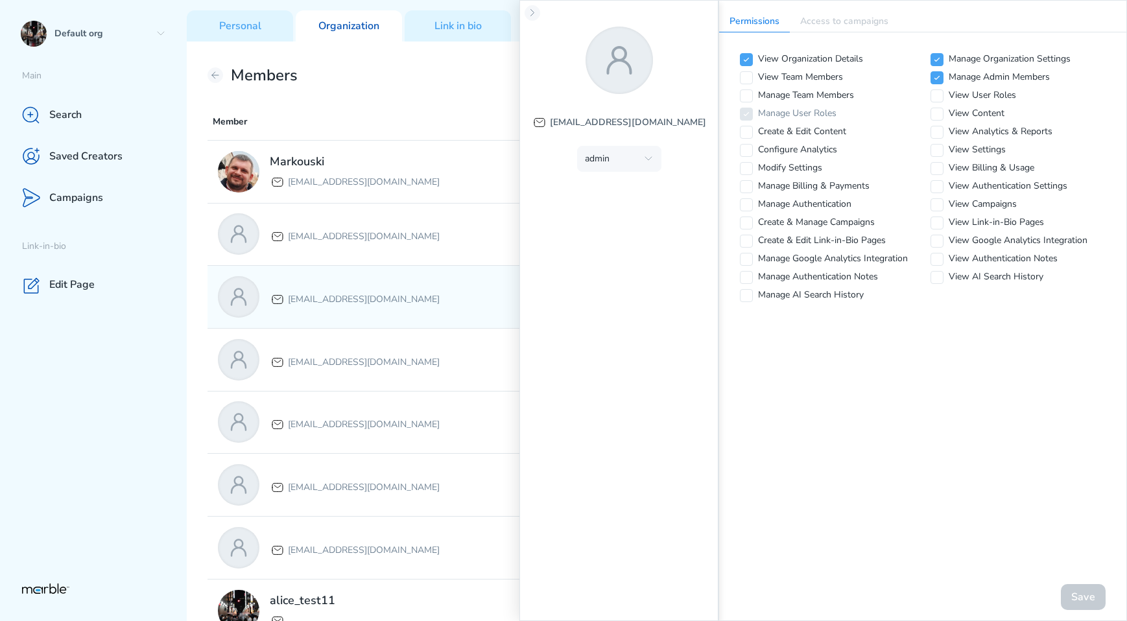
checkbox input "false"
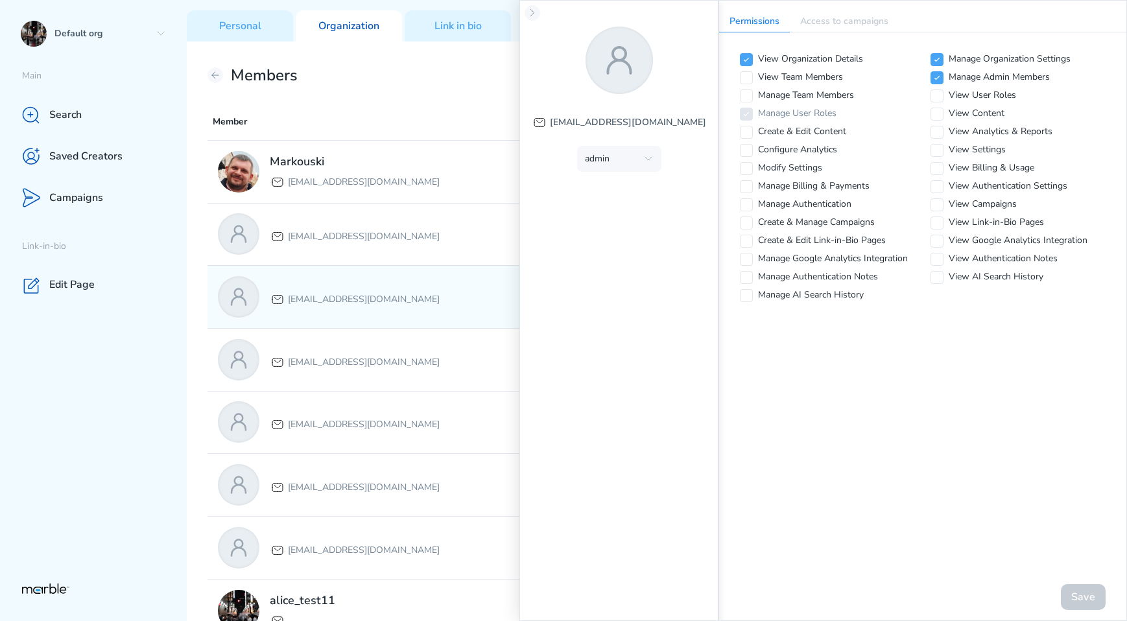
checkbox input "false"
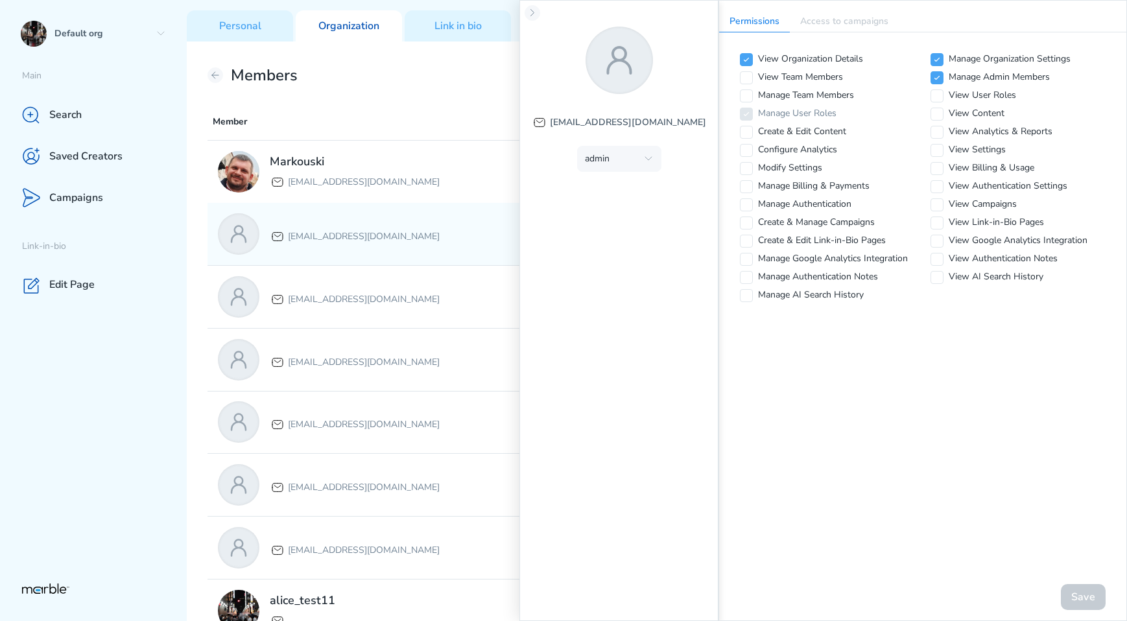
click at [399, 239] on p "[EMAIL_ADDRESS][DOMAIN_NAME]" at bounding box center [364, 237] width 152 height 16
checkbox input "true"
checkbox input "false"
checkbox input "true"
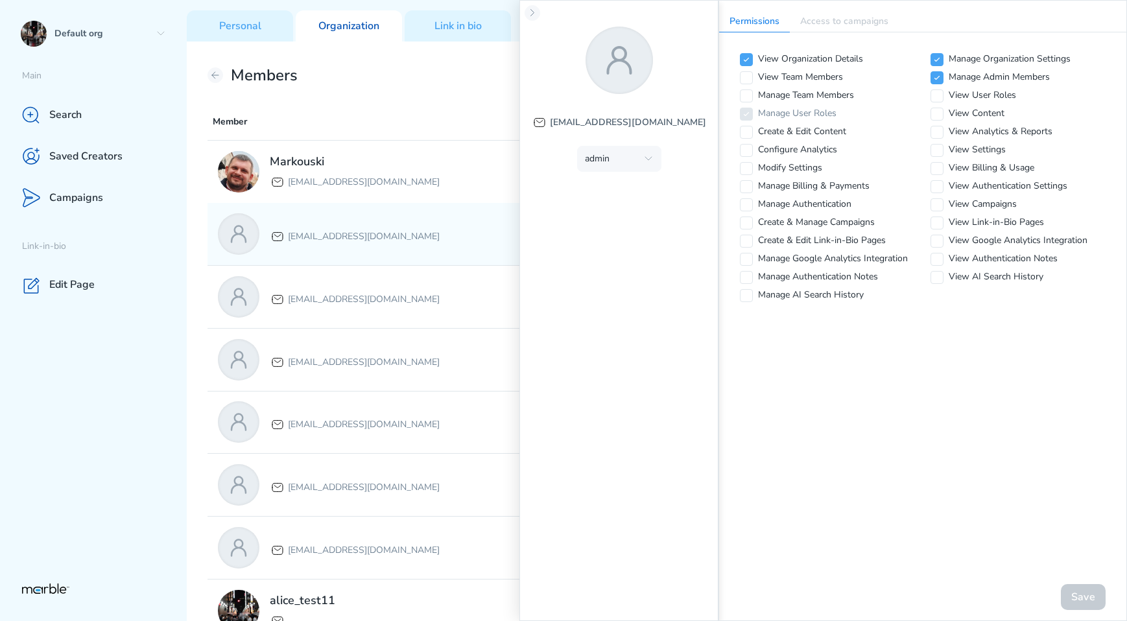
checkbox input "true"
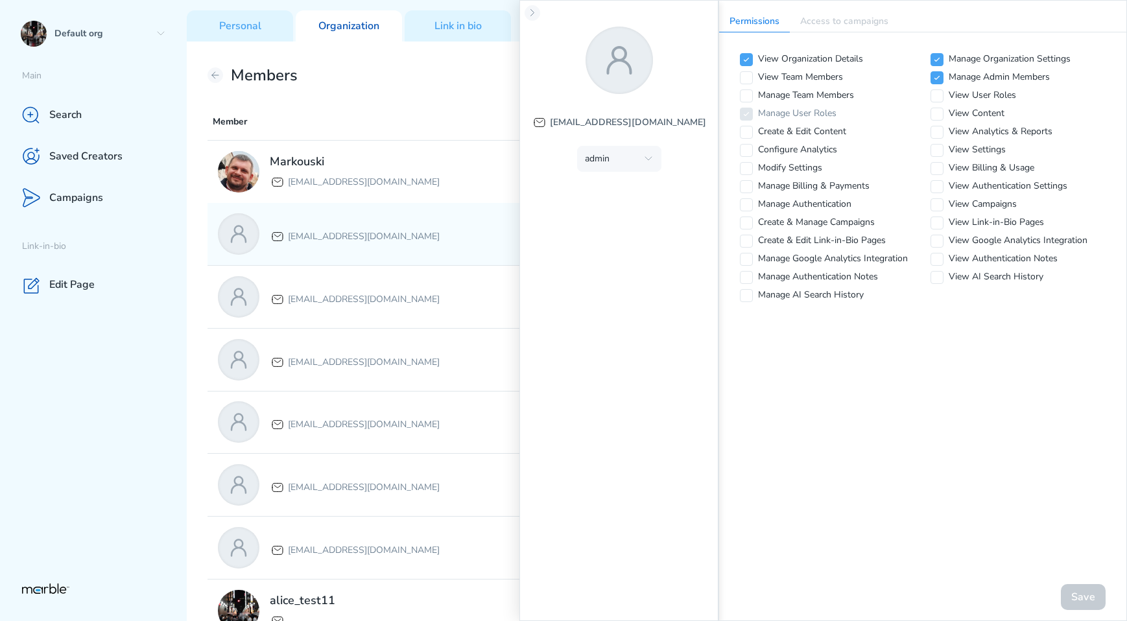
checkbox input "true"
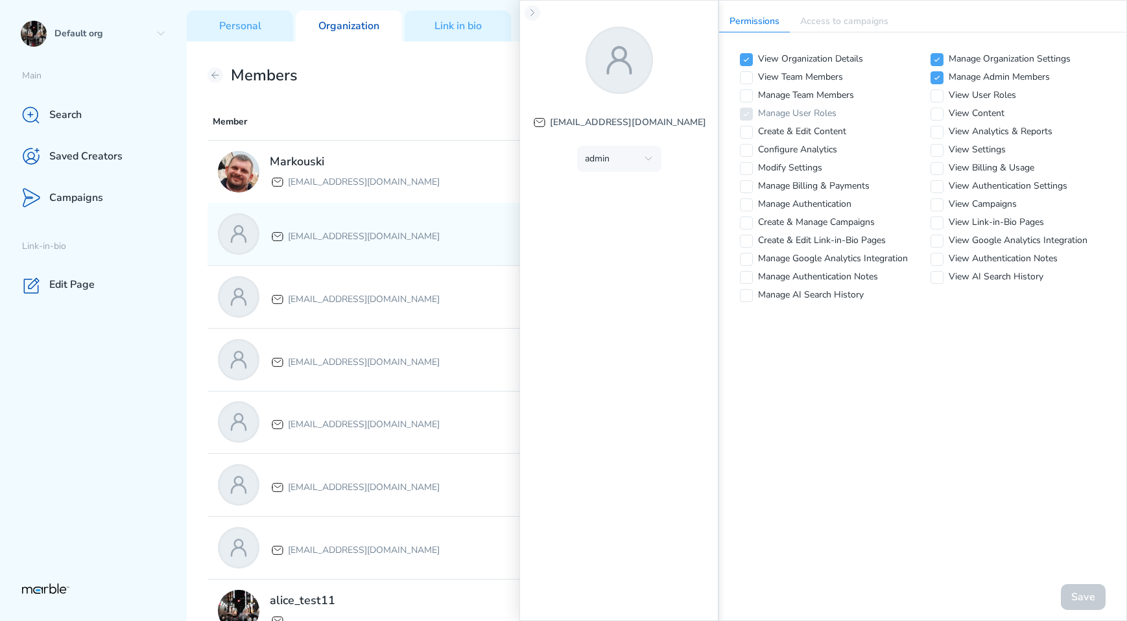
checkbox input "true"
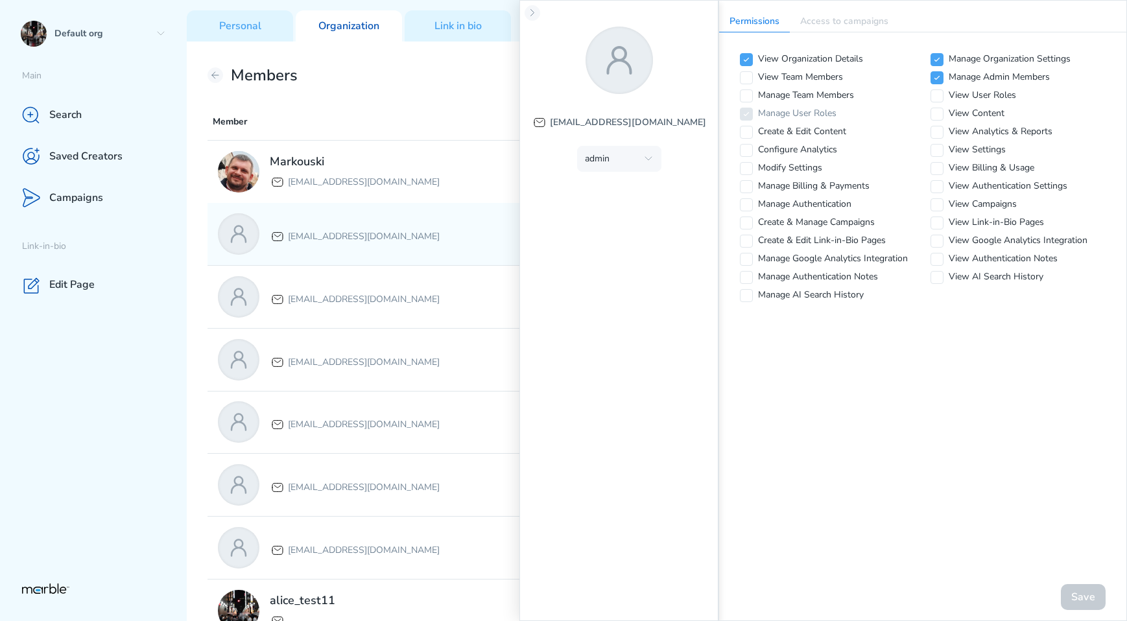
checkbox input "true"
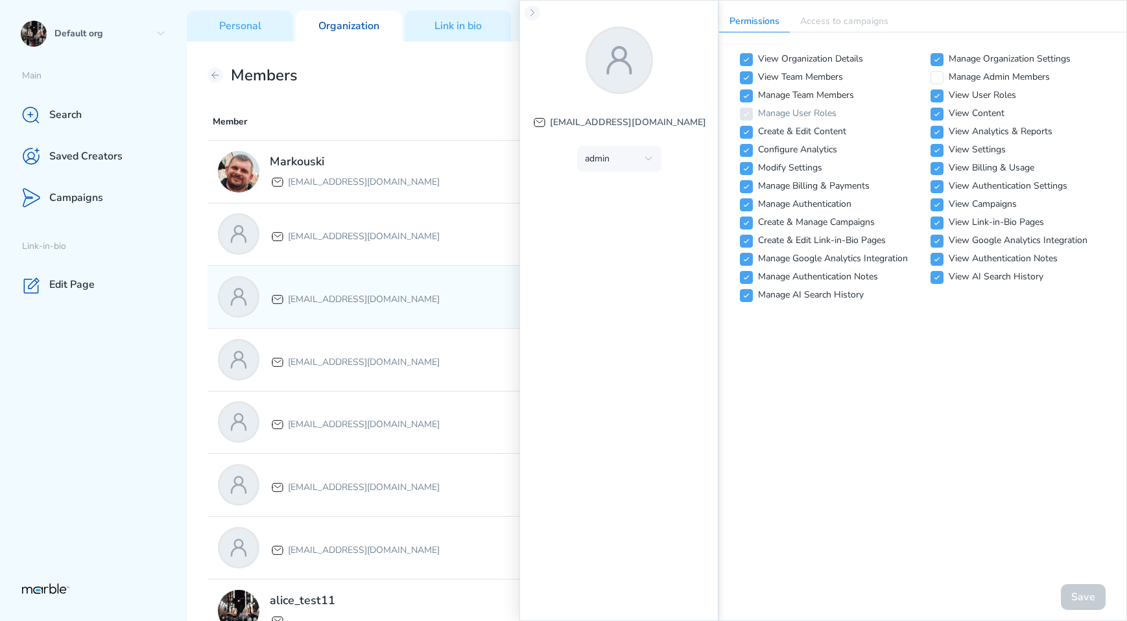
click at [401, 287] on div "[EMAIL_ADDRESS][DOMAIN_NAME]" at bounding box center [355, 297] width 170 height 21
checkbox input "false"
checkbox input "true"
checkbox input "false"
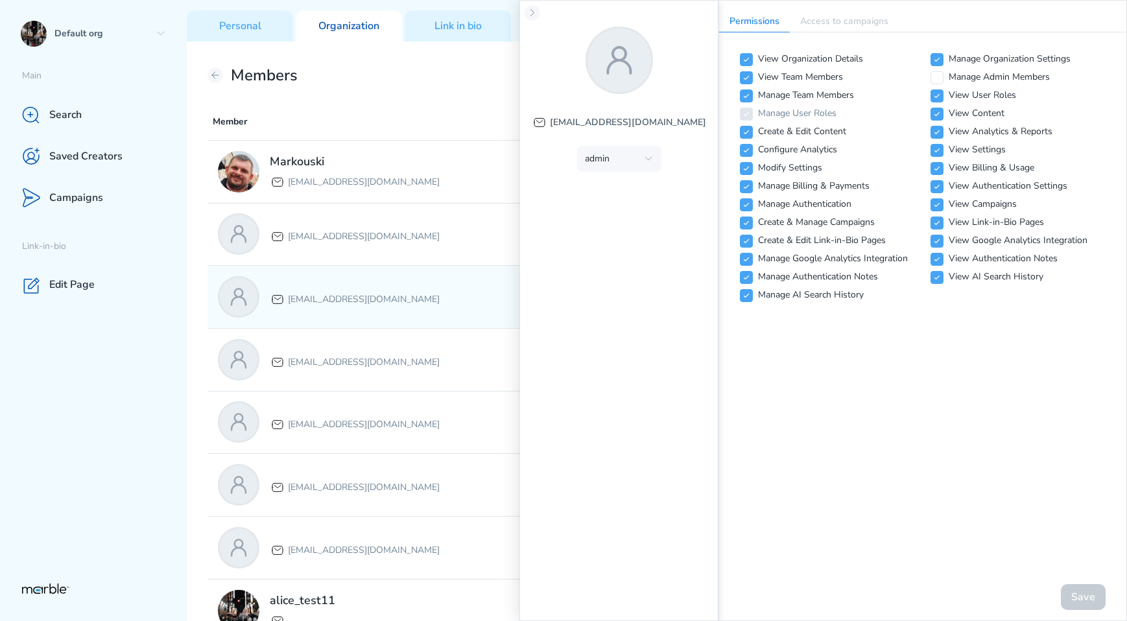
checkbox input "false"
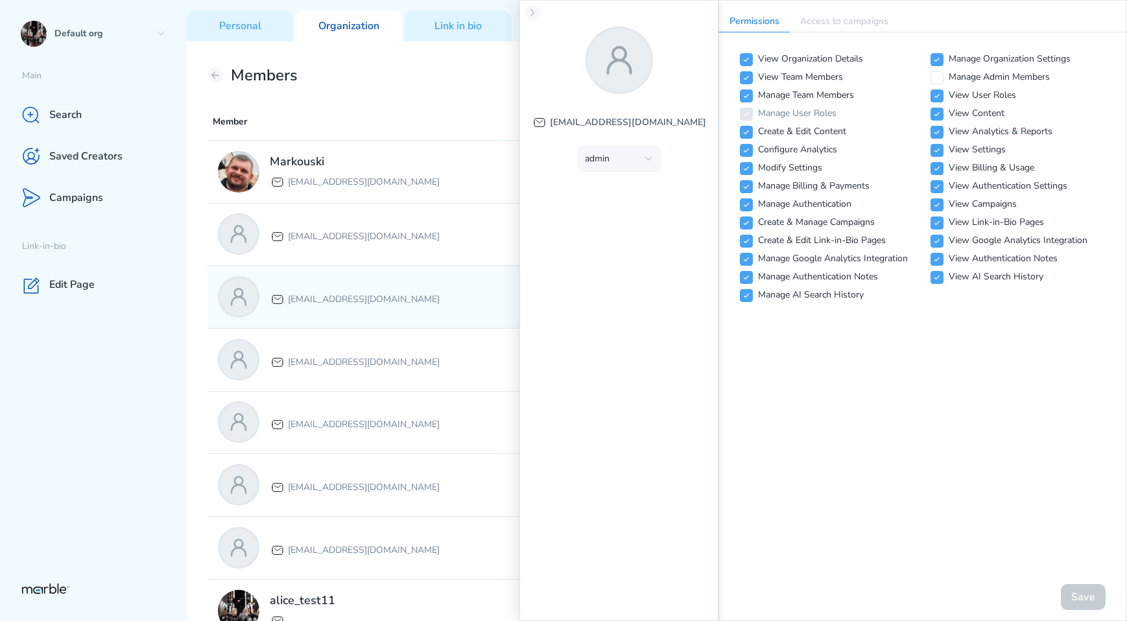
checkbox input "false"
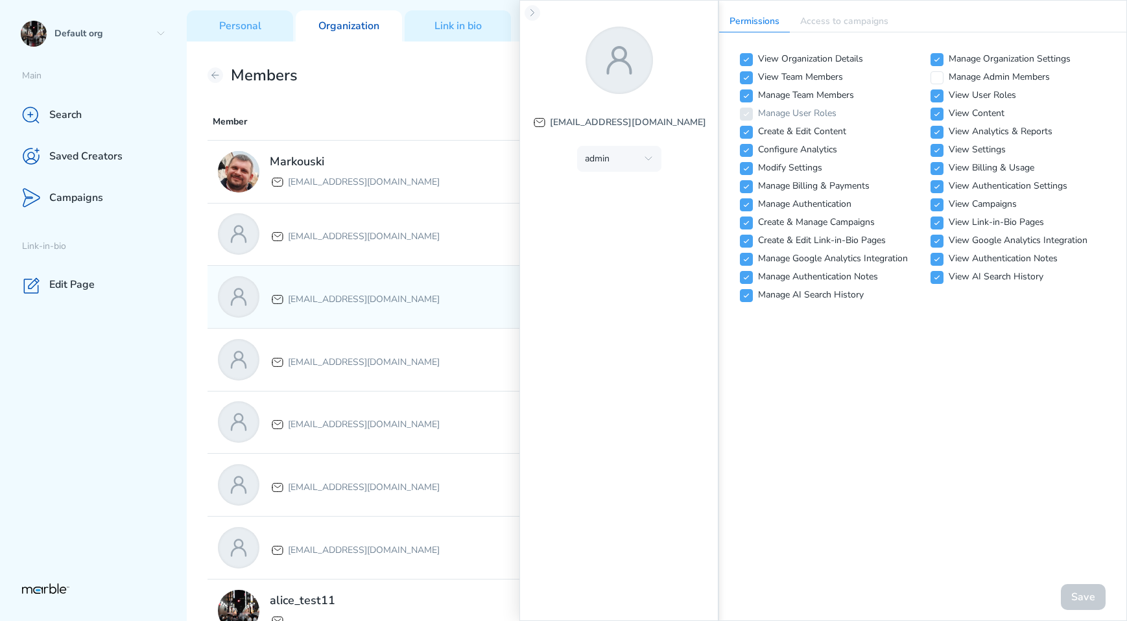
checkbox input "false"
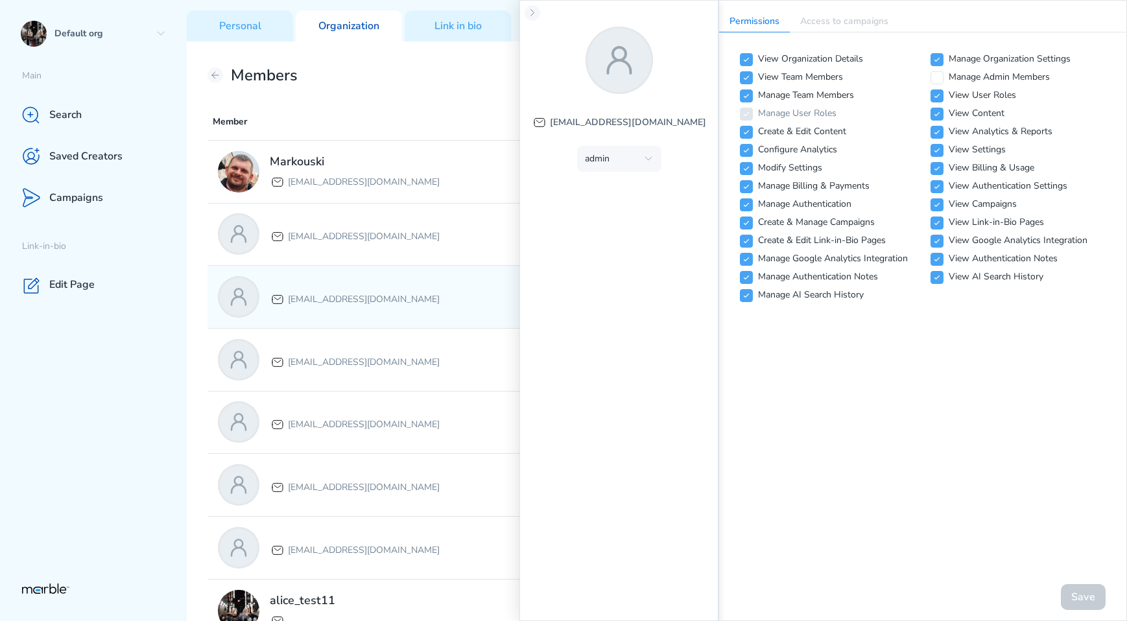
checkbox input "false"
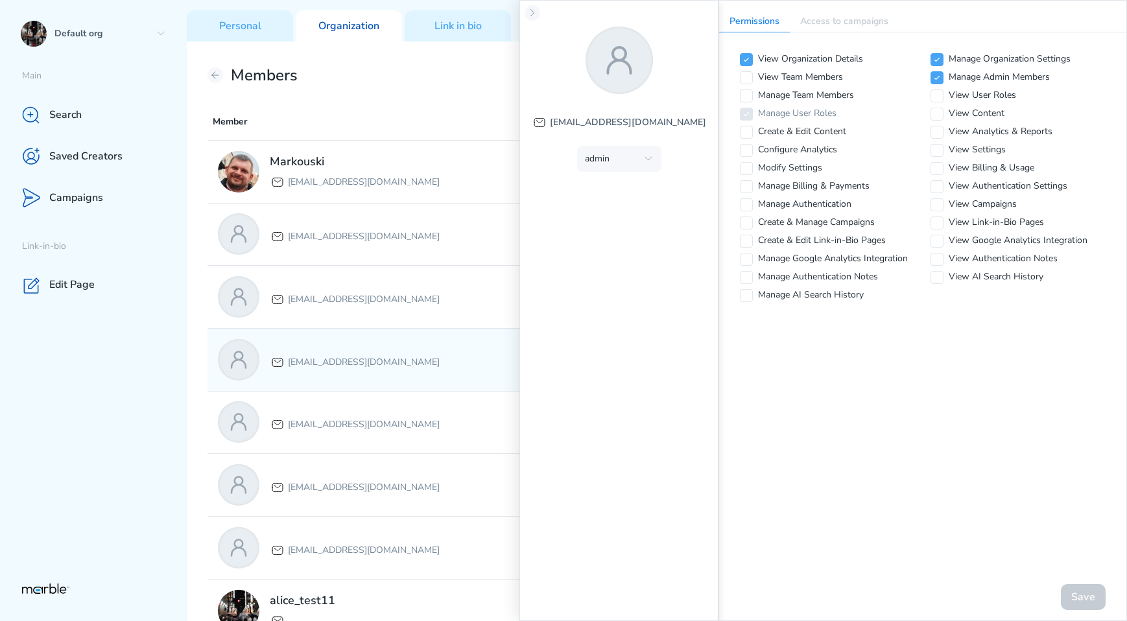
click at [398, 347] on div "[EMAIL_ADDRESS][DOMAIN_NAME]" at bounding box center [415, 359] width 395 height 41
checkbox input "false"
checkbox input "true"
checkbox input "false"
checkbox input "true"
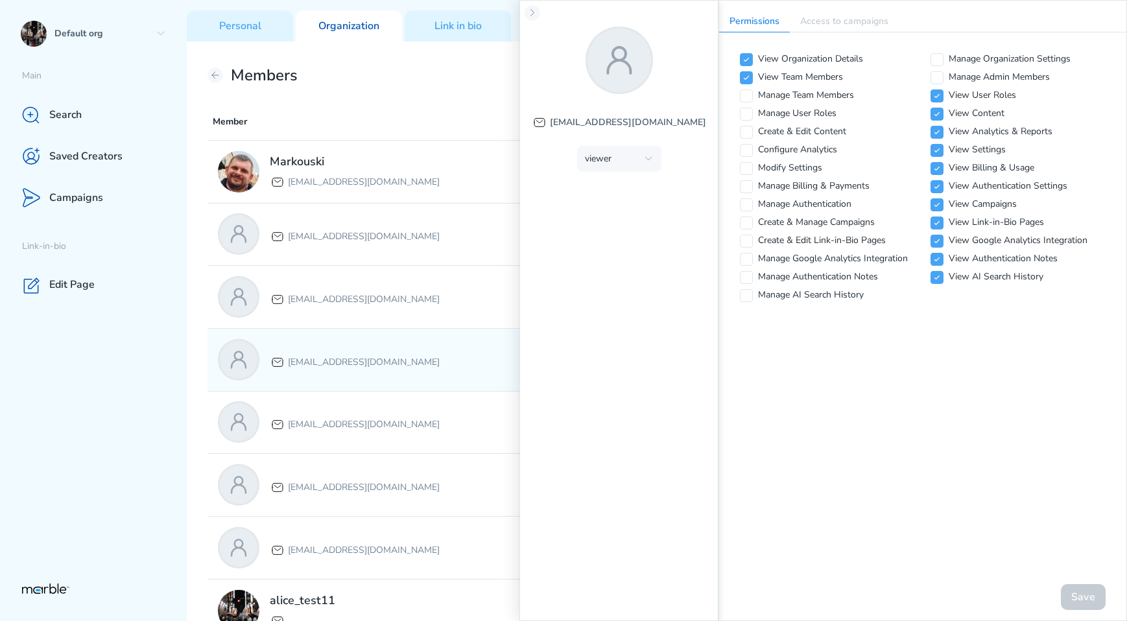
checkbox input "false"
checkbox input "true"
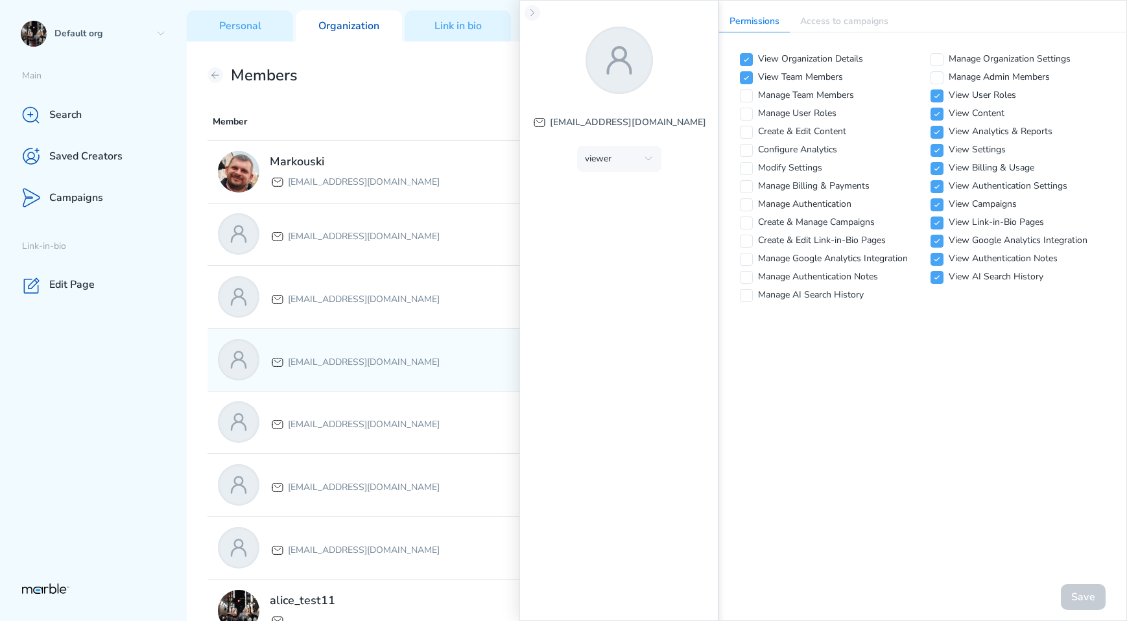
checkbox input "true"
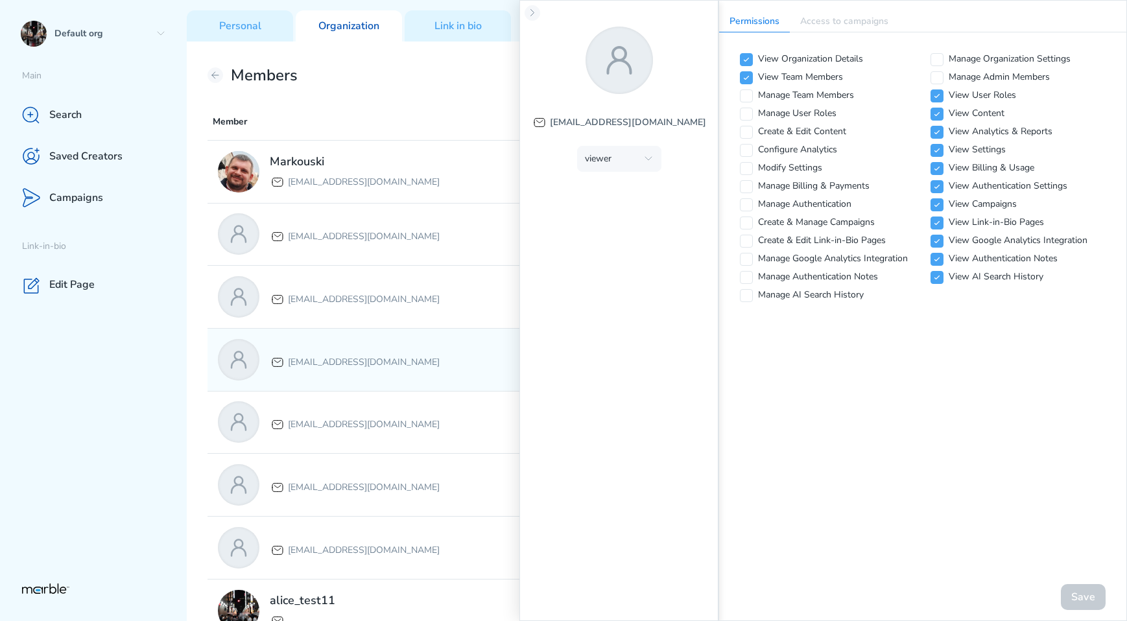
checkbox input "true"
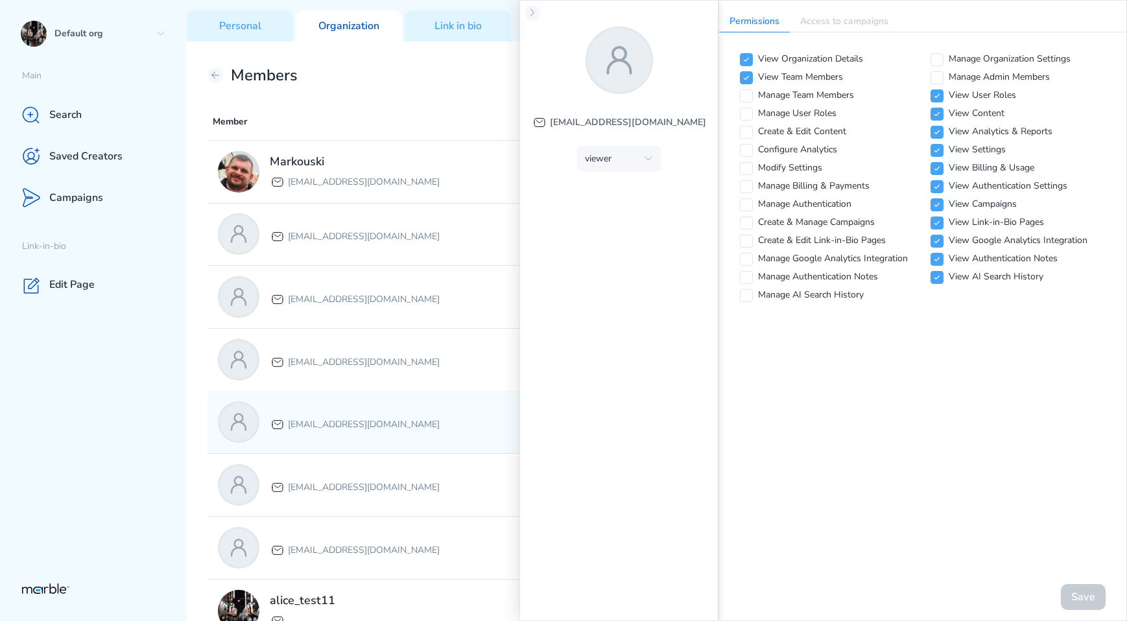
click at [398, 419] on p "[EMAIL_ADDRESS][DOMAIN_NAME]" at bounding box center [364, 425] width 152 height 16
checkbox input "true"
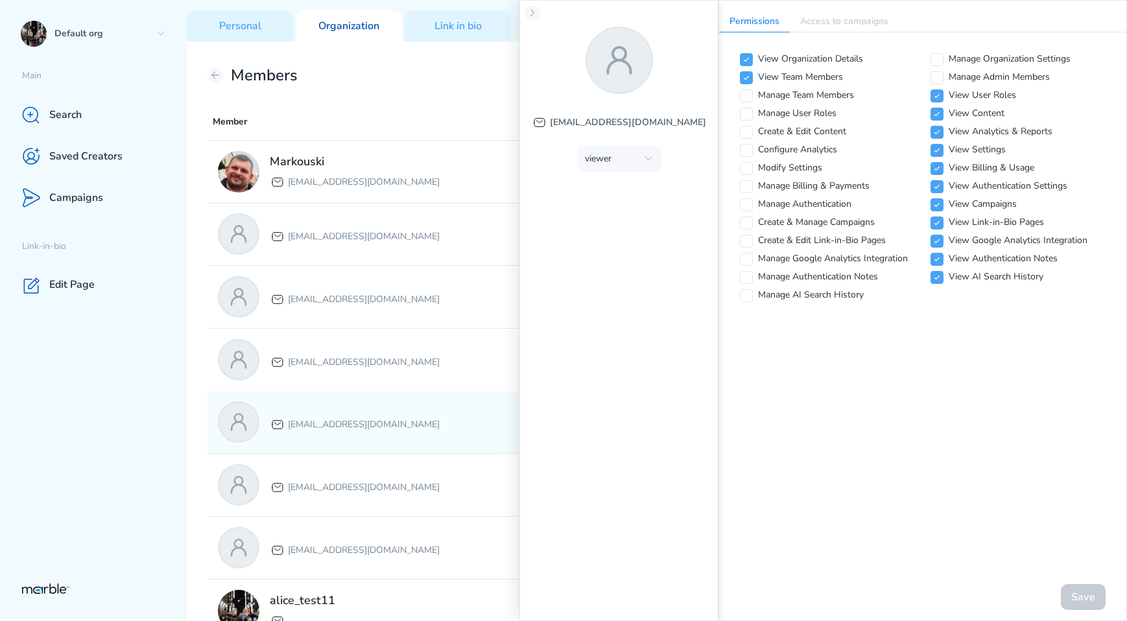
checkbox input "true"
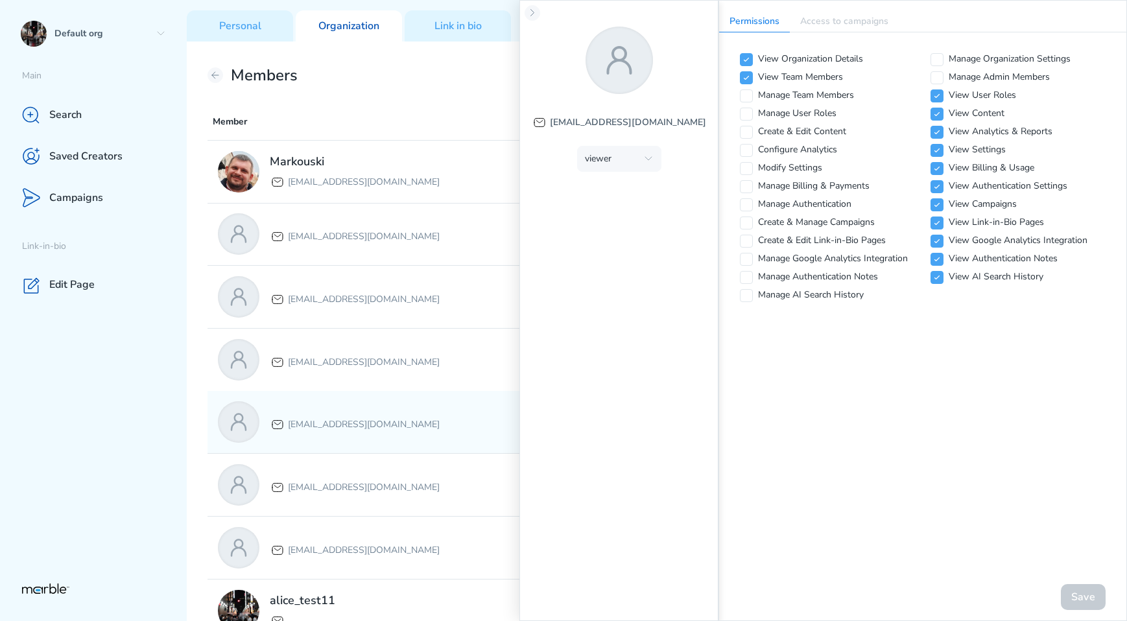
checkbox input "true"
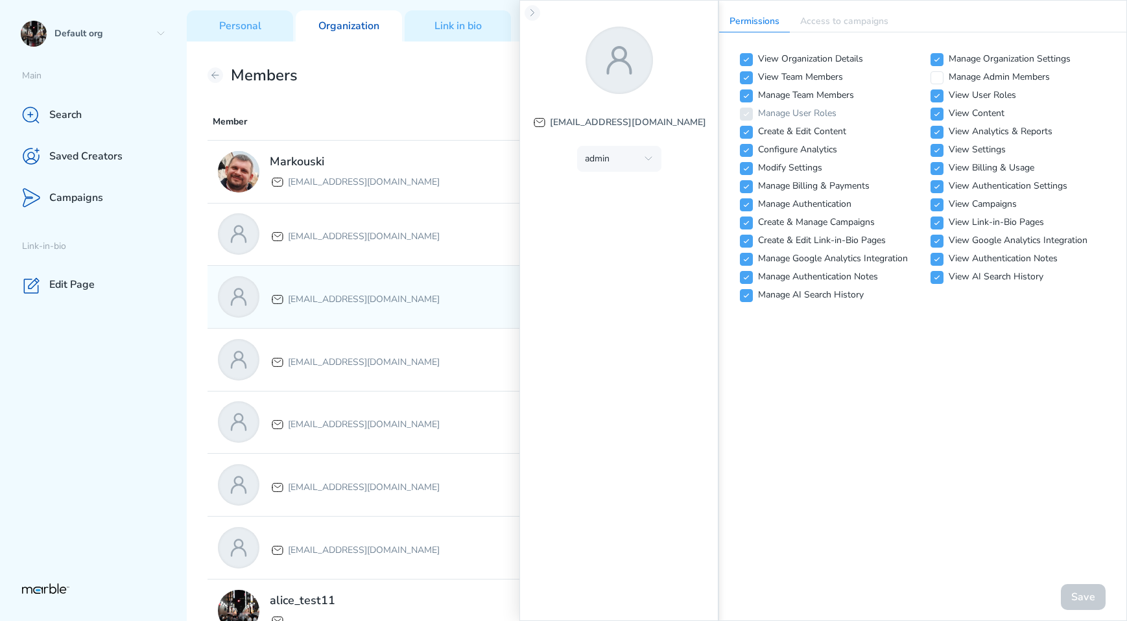
click at [399, 301] on p "[EMAIL_ADDRESS][DOMAIN_NAME]" at bounding box center [364, 300] width 152 height 16
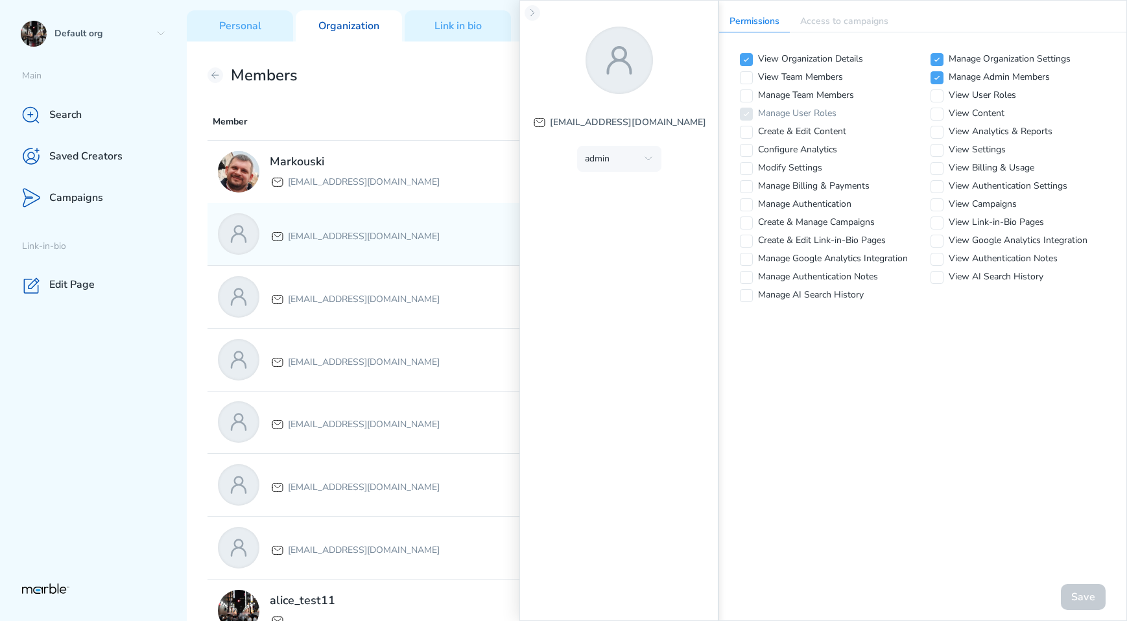
click at [390, 233] on p "[EMAIL_ADDRESS][DOMAIN_NAME]" at bounding box center [364, 237] width 152 height 16
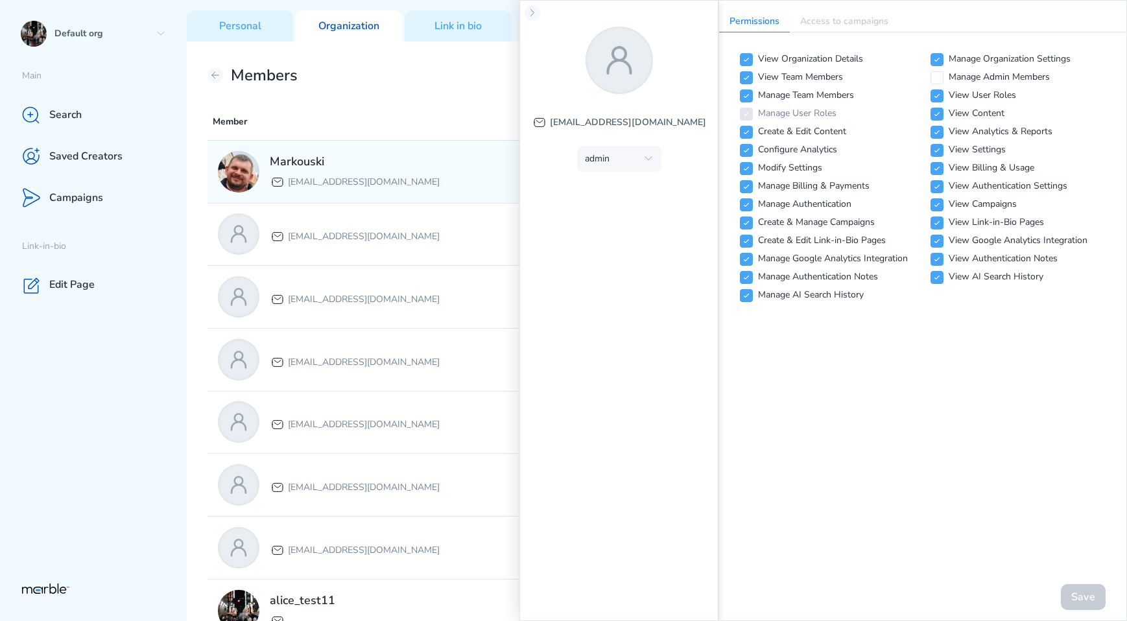
click at [387, 161] on h2 "Markouski" at bounding box center [355, 162] width 170 height 16
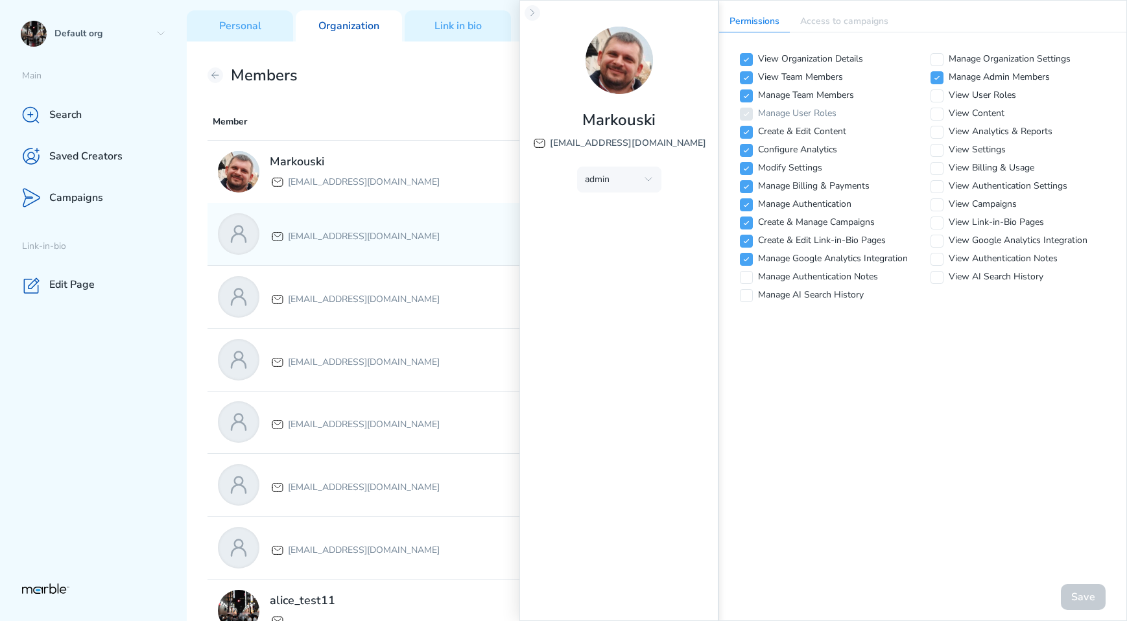
click at [387, 220] on div "[EMAIL_ADDRESS][DOMAIN_NAME]" at bounding box center [415, 233] width 395 height 41
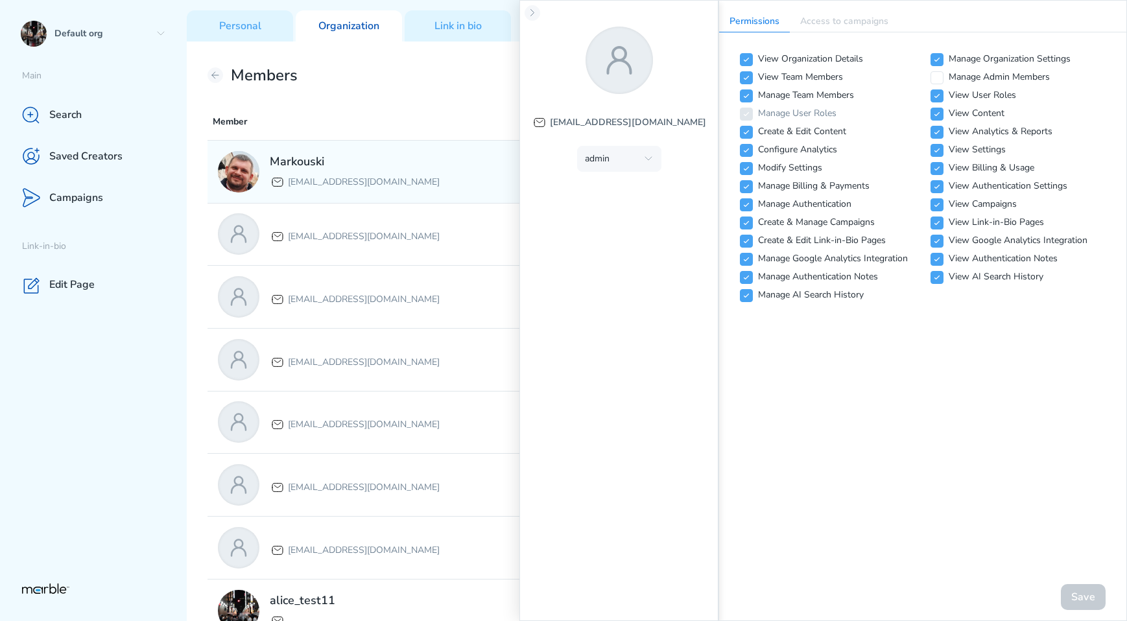
click at [391, 176] on p "[EMAIL_ADDRESS][DOMAIN_NAME]" at bounding box center [364, 182] width 152 height 16
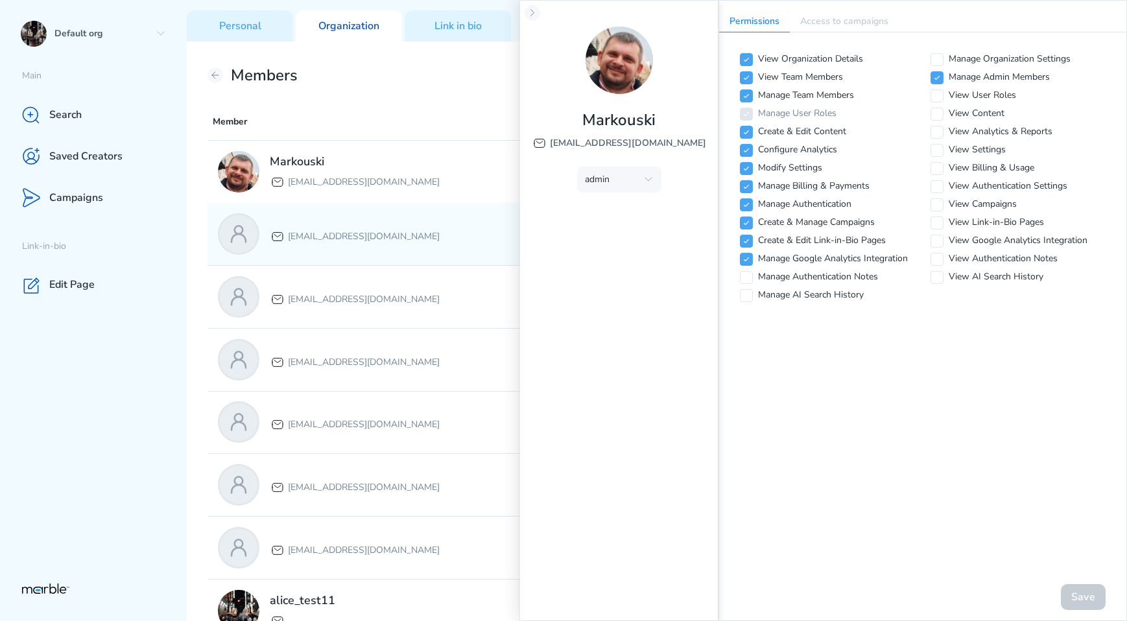
click at [388, 233] on p "[EMAIL_ADDRESS][DOMAIN_NAME]" at bounding box center [364, 237] width 152 height 16
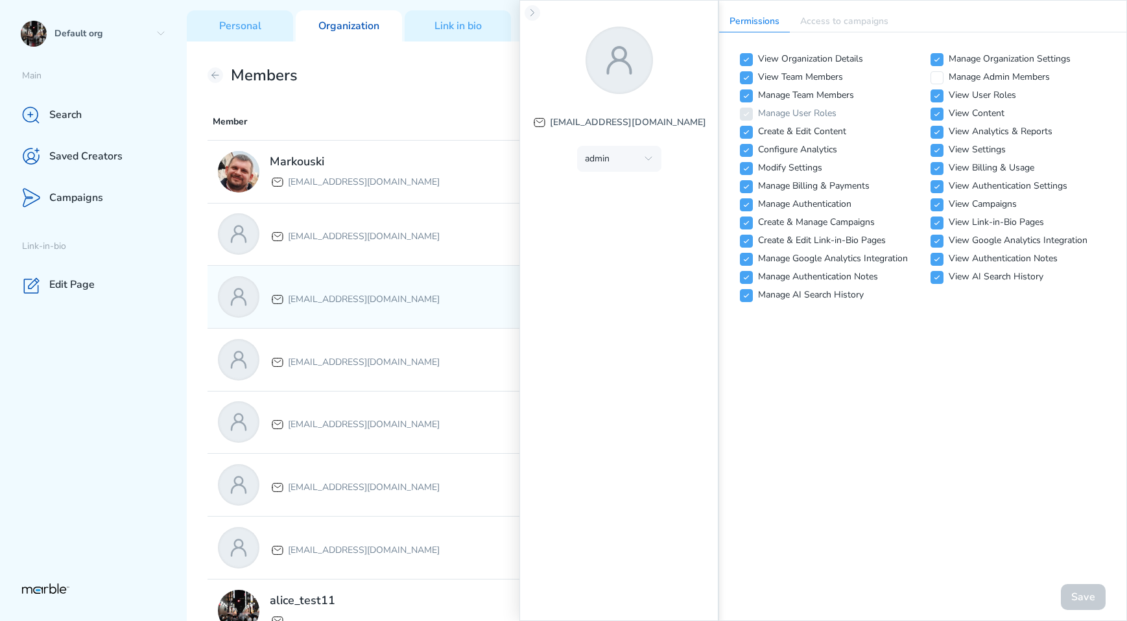
click at [387, 268] on div "markouski.u+84387583000@gmail.com ADMIN" at bounding box center [656, 297] width 899 height 62
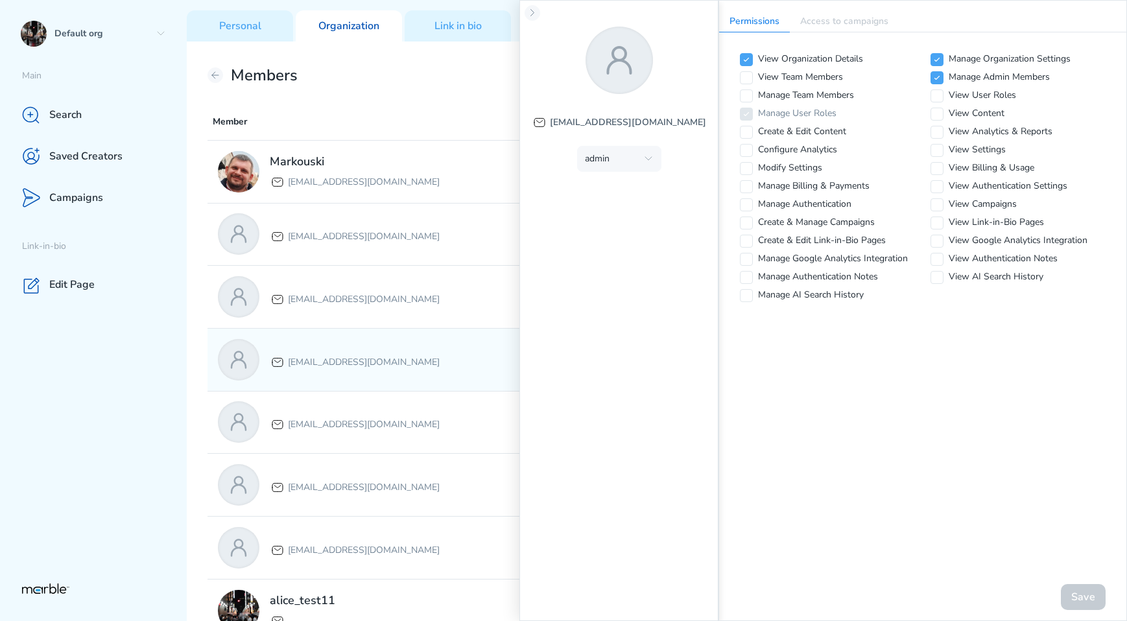
click at [385, 345] on div "[EMAIL_ADDRESS][DOMAIN_NAME]" at bounding box center [415, 359] width 395 height 41
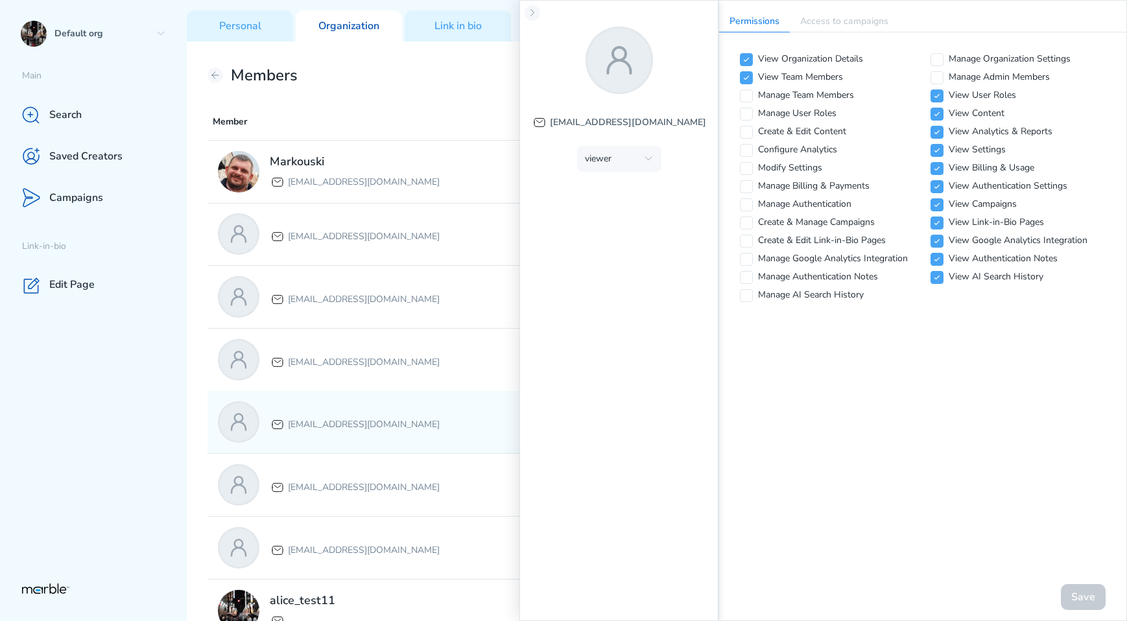
click at [421, 417] on p "[EMAIL_ADDRESS][DOMAIN_NAME]" at bounding box center [364, 425] width 152 height 16
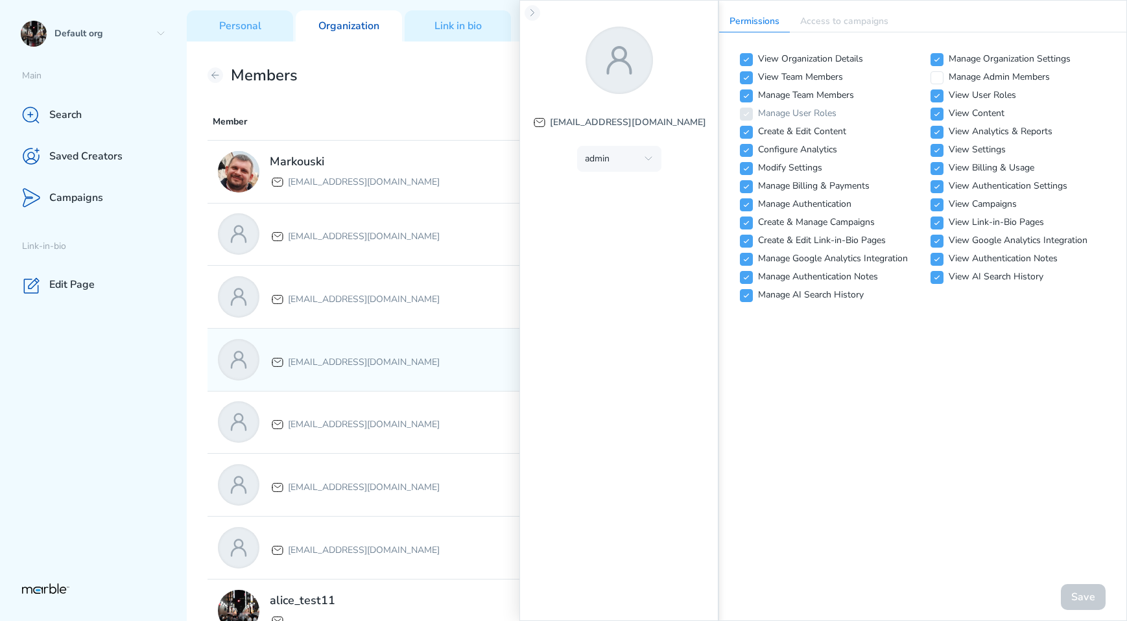
click at [401, 351] on div "[EMAIL_ADDRESS][DOMAIN_NAME]" at bounding box center [355, 359] width 170 height 21
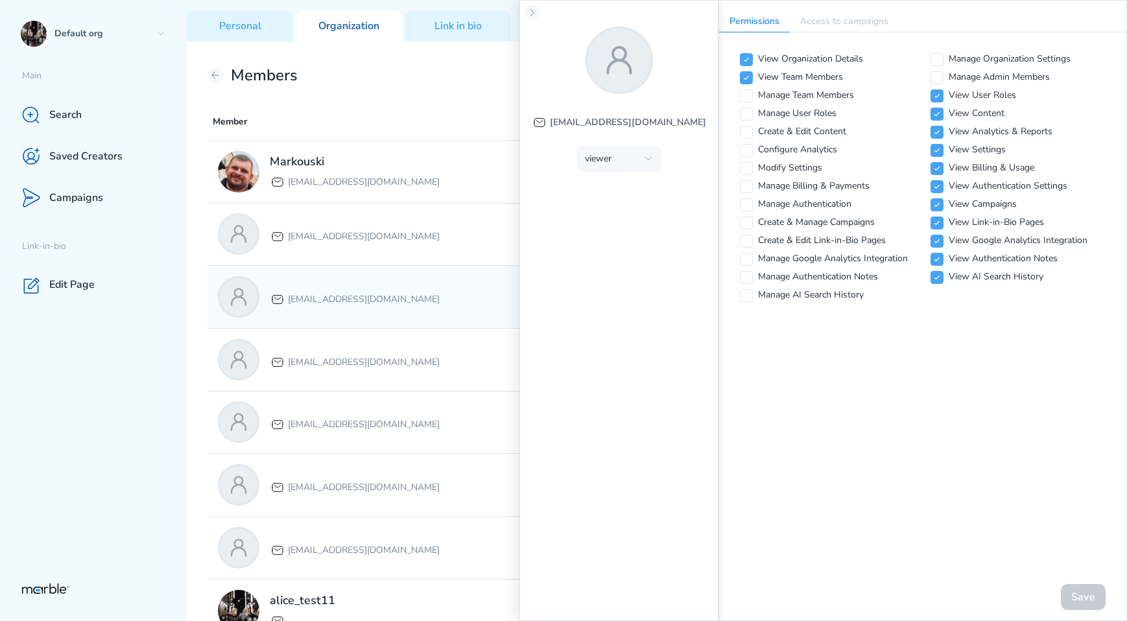
click at [385, 281] on div "[EMAIL_ADDRESS][DOMAIN_NAME]" at bounding box center [415, 296] width 395 height 41
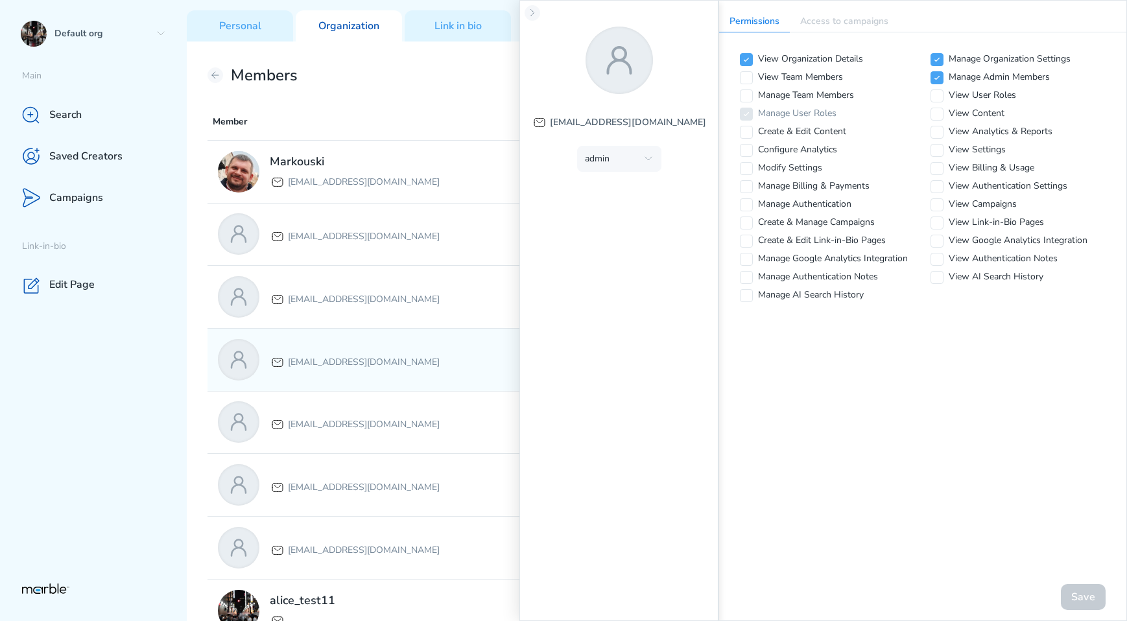
click at [393, 349] on div "[EMAIL_ADDRESS][DOMAIN_NAME]" at bounding box center [355, 359] width 170 height 21
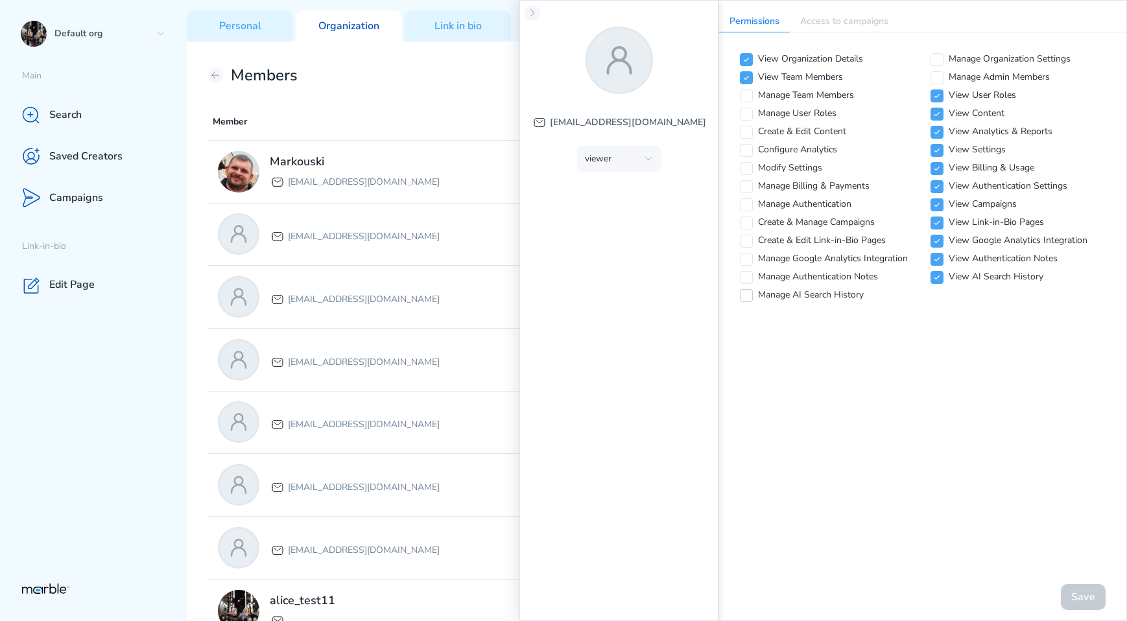
click at [749, 294] on icon at bounding box center [746, 296] width 8 height 8
click at [747, 279] on icon at bounding box center [746, 278] width 8 height 8
click at [1079, 593] on button "Save" at bounding box center [1083, 597] width 45 height 26
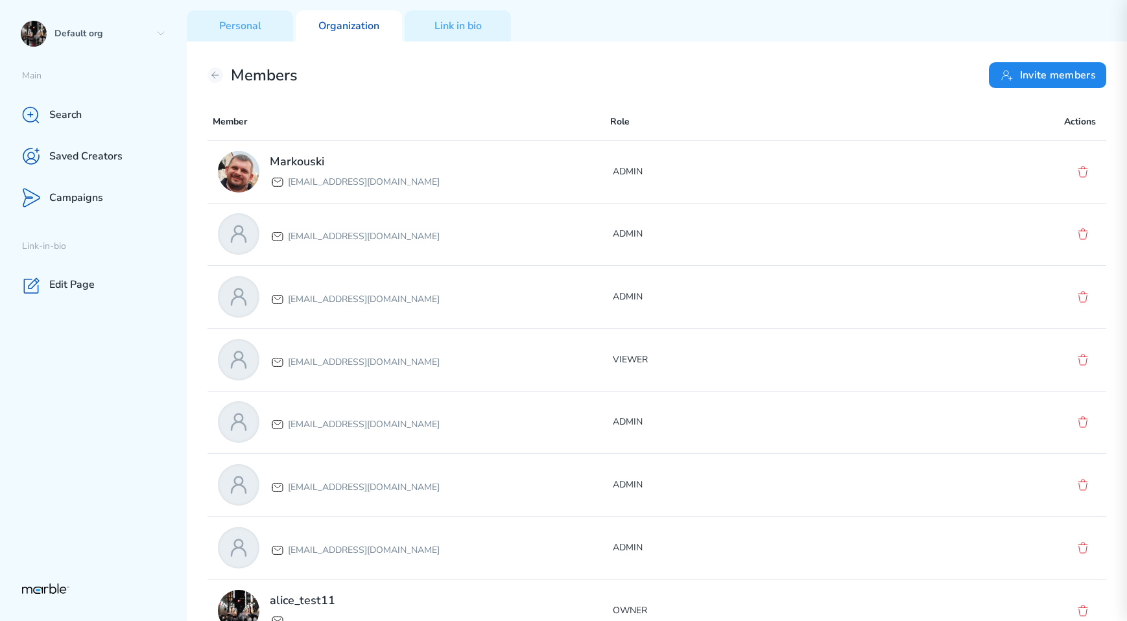
click at [656, 59] on div "Members Invite members Member Role Actions Markouski markouski.u+87777@gmail.co…" at bounding box center [657, 331] width 940 height 580
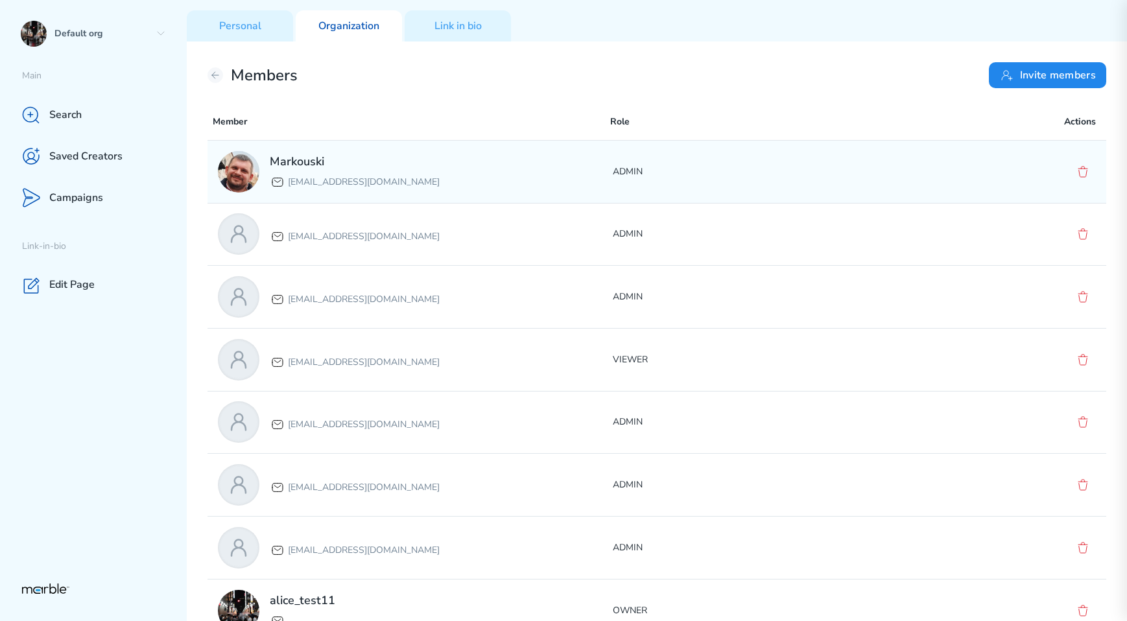
click at [580, 163] on div "Markouski markouski.u+87777@gmail.com" at bounding box center [415, 171] width 395 height 41
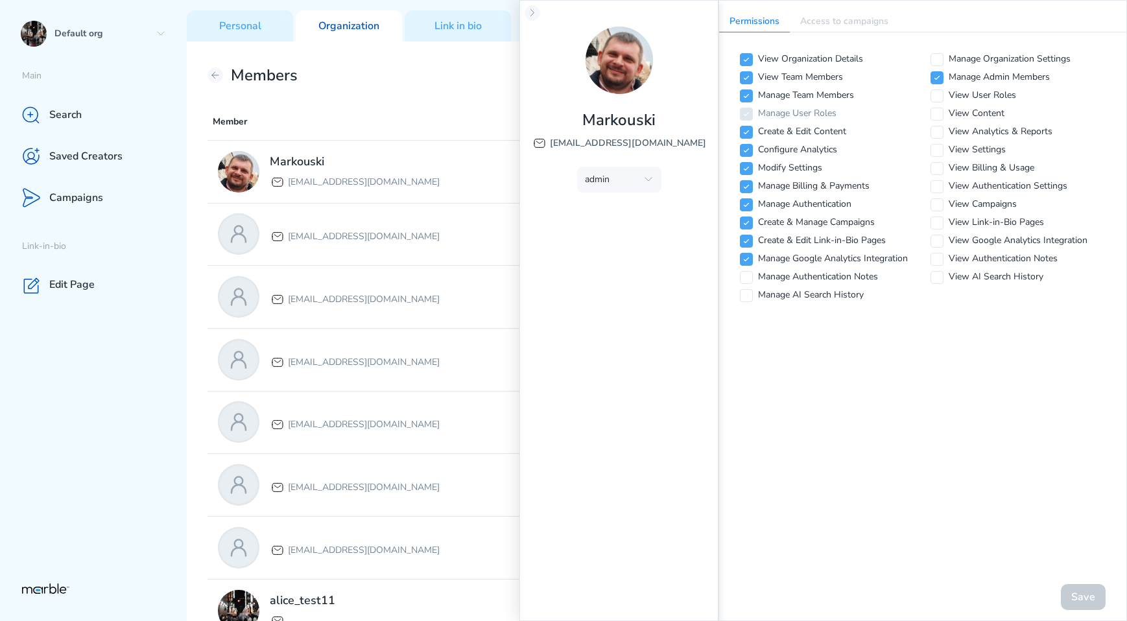
click at [843, 425] on div "Permissions Access to campaigns View Organization Details Manage Organization S…" at bounding box center [922, 310] width 408 height 621
click at [939, 58] on icon at bounding box center [937, 60] width 8 height 8
checkbox input "true"
click at [1075, 589] on button "Save" at bounding box center [1083, 597] width 45 height 26
click at [889, 401] on div "Permissions Access to campaigns View Organization Details Manage Organization S…" at bounding box center [922, 310] width 408 height 621
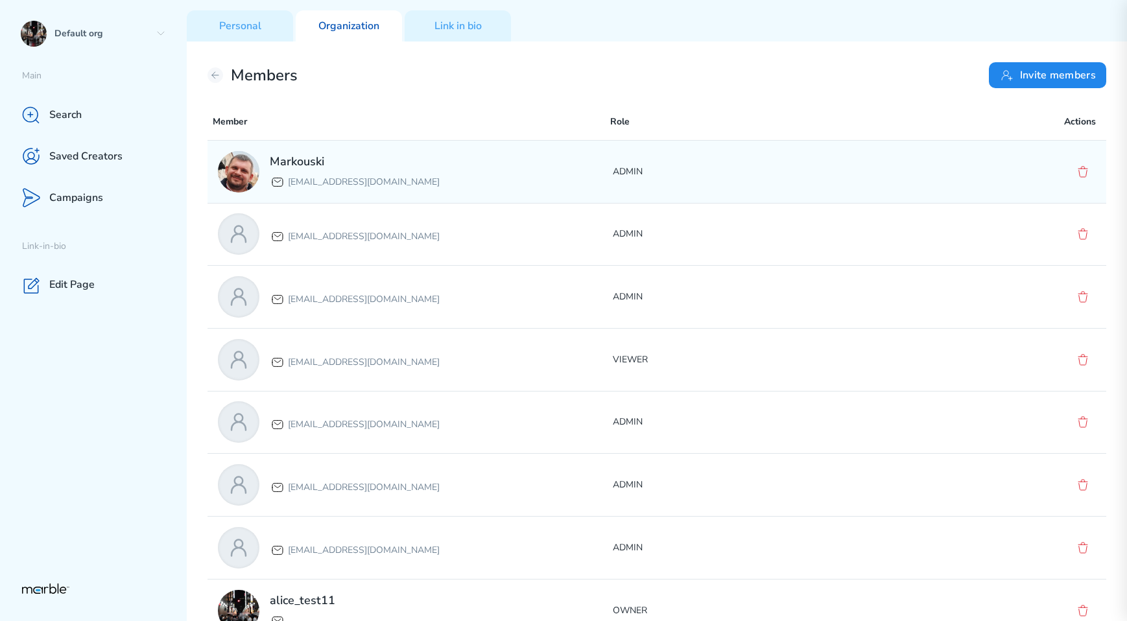
click at [522, 183] on div "Markouski [EMAIL_ADDRESS][DOMAIN_NAME]" at bounding box center [415, 171] width 395 height 41
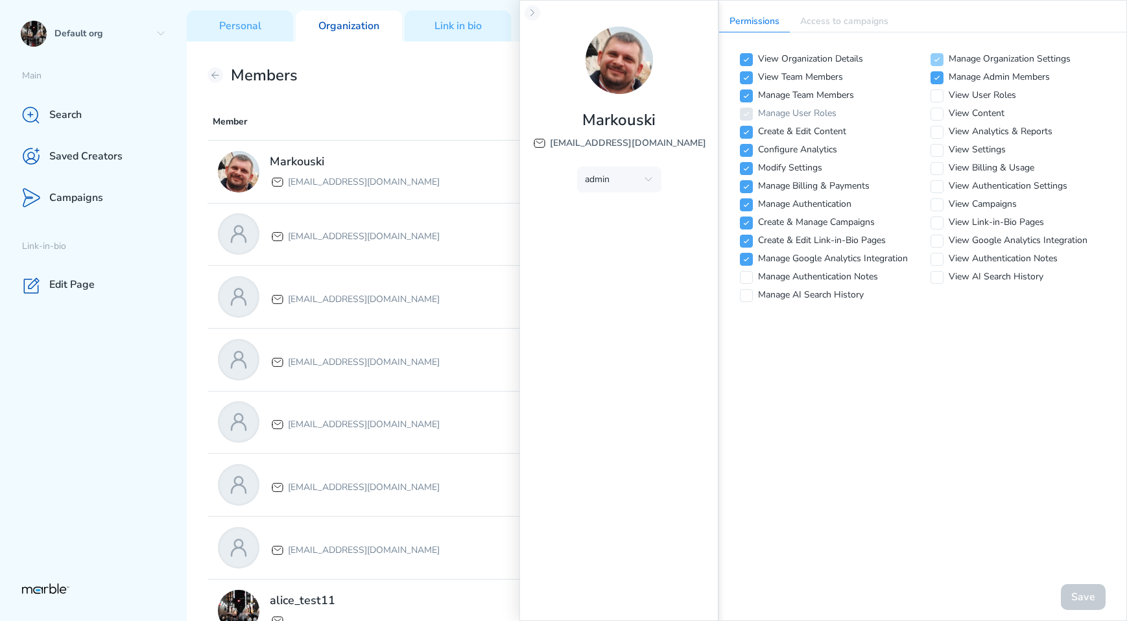
click at [938, 61] on icon at bounding box center [937, 60] width 8 height 8
checkbox input "false"
click at [1071, 599] on button "Save" at bounding box center [1083, 597] width 45 height 26
click at [532, 12] on icon at bounding box center [532, 13] width 10 height 10
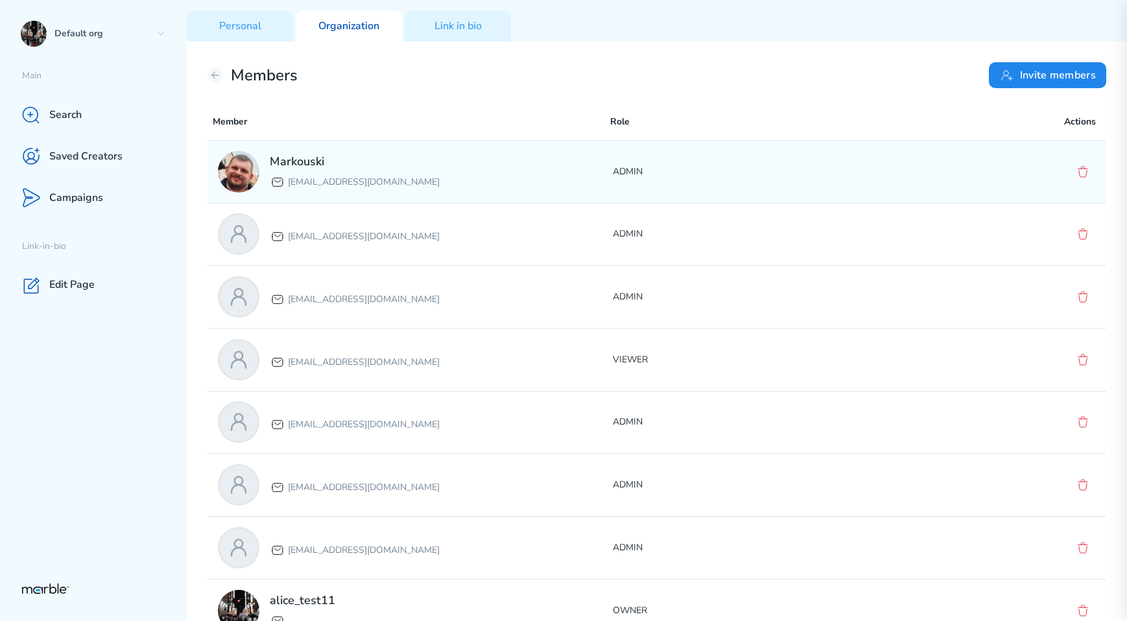
click at [490, 172] on div "Markouski [EMAIL_ADDRESS][DOMAIN_NAME]" at bounding box center [415, 171] width 395 height 41
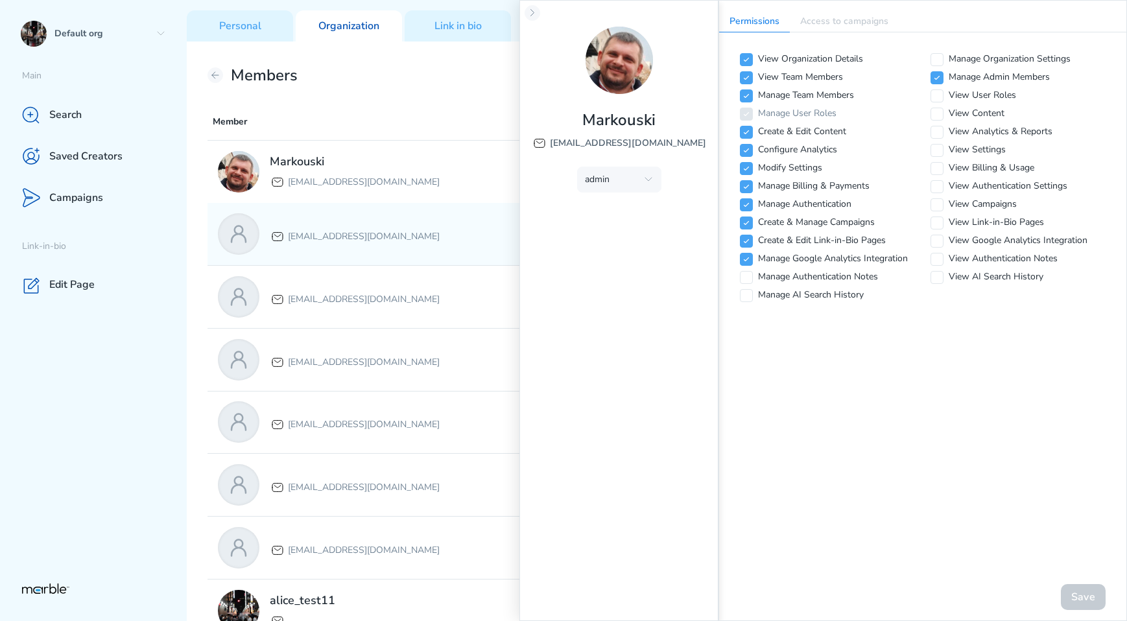
click at [401, 236] on p "[EMAIL_ADDRESS][DOMAIN_NAME]" at bounding box center [364, 237] width 152 height 16
checkbox input "true"
checkbox input "false"
checkbox input "true"
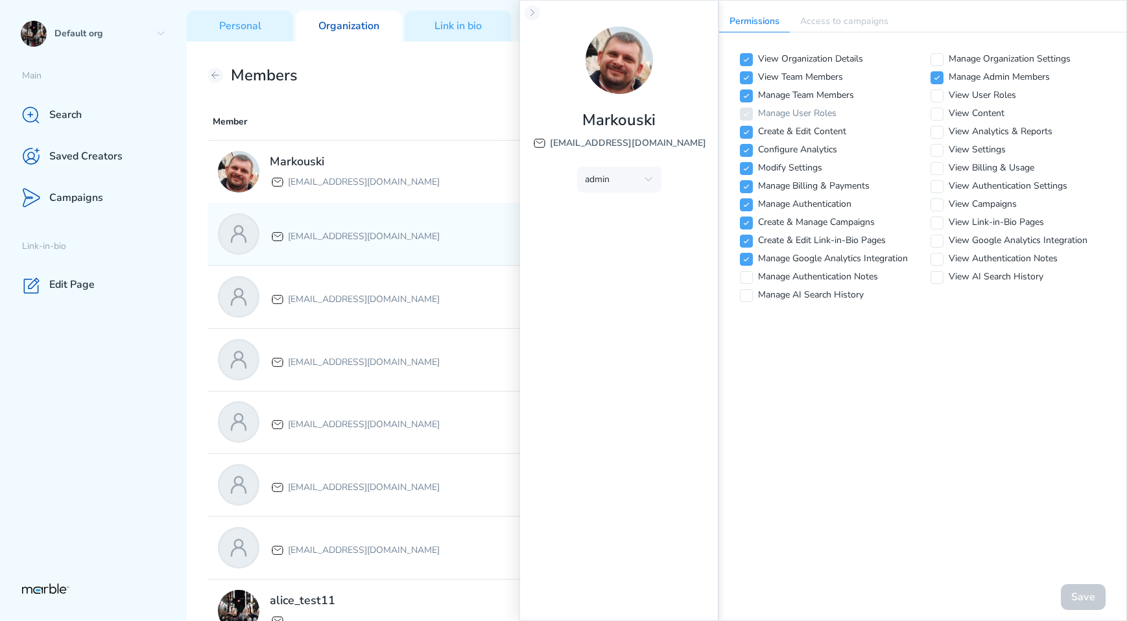
checkbox input "true"
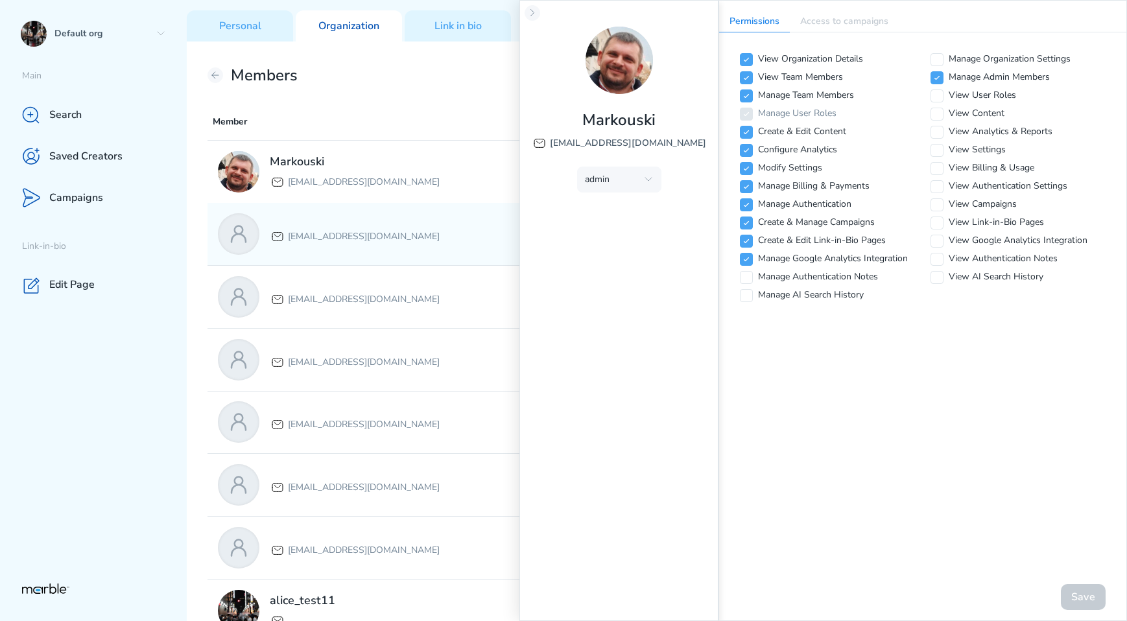
checkbox input "true"
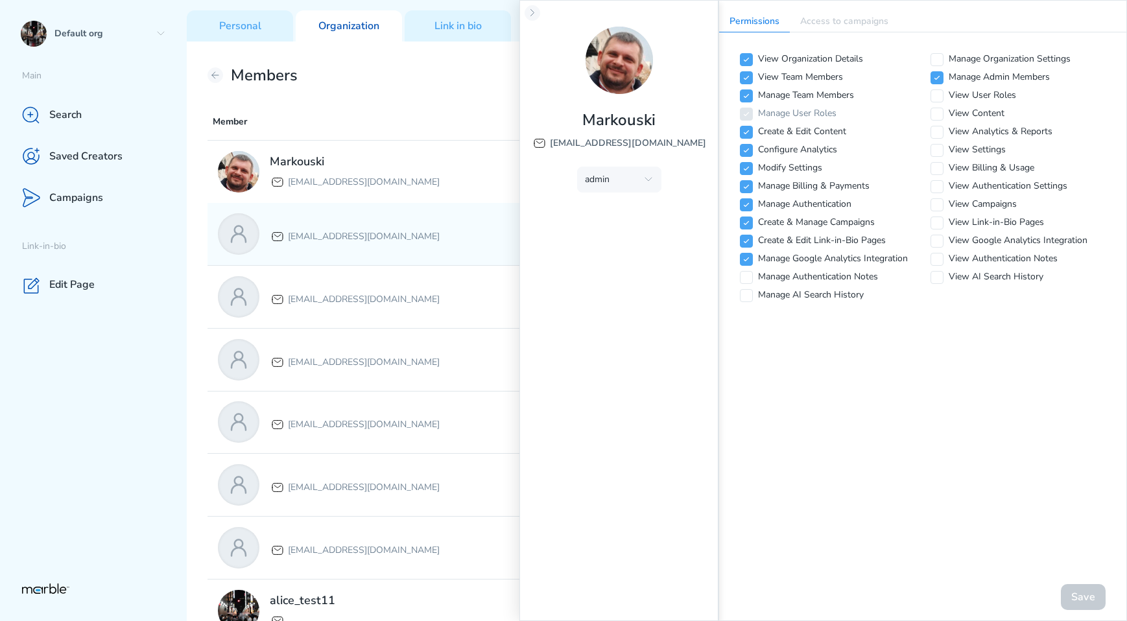
checkbox input "true"
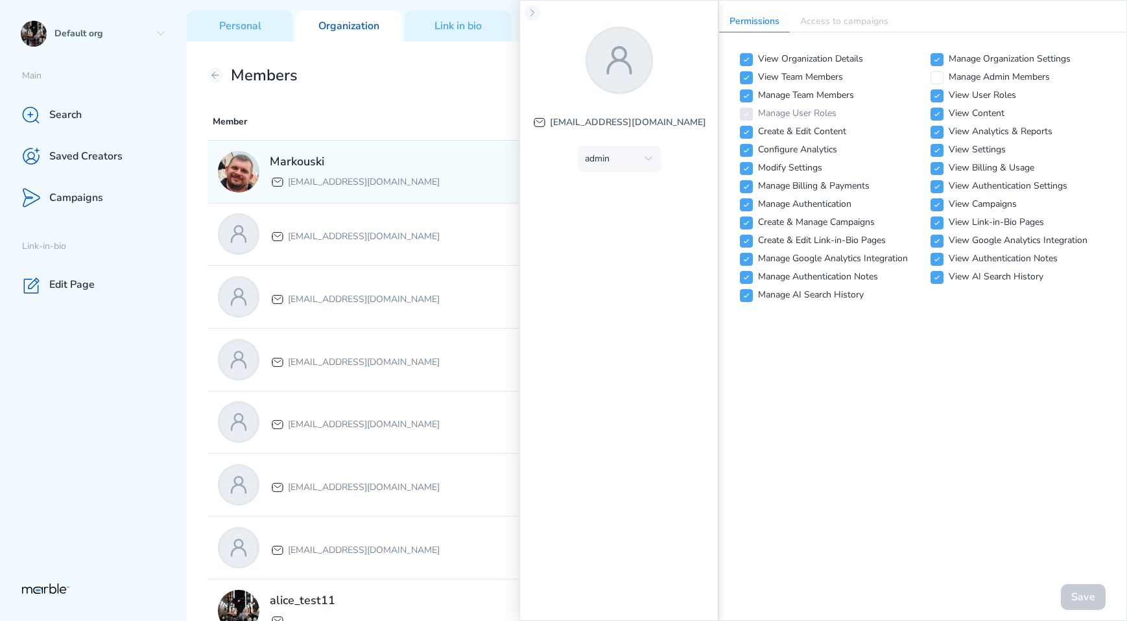
click at [451, 182] on div "Markouski [EMAIL_ADDRESS][DOMAIN_NAME]" at bounding box center [415, 171] width 395 height 41
checkbox input "false"
checkbox input "true"
checkbox input "false"
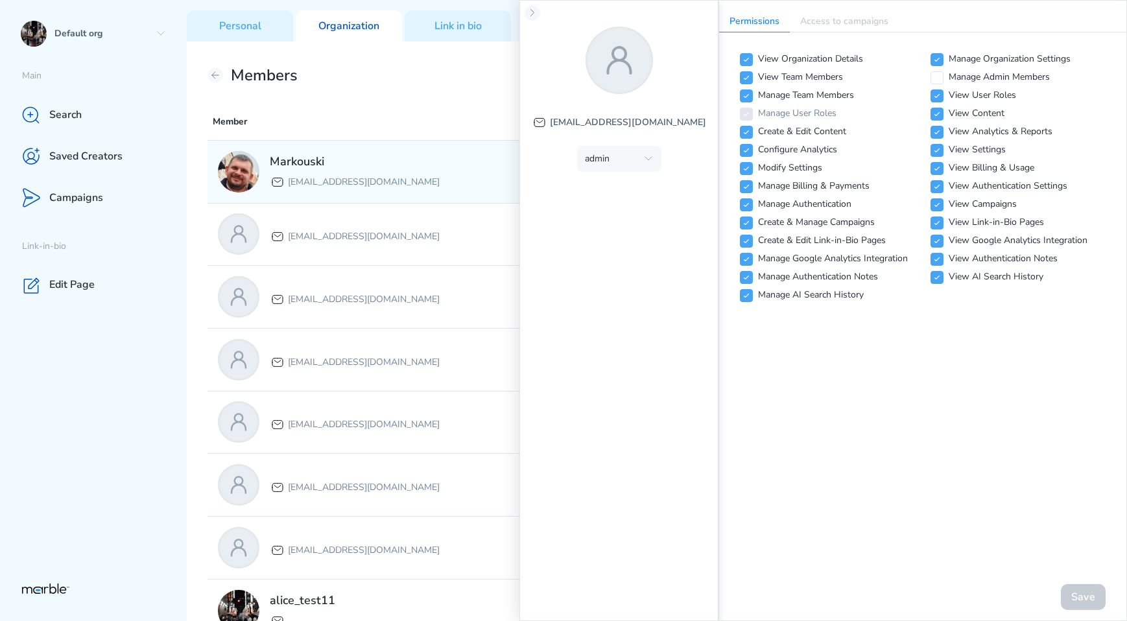
checkbox input "false"
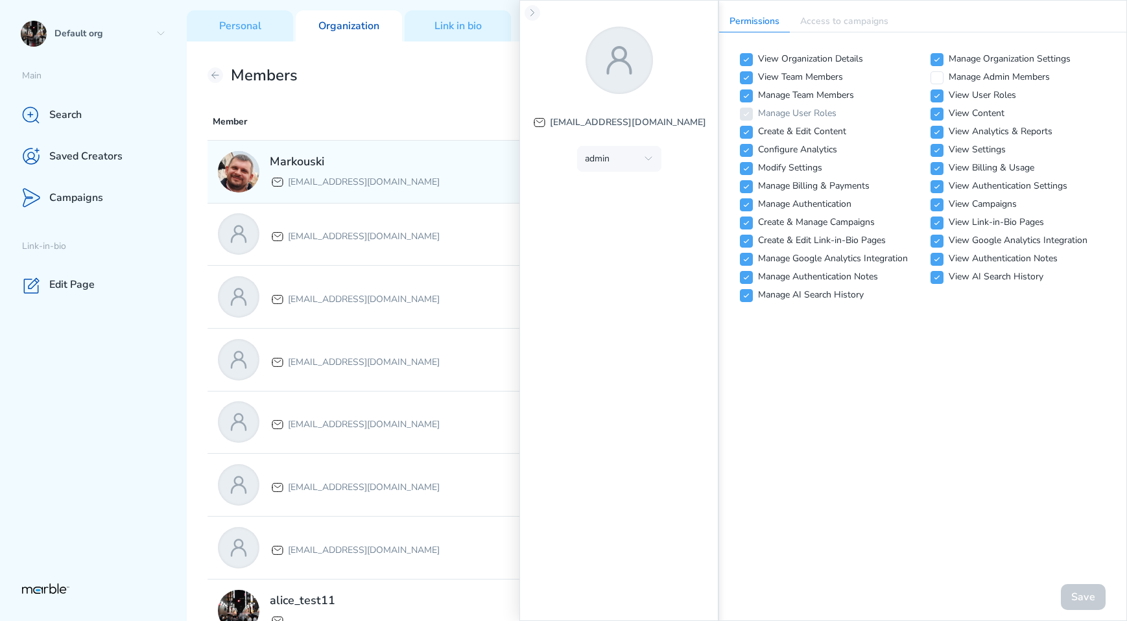
checkbox input "false"
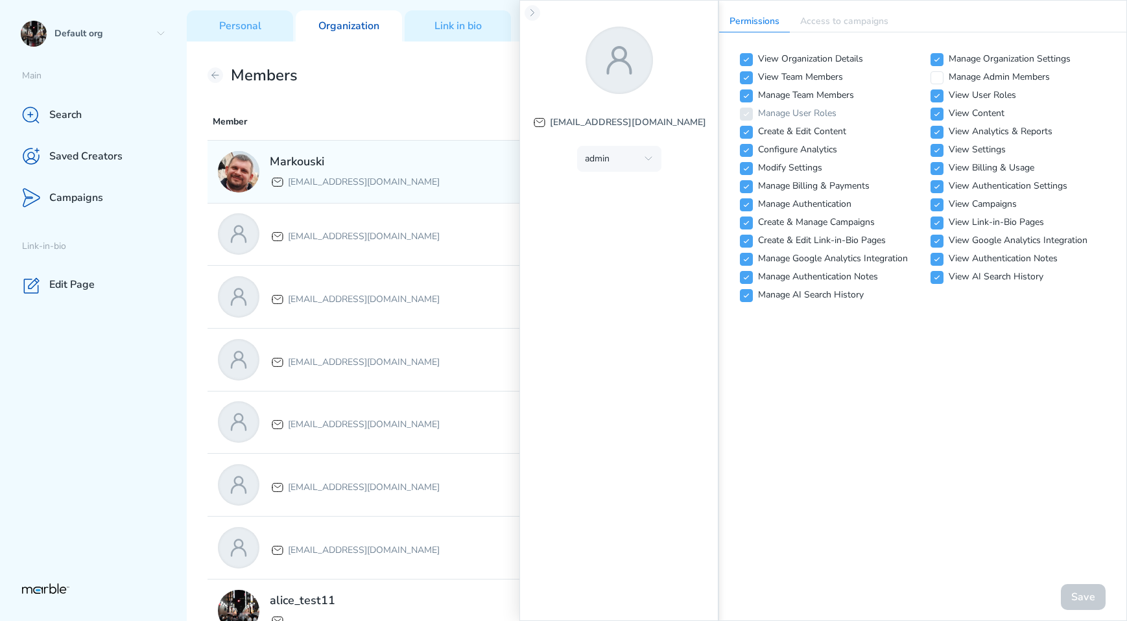
checkbox input "false"
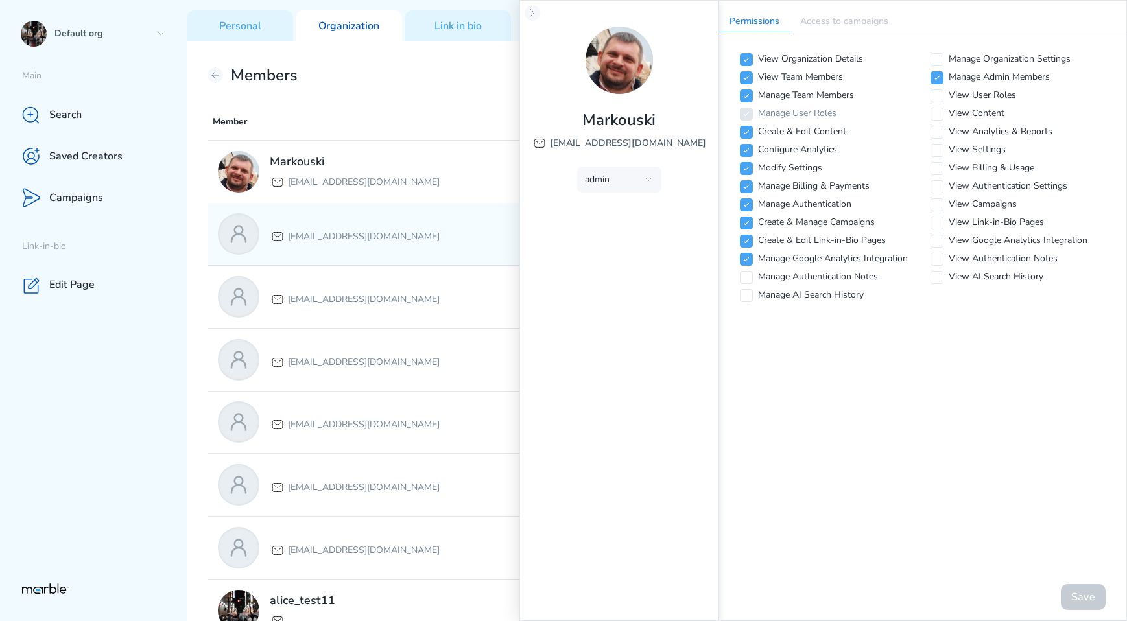
click at [420, 245] on div "[EMAIL_ADDRESS][DOMAIN_NAME]" at bounding box center [415, 233] width 395 height 41
checkbox input "true"
checkbox input "false"
checkbox input "true"
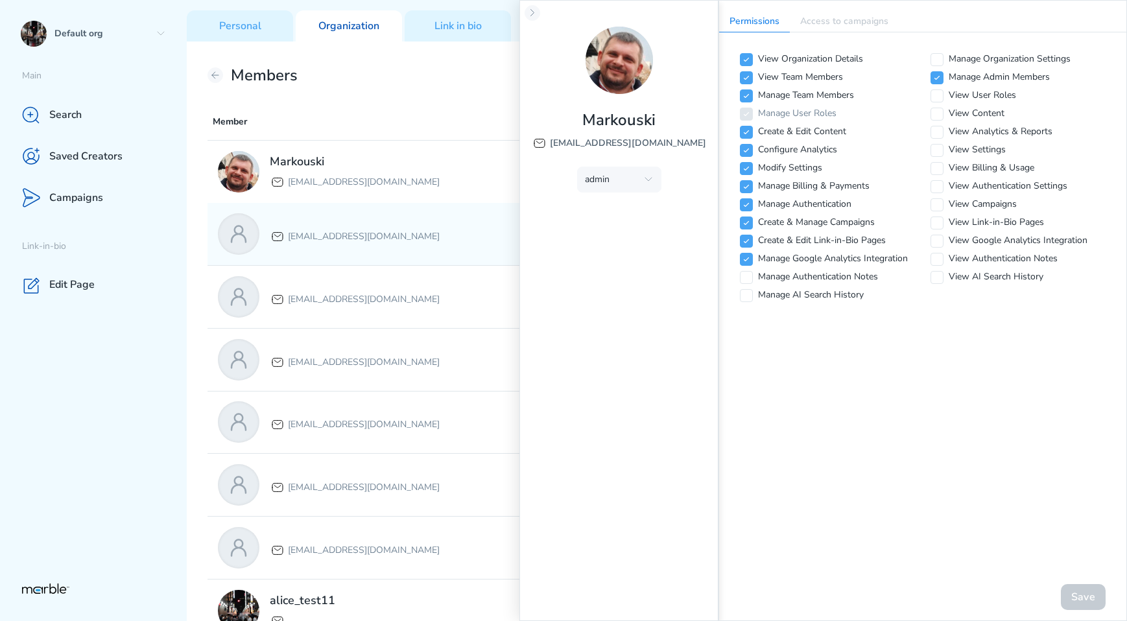
checkbox input "true"
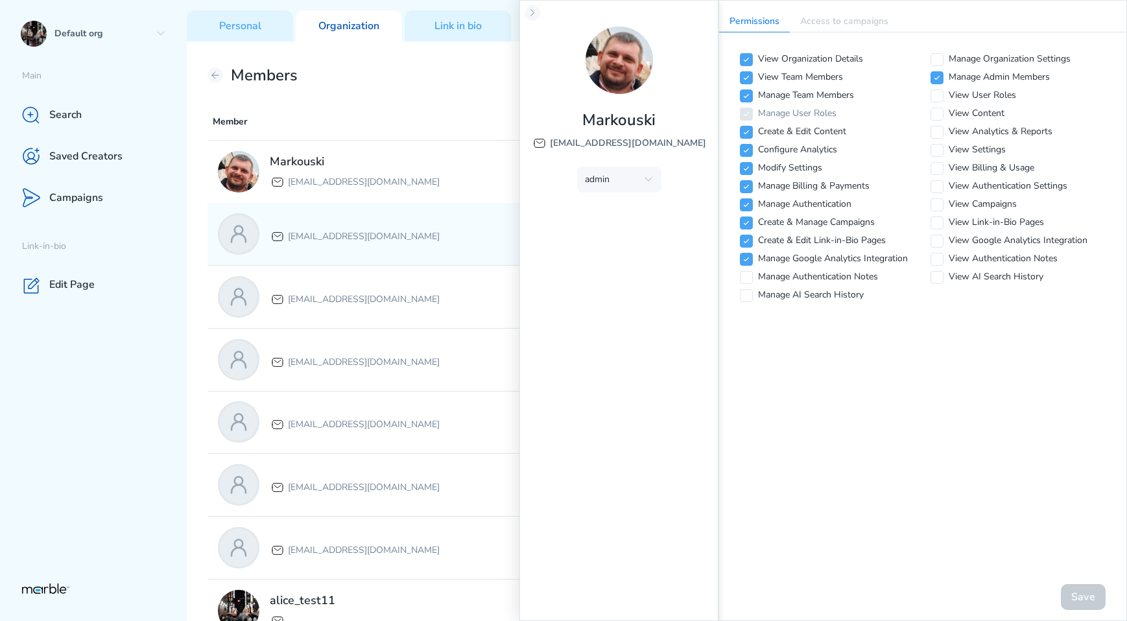
checkbox input "true"
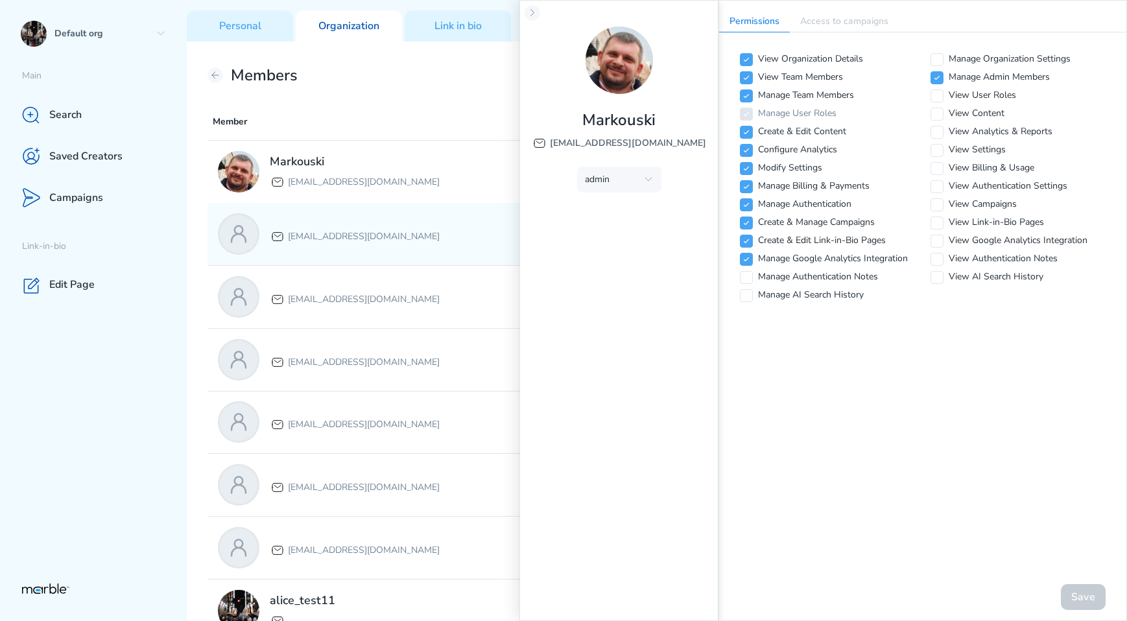
checkbox input "true"
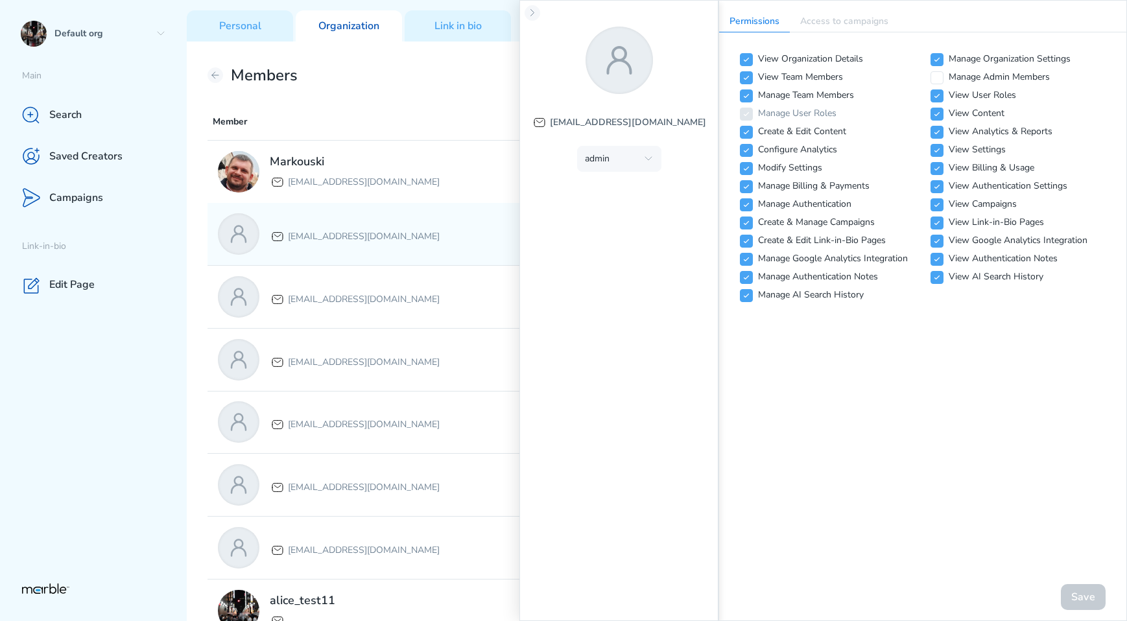
click at [420, 204] on div "[EMAIL_ADDRESS][DOMAIN_NAME] ADMIN" at bounding box center [656, 234] width 899 height 62
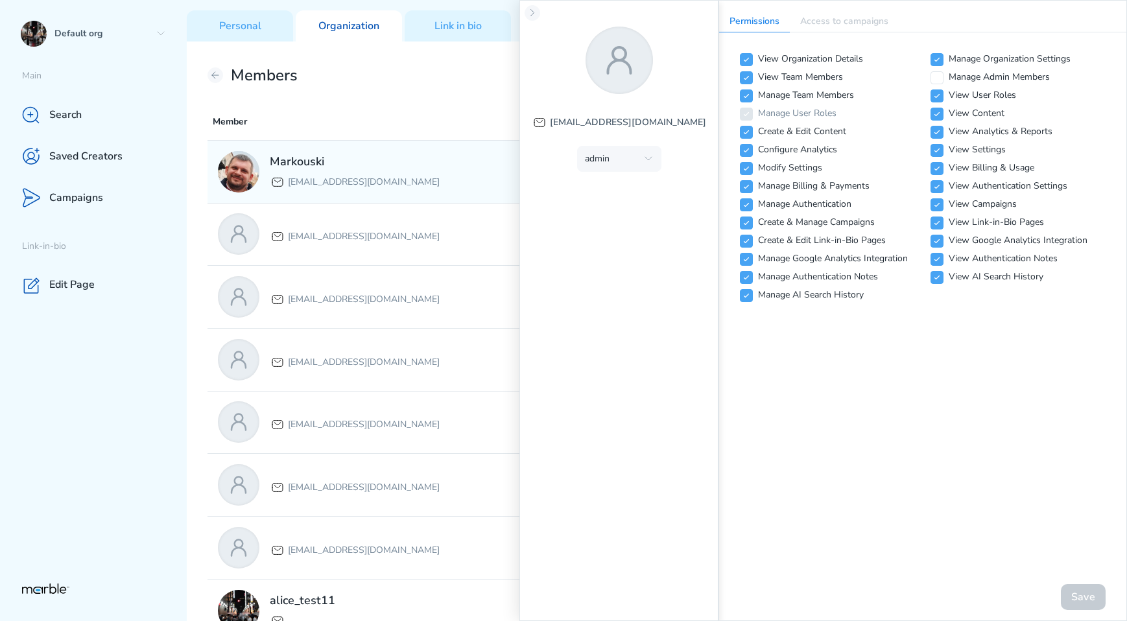
click at [429, 182] on div "Markouski [EMAIL_ADDRESS][DOMAIN_NAME]" at bounding box center [415, 171] width 395 height 41
checkbox input "false"
checkbox input "true"
checkbox input "false"
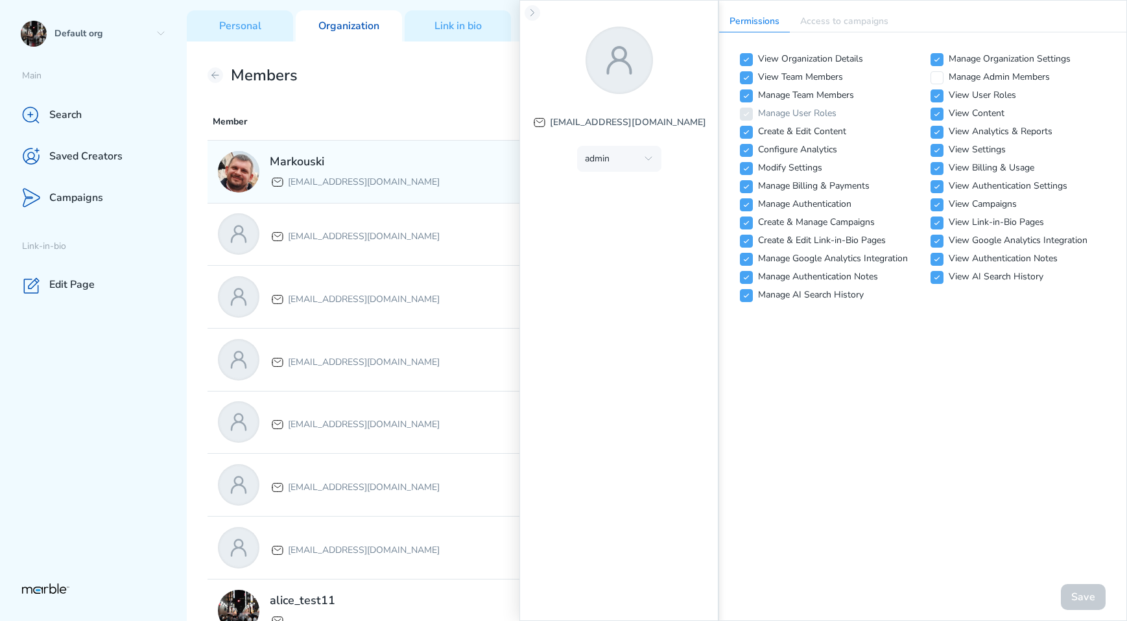
checkbox input "false"
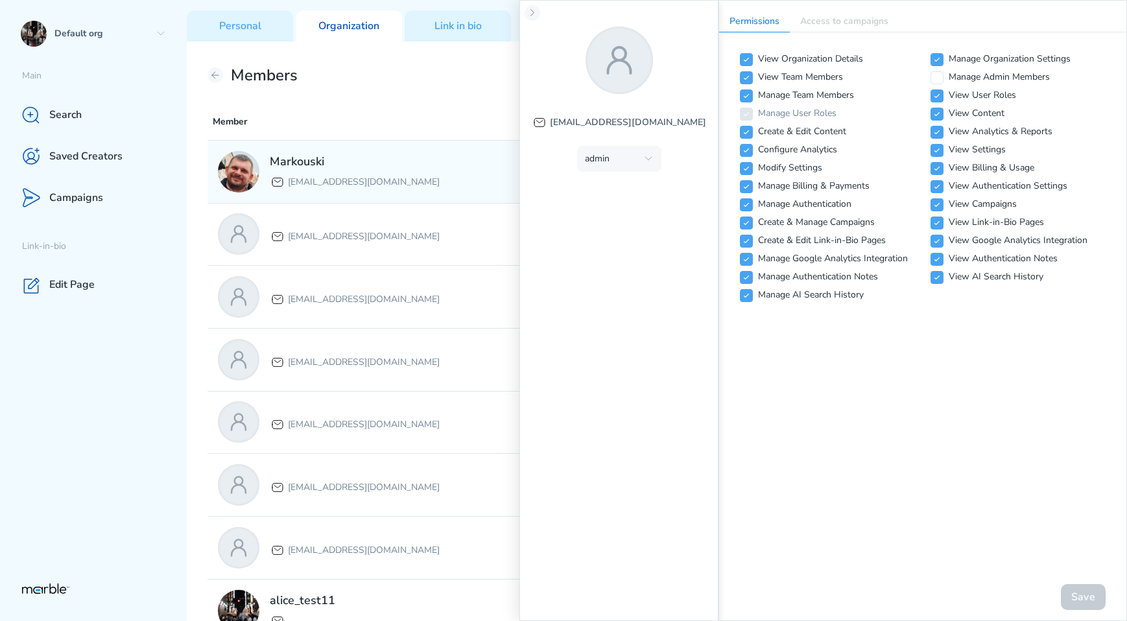
checkbox input "false"
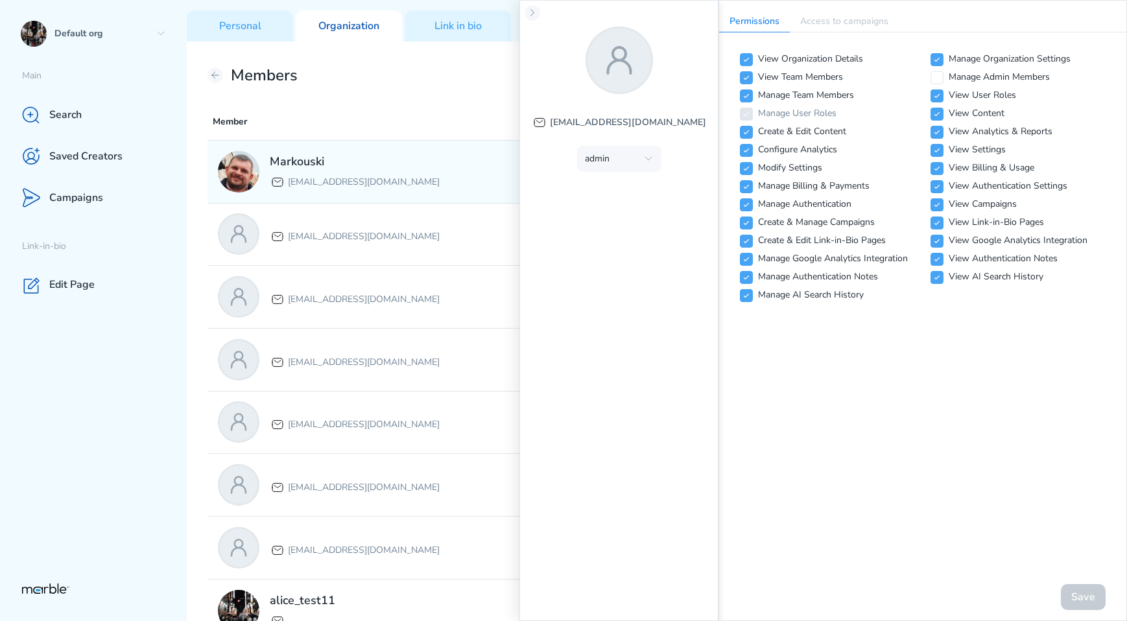
checkbox input "false"
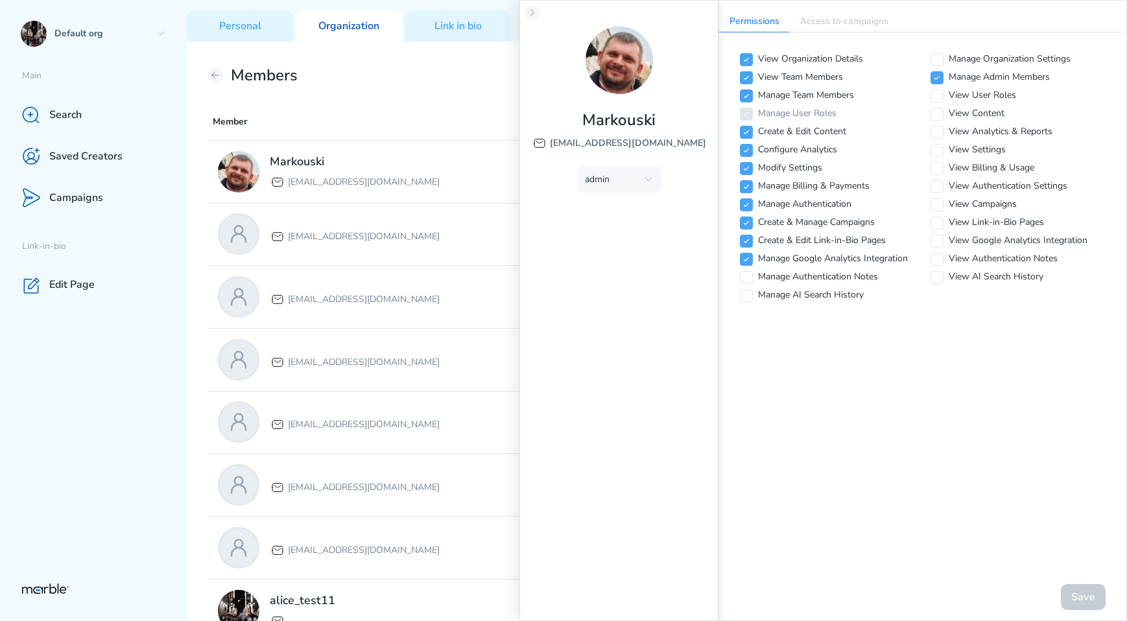
click at [945, 65] on div "Manage Organization Settings" at bounding box center [1017, 59] width 175 height 13
click at [936, 58] on icon at bounding box center [937, 60] width 8 height 8
checkbox input "true"
click at [1076, 594] on button "Save" at bounding box center [1083, 597] width 45 height 26
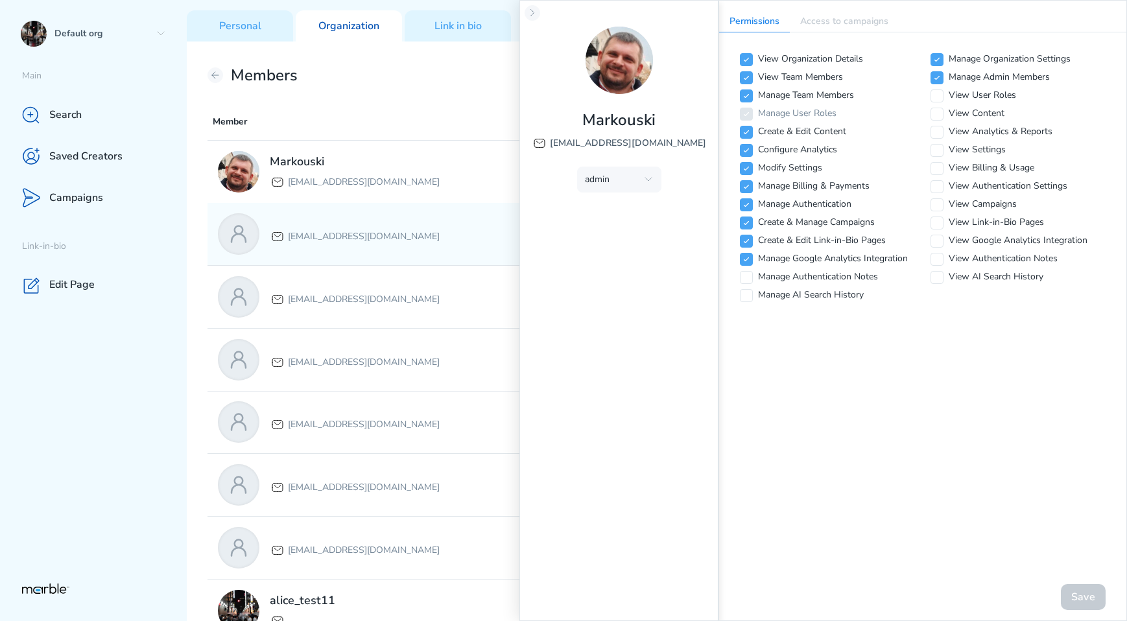
click at [440, 232] on p "[EMAIL_ADDRESS][DOMAIN_NAME]" at bounding box center [364, 237] width 152 height 16
checkbox input "false"
checkbox input "true"
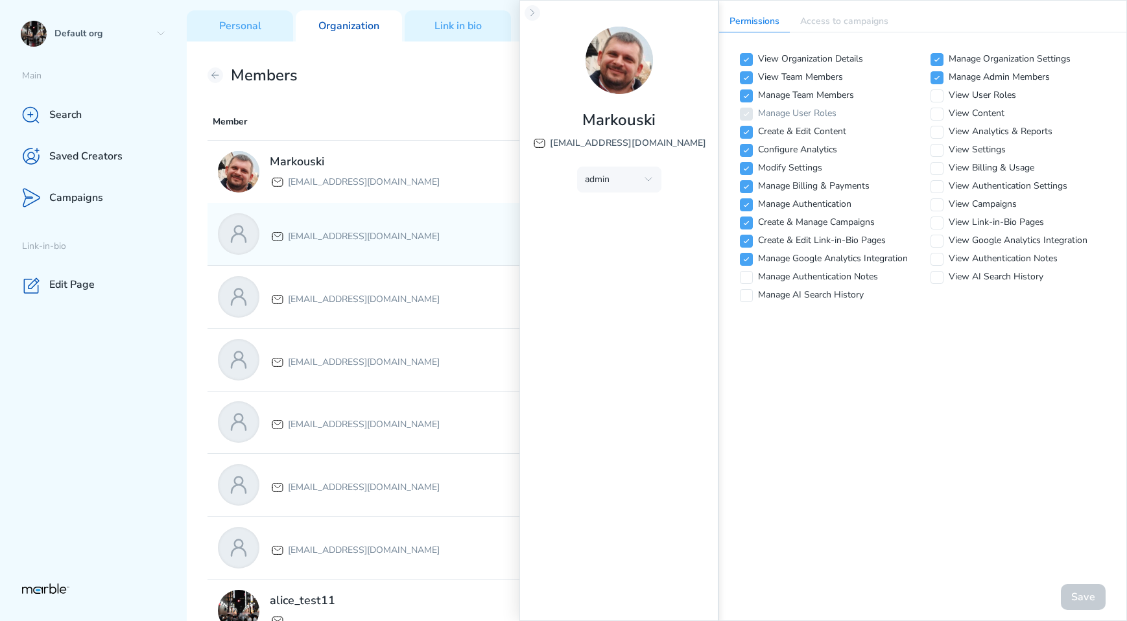
checkbox input "true"
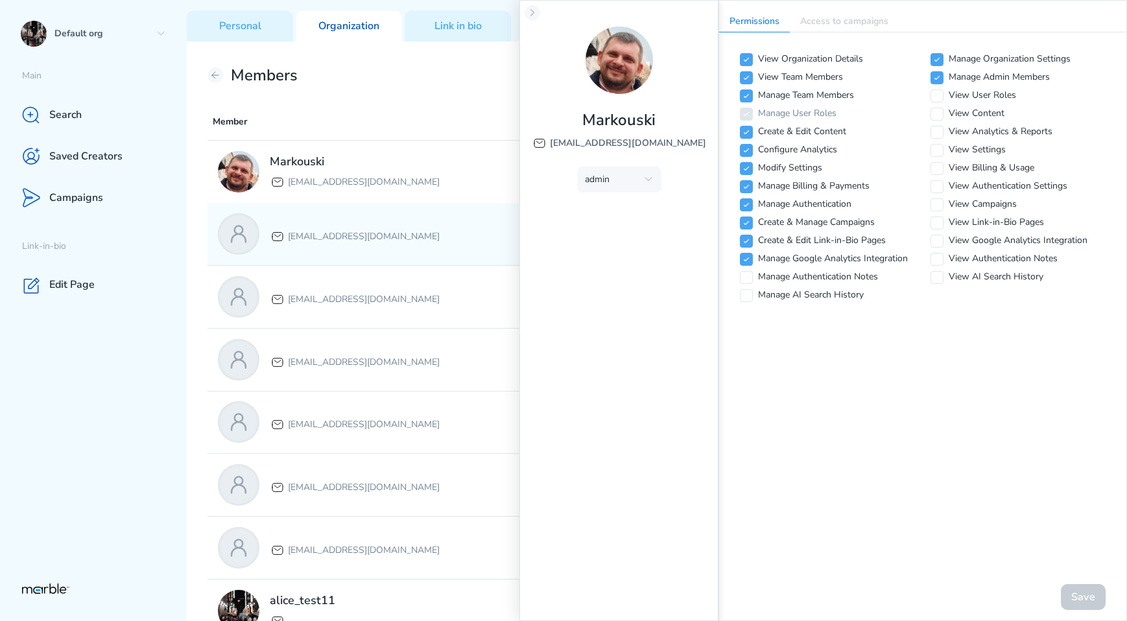
checkbox input "true"
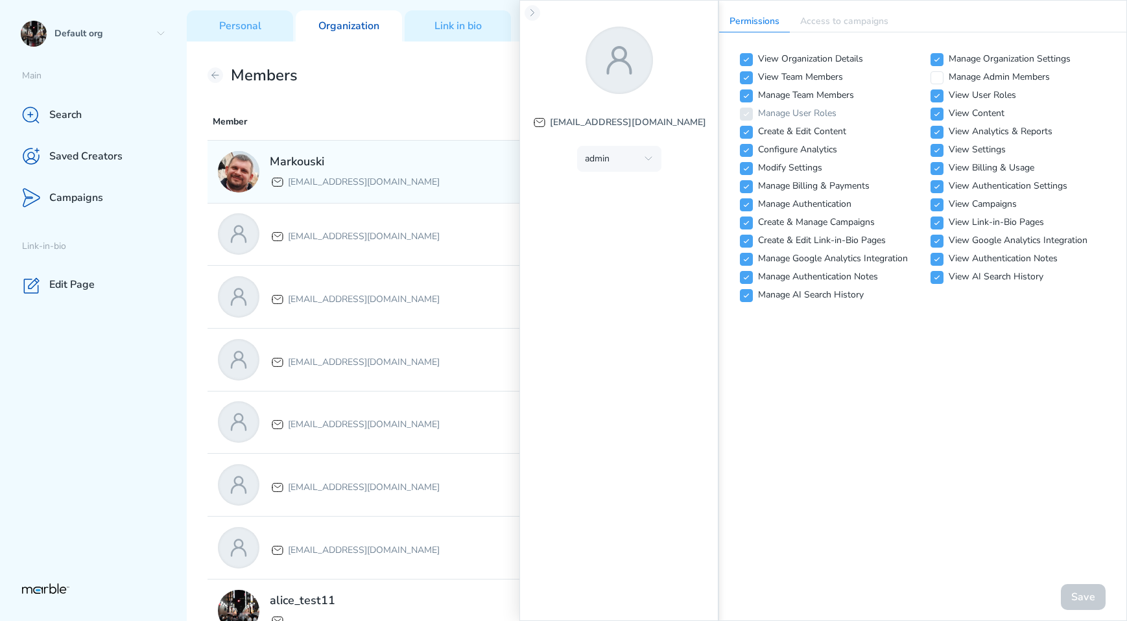
click at [443, 198] on div "Markouski [EMAIL_ADDRESS][DOMAIN_NAME] ADMIN" at bounding box center [656, 172] width 899 height 62
checkbox input "true"
checkbox input "false"
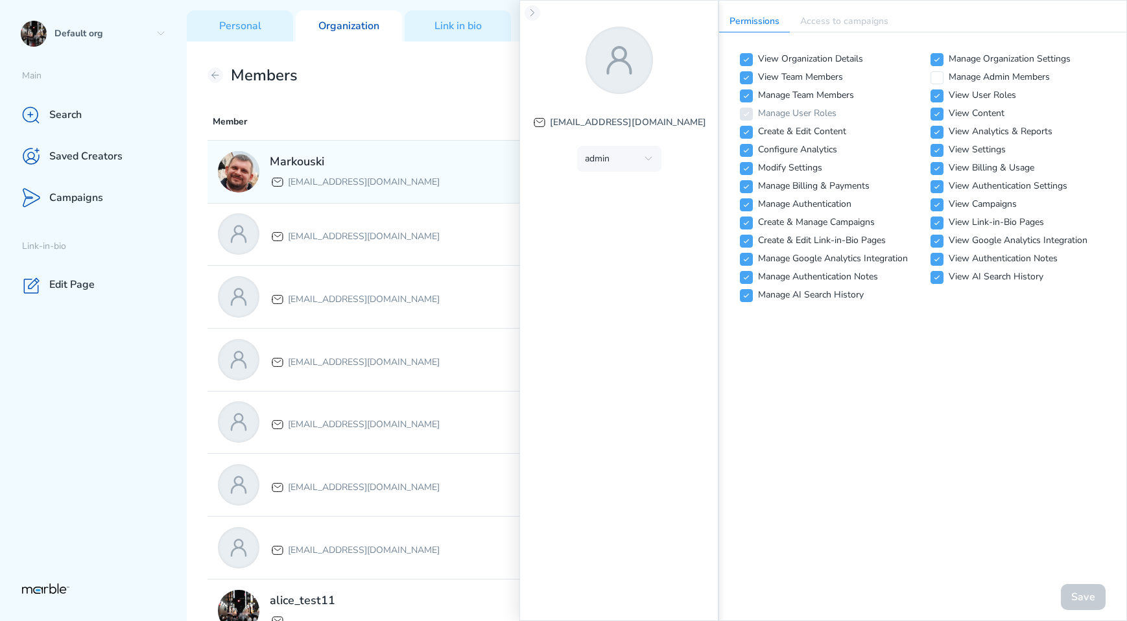
checkbox input "false"
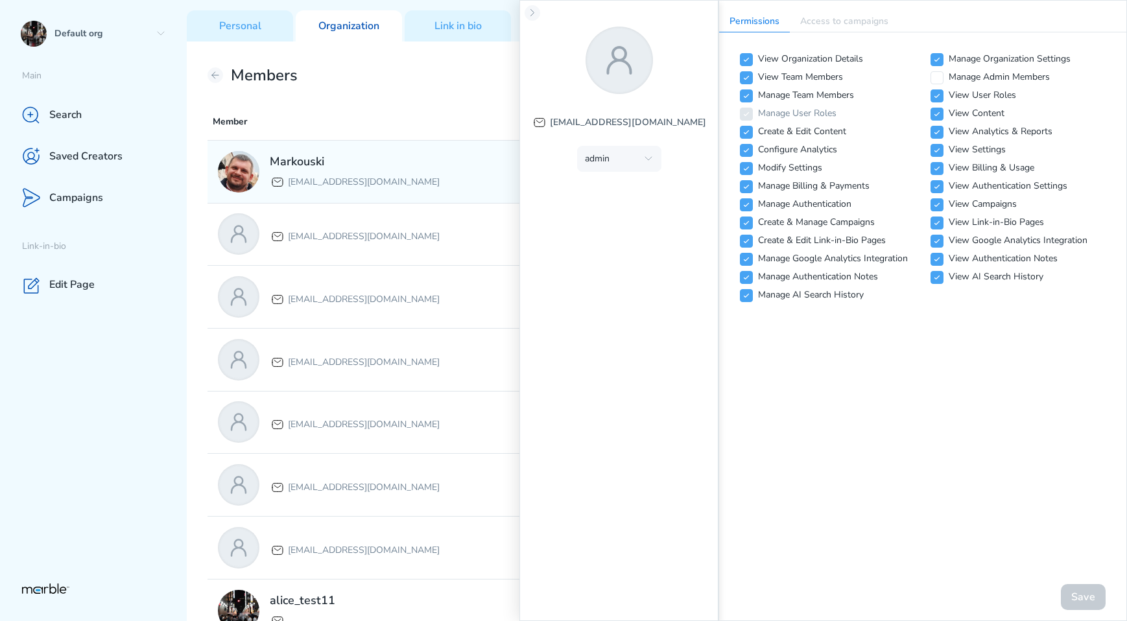
checkbox input "false"
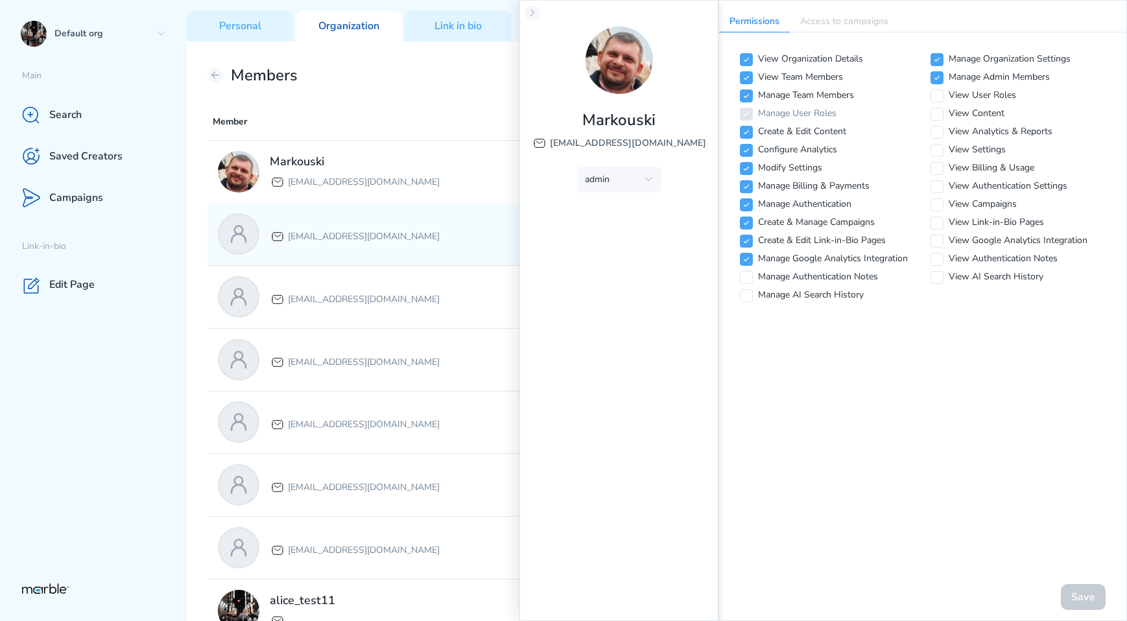
click at [434, 230] on p "[EMAIL_ADDRESS][DOMAIN_NAME]" at bounding box center [364, 237] width 152 height 16
checkbox input "false"
checkbox input "true"
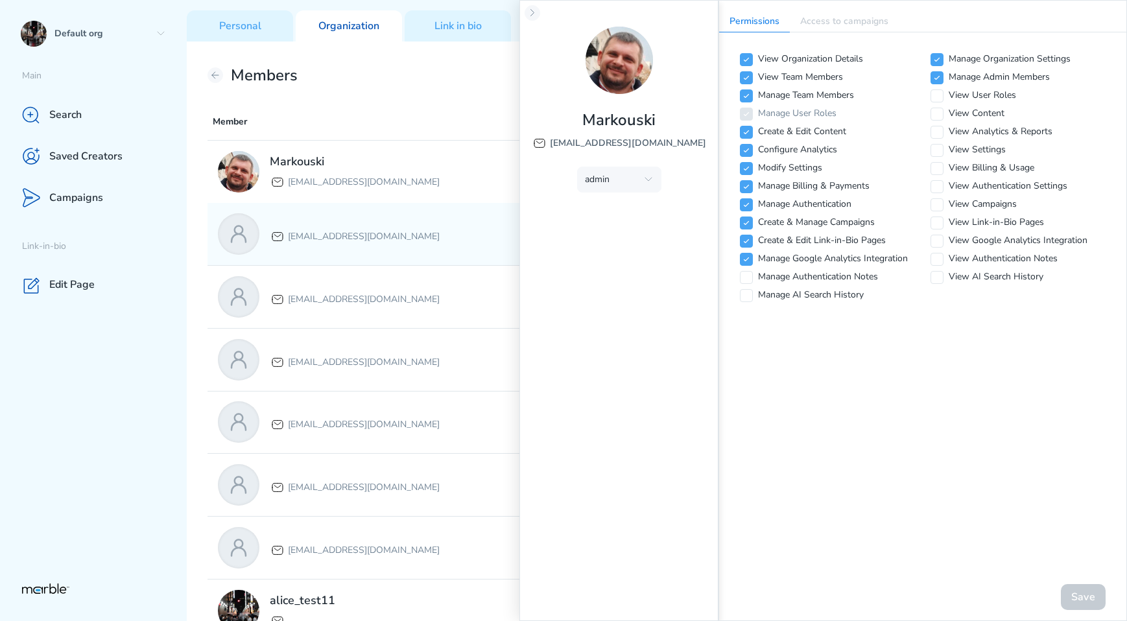
checkbox input "true"
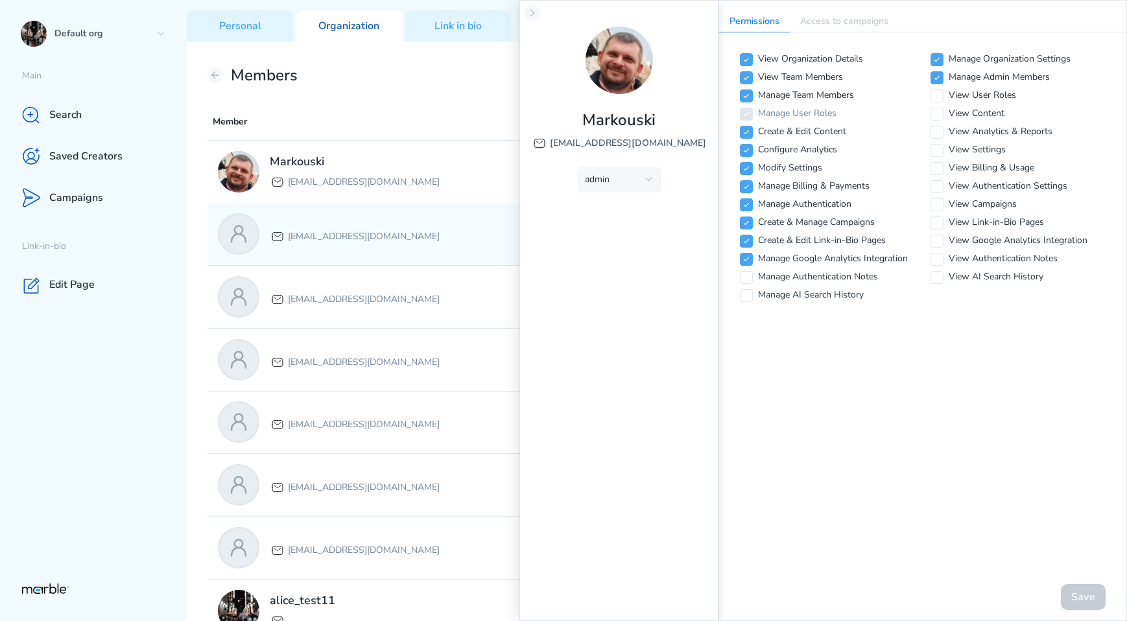
checkbox input "true"
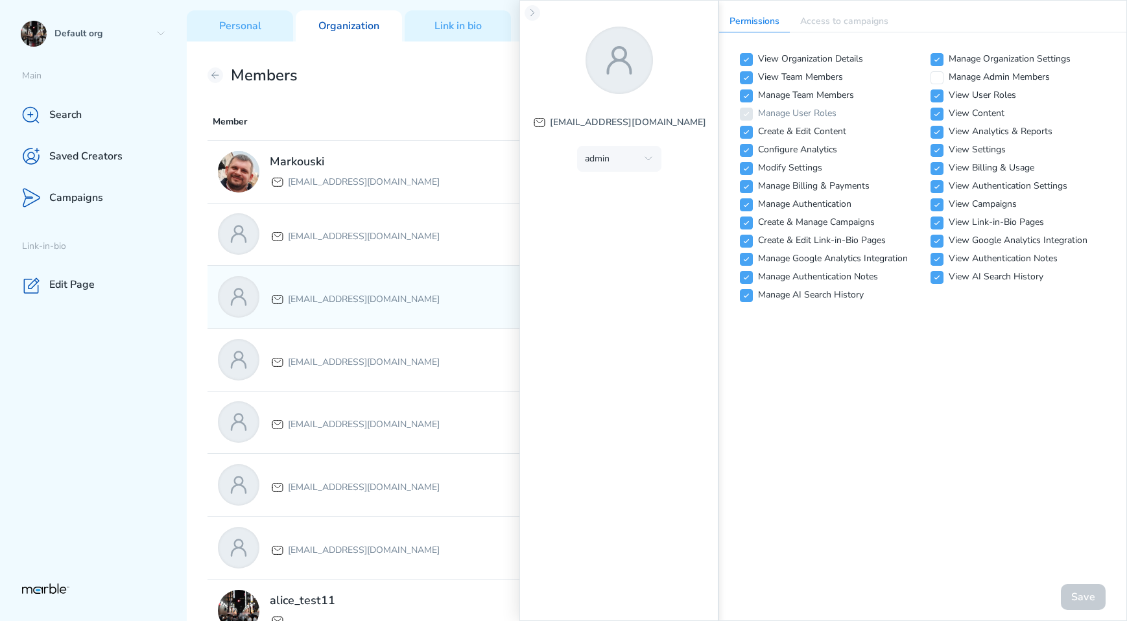
click at [419, 305] on p "[EMAIL_ADDRESS][DOMAIN_NAME]" at bounding box center [364, 300] width 152 height 16
checkbox input "false"
checkbox input "true"
checkbox input "false"
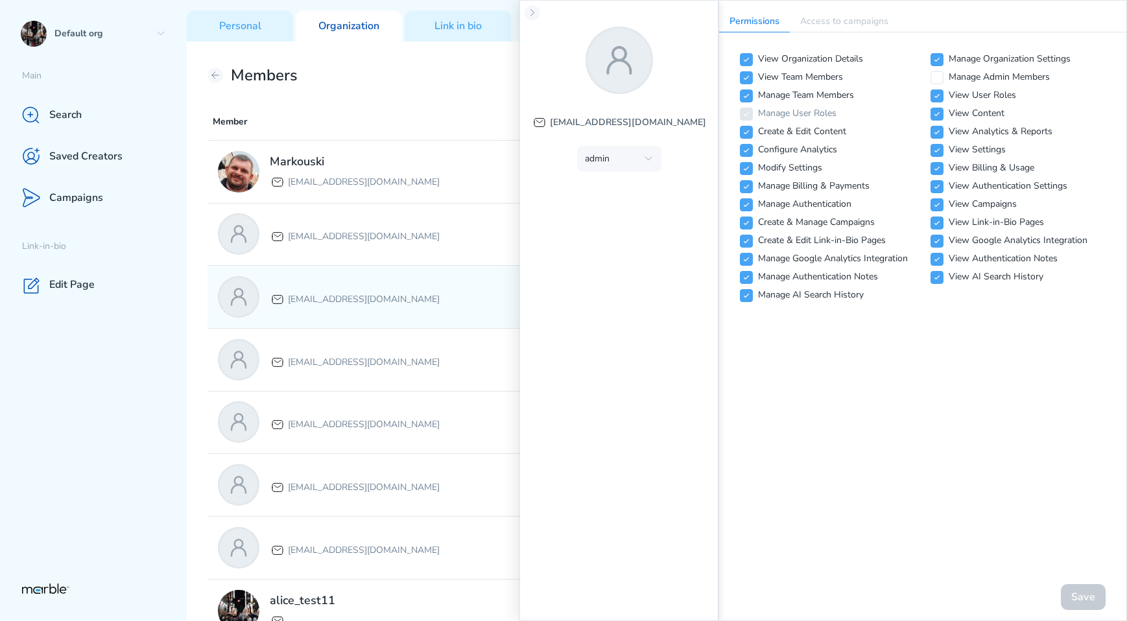
checkbox input "false"
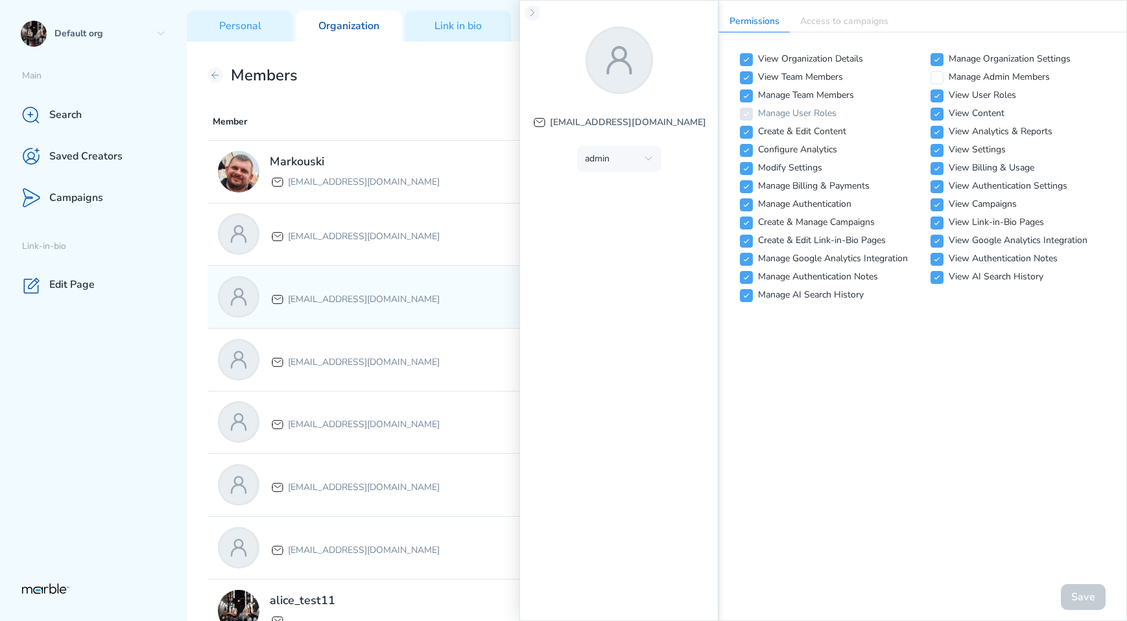
checkbox input "false"
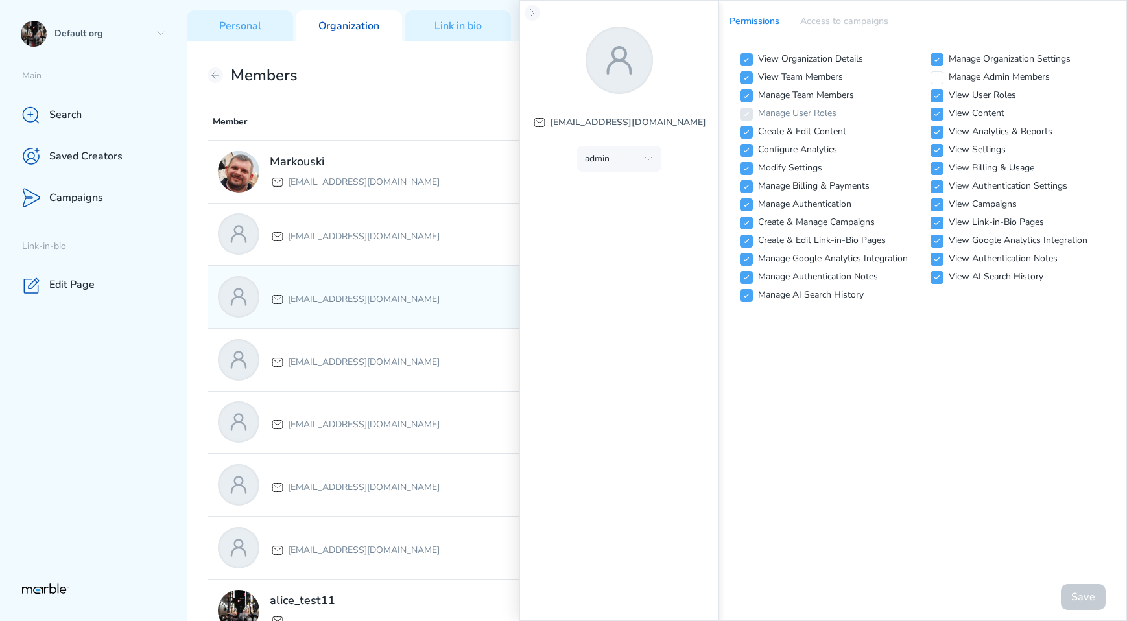
checkbox input "false"
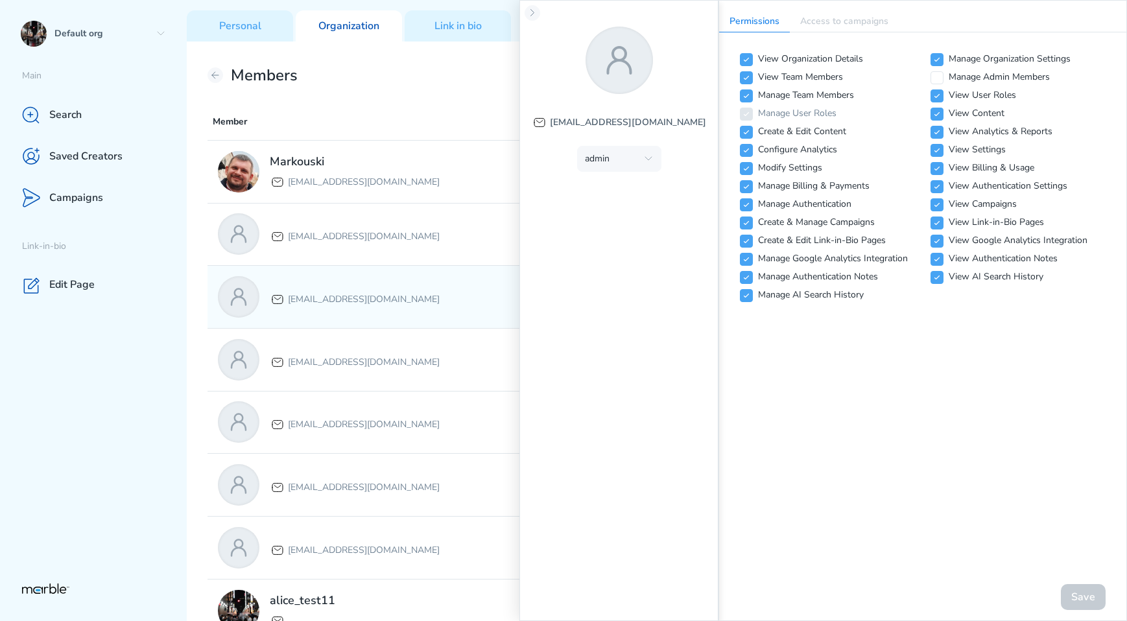
checkbox input "false"
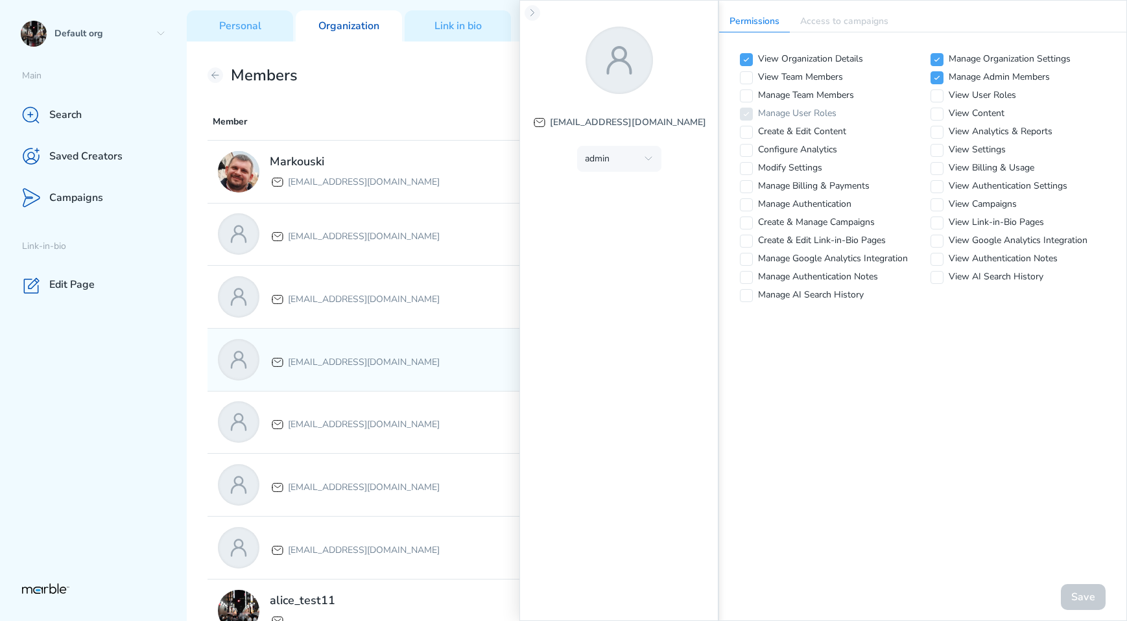
click at [417, 362] on p "[EMAIL_ADDRESS][DOMAIN_NAME]" at bounding box center [364, 363] width 152 height 16
checkbox input "false"
checkbox input "true"
checkbox input "false"
checkbox input "true"
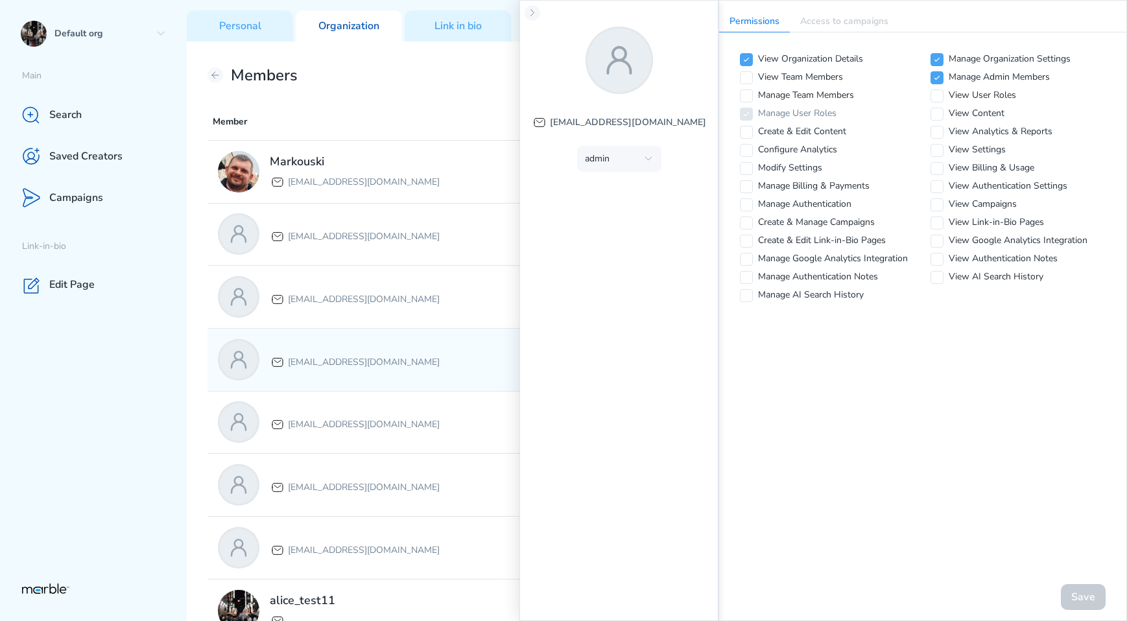
checkbox input "false"
checkbox input "true"
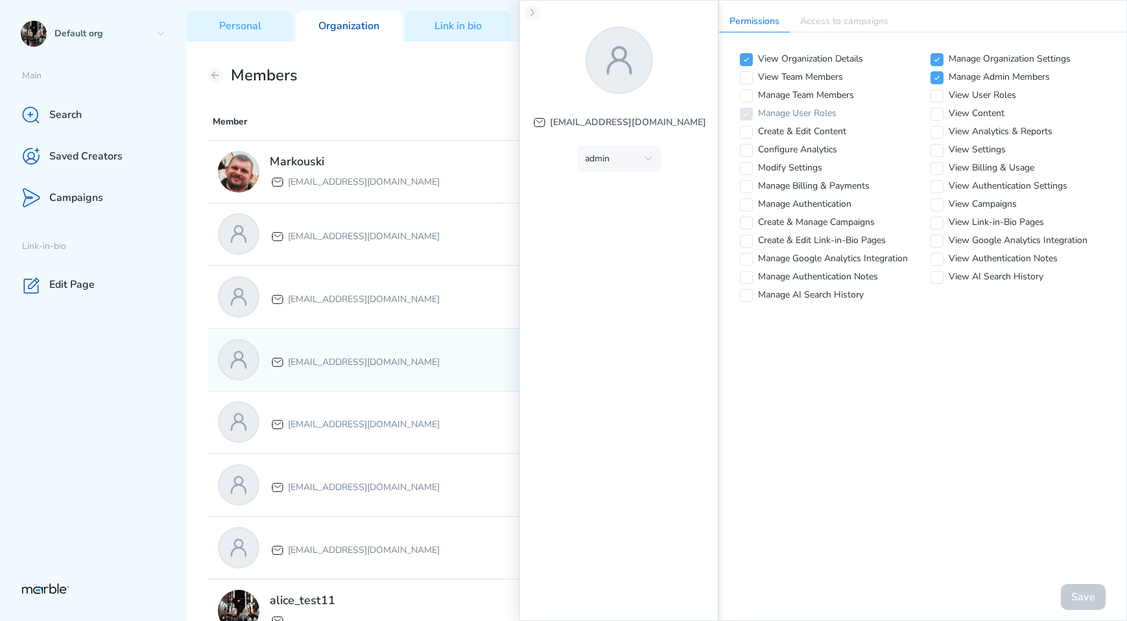
checkbox input "true"
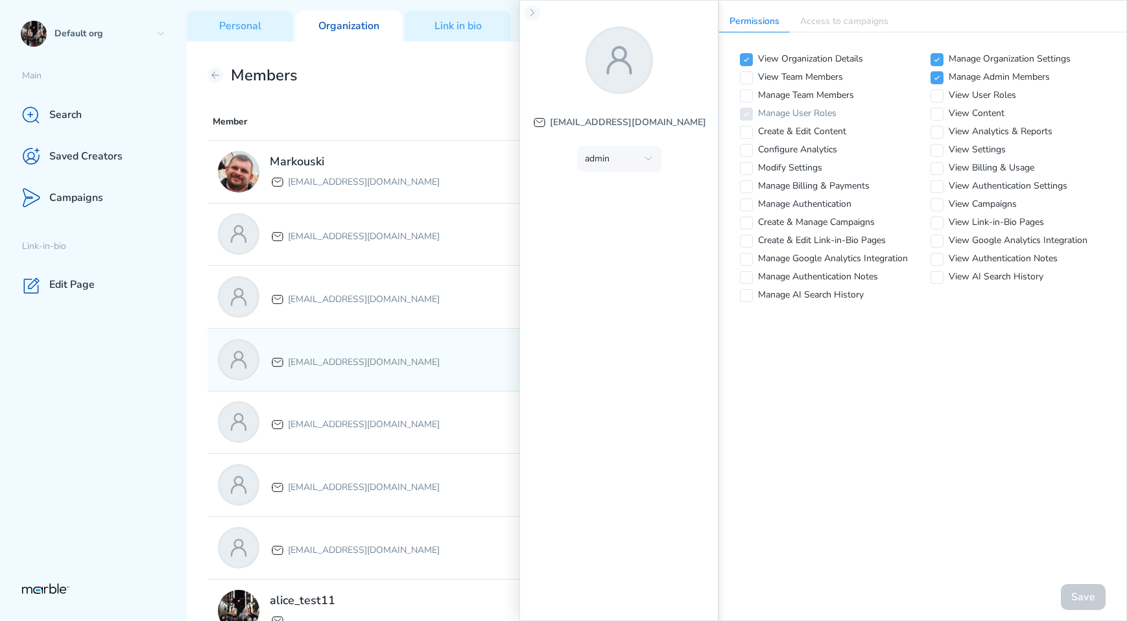
checkbox input "true"
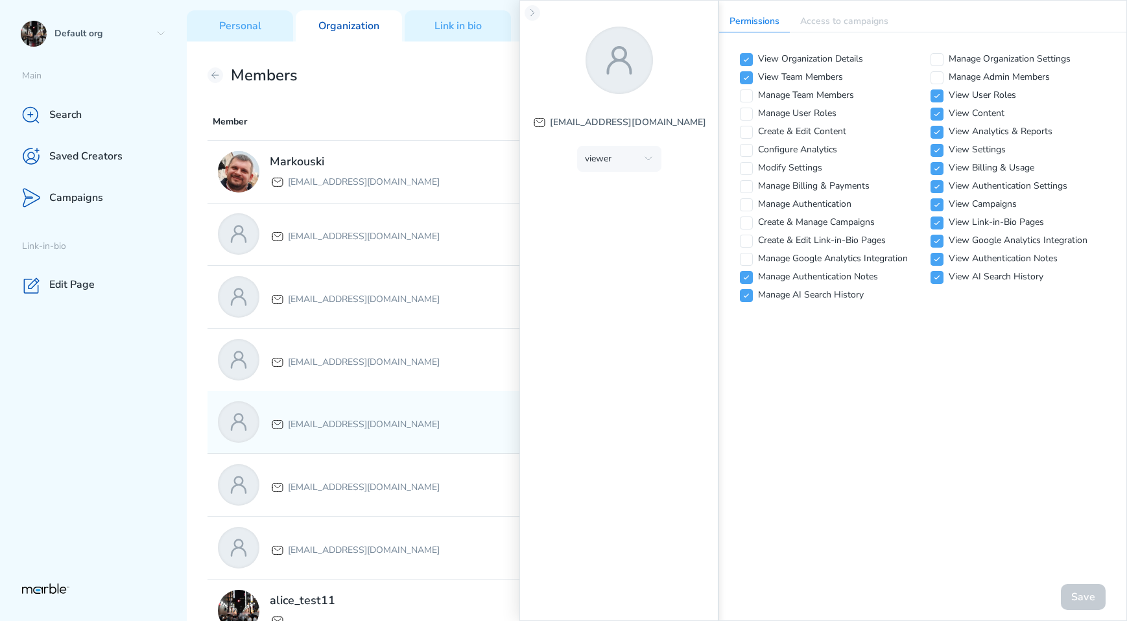
click at [416, 429] on p "[EMAIL_ADDRESS][DOMAIN_NAME]" at bounding box center [364, 425] width 152 height 16
checkbox input "true"
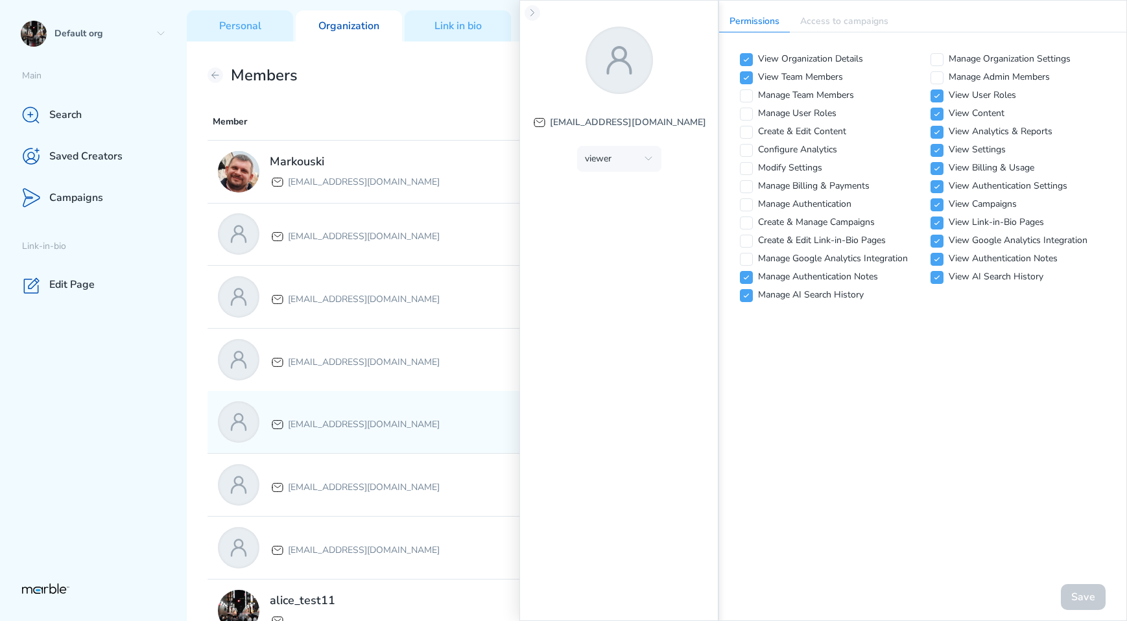
checkbox input "true"
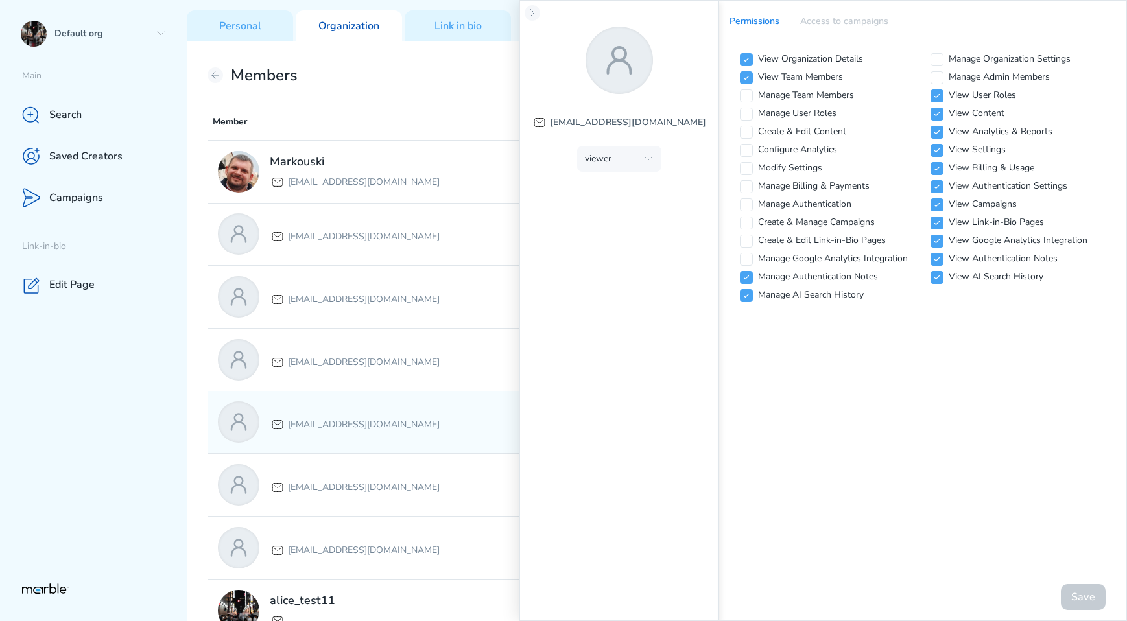
checkbox input "true"
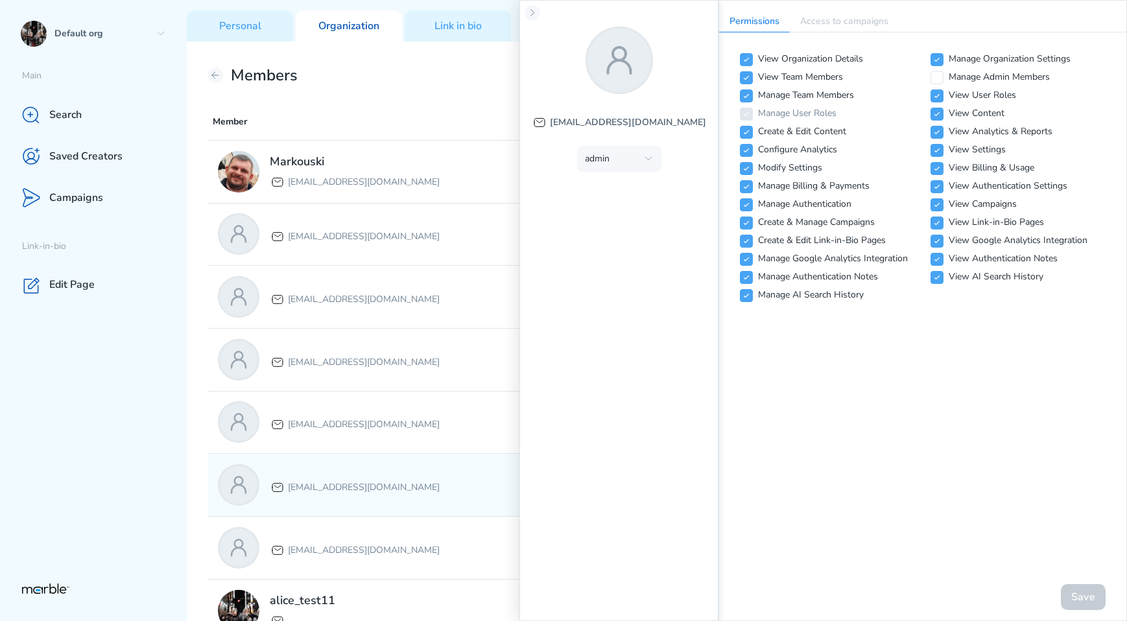
click at [412, 467] on div "[EMAIL_ADDRESS][DOMAIN_NAME]" at bounding box center [415, 484] width 395 height 41
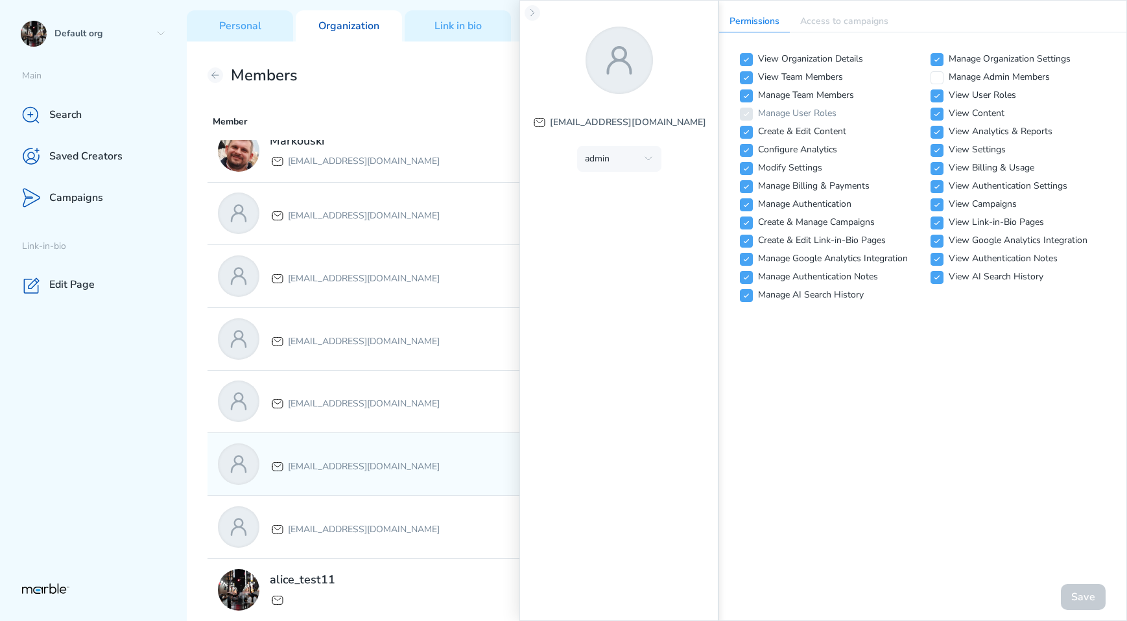
click at [415, 486] on div "[EMAIL_ADDRESS][DOMAIN_NAME] ADMIN" at bounding box center [656, 464] width 899 height 62
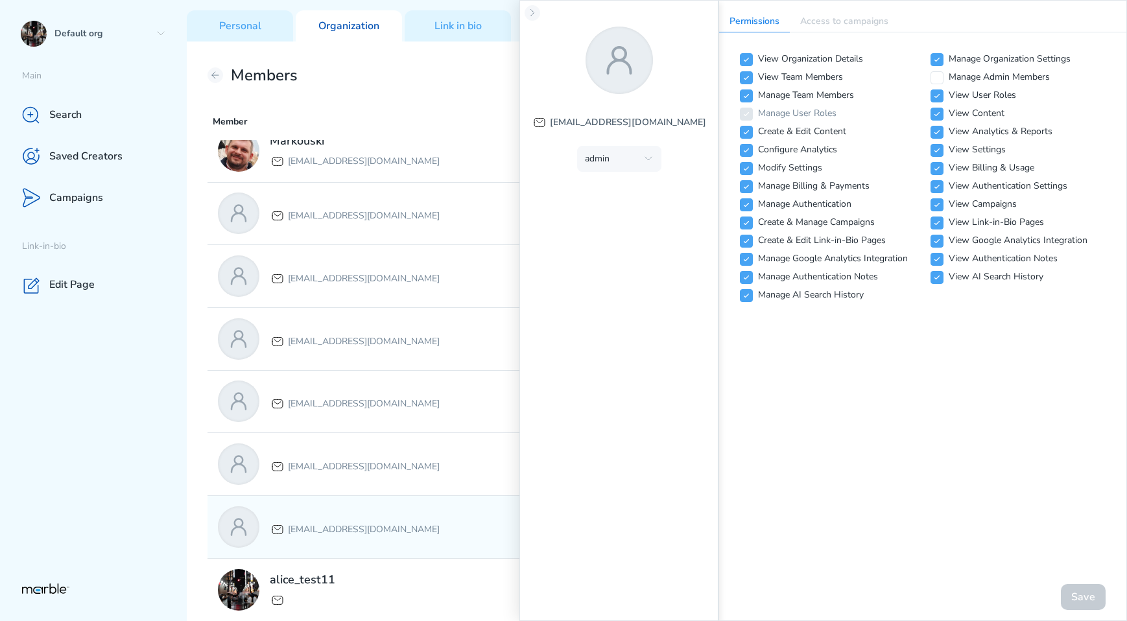
click at [416, 519] on div "[EMAIL_ADDRESS][DOMAIN_NAME]" at bounding box center [415, 526] width 395 height 41
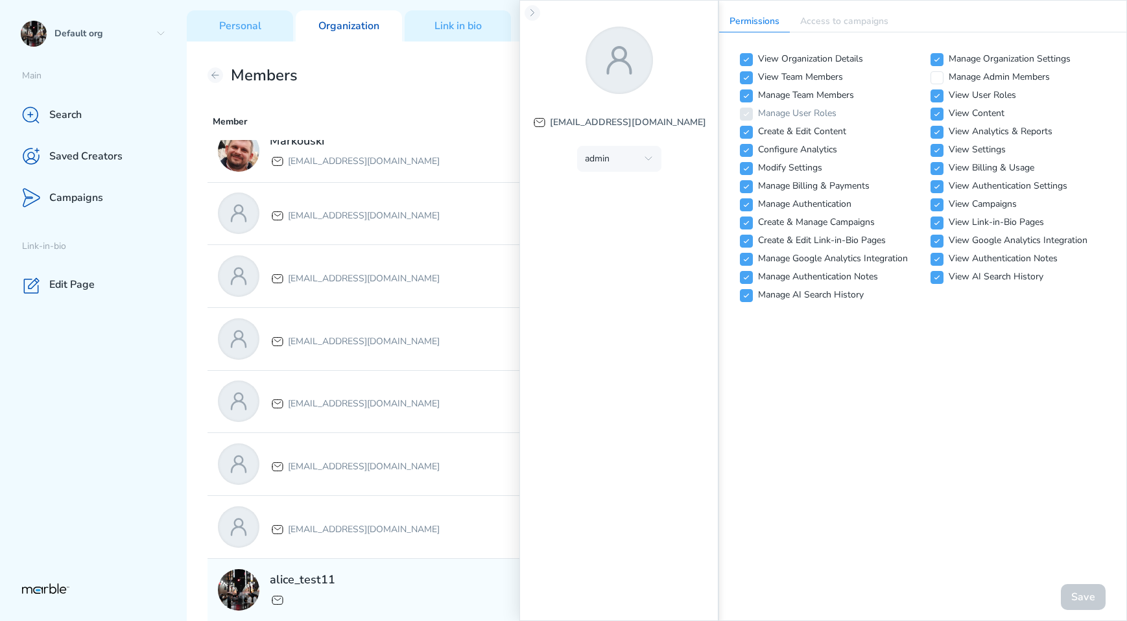
click at [388, 570] on div "alice_test11" at bounding box center [415, 589] width 395 height 41
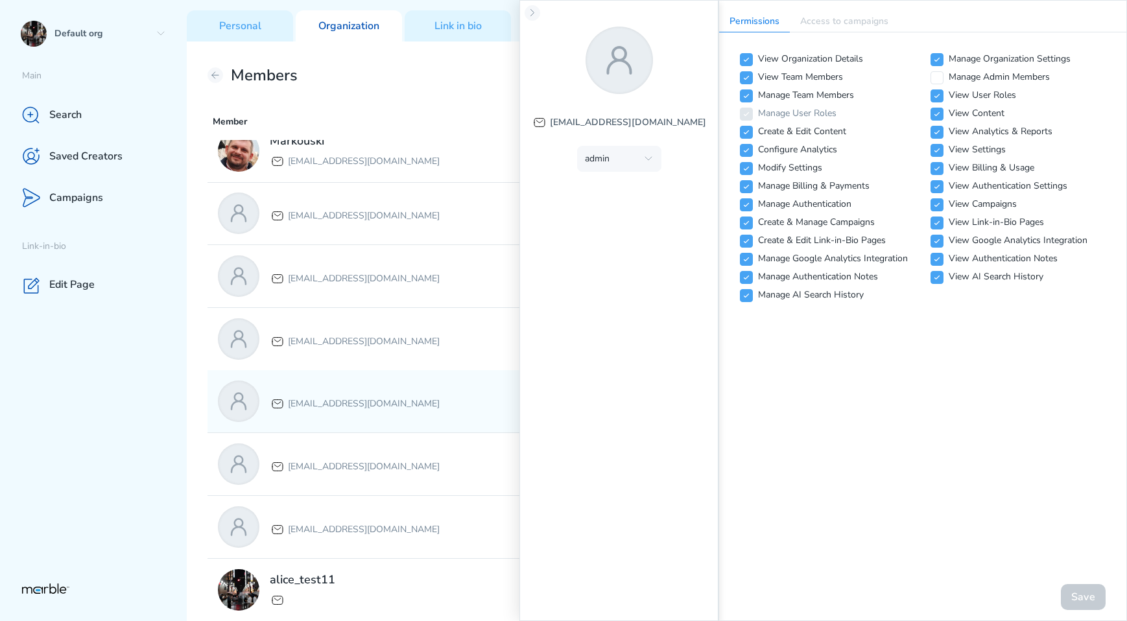
scroll to position [0, 0]
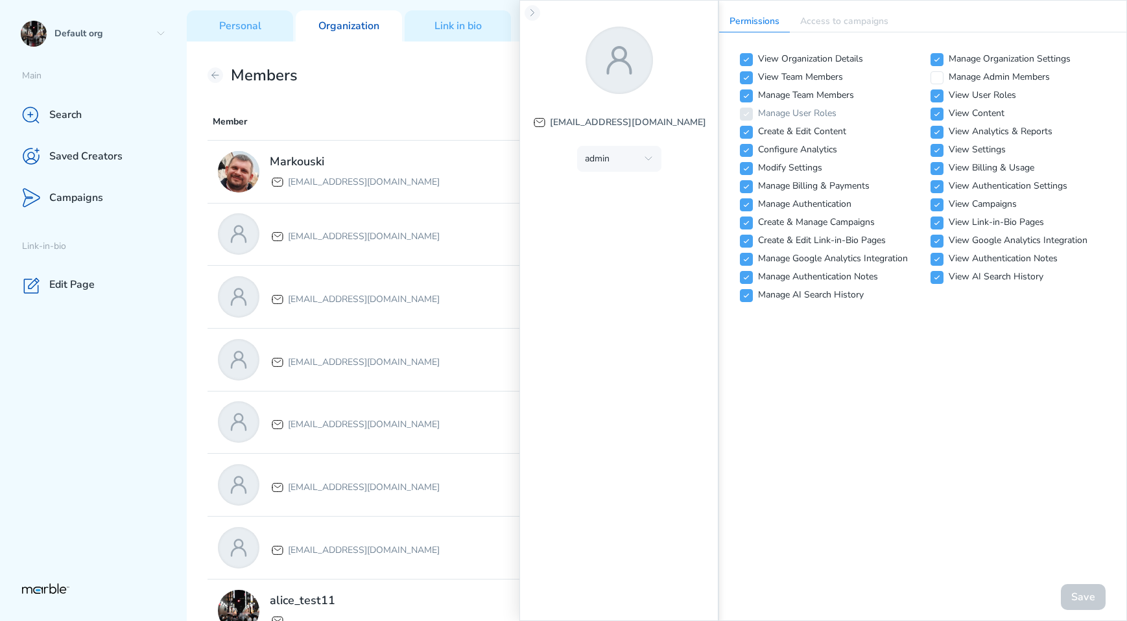
click at [823, 436] on div "Permissions Access to campaigns View Organization Details Manage Organization S…" at bounding box center [922, 310] width 408 height 621
click at [943, 96] on div "View User Roles" at bounding box center [1017, 95] width 175 height 13
click at [937, 97] on icon at bounding box center [937, 96] width 8 height 8
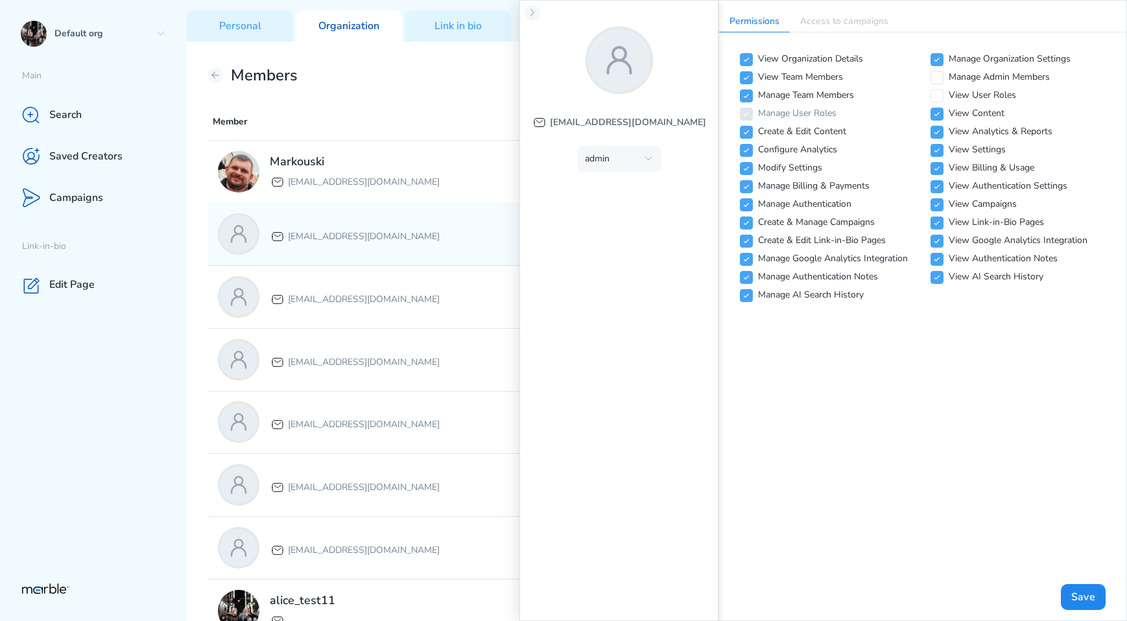
click at [456, 230] on div "[EMAIL_ADDRESS][DOMAIN_NAME]" at bounding box center [415, 233] width 395 height 41
checkbox input "true"
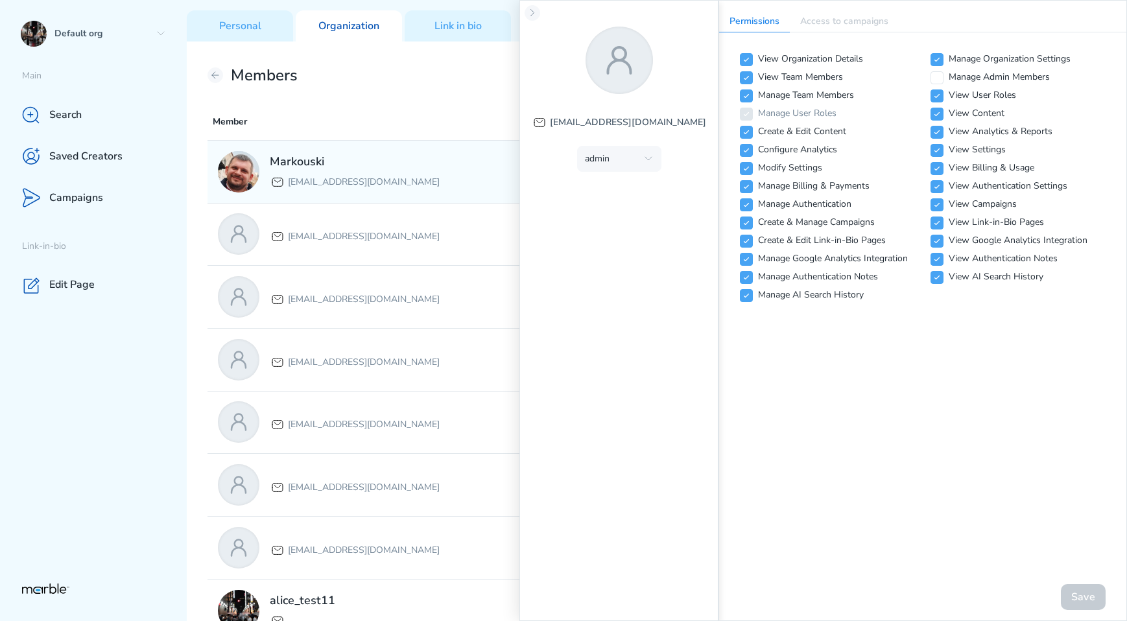
click at [467, 178] on div "Markouski [EMAIL_ADDRESS][DOMAIN_NAME]" at bounding box center [415, 171] width 395 height 41
checkbox input "true"
checkbox input "false"
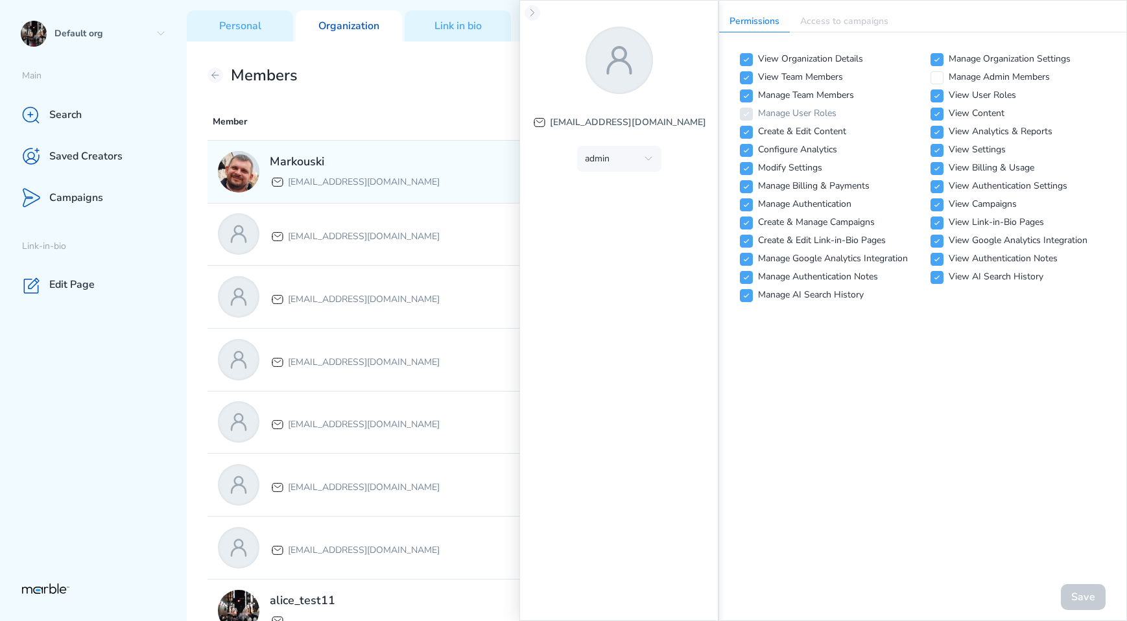
checkbox input "false"
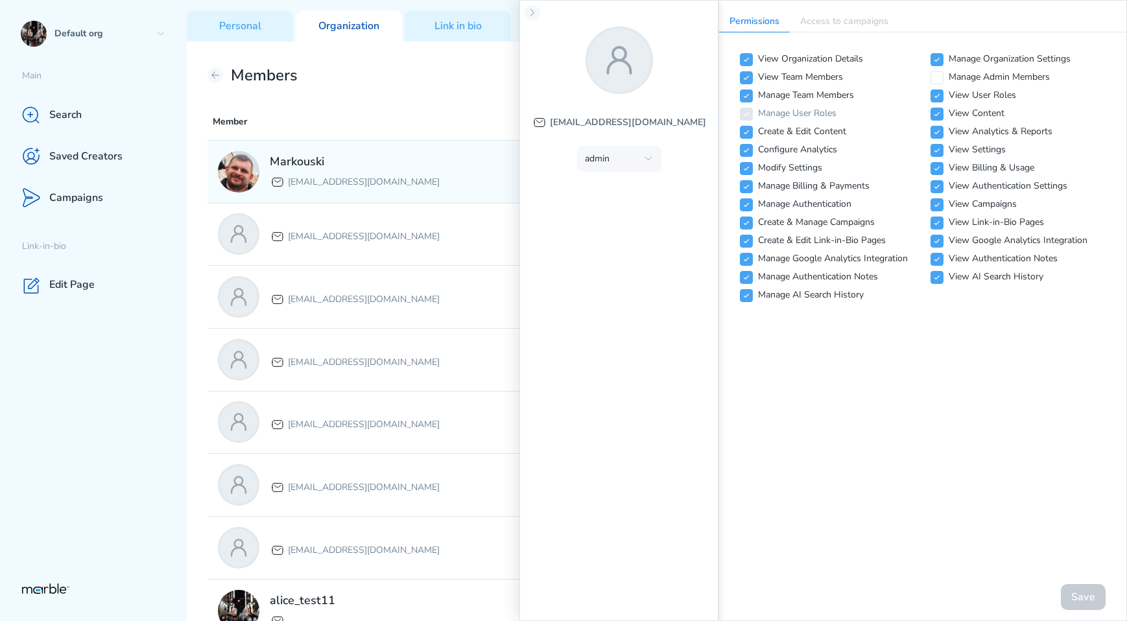
checkbox input "false"
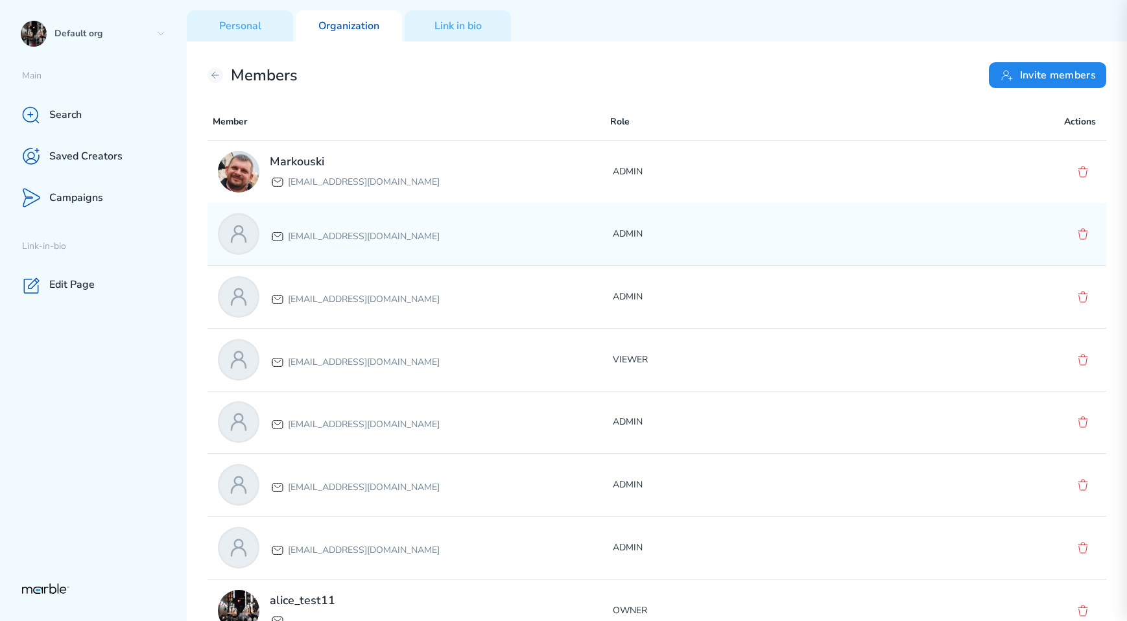
click at [664, 215] on div "[EMAIL_ADDRESS][DOMAIN_NAME] ADMIN" at bounding box center [656, 234] width 899 height 62
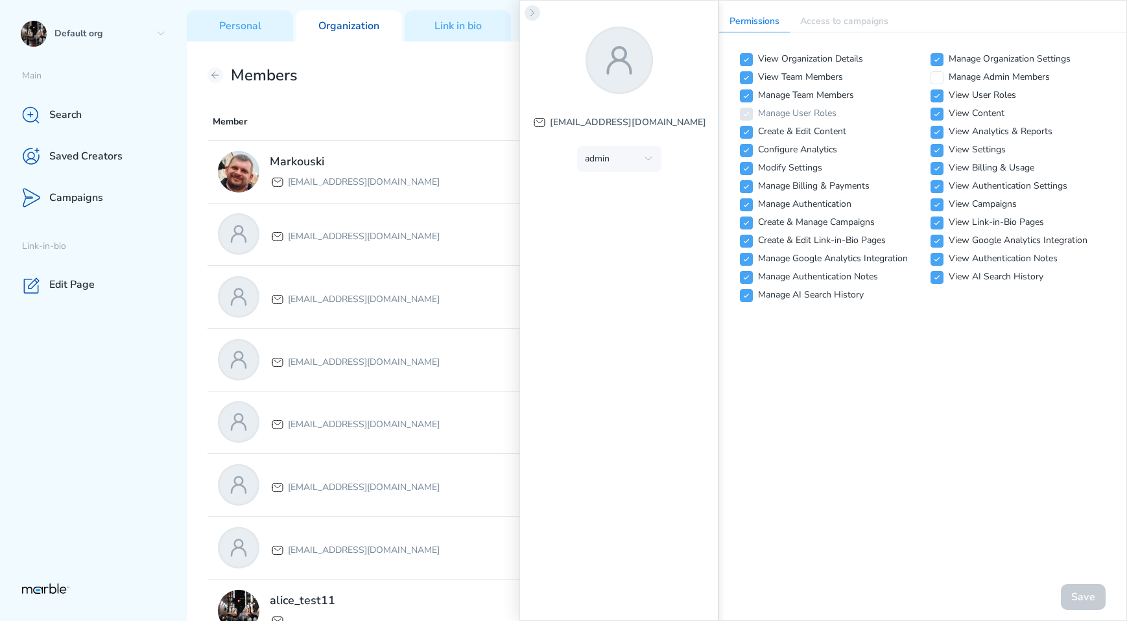
click at [532, 10] on icon at bounding box center [532, 13] width 10 height 10
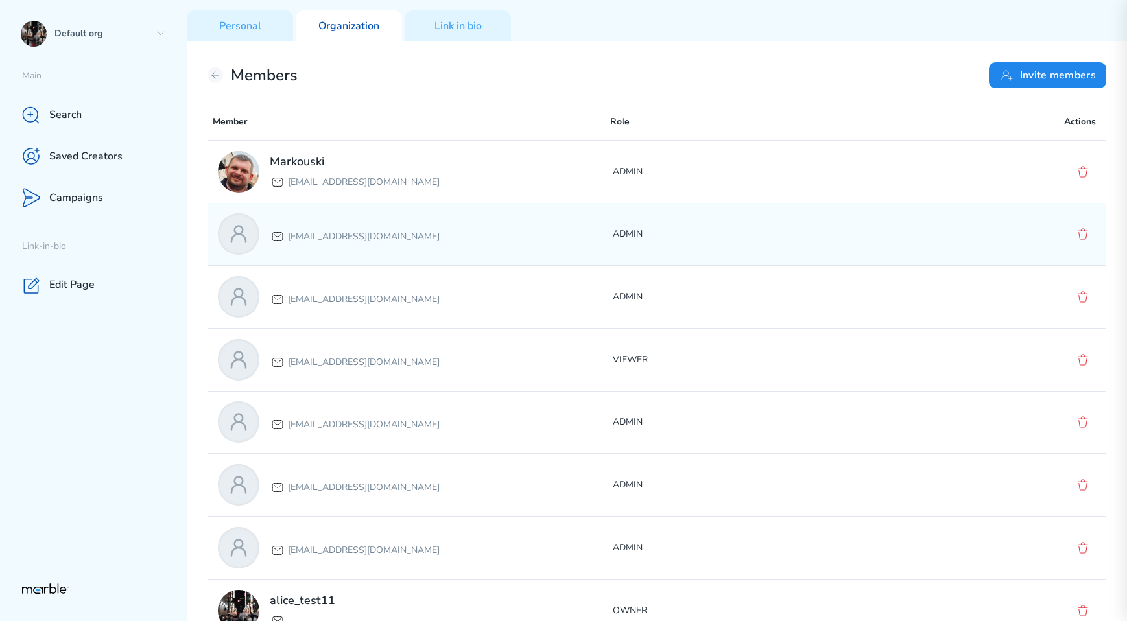
click at [558, 235] on div "[EMAIL_ADDRESS][DOMAIN_NAME]" at bounding box center [415, 233] width 395 height 41
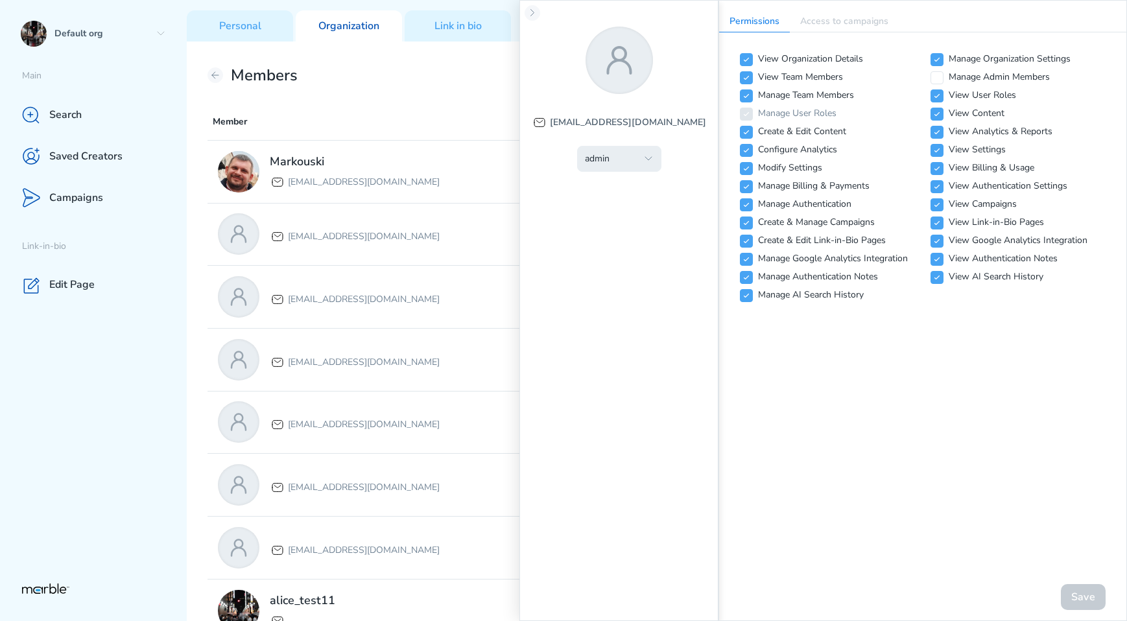
click at [620, 161] on div "admin" at bounding box center [611, 159] width 52 height 12
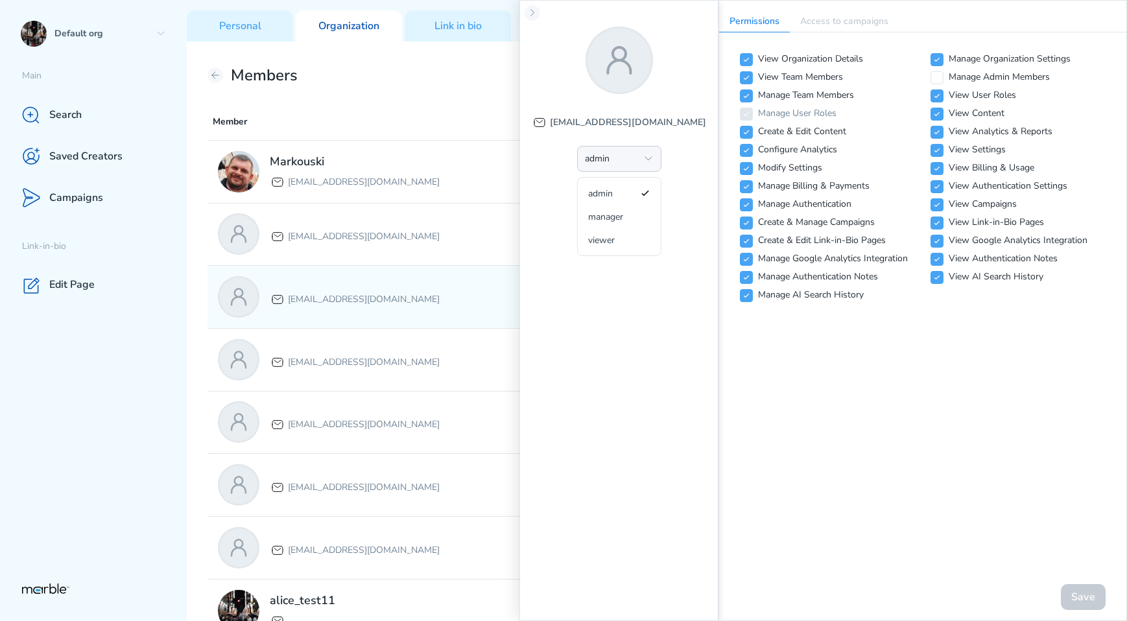
click at [453, 288] on div "[EMAIL_ADDRESS][DOMAIN_NAME]" at bounding box center [415, 296] width 395 height 41
checkbox input "false"
checkbox input "true"
checkbox input "false"
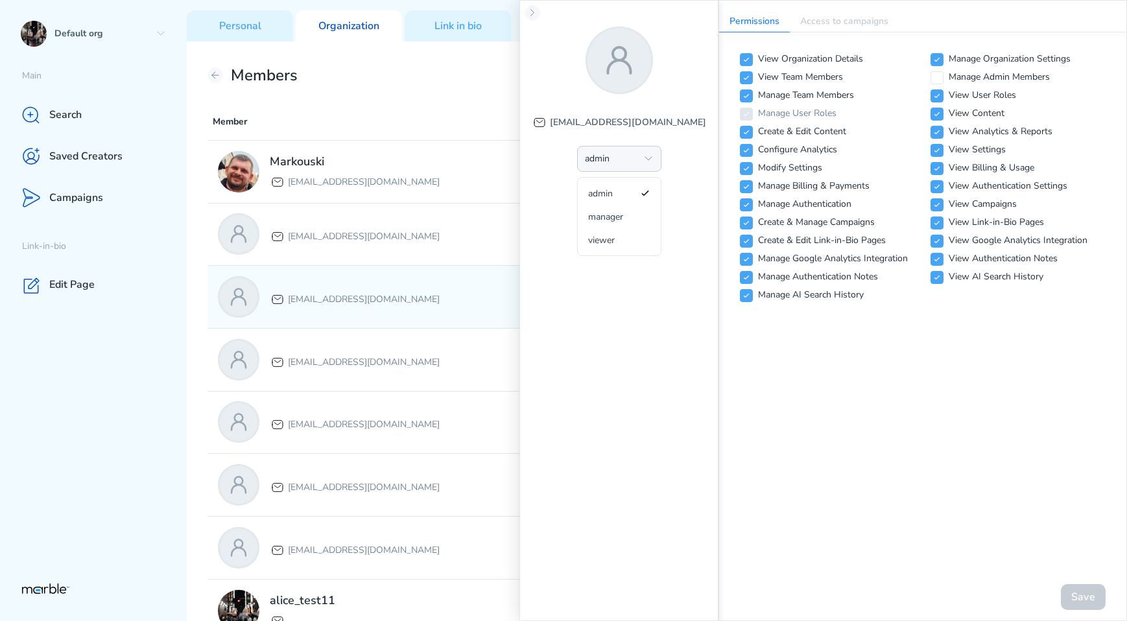
checkbox input "false"
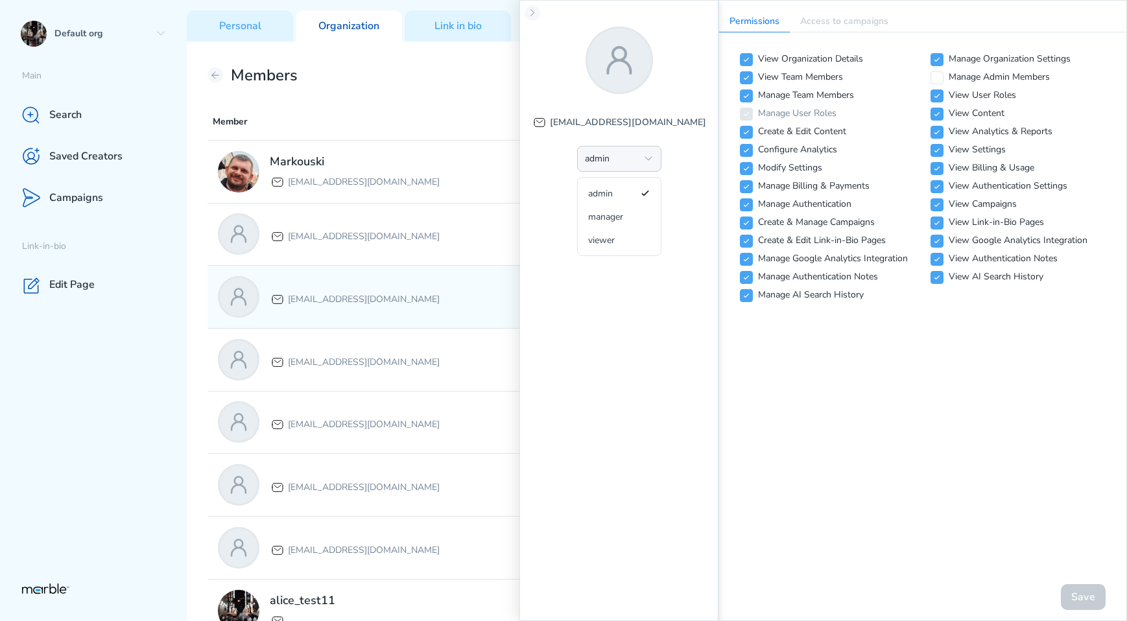
checkbox input "false"
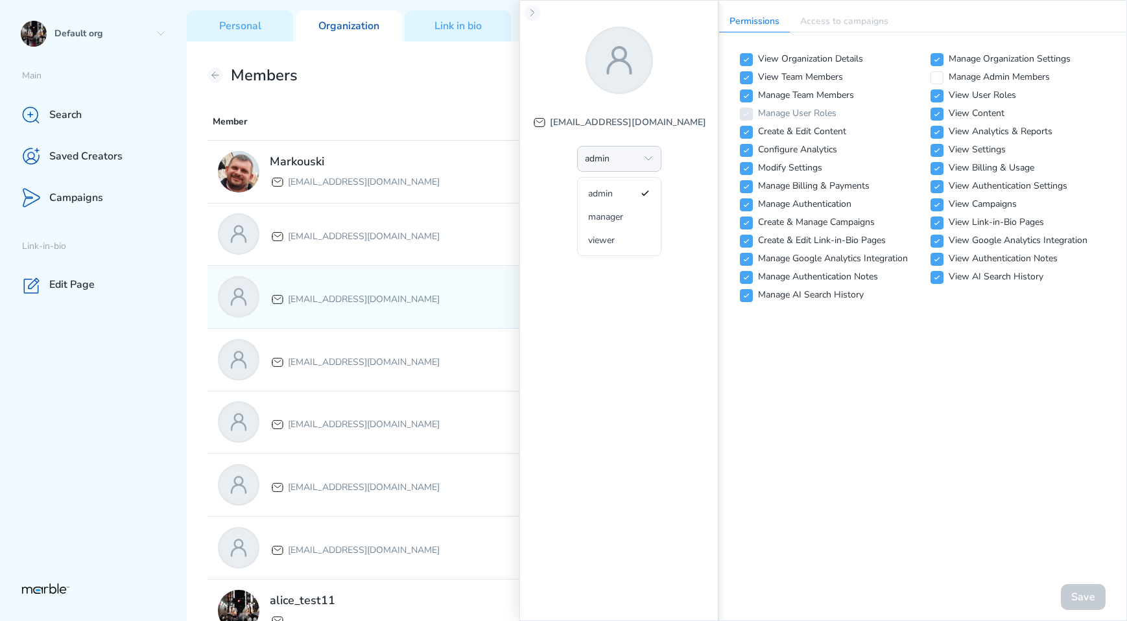
checkbox input "false"
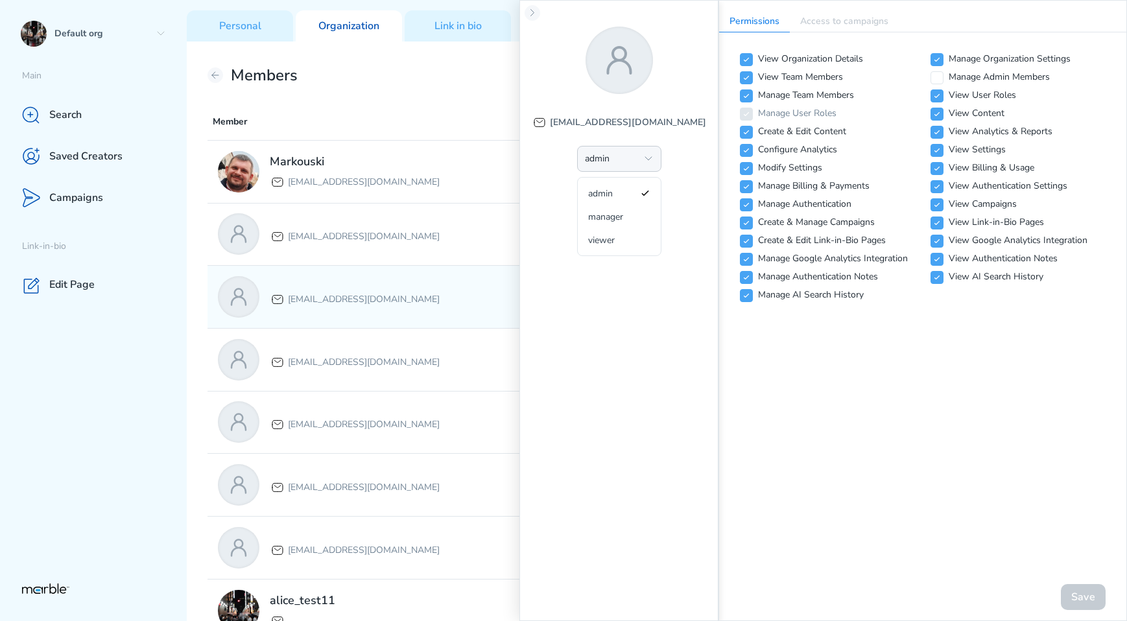
checkbox input "false"
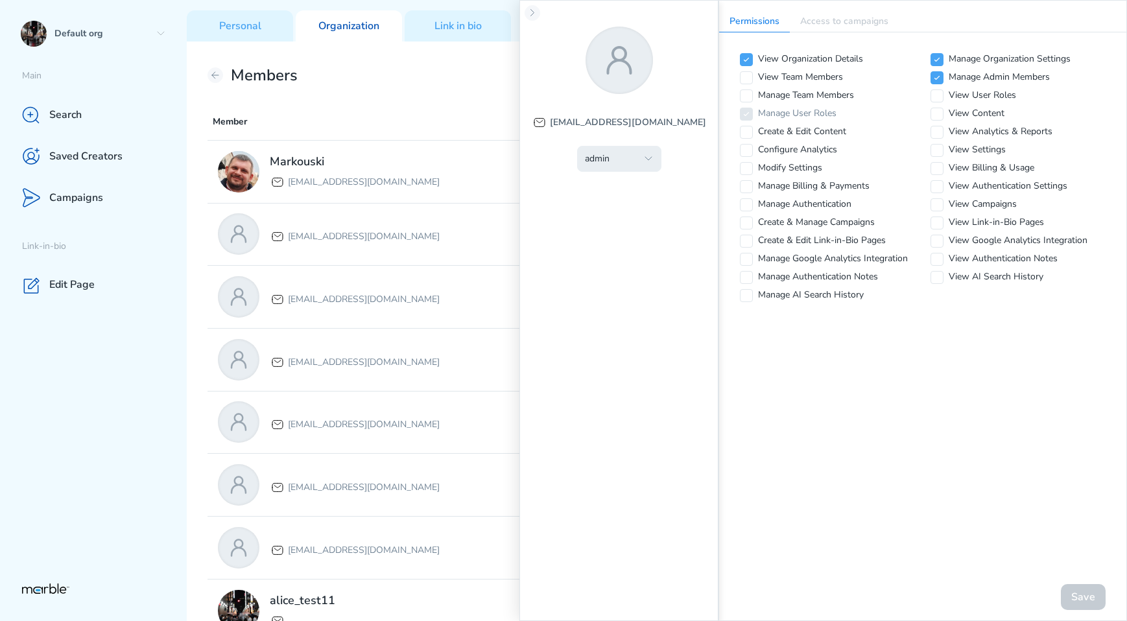
click at [639, 159] on button "admin" at bounding box center [619, 159] width 84 height 26
click at [627, 213] on span "manager" at bounding box center [610, 217] width 45 height 12
click at [652, 165] on button "manager" at bounding box center [619, 159] width 84 height 26
click at [620, 238] on span "viewer" at bounding box center [610, 240] width 45 height 12
click at [620, 238] on div "markouski.u+84387583000@gmail.com viewer admin manager viewer" at bounding box center [618, 310] width 199 height 621
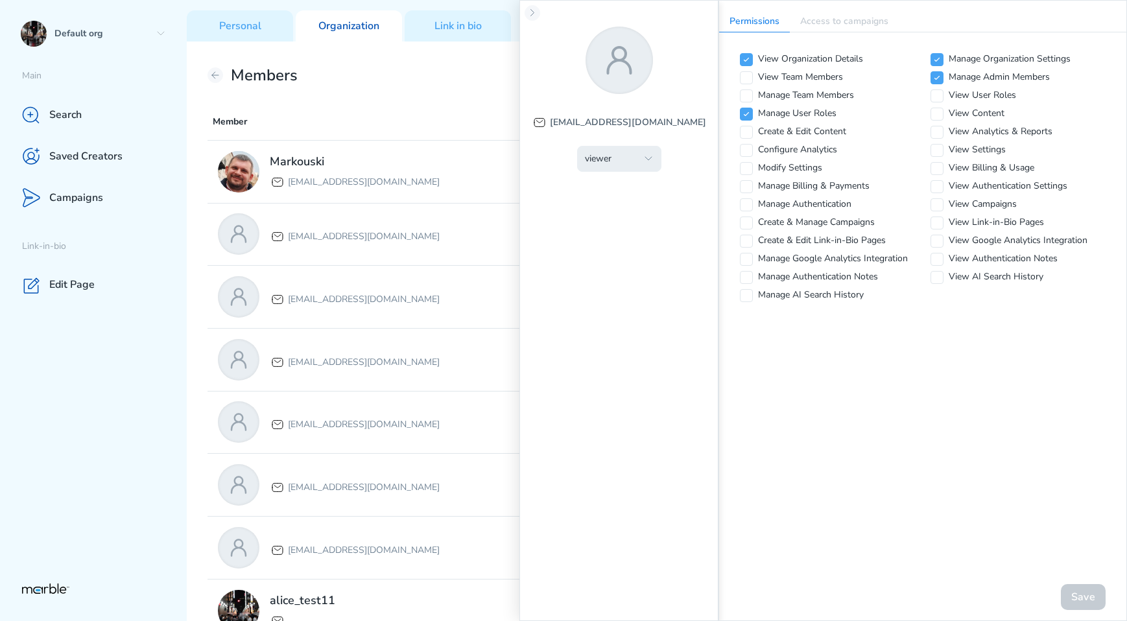
click at [653, 165] on button "viewer" at bounding box center [619, 159] width 84 height 26
click at [630, 214] on span "manager" at bounding box center [610, 217] width 45 height 12
click at [646, 154] on icon "button" at bounding box center [648, 159] width 10 height 10
click at [631, 189] on span "admin" at bounding box center [610, 193] width 45 height 12
click at [644, 156] on icon "button" at bounding box center [648, 159] width 10 height 10
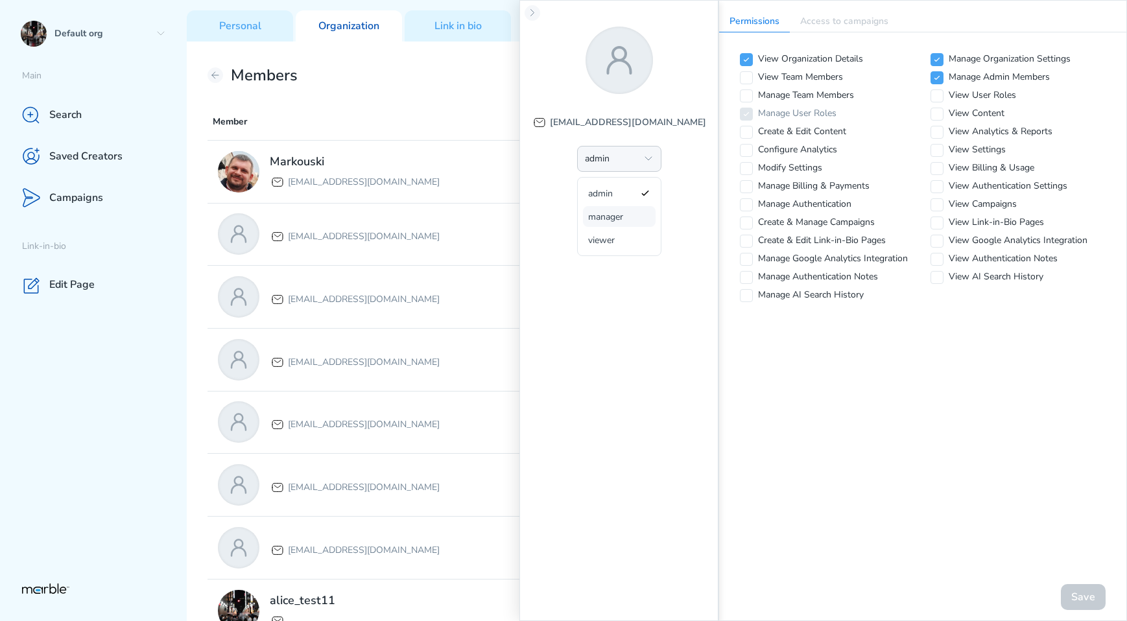
click at [622, 215] on span "manager" at bounding box center [610, 217] width 45 height 12
click at [631, 165] on button "manager" at bounding box center [619, 159] width 84 height 26
click at [611, 236] on span "viewer" at bounding box center [610, 240] width 45 height 12
click at [637, 156] on button "viewer" at bounding box center [619, 159] width 84 height 26
click at [620, 194] on span "admin" at bounding box center [610, 193] width 45 height 12
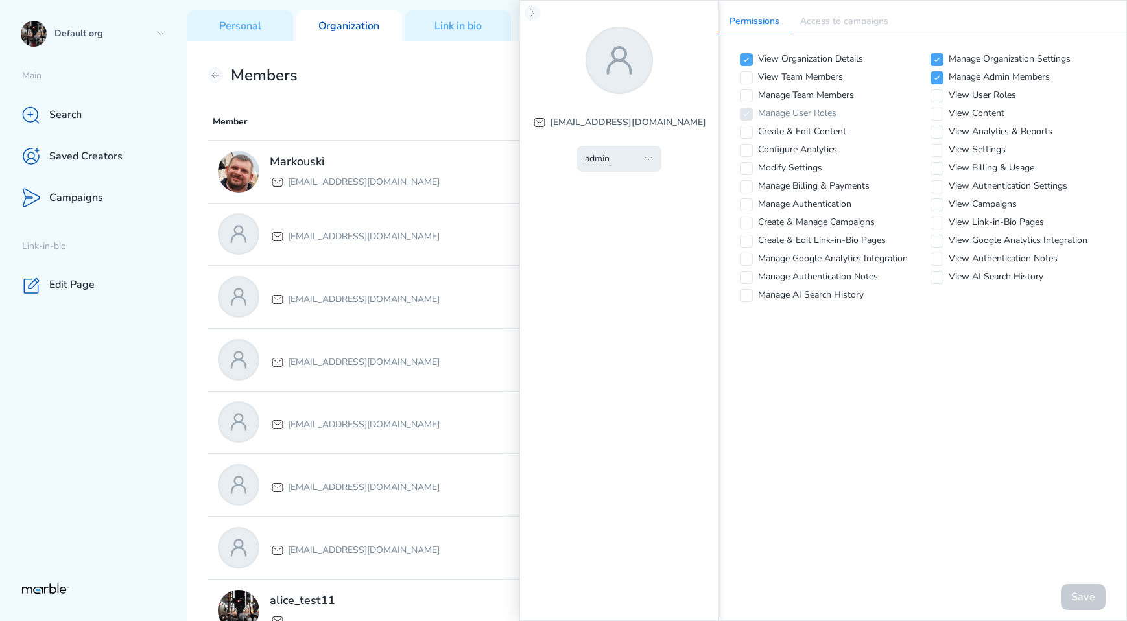
click at [634, 163] on div "admin" at bounding box center [611, 159] width 52 height 12
click at [615, 215] on span "manager" at bounding box center [610, 217] width 45 height 12
click at [632, 161] on div "manager" at bounding box center [611, 159] width 52 height 12
click at [607, 241] on span "viewer" at bounding box center [610, 240] width 45 height 12
click at [634, 157] on div "viewer" at bounding box center [611, 159] width 52 height 12
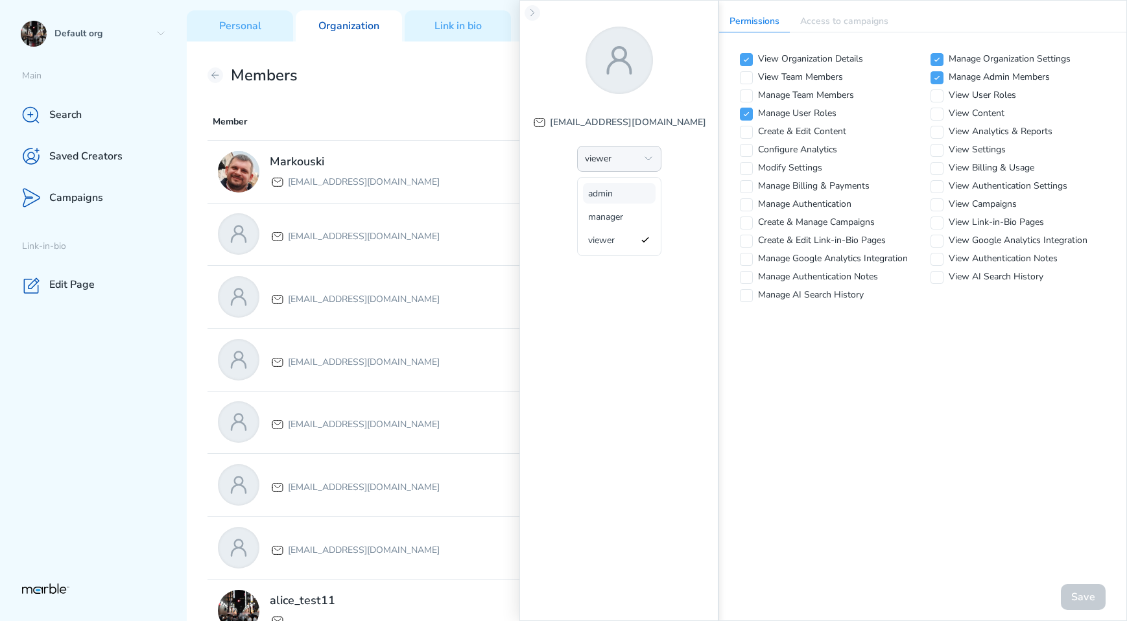
click at [620, 191] on span "admin" at bounding box center [610, 193] width 45 height 12
click at [639, 158] on button "admin" at bounding box center [619, 159] width 84 height 26
click at [620, 216] on span "manager" at bounding box center [610, 217] width 45 height 12
click at [643, 167] on button "manager" at bounding box center [619, 159] width 84 height 26
click at [619, 239] on span "viewer" at bounding box center [610, 240] width 45 height 12
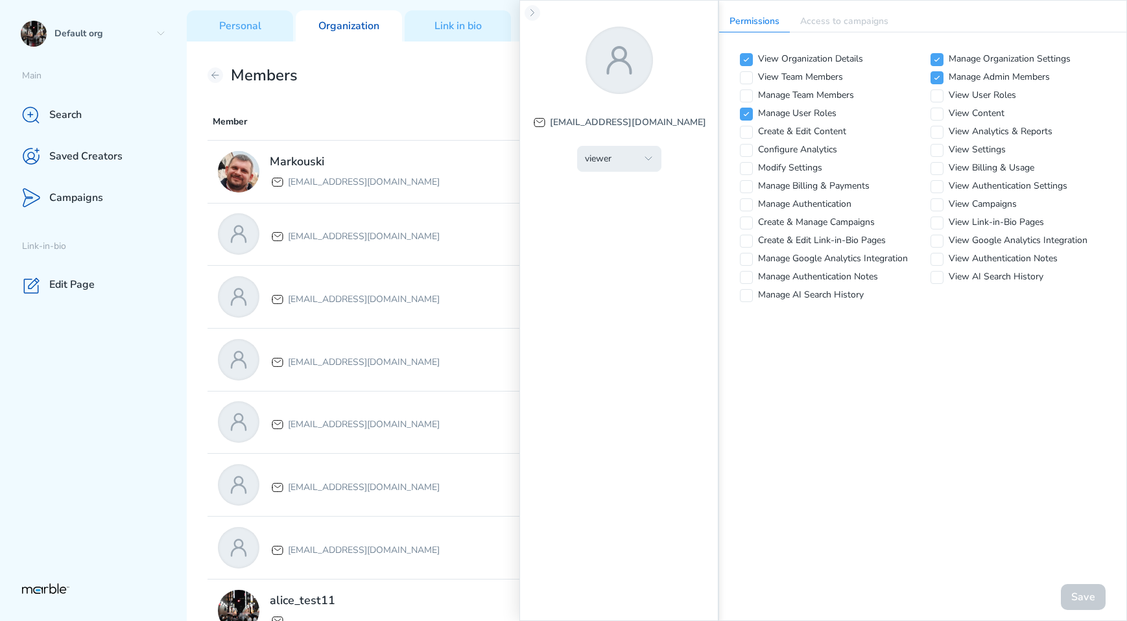
click at [643, 159] on icon "button" at bounding box center [648, 159] width 10 height 10
click at [625, 200] on button "admin" at bounding box center [619, 193] width 73 height 21
click at [641, 165] on button "admin" at bounding box center [619, 159] width 84 height 26
click at [618, 211] on span "manager" at bounding box center [610, 217] width 45 height 12
click at [635, 165] on button "manager" at bounding box center [619, 159] width 84 height 26
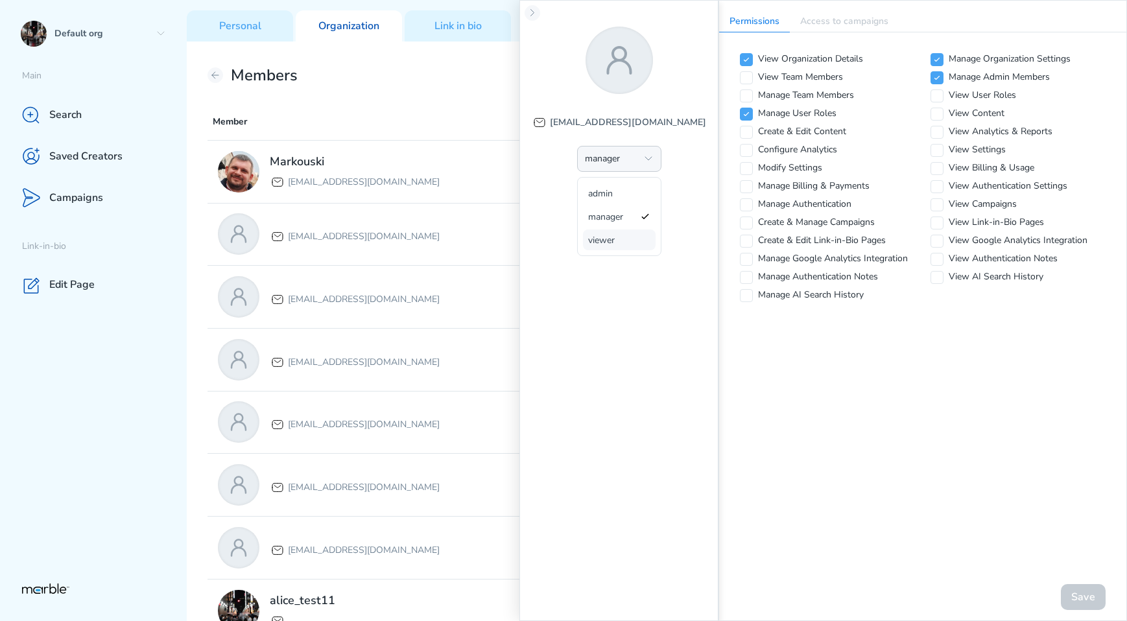
click at [613, 239] on span "viewer" at bounding box center [610, 240] width 45 height 12
click at [643, 163] on icon "button" at bounding box center [648, 159] width 10 height 10
click at [635, 195] on button "admin" at bounding box center [619, 193] width 73 height 21
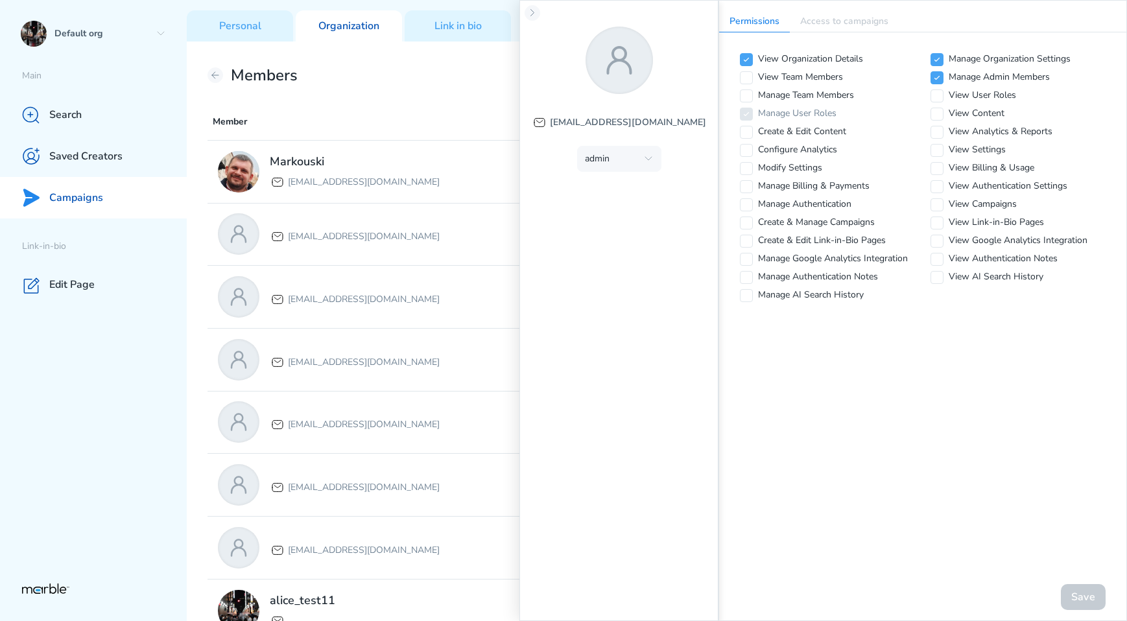
click at [89, 204] on p "Campaigns" at bounding box center [76, 198] width 54 height 14
